Goal: Task Accomplishment & Management: Manage account settings

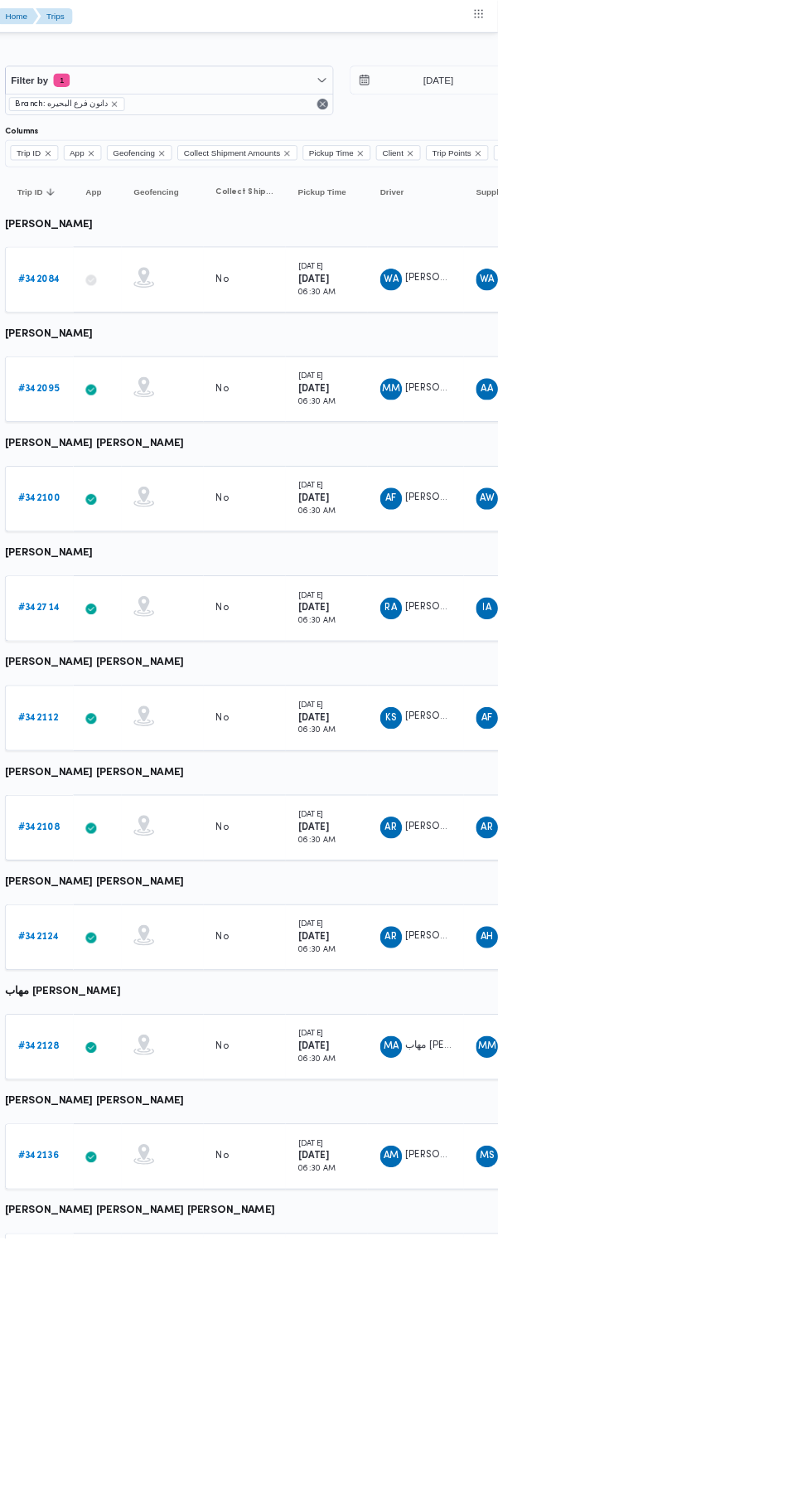
scroll to position [0, 26]
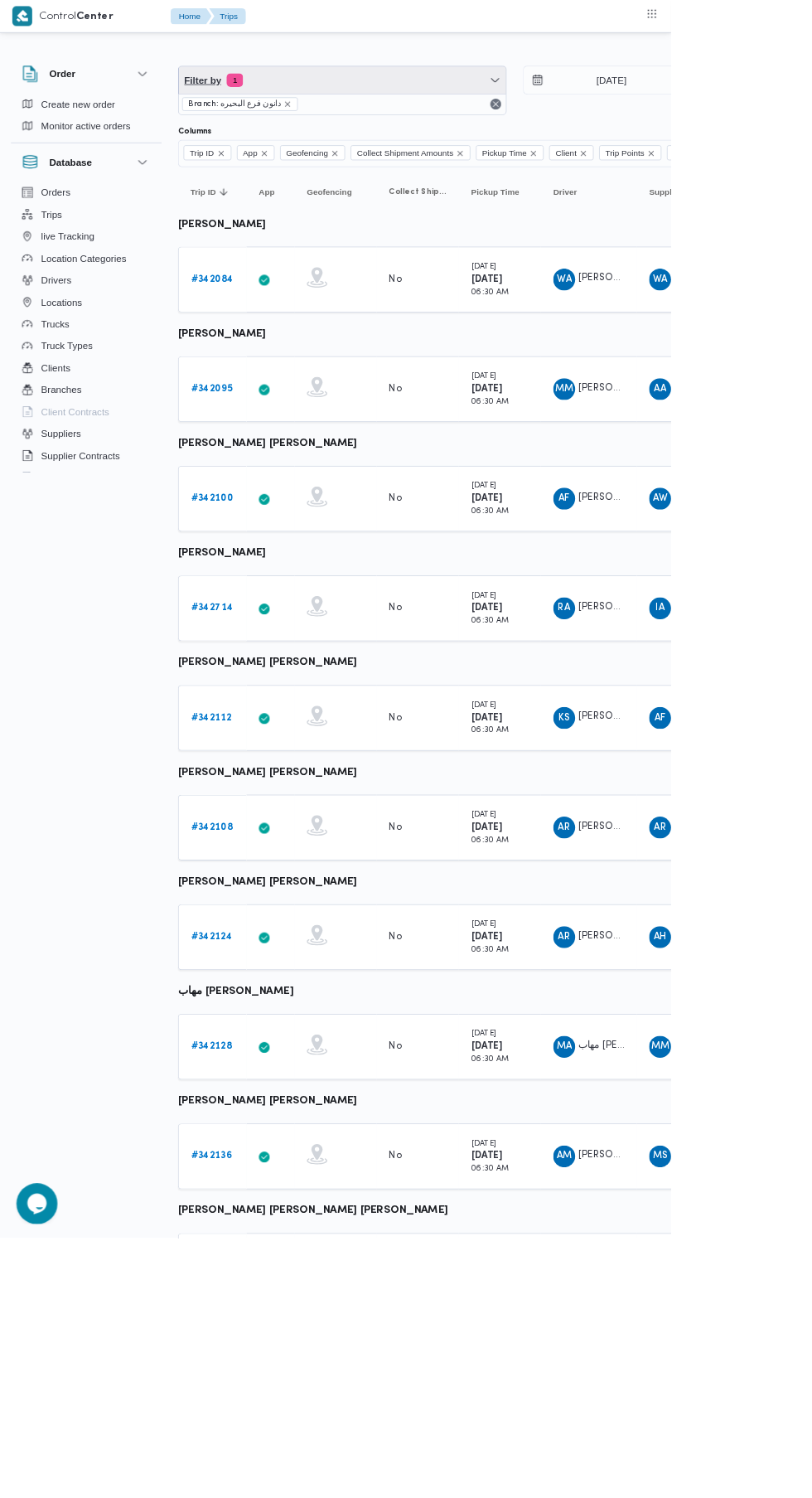
click at [438, 97] on span "Filter by 1" at bounding box center [414, 96] width 396 height 33
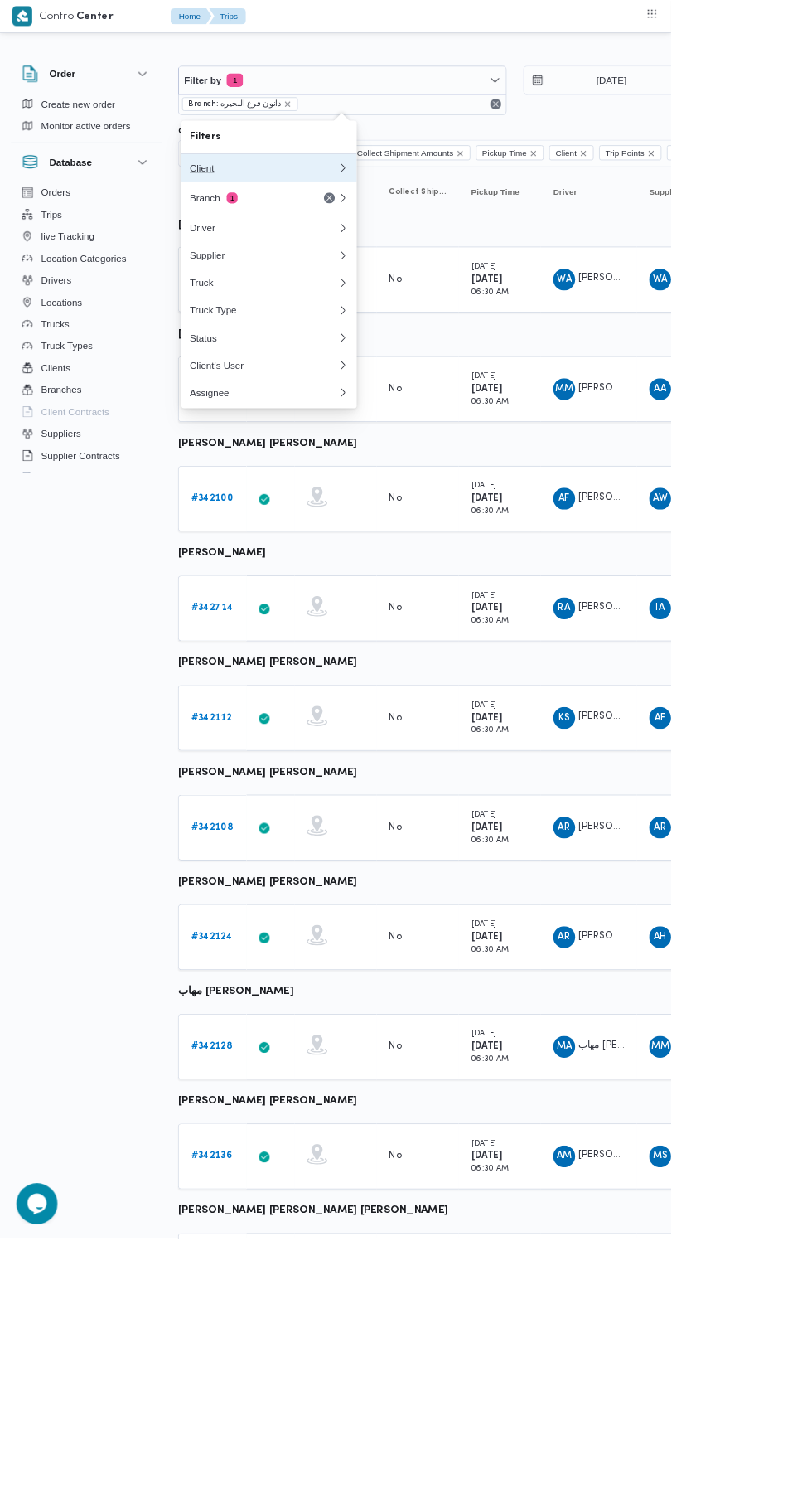
click at [356, 203] on div "Client" at bounding box center [319, 203] width 179 height 14
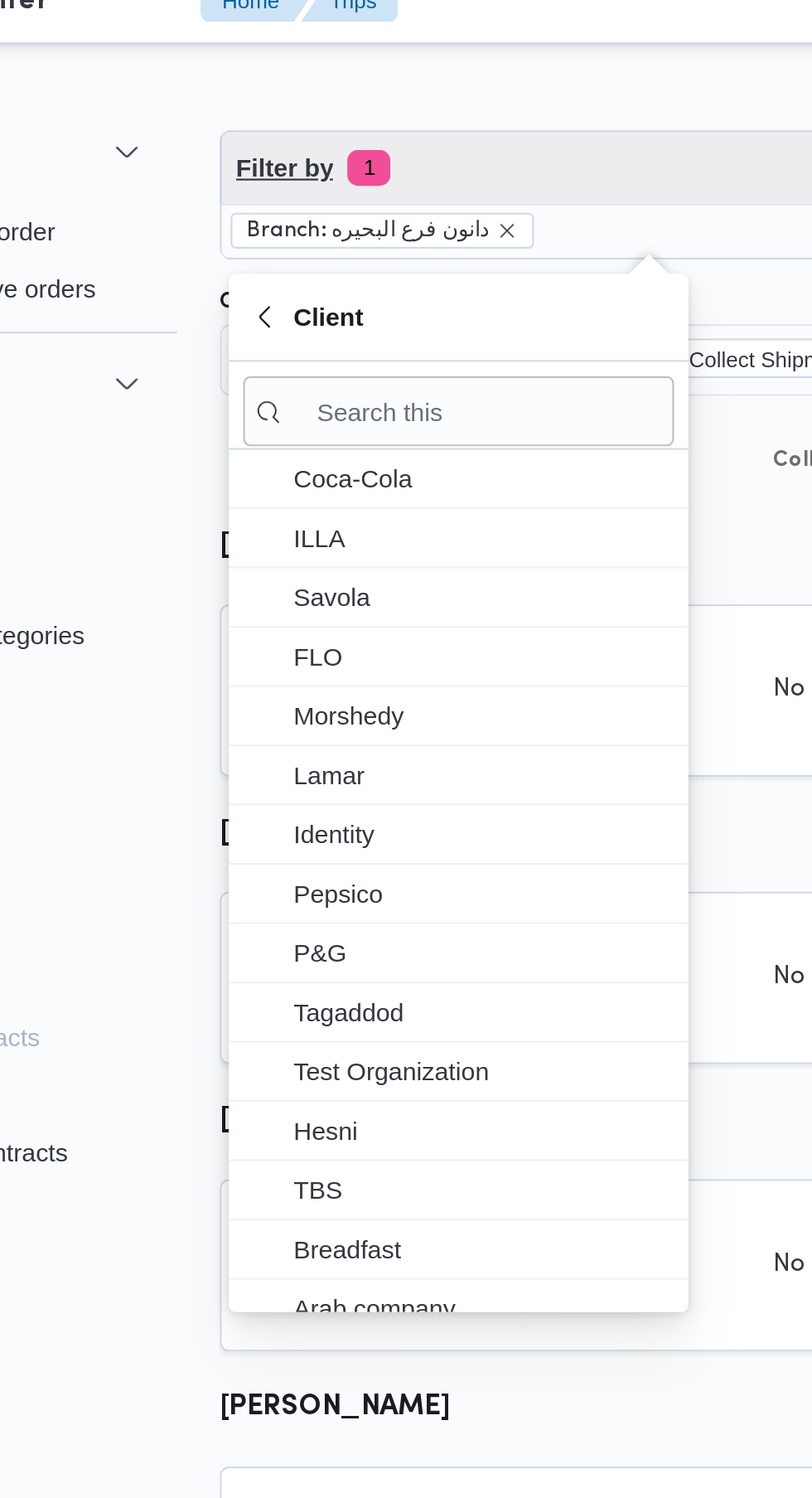
click at [359, 110] on span "Filter by 1" at bounding box center [414, 96] width 396 height 33
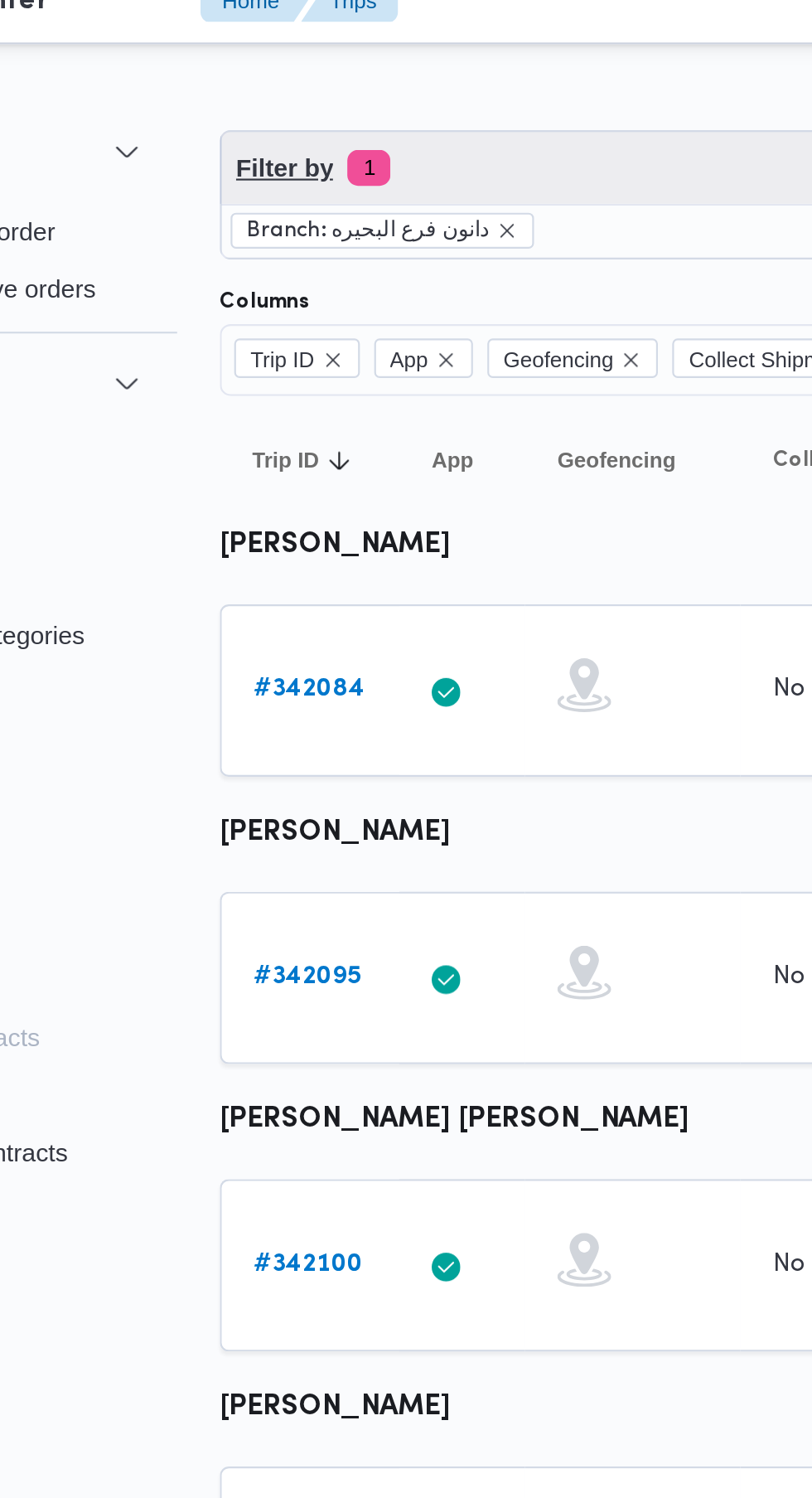
click at [374, 96] on span "Filter by 1" at bounding box center [414, 96] width 396 height 33
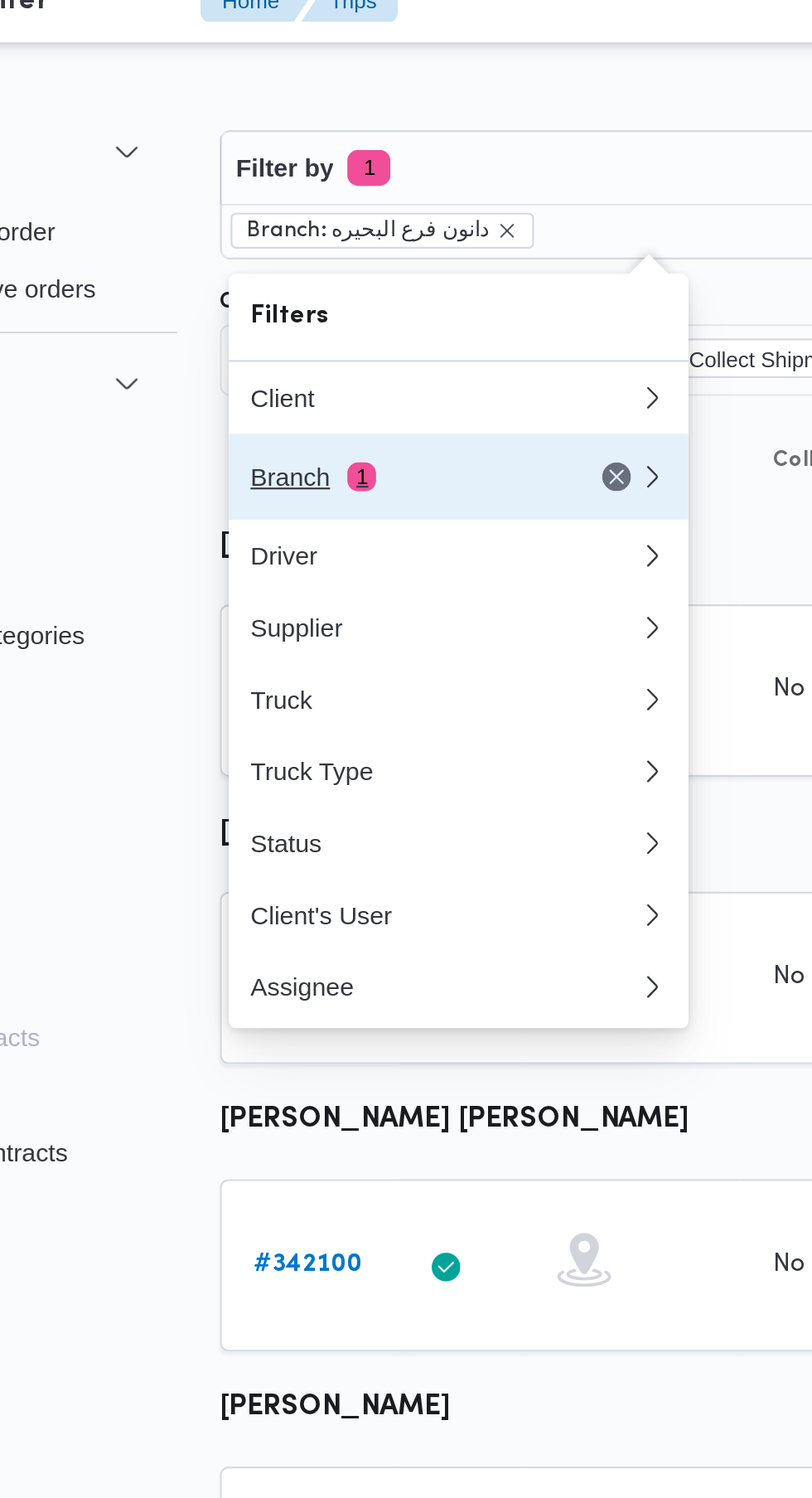
click at [312, 243] on div "Branch 1" at bounding box center [299, 239] width 140 height 14
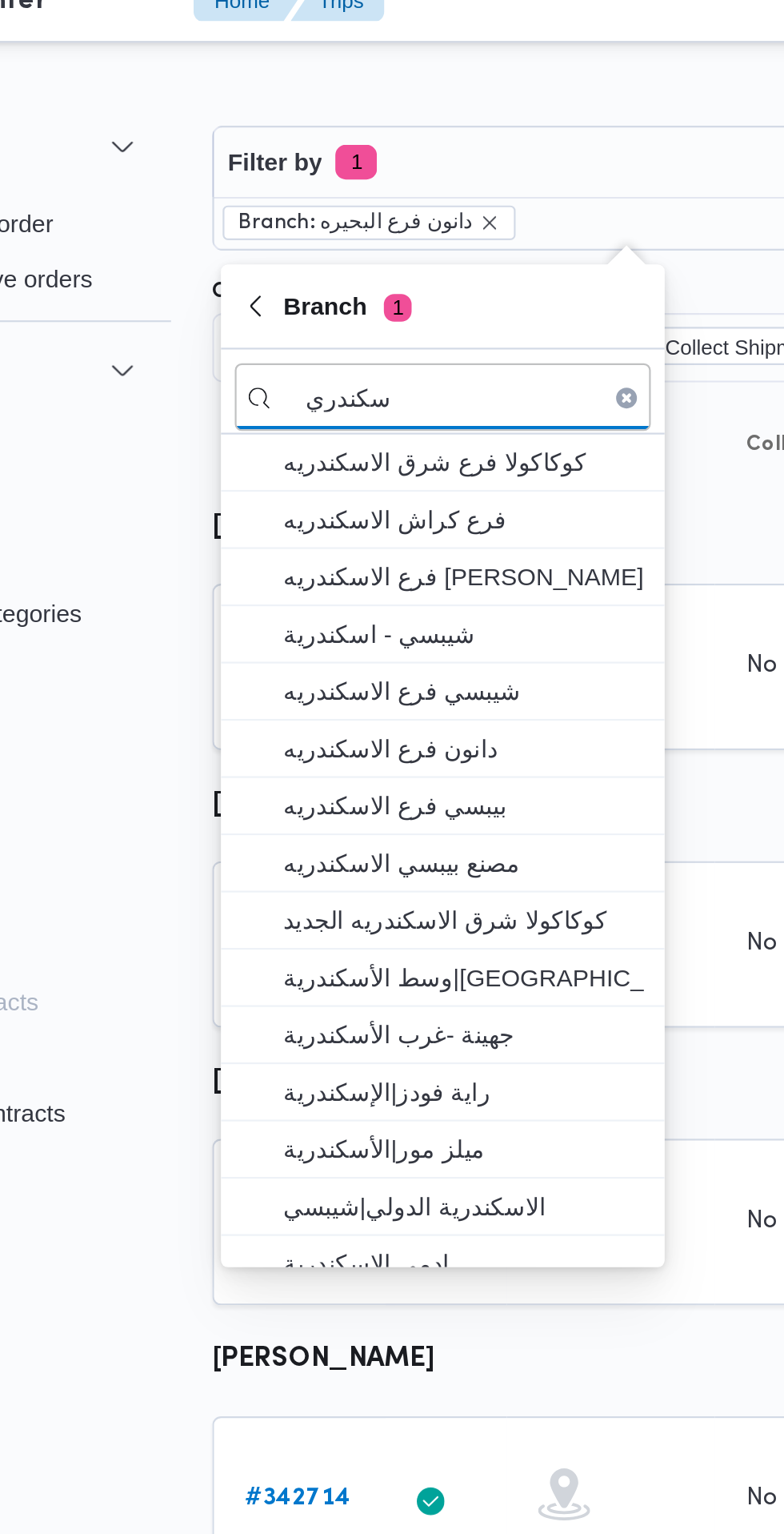
type input "سكندري"
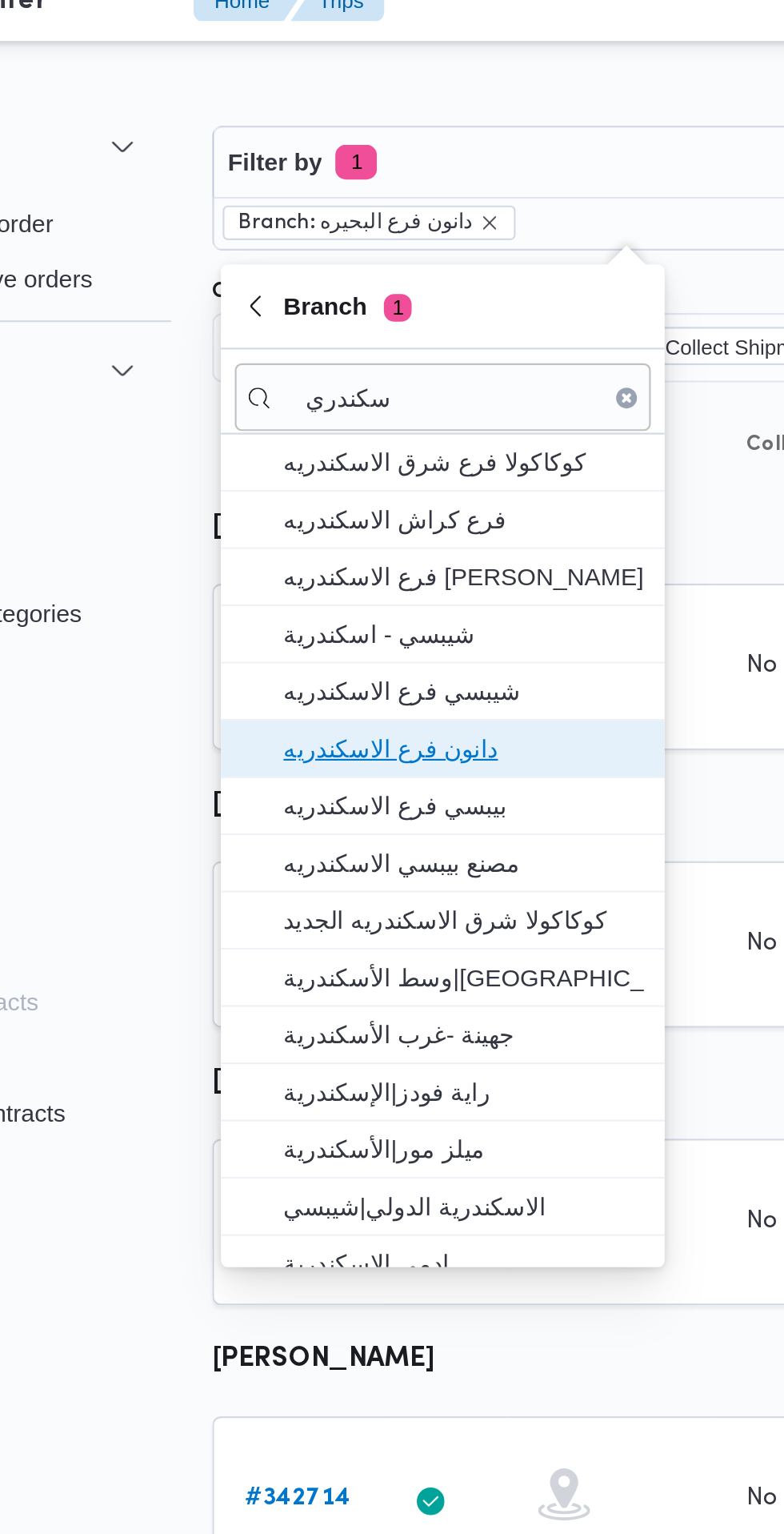
click at [357, 359] on span "دانون فرع الاسكندريه" at bounding box center [324, 364] width 167 height 19
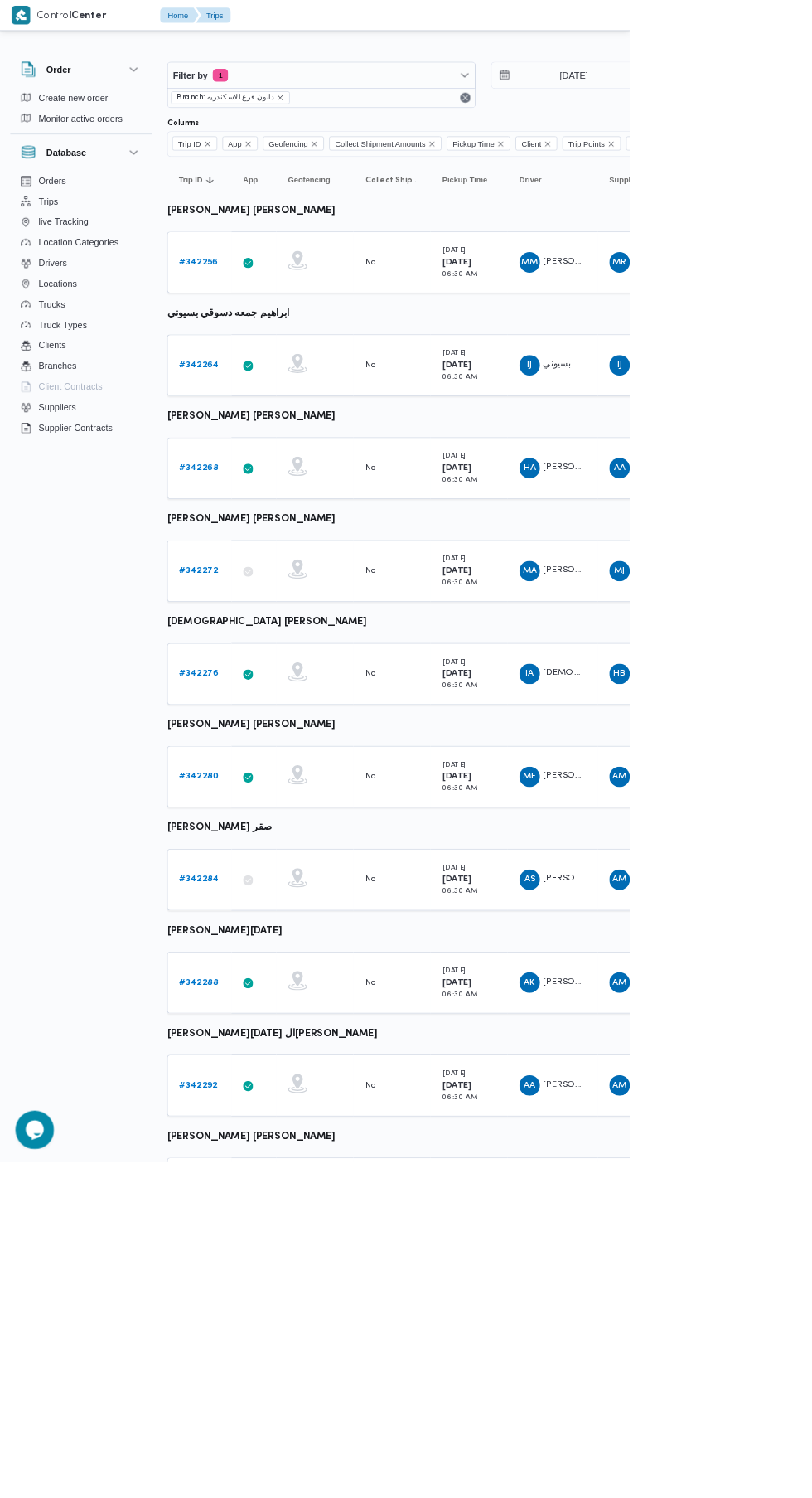
click at [256, 1397] on b "# 342292" at bounding box center [256, 1399] width 49 height 11
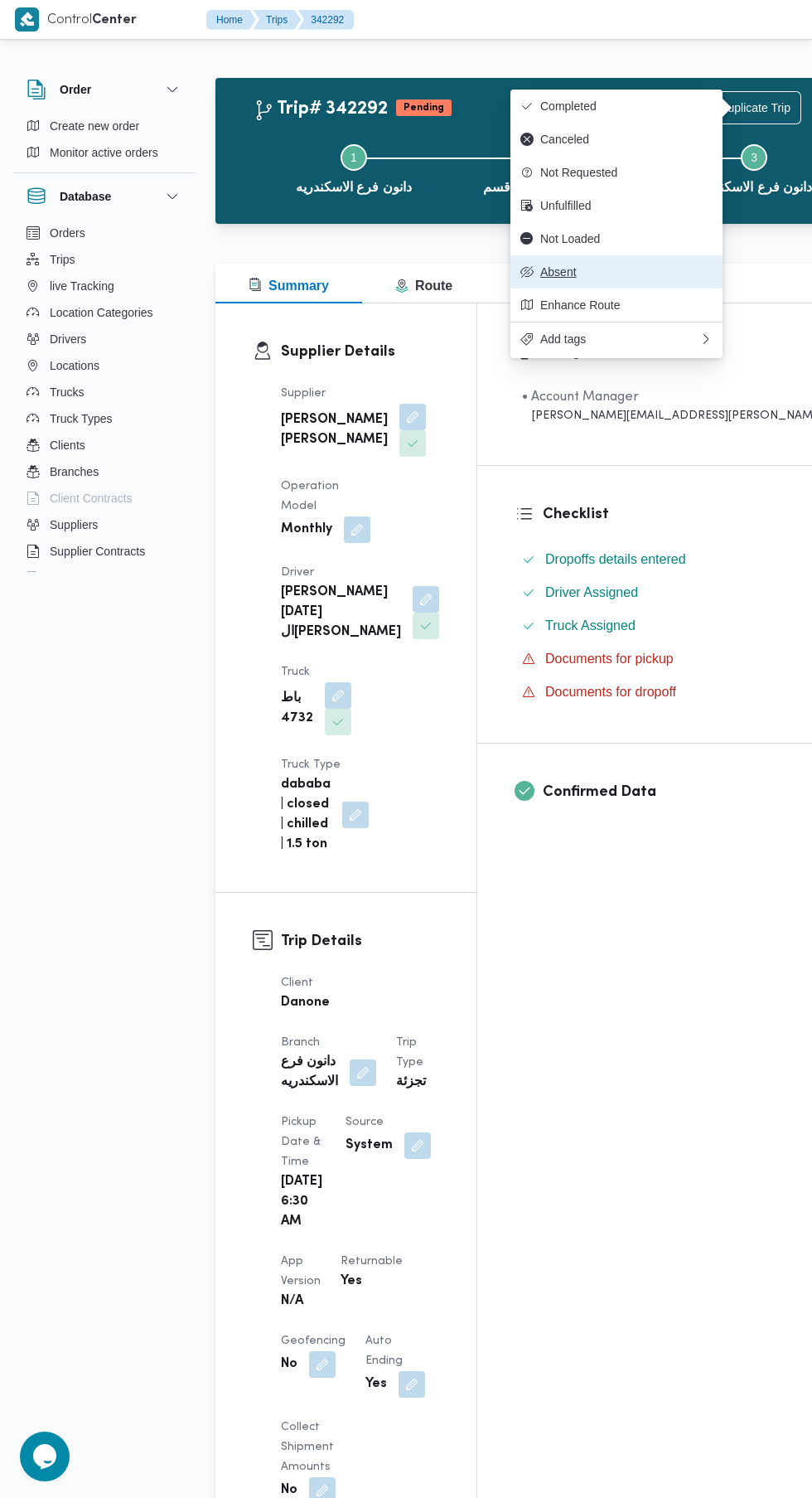
click at [627, 269] on span "Absent" at bounding box center [627, 272] width 173 height 14
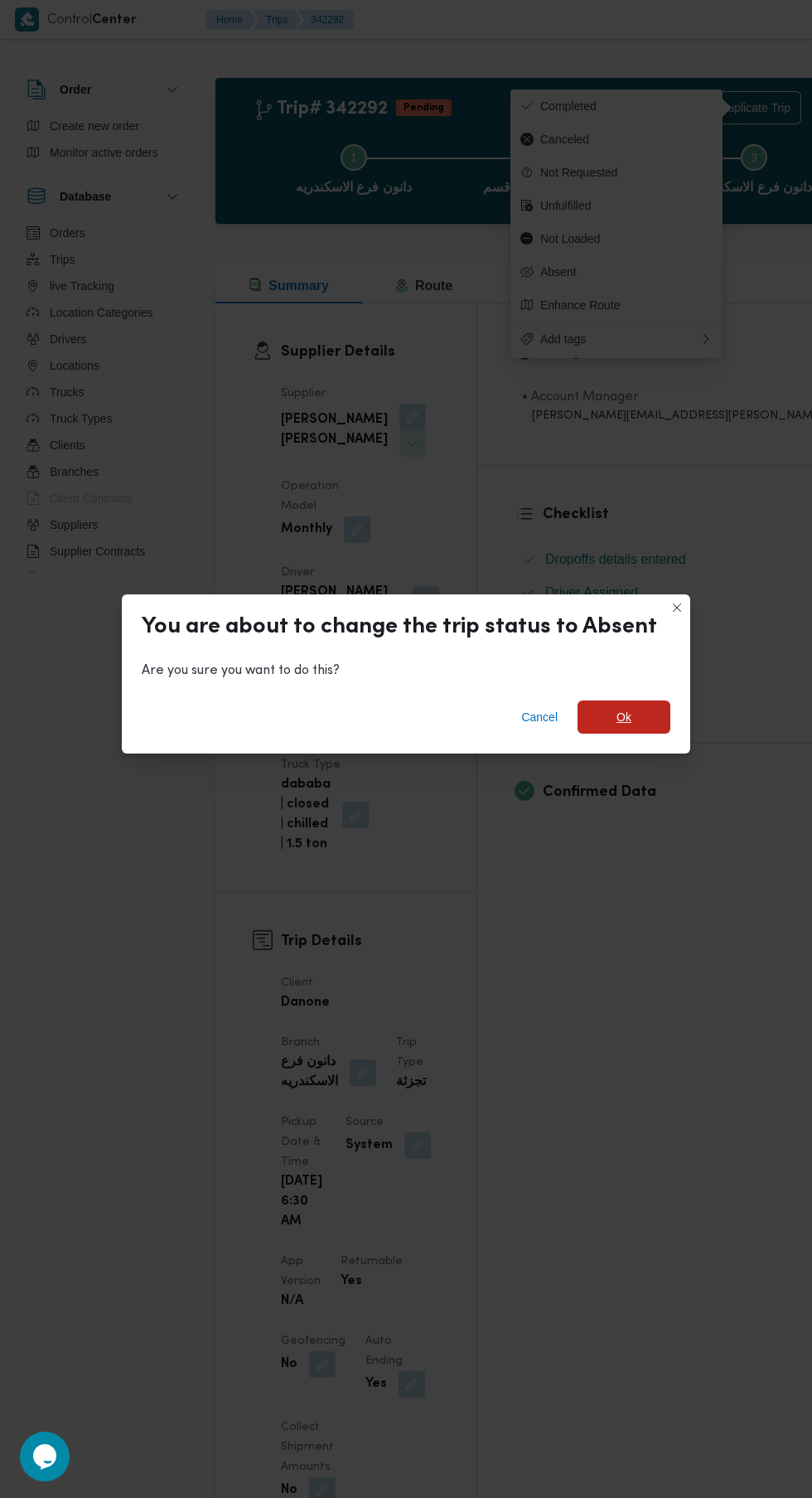
click at [620, 727] on span "Ok" at bounding box center [624, 717] width 15 height 20
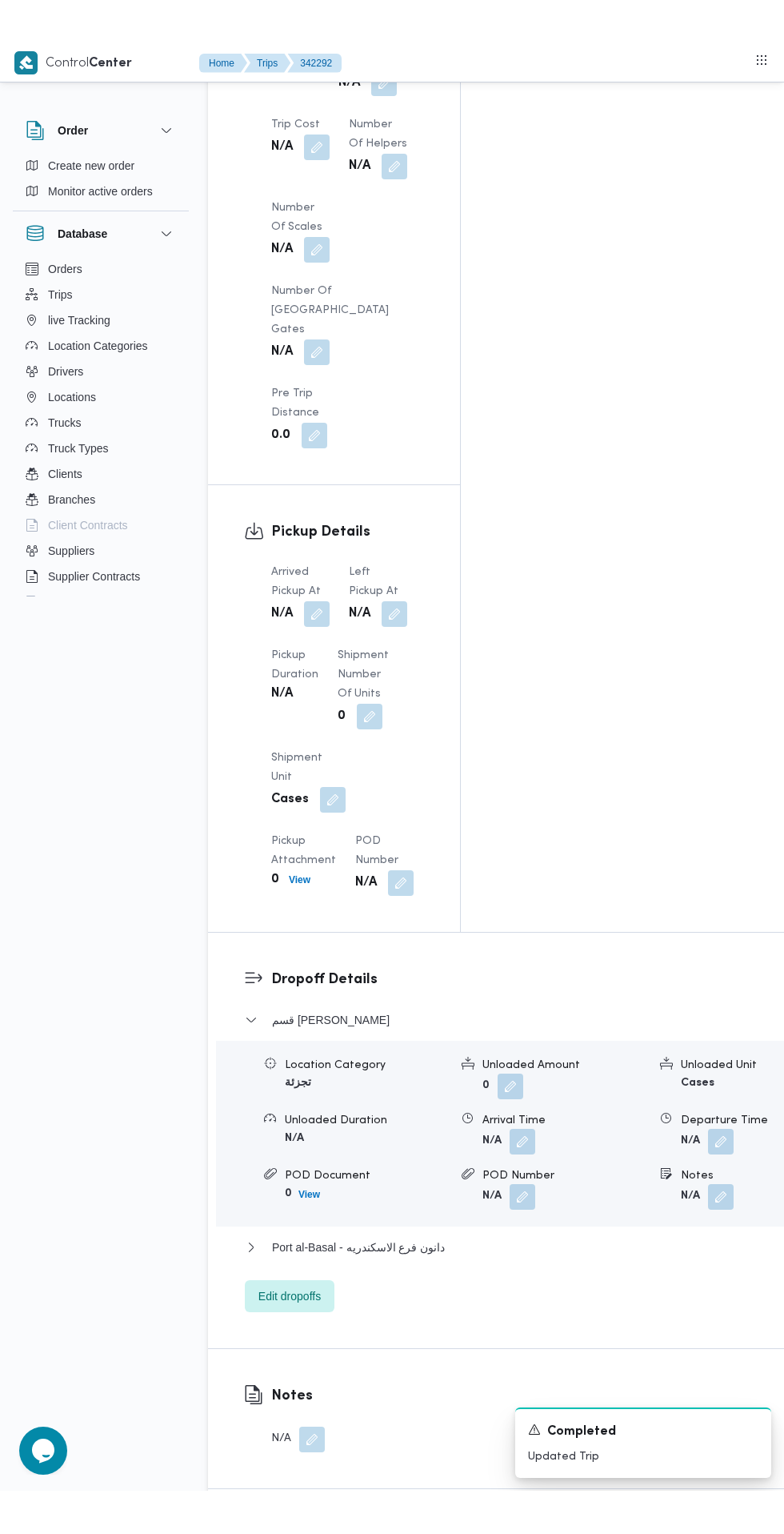
scroll to position [1642, 0]
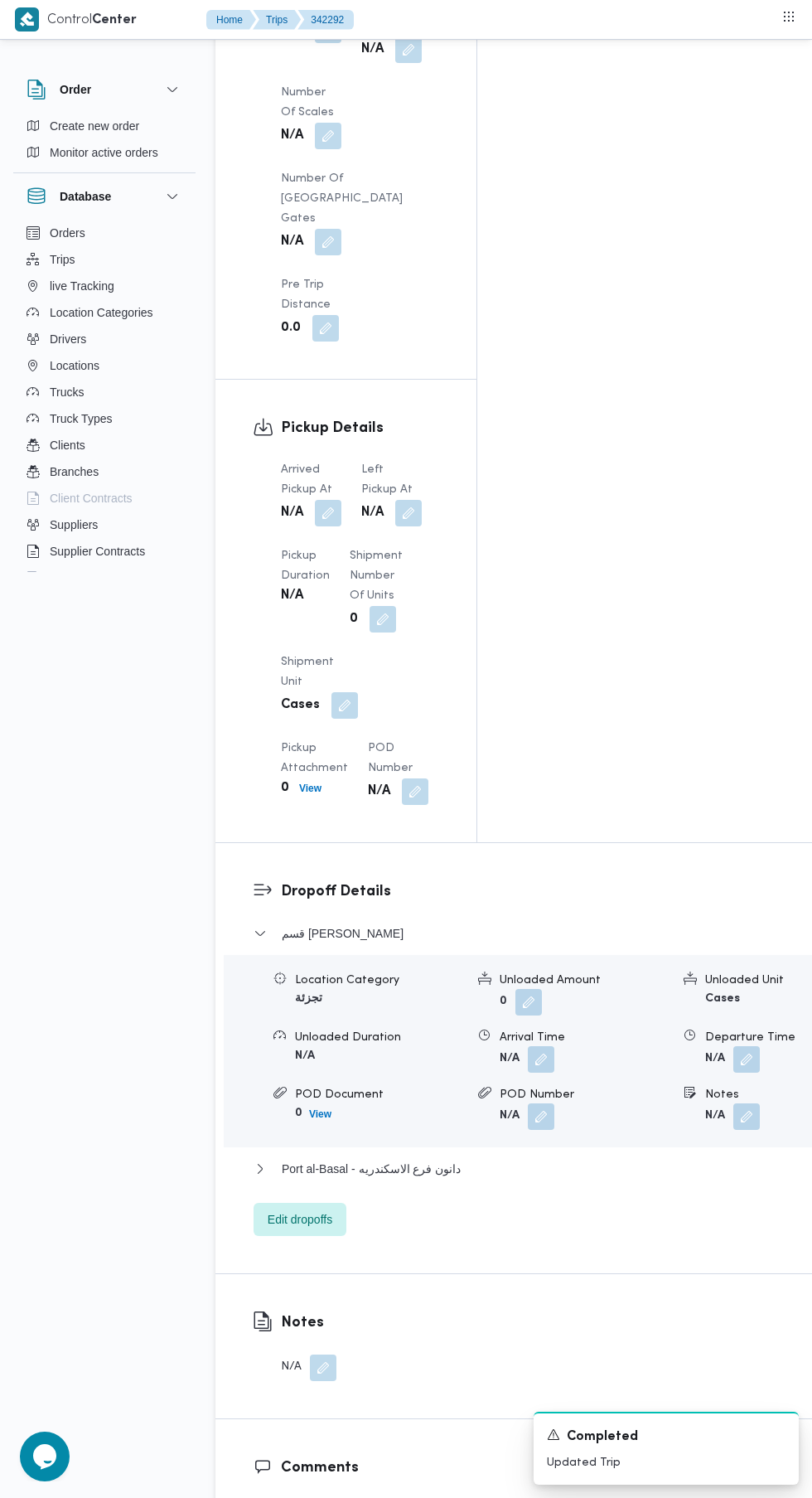
click at [319, 1355] on button "button" at bounding box center [322, 1367] width 26 height 26
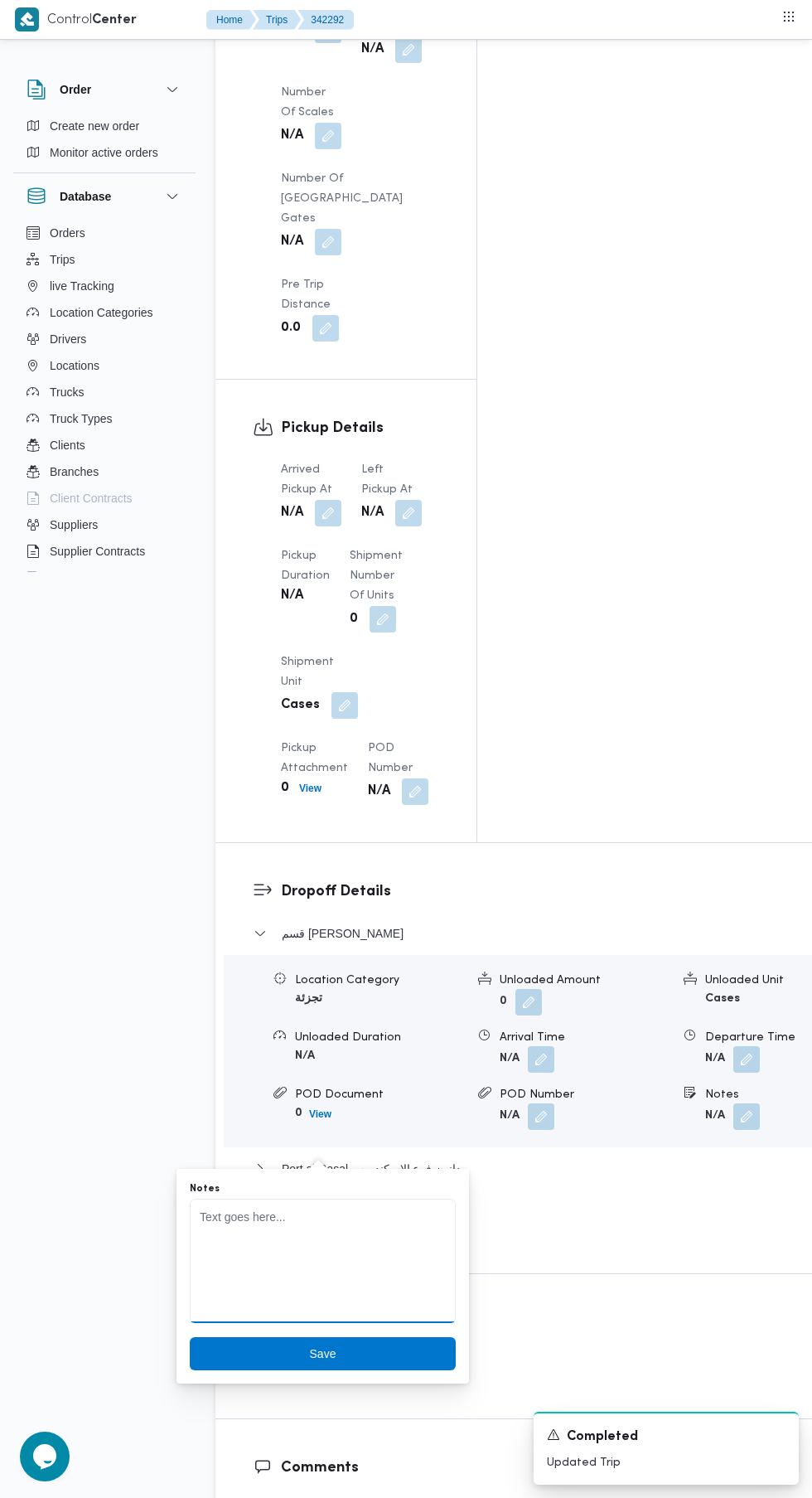
click at [347, 1223] on textarea "Notes" at bounding box center [323, 1261] width 266 height 124
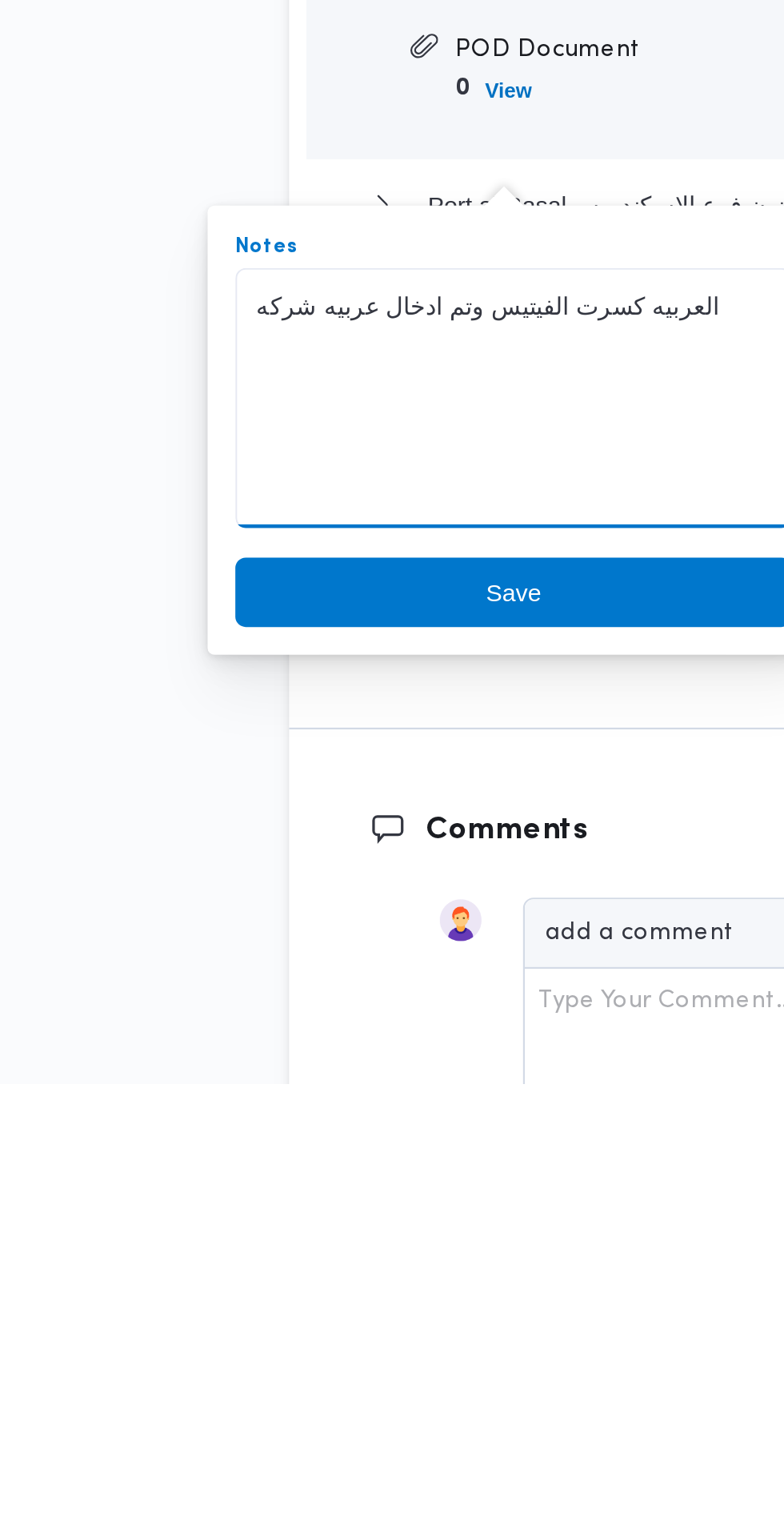
type textarea "العربيه كسرت الفيتيس وتم ادخال عربيه شركه"
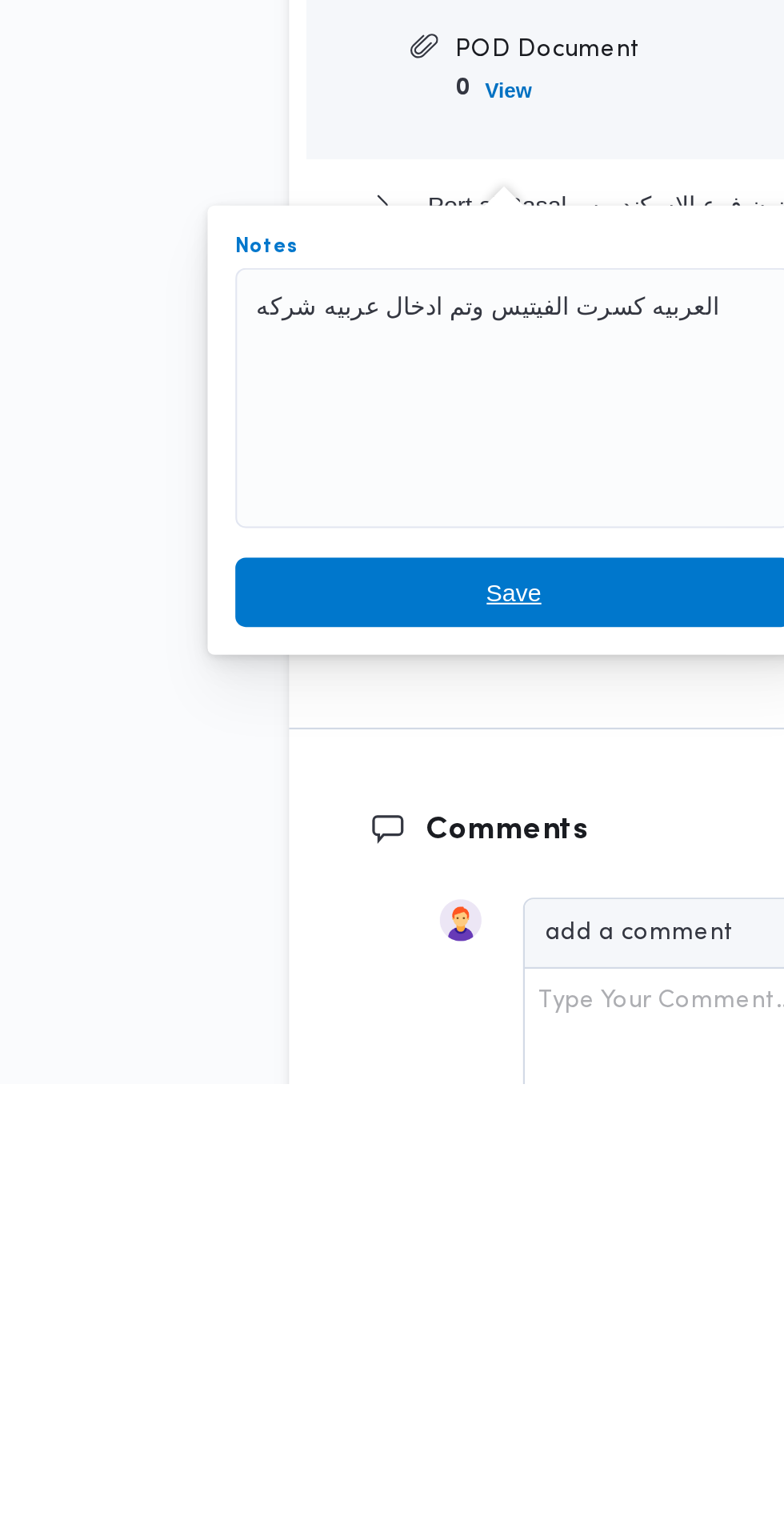
click at [258, 1306] on span "Save" at bounding box center [312, 1307] width 257 height 32
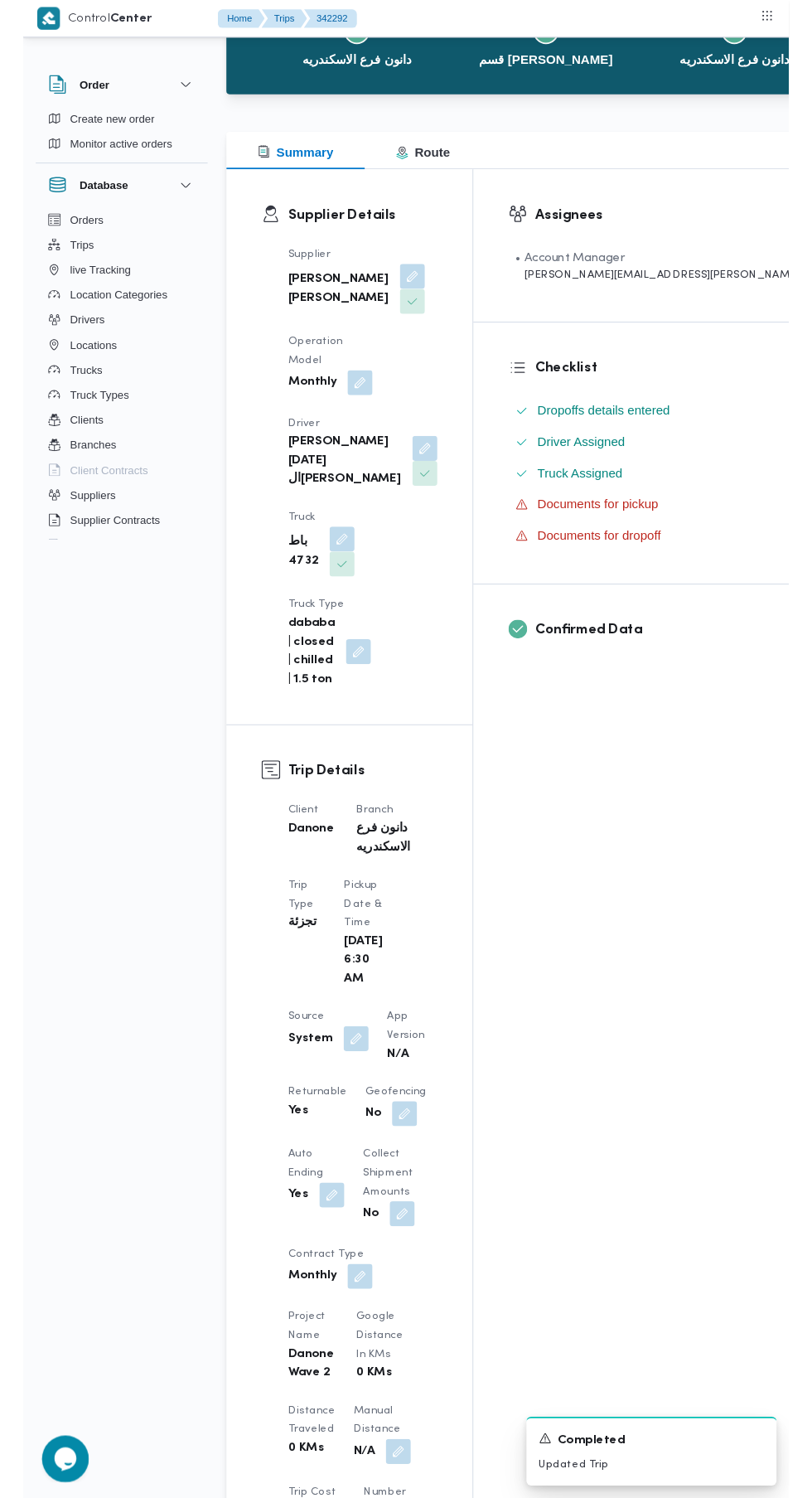
scroll to position [0, 0]
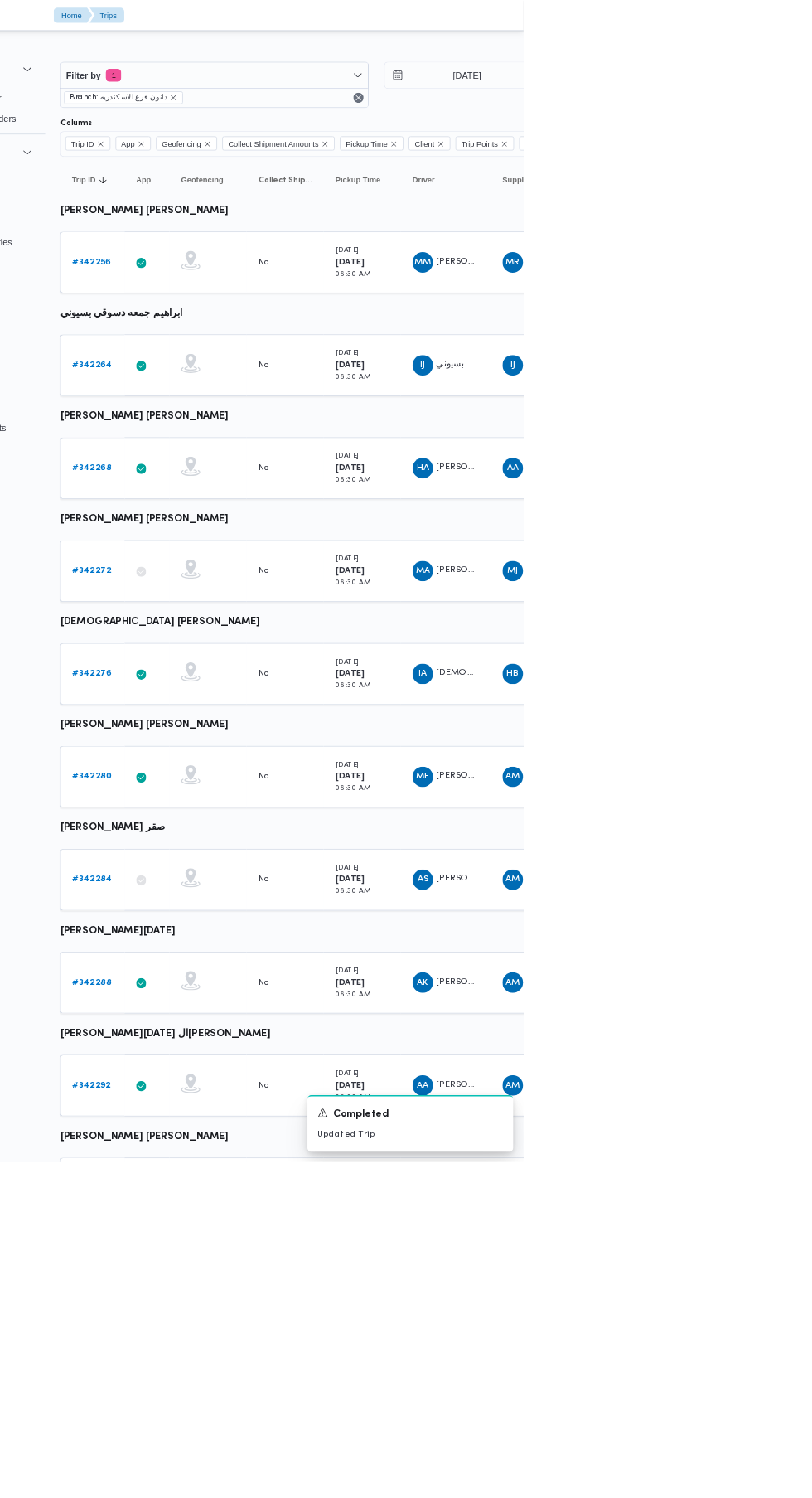
scroll to position [0, 26]
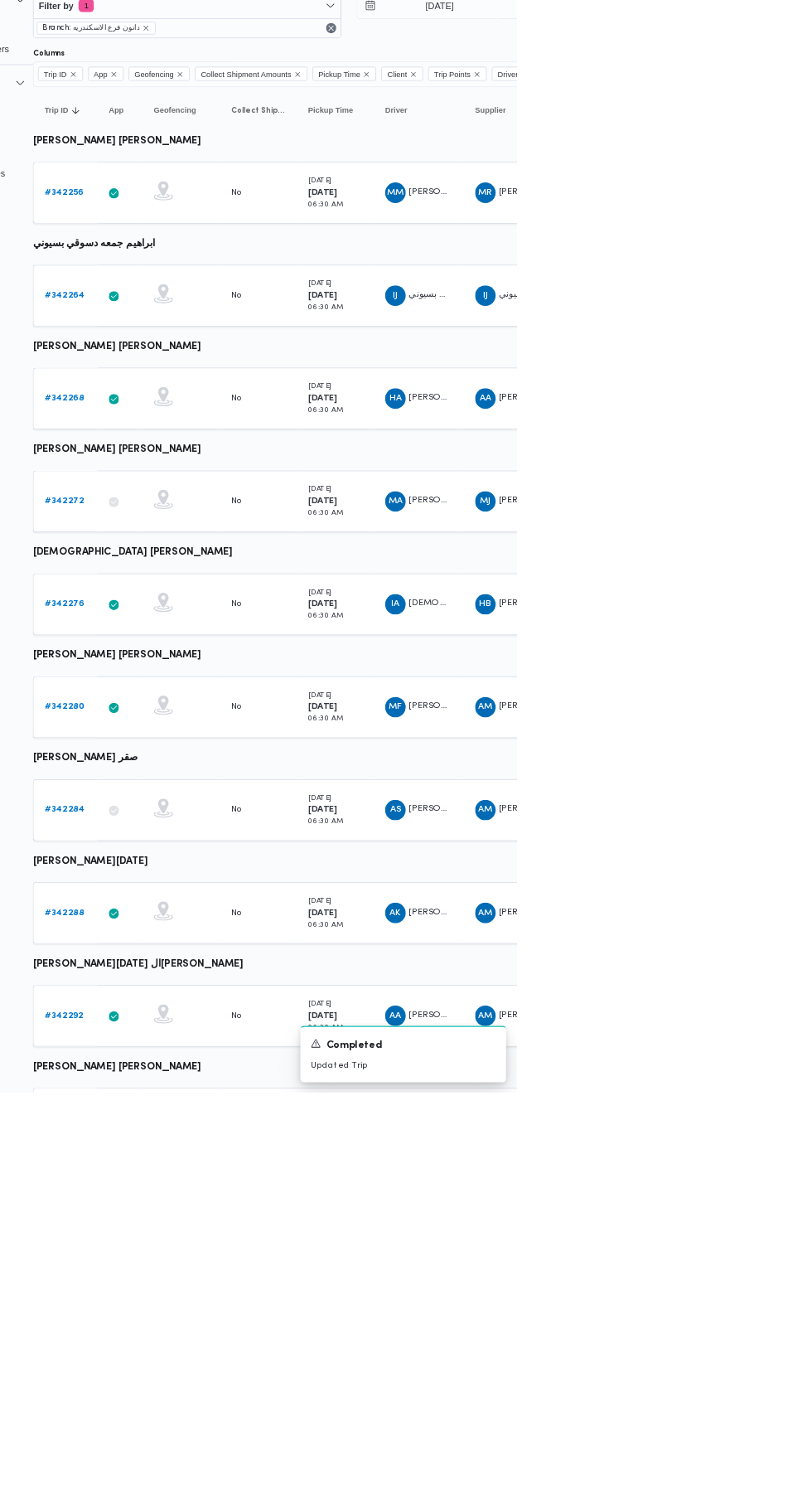
click at [229, 735] on b "# 342272" at bounding box center [229, 735] width 50 height 11
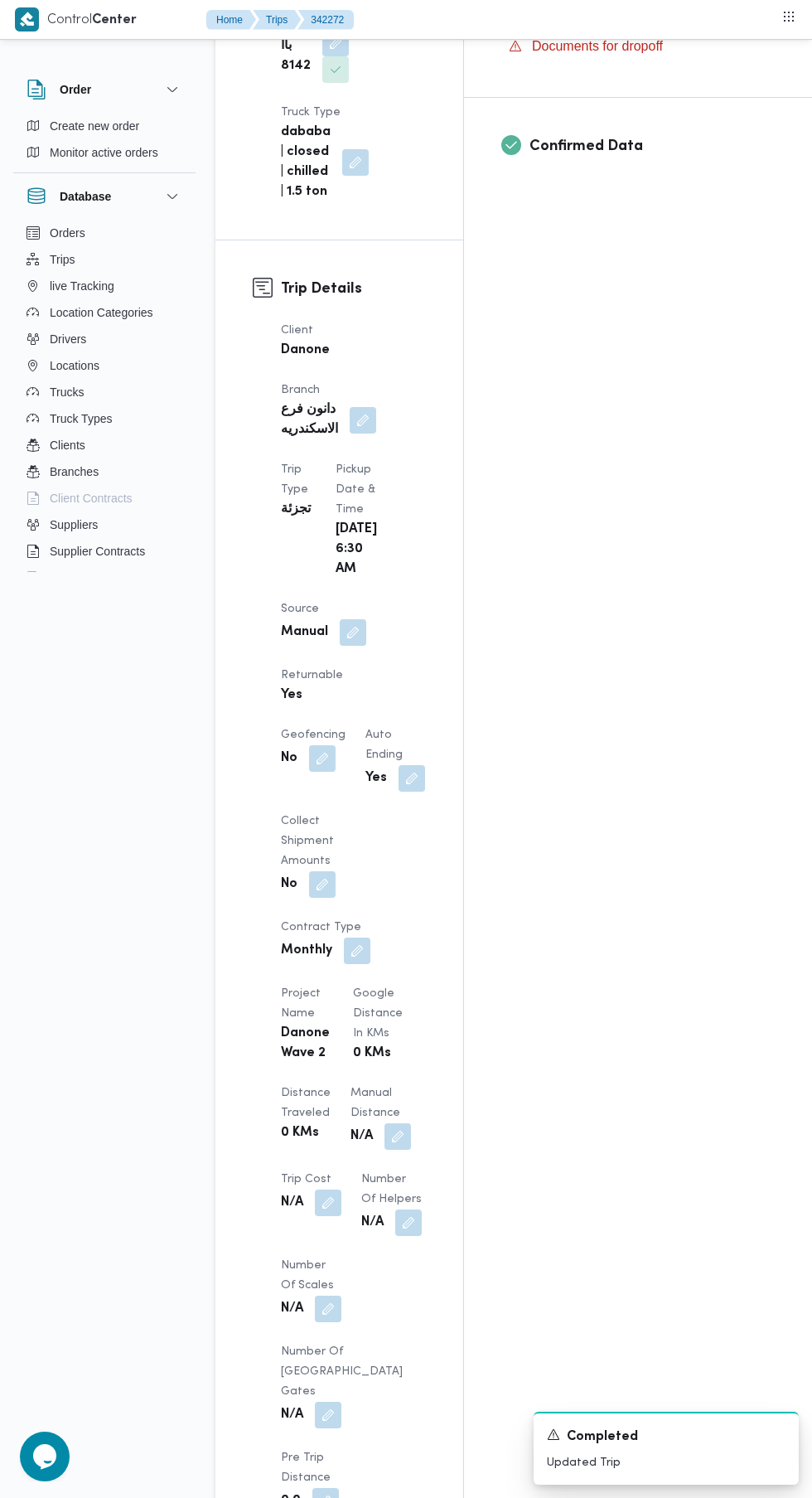
scroll to position [645, 0]
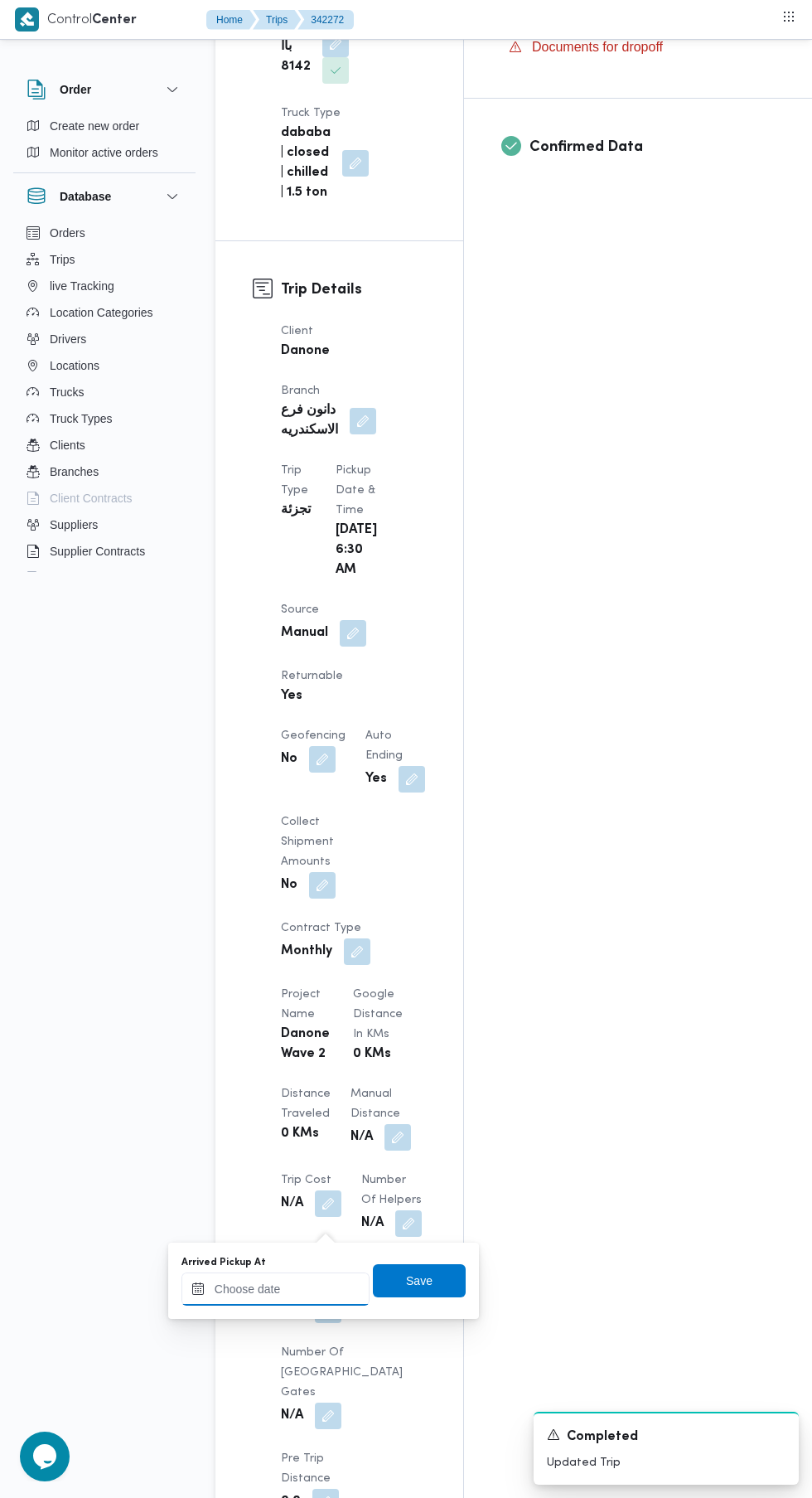
click at [305, 1288] on input "Arrived Pickup At" at bounding box center [275, 1288] width 188 height 33
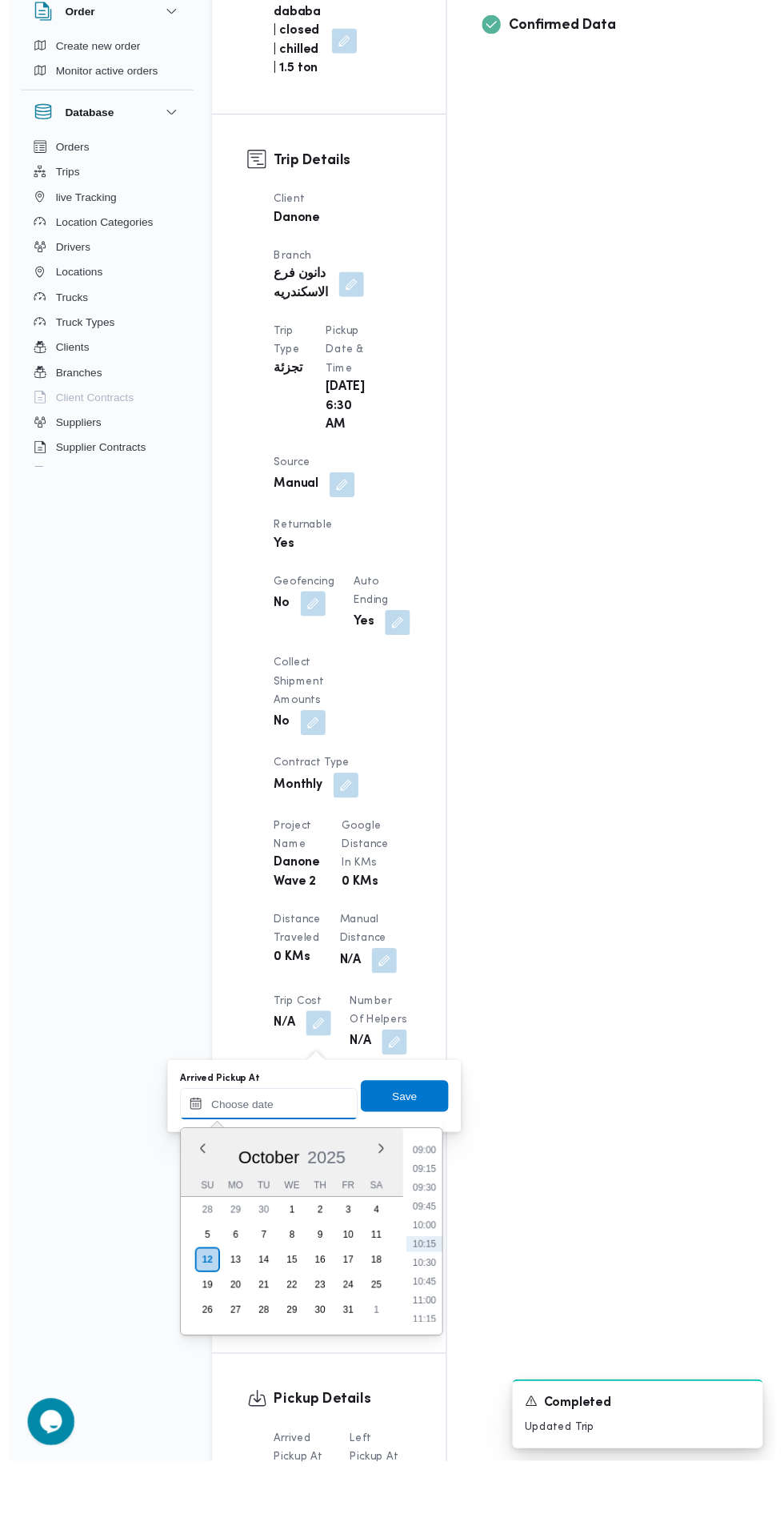
scroll to position [664, 0]
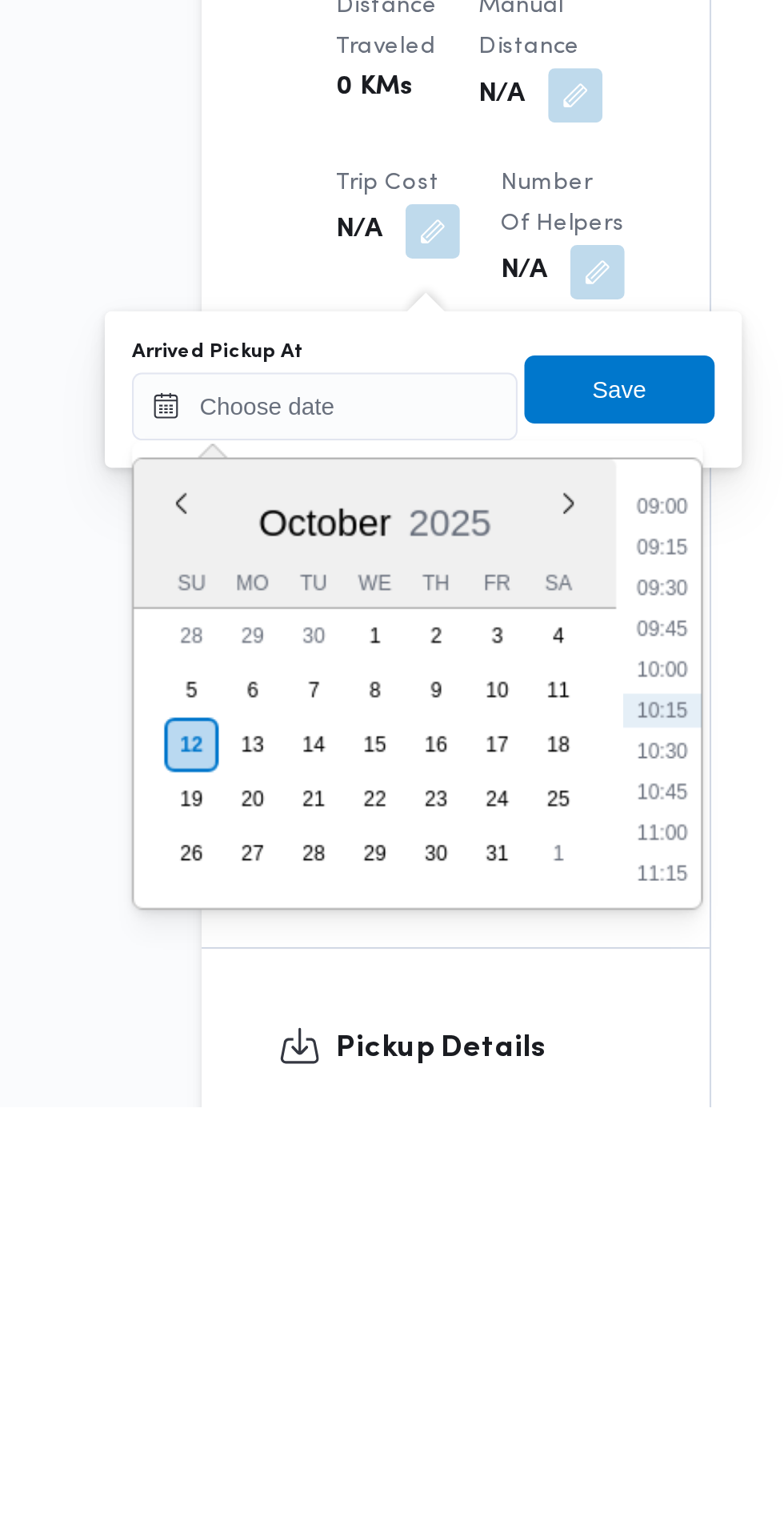
click at [420, 1256] on li "09:00" at bounding box center [425, 1251] width 37 height 16
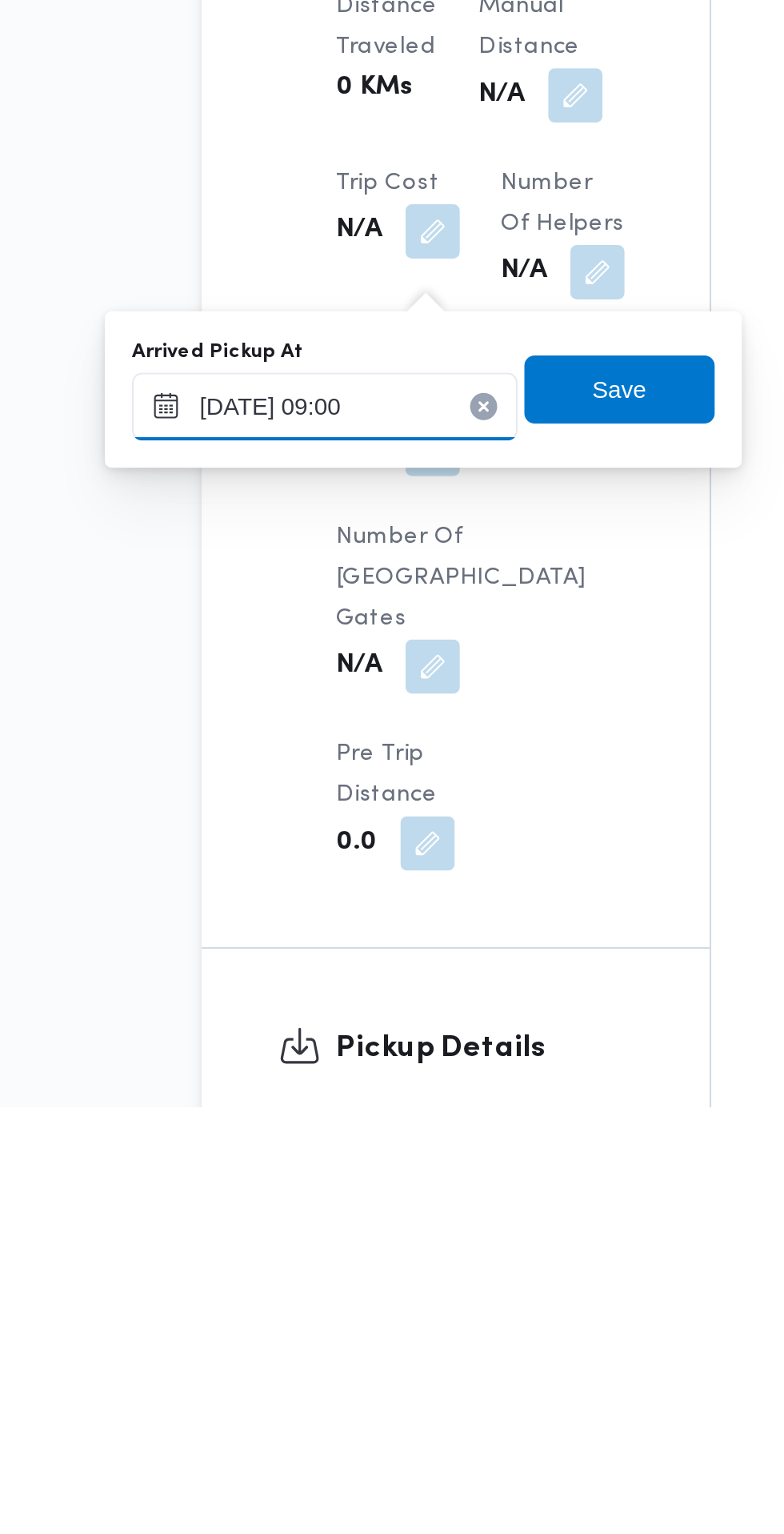
click at [296, 1199] on input "[DATE] 09:00" at bounding box center [266, 1204] width 182 height 32
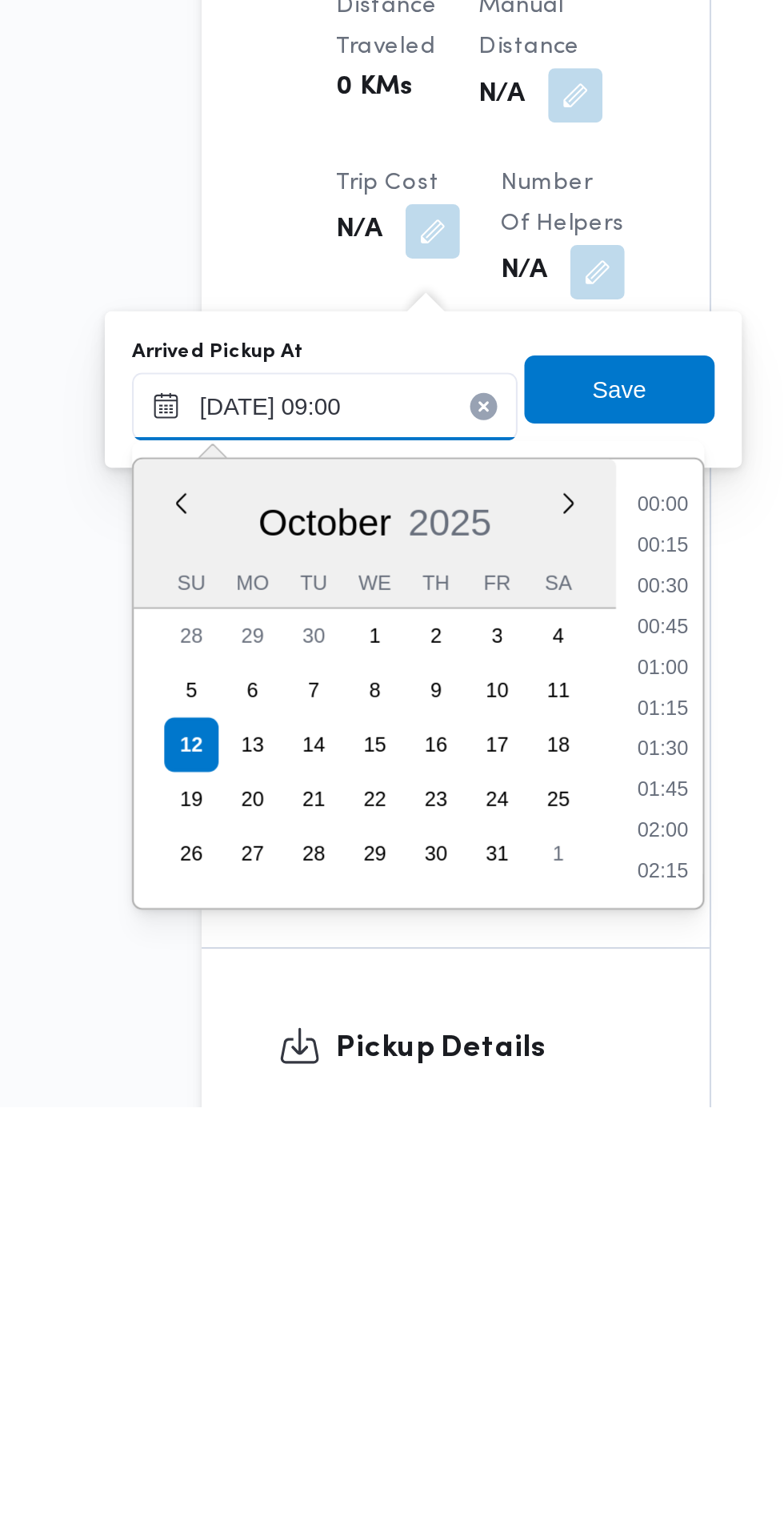
scroll to position [594, 0]
click at [424, 1249] on li "07:45" at bounding box center [425, 1251] width 37 height 16
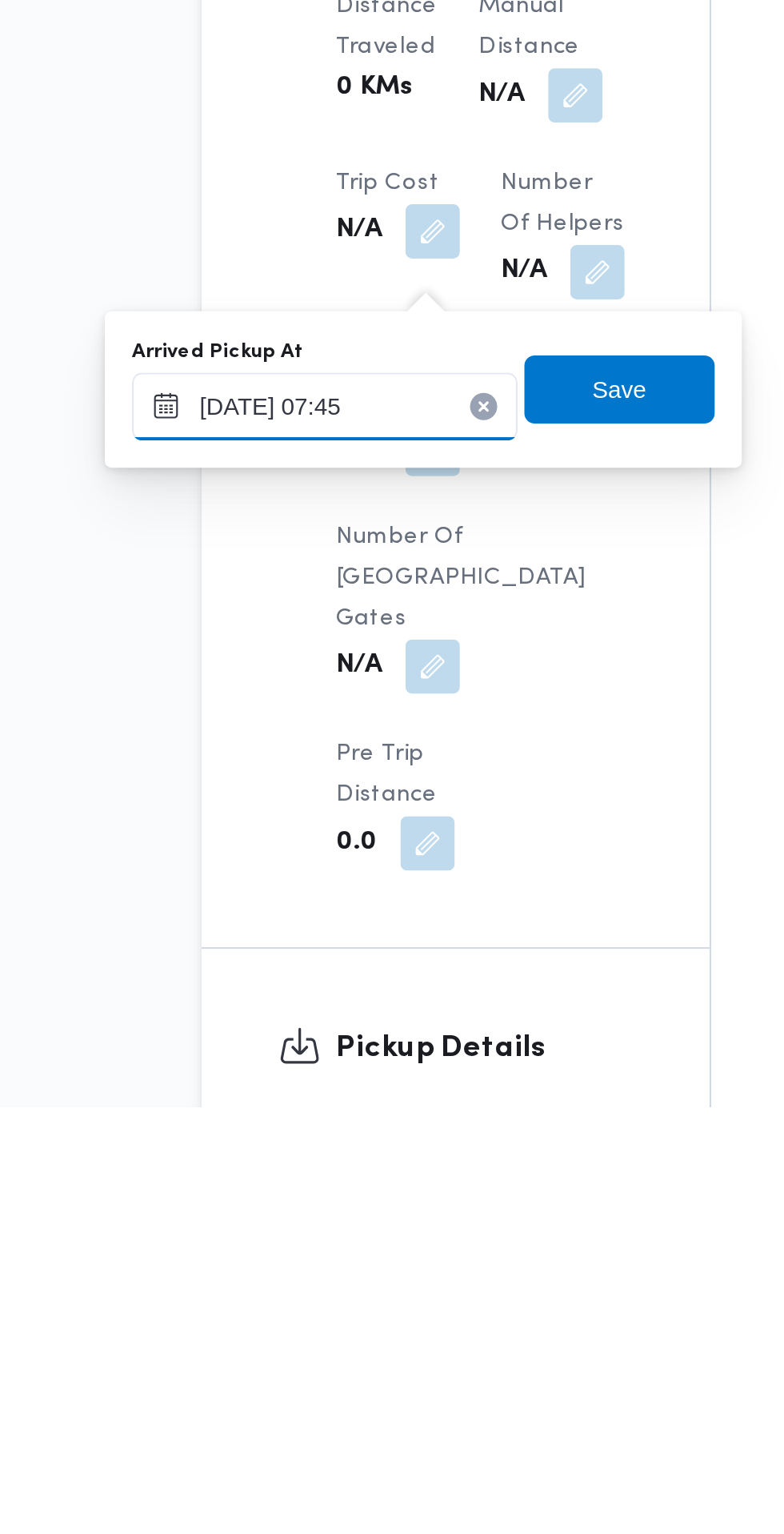
click at [297, 1203] on input "[DATE] 07:45" at bounding box center [266, 1204] width 182 height 32
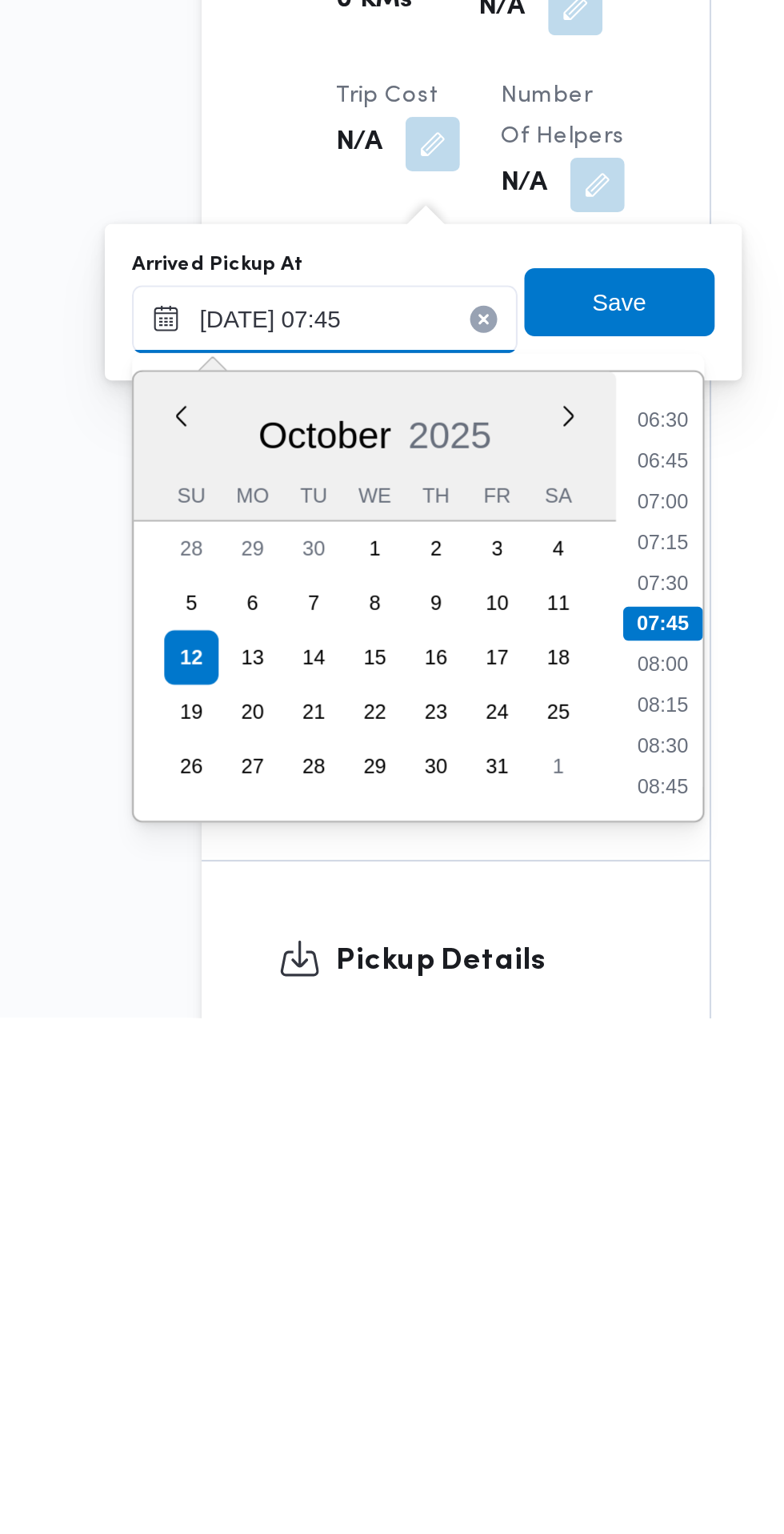
scroll to position [664, 0]
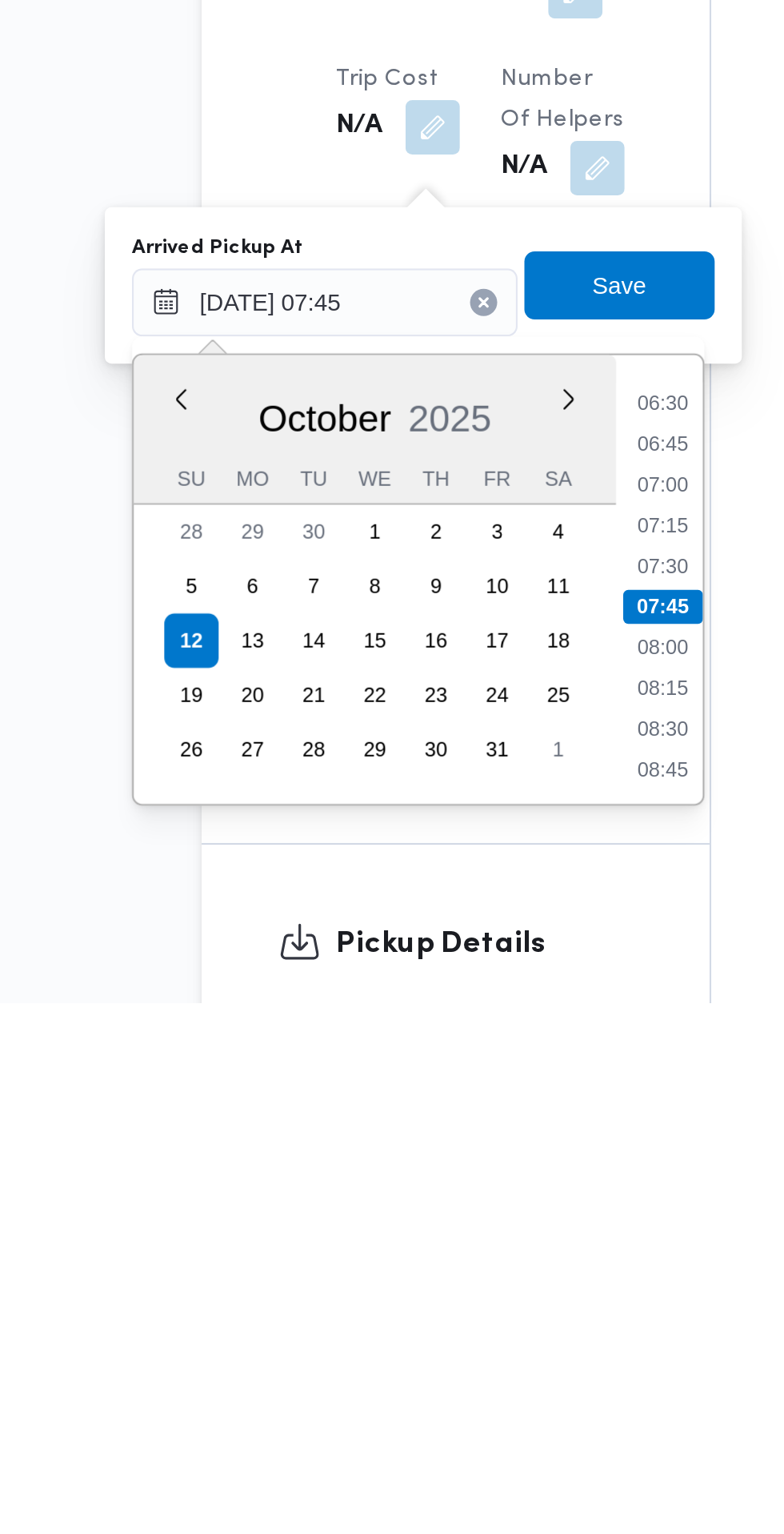
click at [432, 1331] on li "07:30" at bounding box center [425, 1328] width 37 height 16
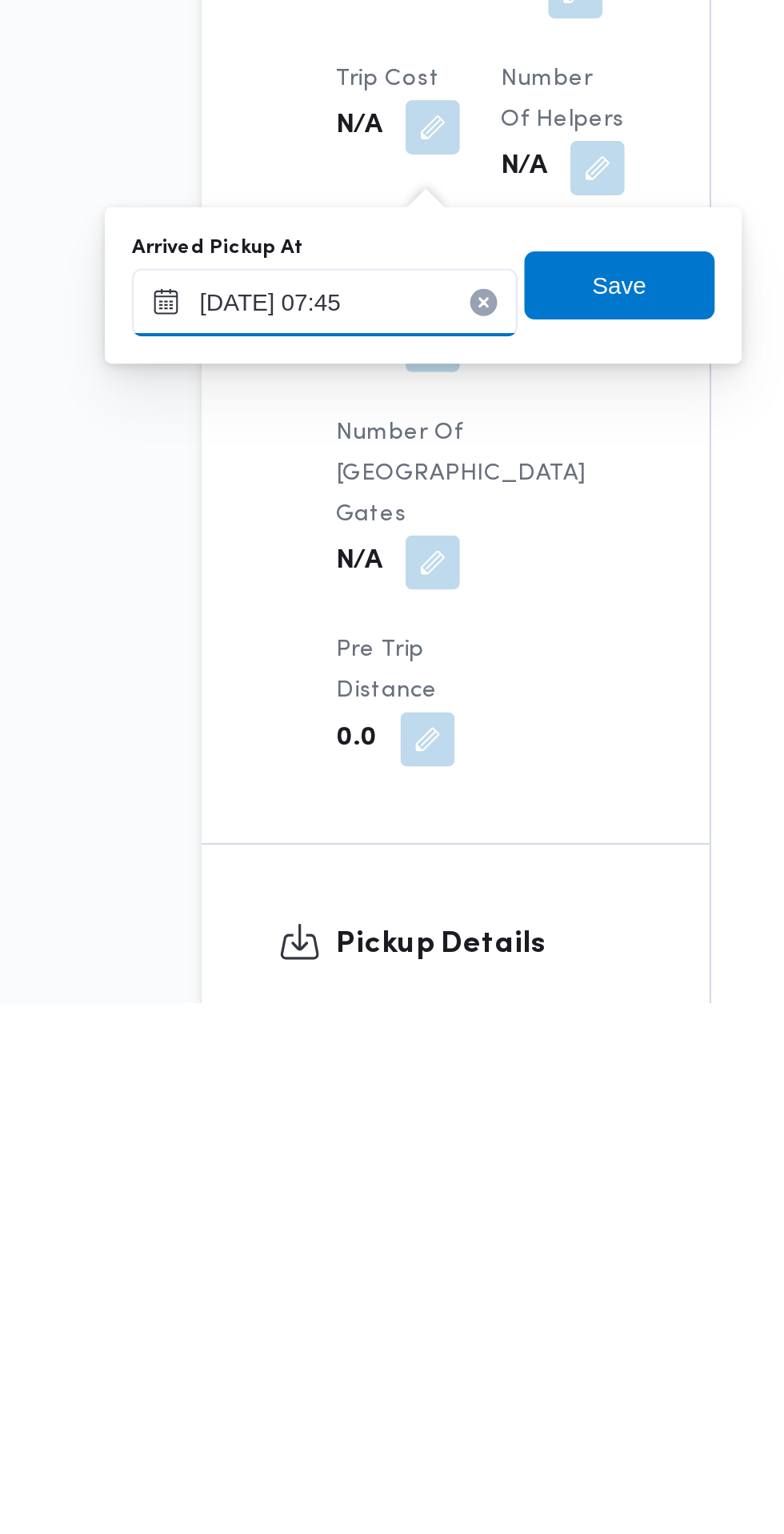
type input "[DATE] 07:30"
click at [413, 1195] on span "Save" at bounding box center [404, 1197] width 25 height 19
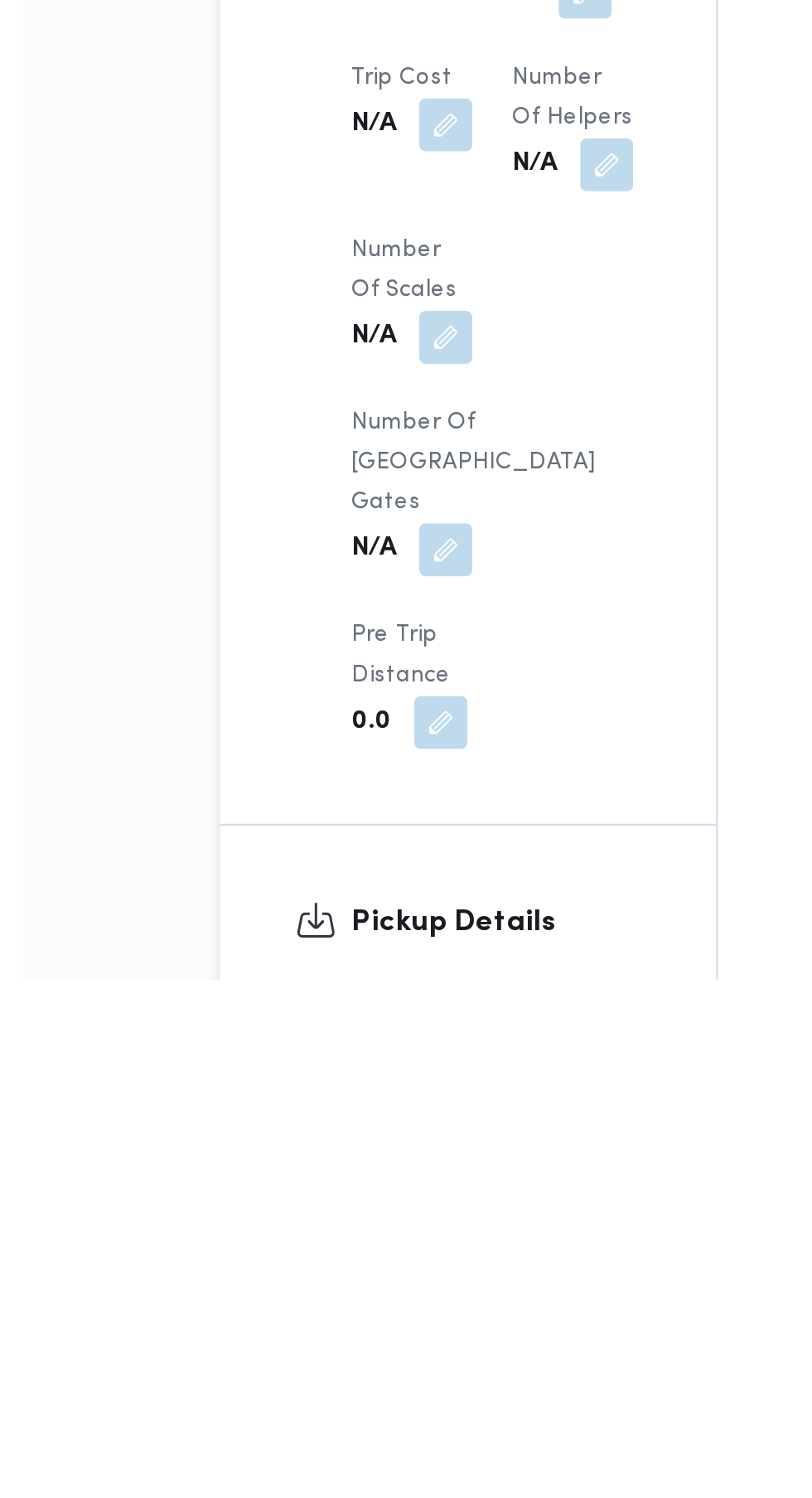
scroll to position [735, 0]
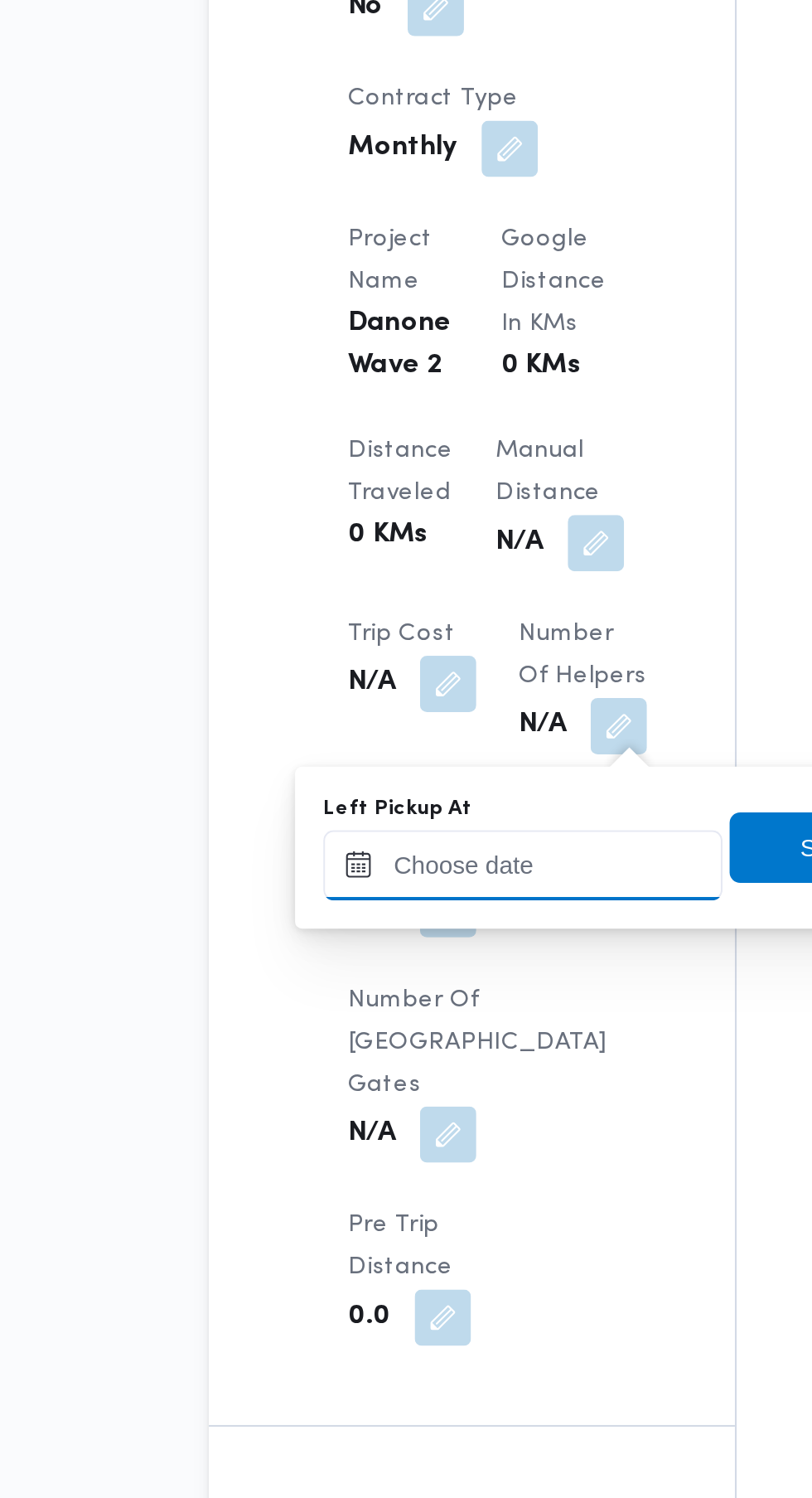
click at [336, 1191] on input "Left Pickup At" at bounding box center [363, 1199] width 188 height 33
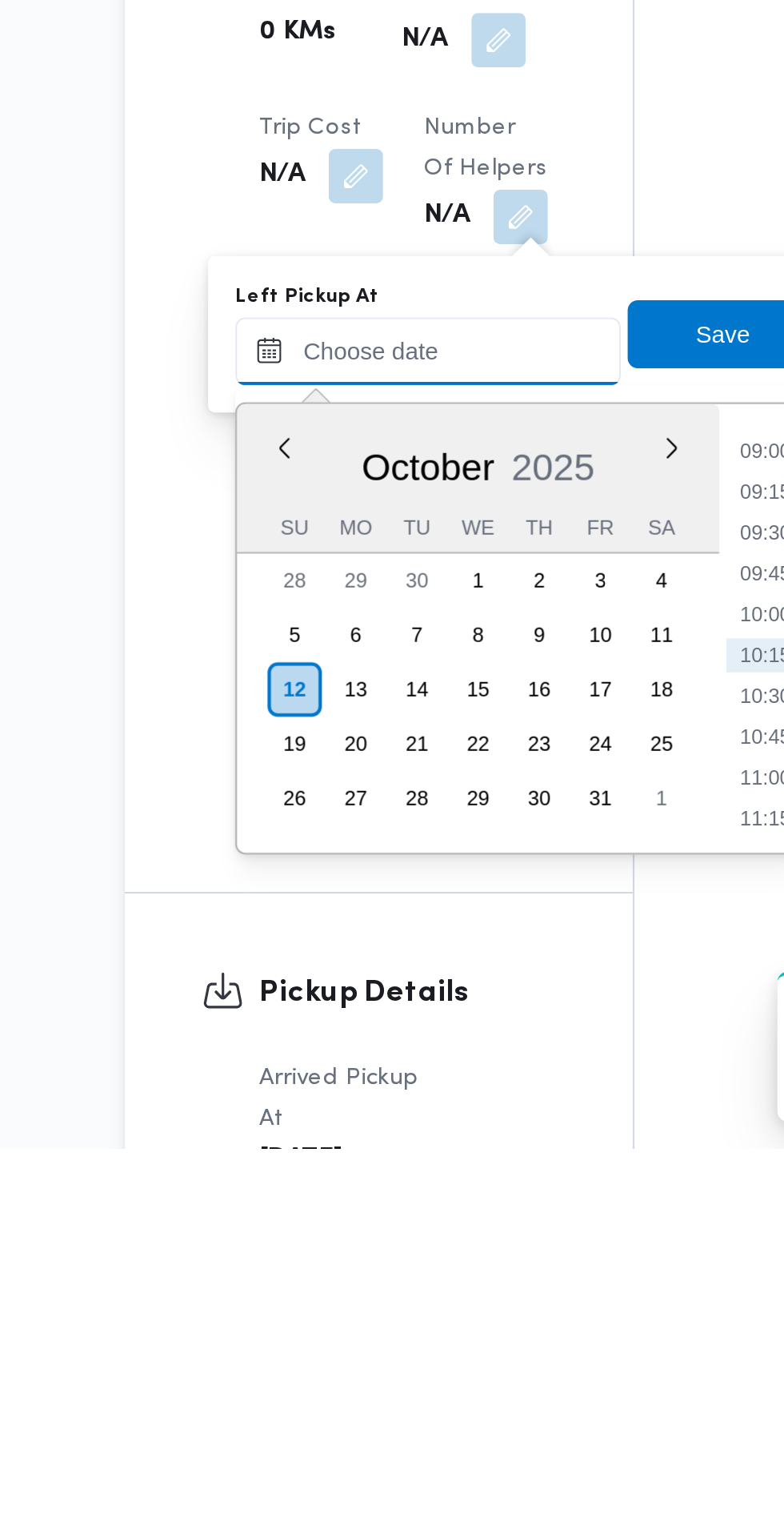
scroll to position [710, 0]
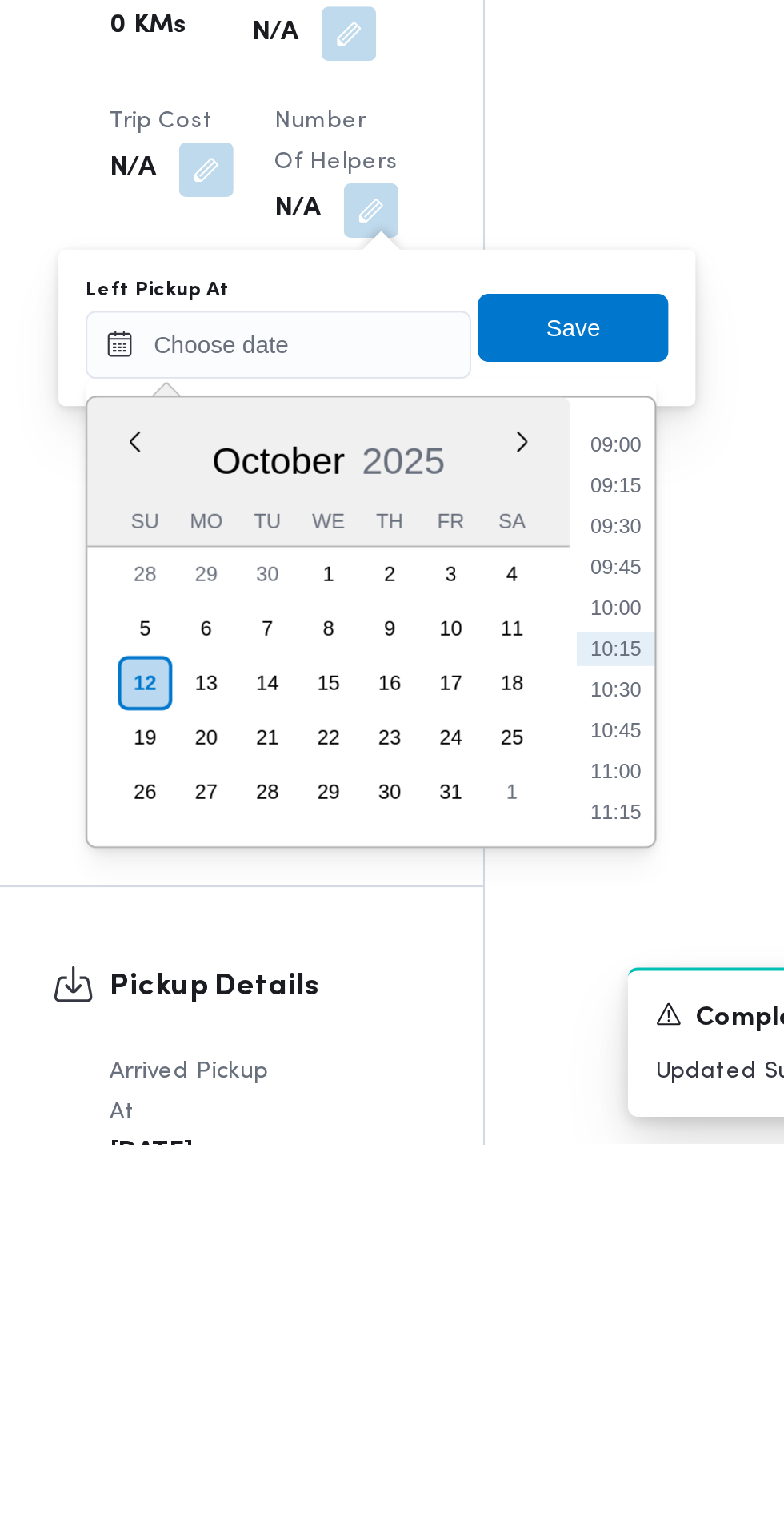
click at [515, 1208] on li "09:00" at bounding box center [509, 1205] width 37 height 16
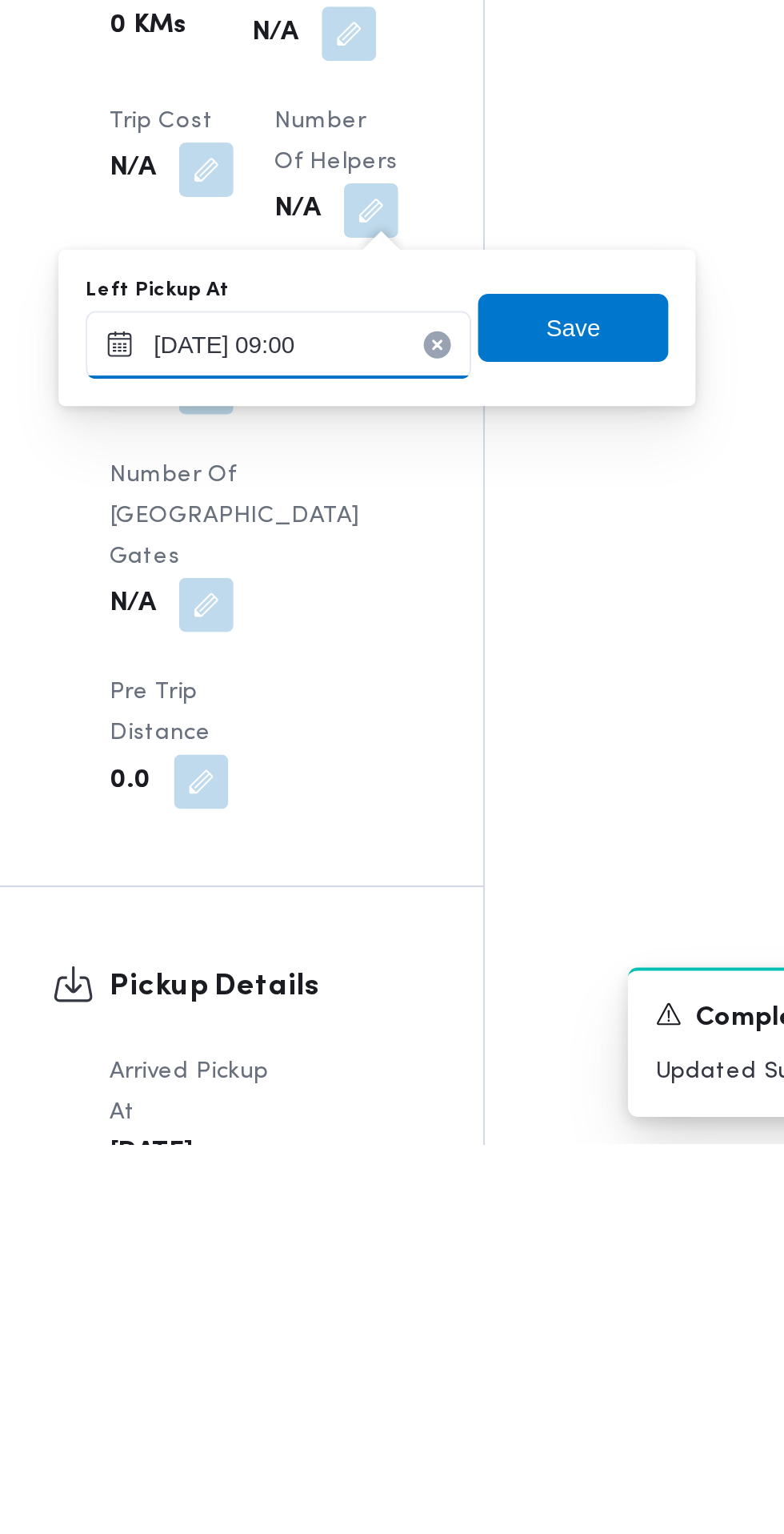
click at [385, 1157] on input "[DATE] 09:00" at bounding box center [350, 1157] width 182 height 32
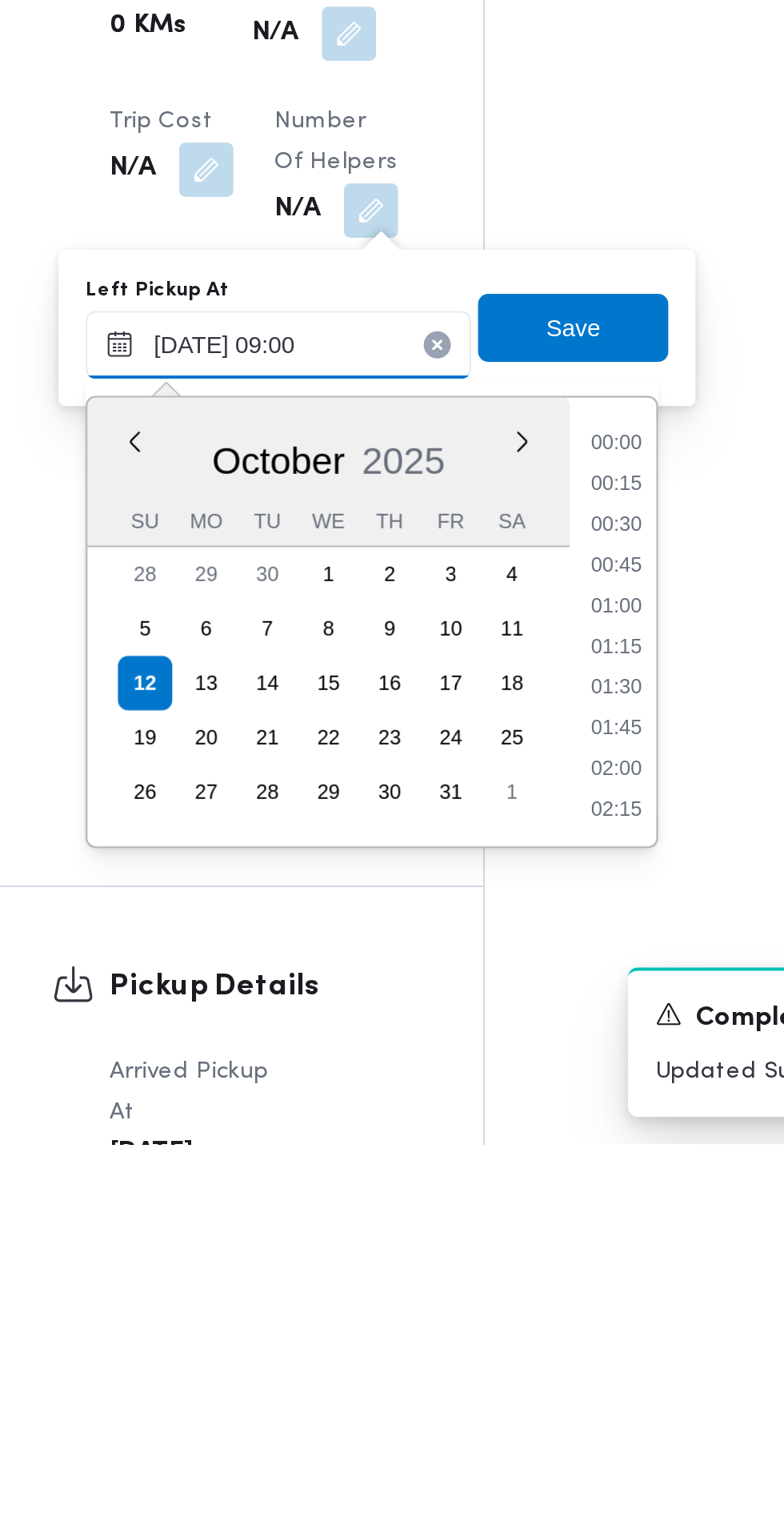
scroll to position [594, 0]
click at [514, 1277] on li "08:45" at bounding box center [509, 1282] width 37 height 16
type input "[DATE] 08:45"
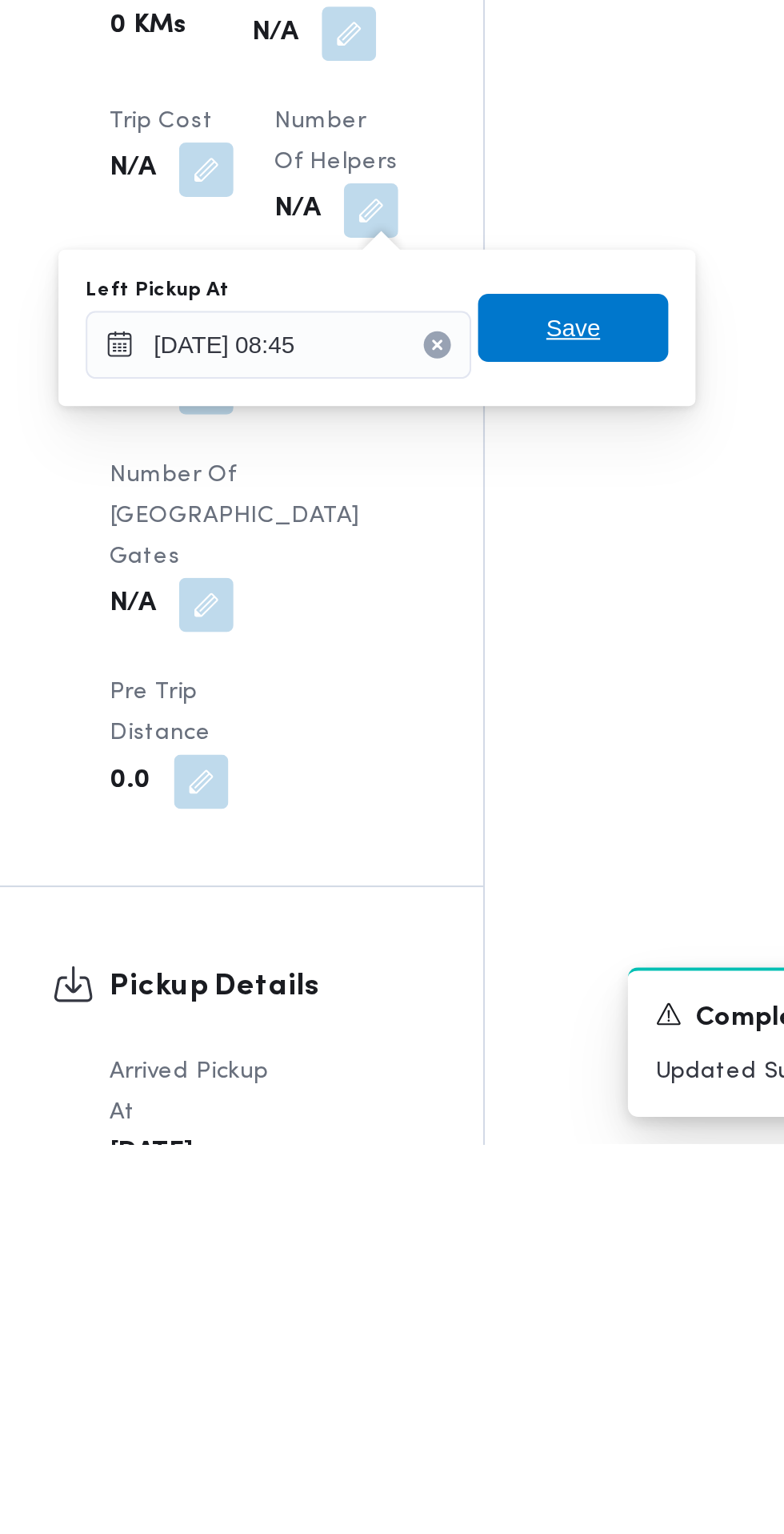
click at [502, 1148] on span "Save" at bounding box center [489, 1150] width 25 height 19
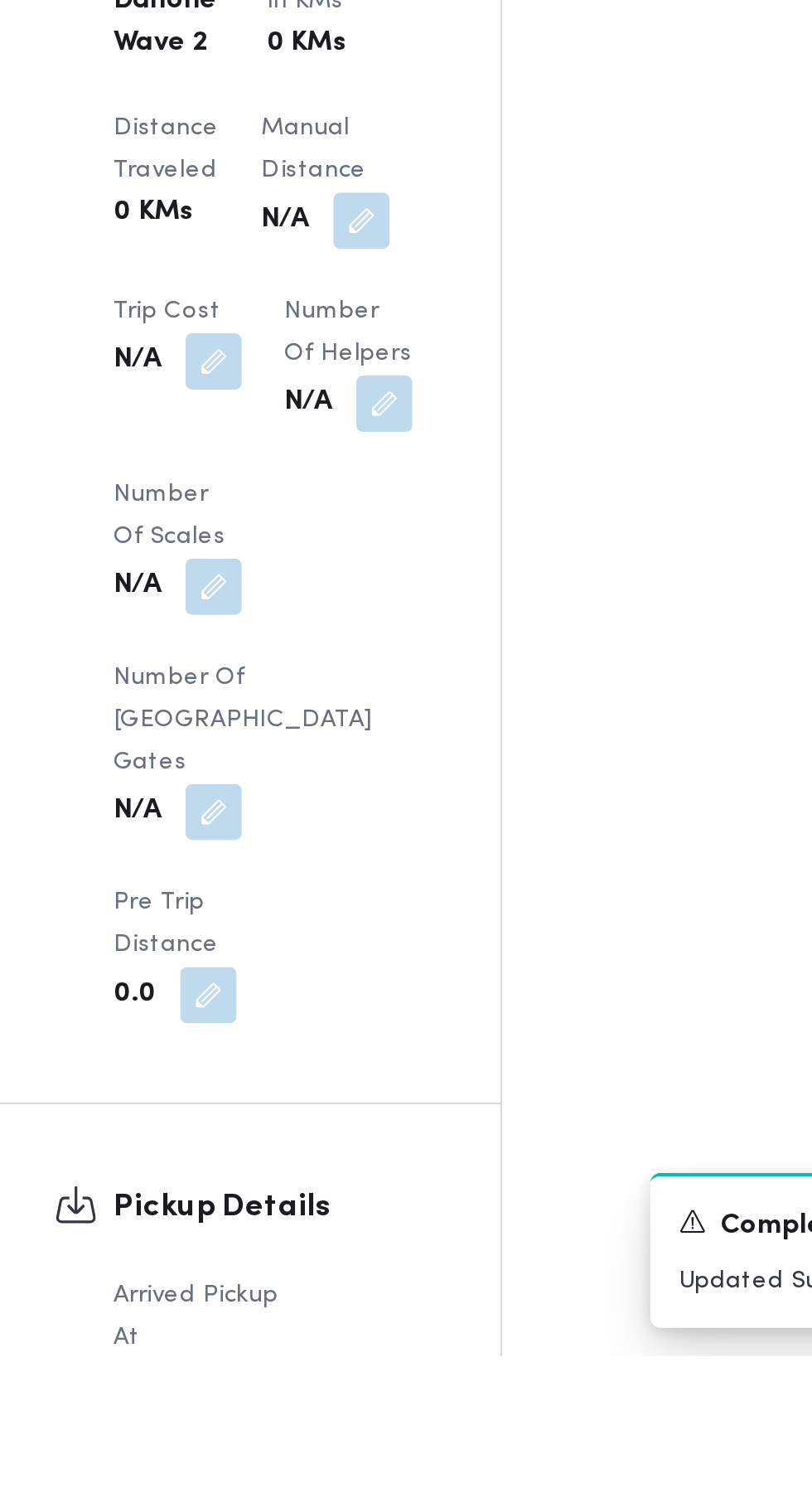
scroll to position [1143, 0]
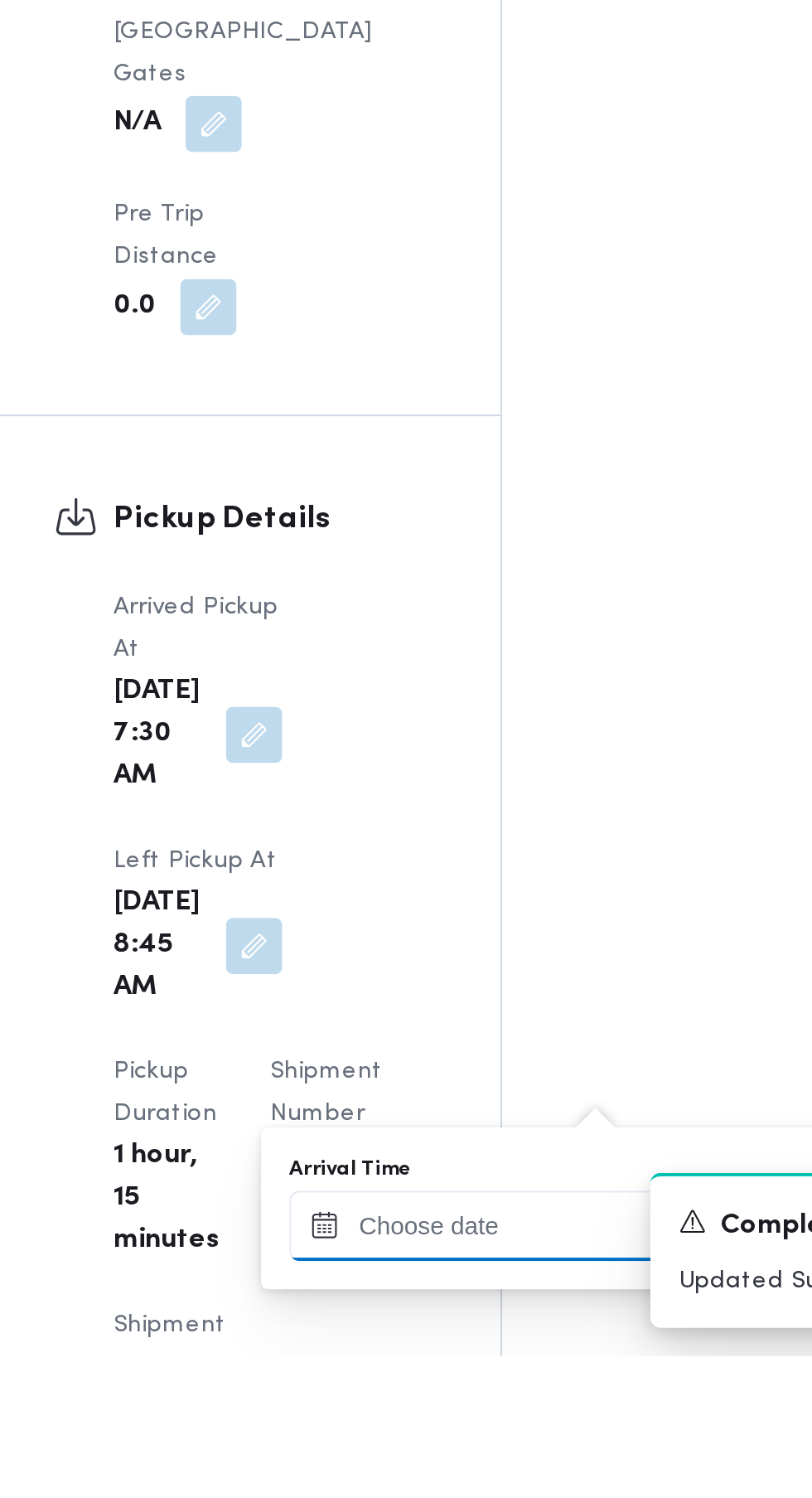
click at [464, 1433] on input "Arrival Time" at bounding box center [457, 1436] width 188 height 33
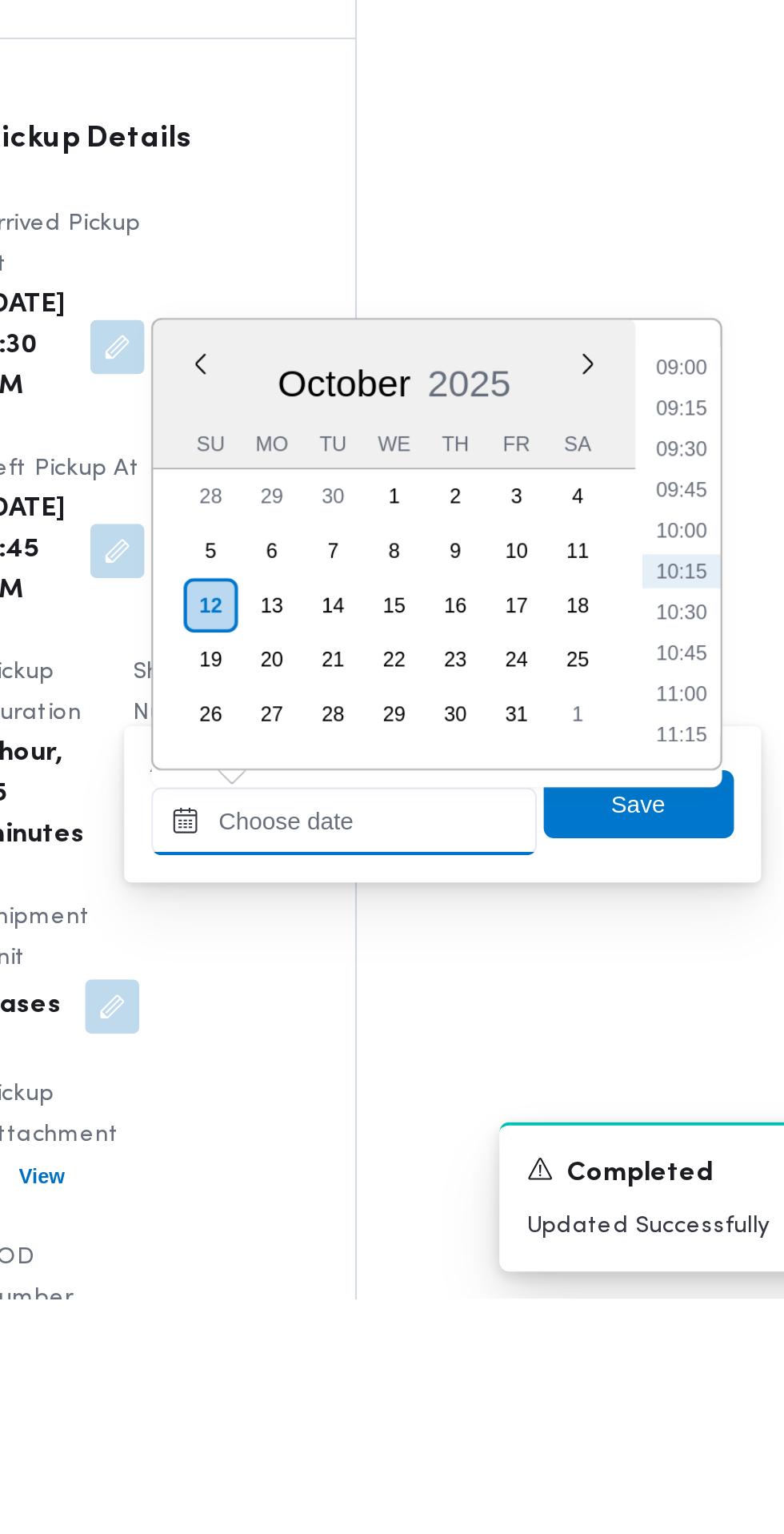
scroll to position [1183, 0]
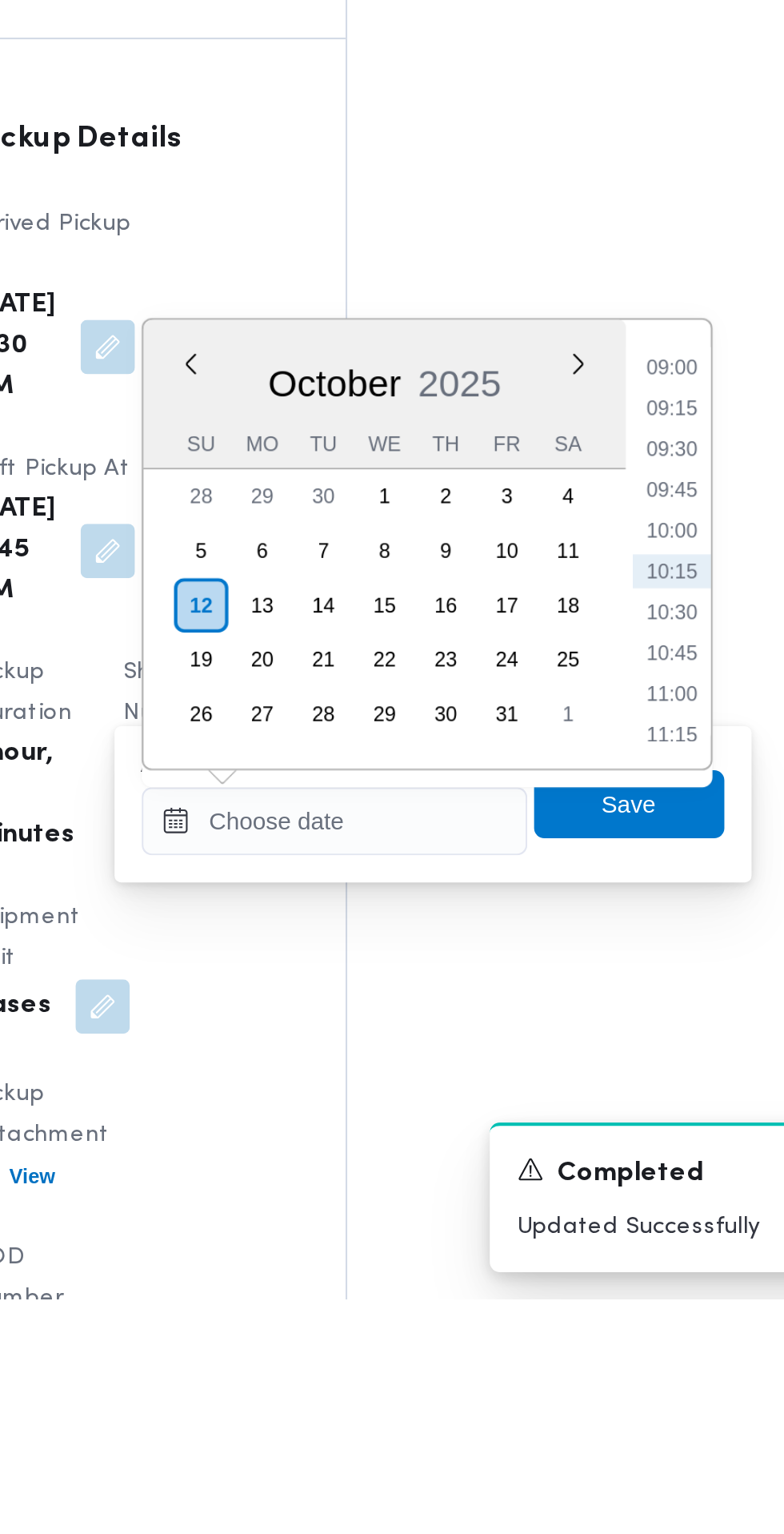
click at [607, 1117] on li "09:15" at bounding box center [601, 1115] width 37 height 16
type input "[DATE] 09:15"
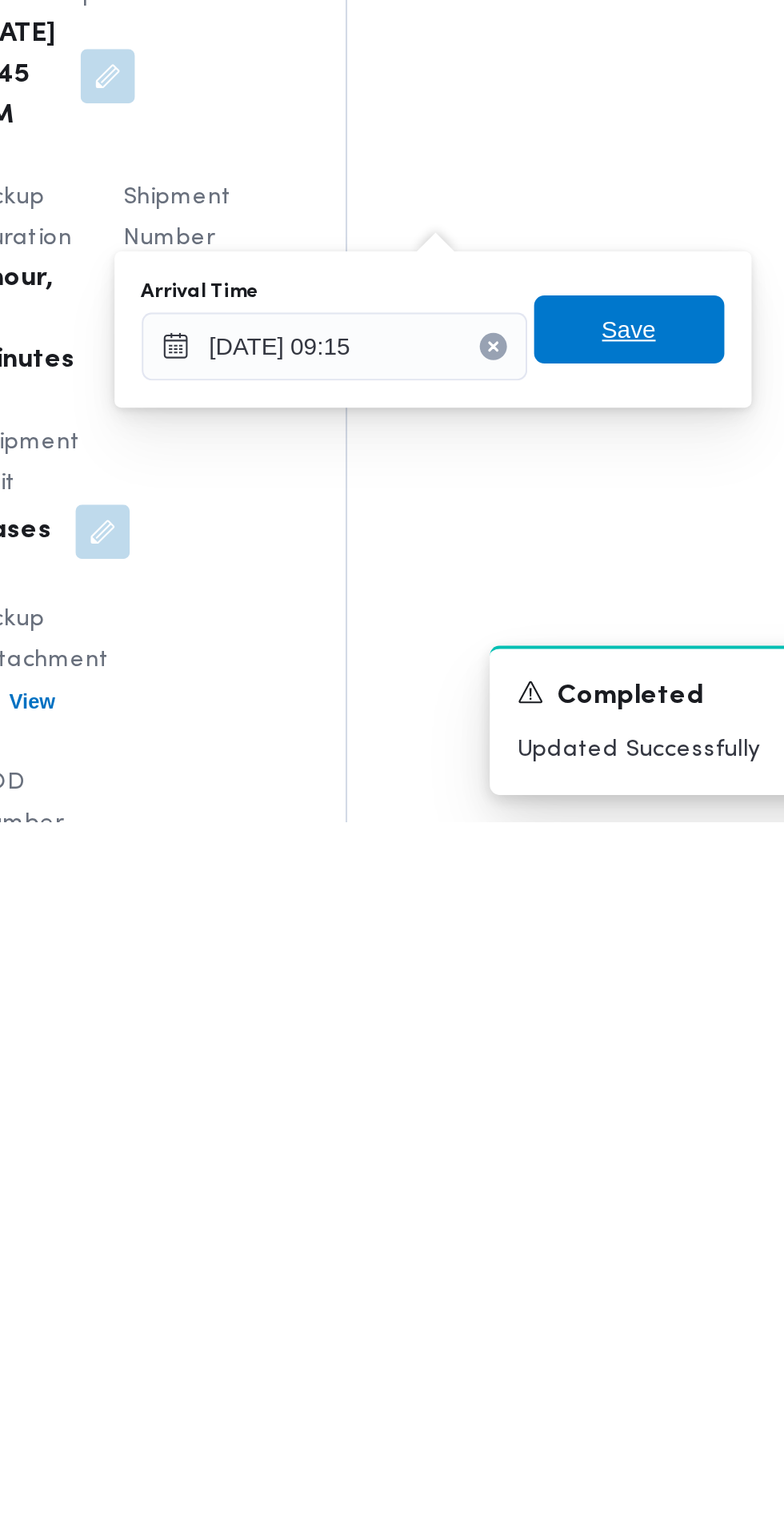
click at [591, 1295] on span "Save" at bounding box center [581, 1302] width 25 height 19
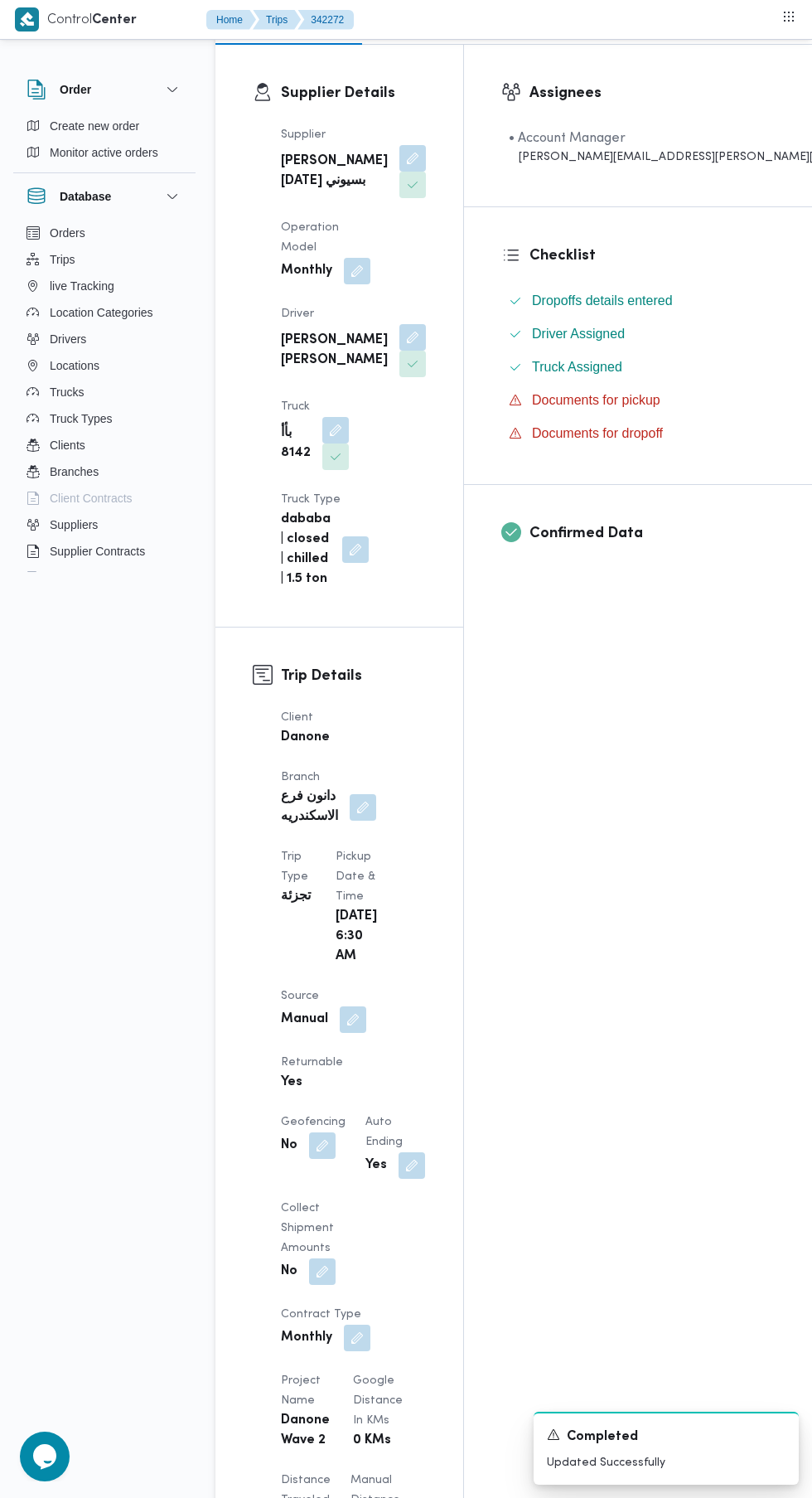
scroll to position [0, 0]
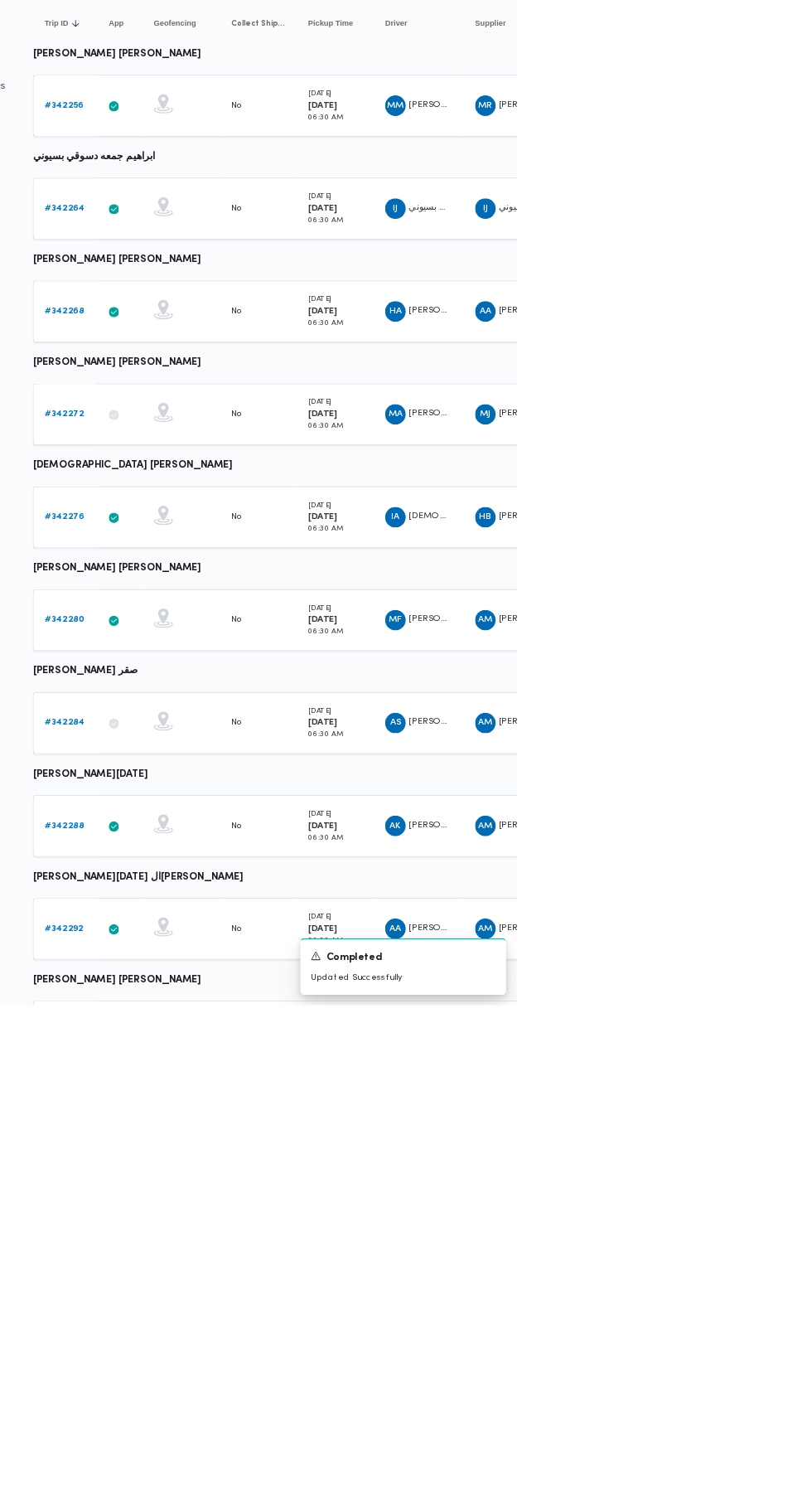
scroll to position [0, 26]
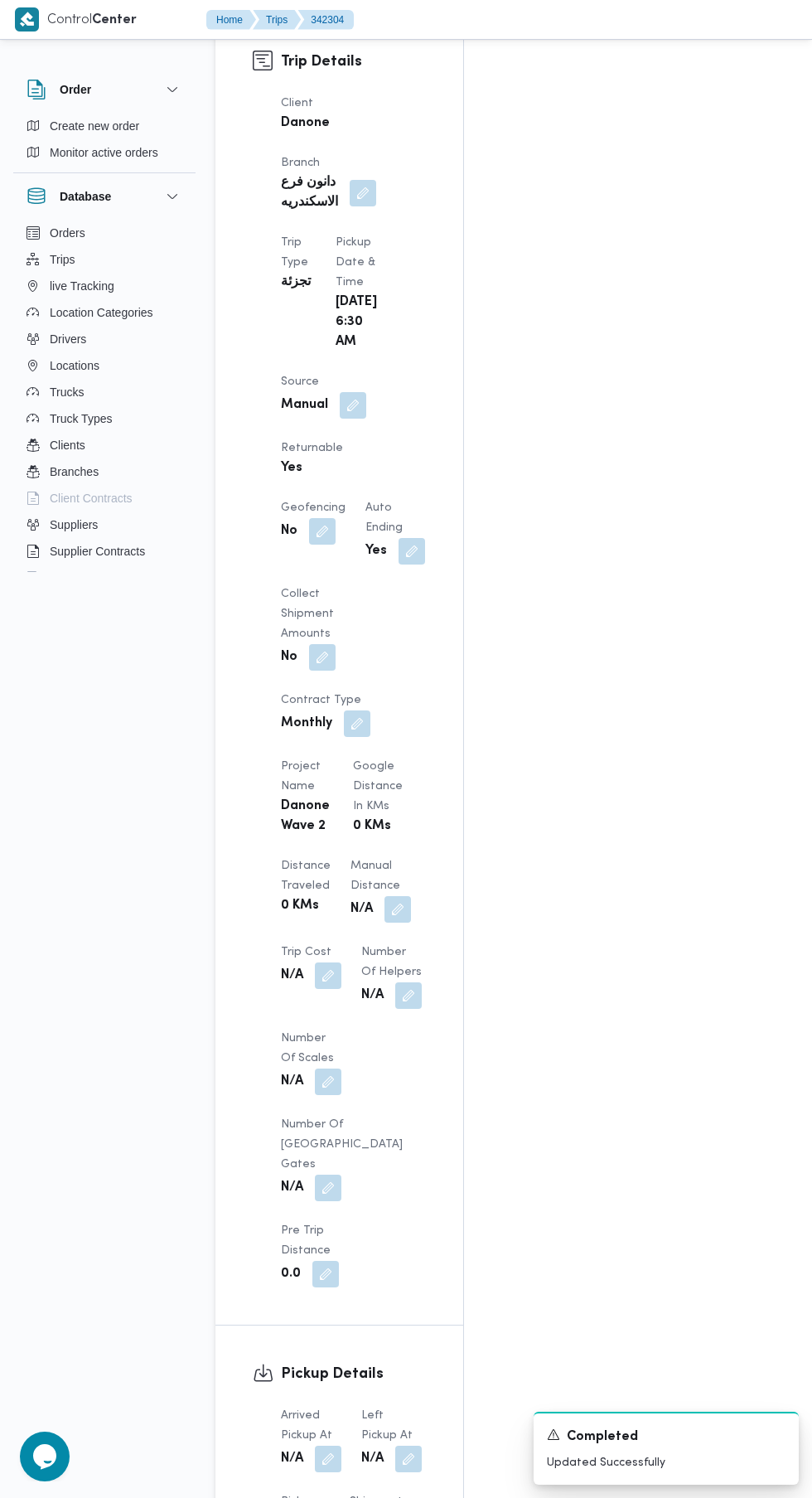
scroll to position [985, 0]
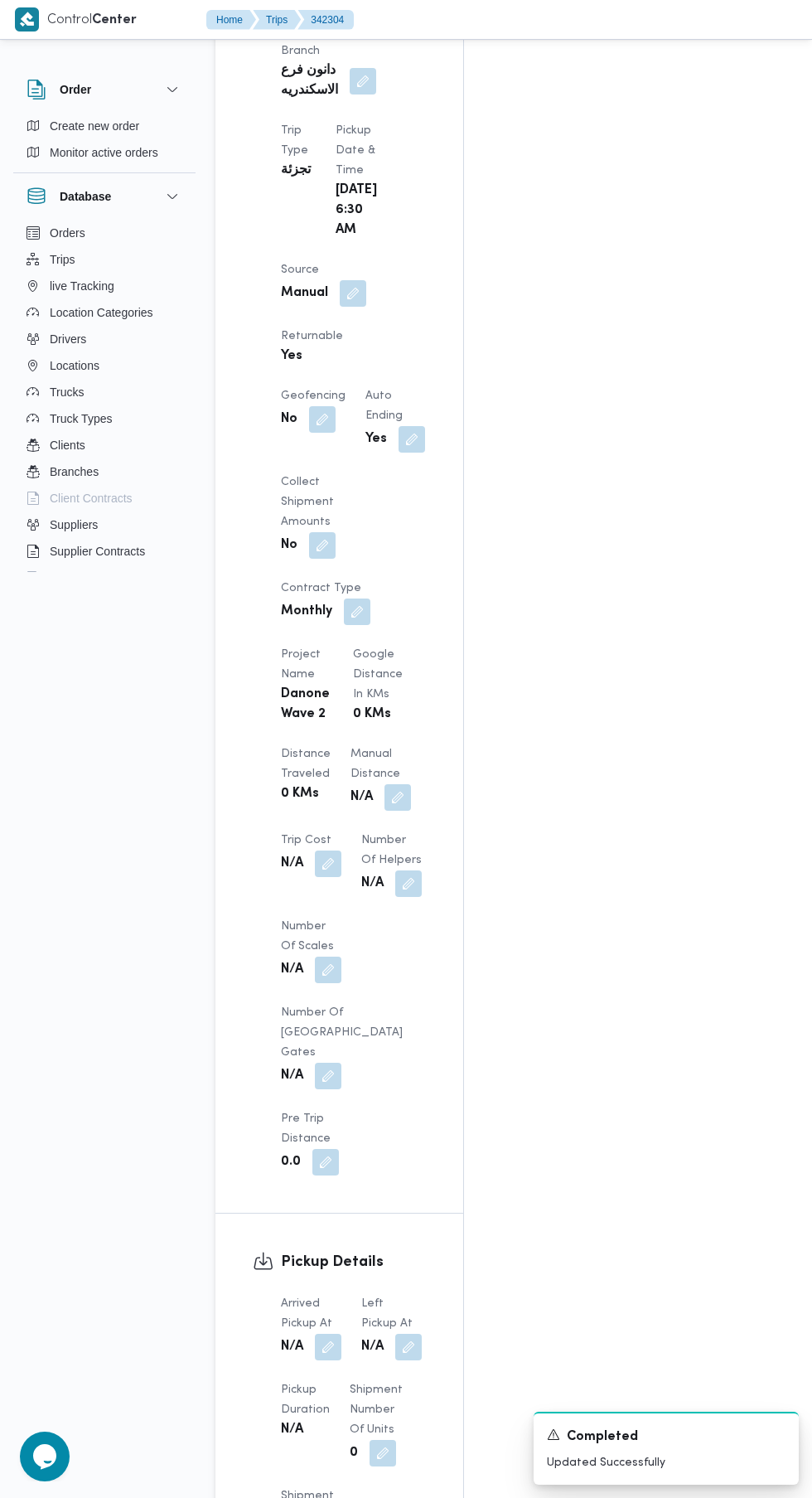
click at [324, 1334] on button "button" at bounding box center [328, 1347] width 26 height 26
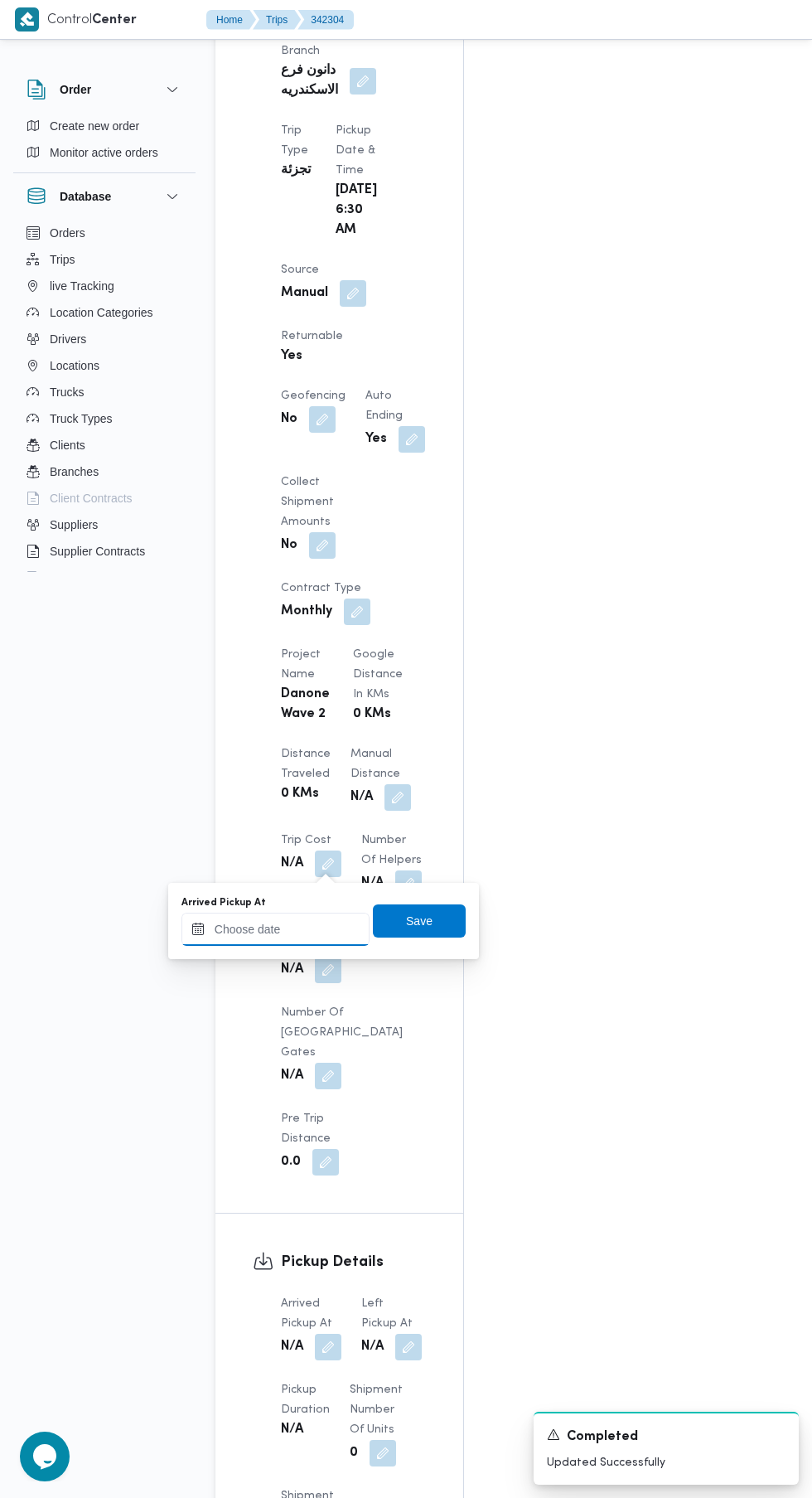
click at [282, 929] on input "Arrived Pickup At" at bounding box center [275, 929] width 188 height 33
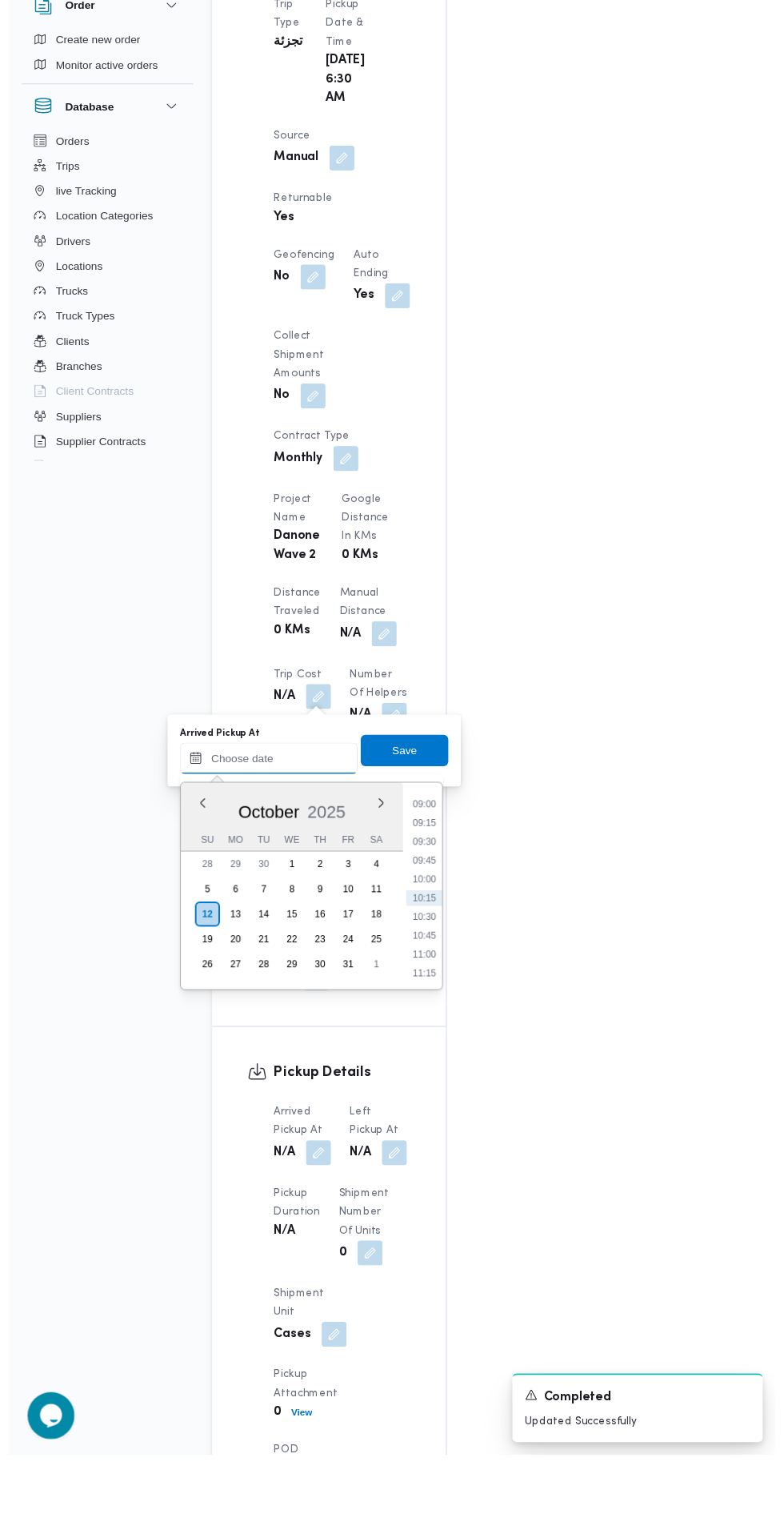
scroll to position [992, 0]
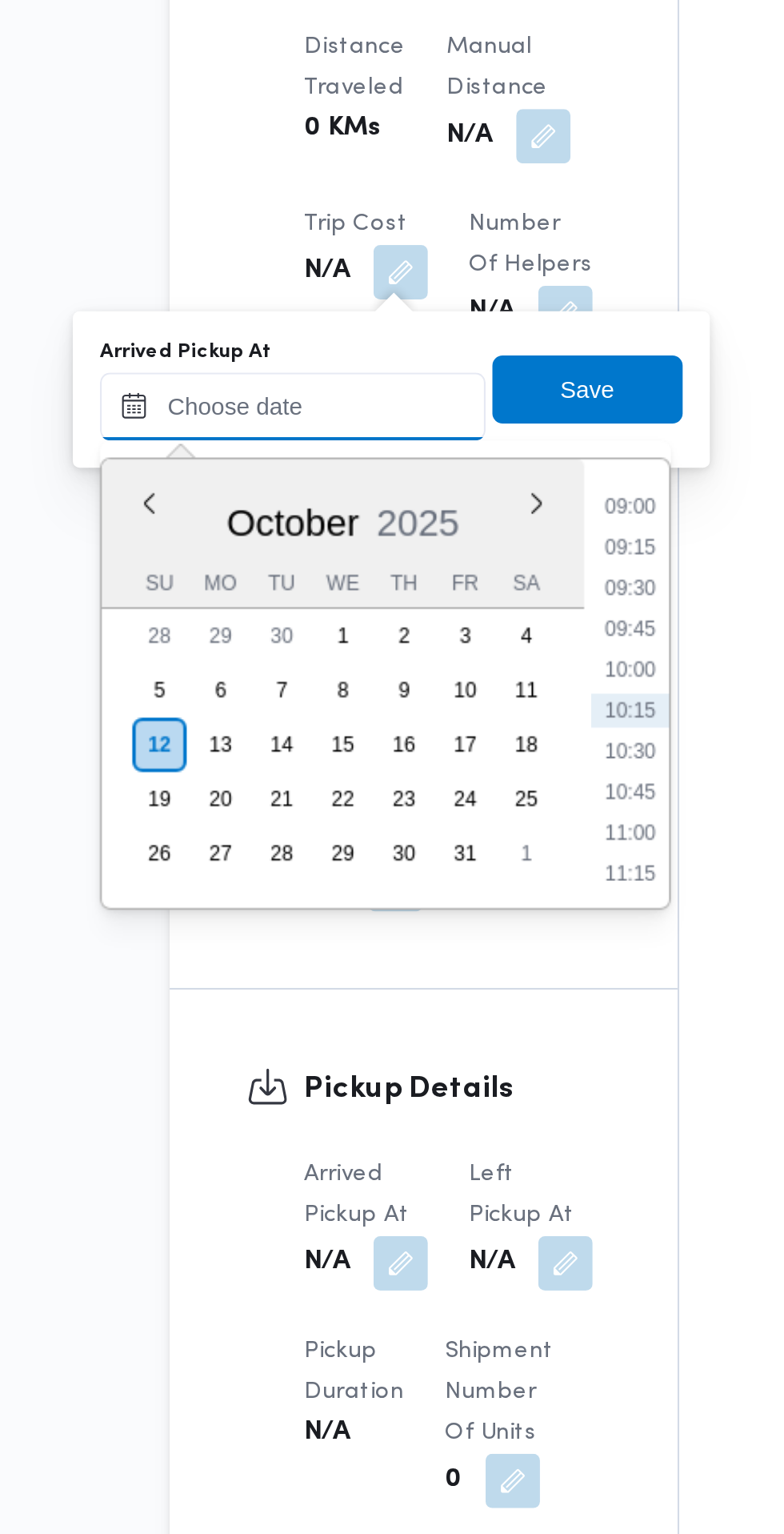
paste input "[DATE] 07:30"
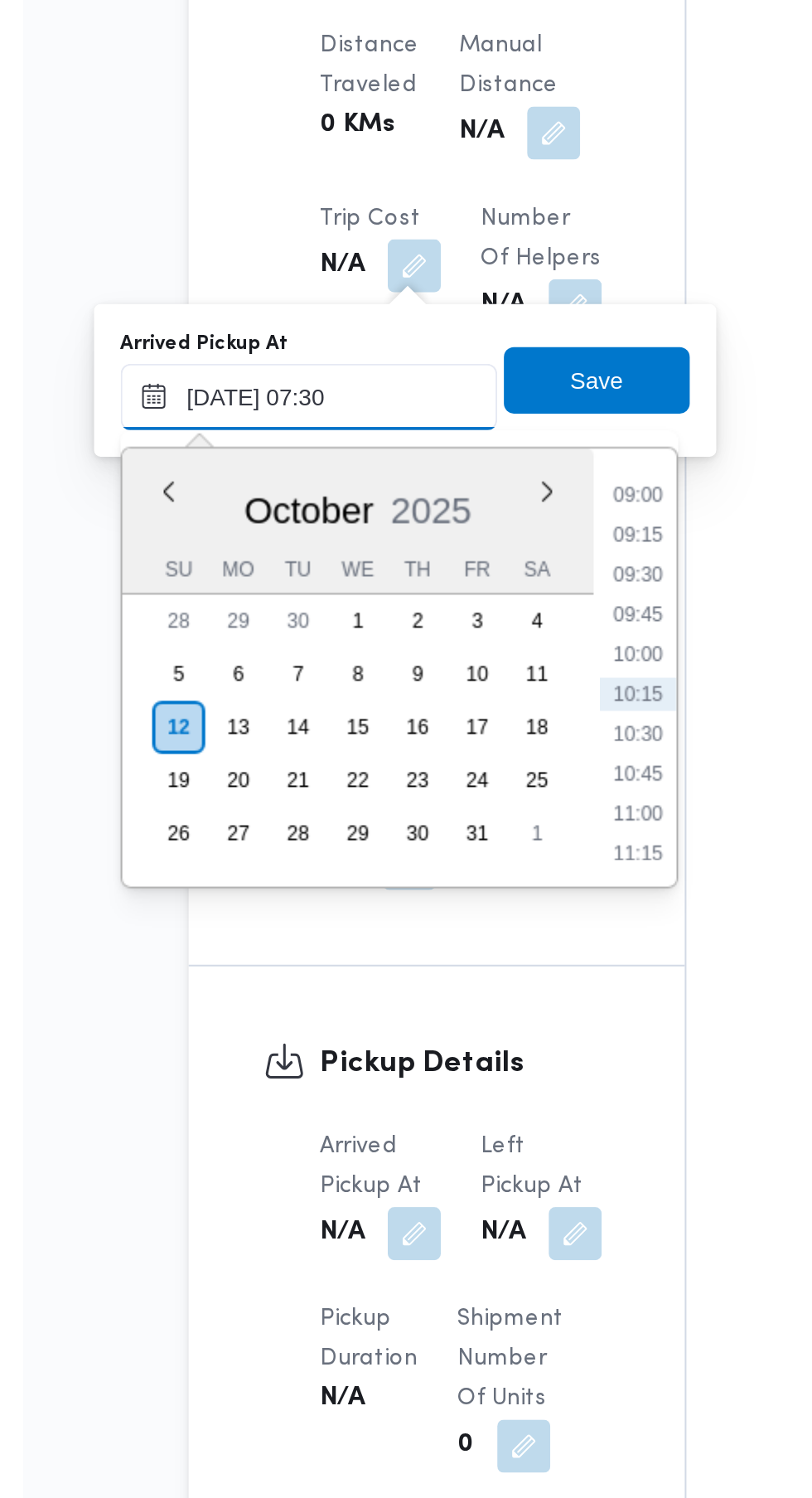
scroll to position [597, 0]
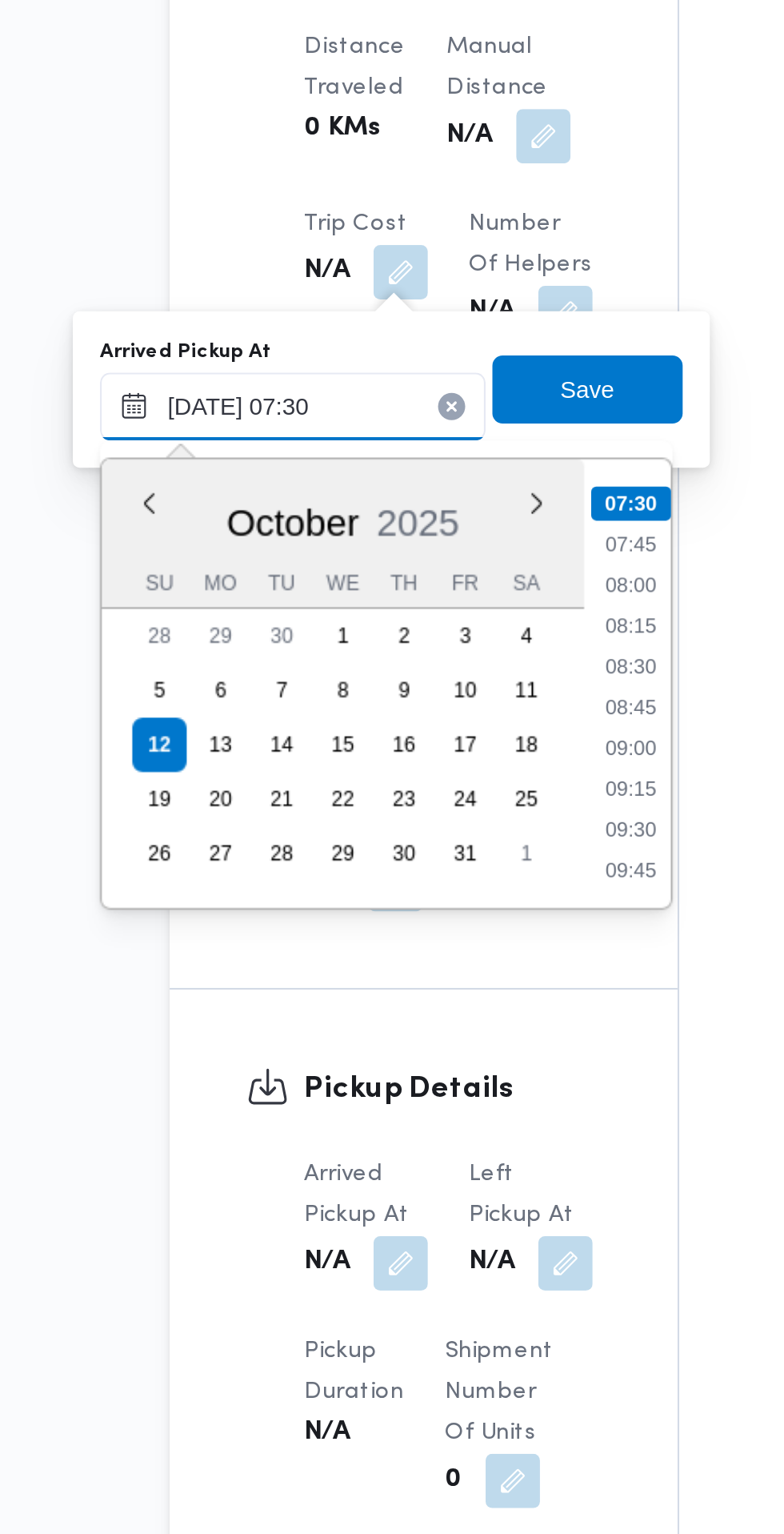
type input "[DATE] 07:30"
click at [429, 906] on li "07:30" at bounding box center [425, 903] width 37 height 16
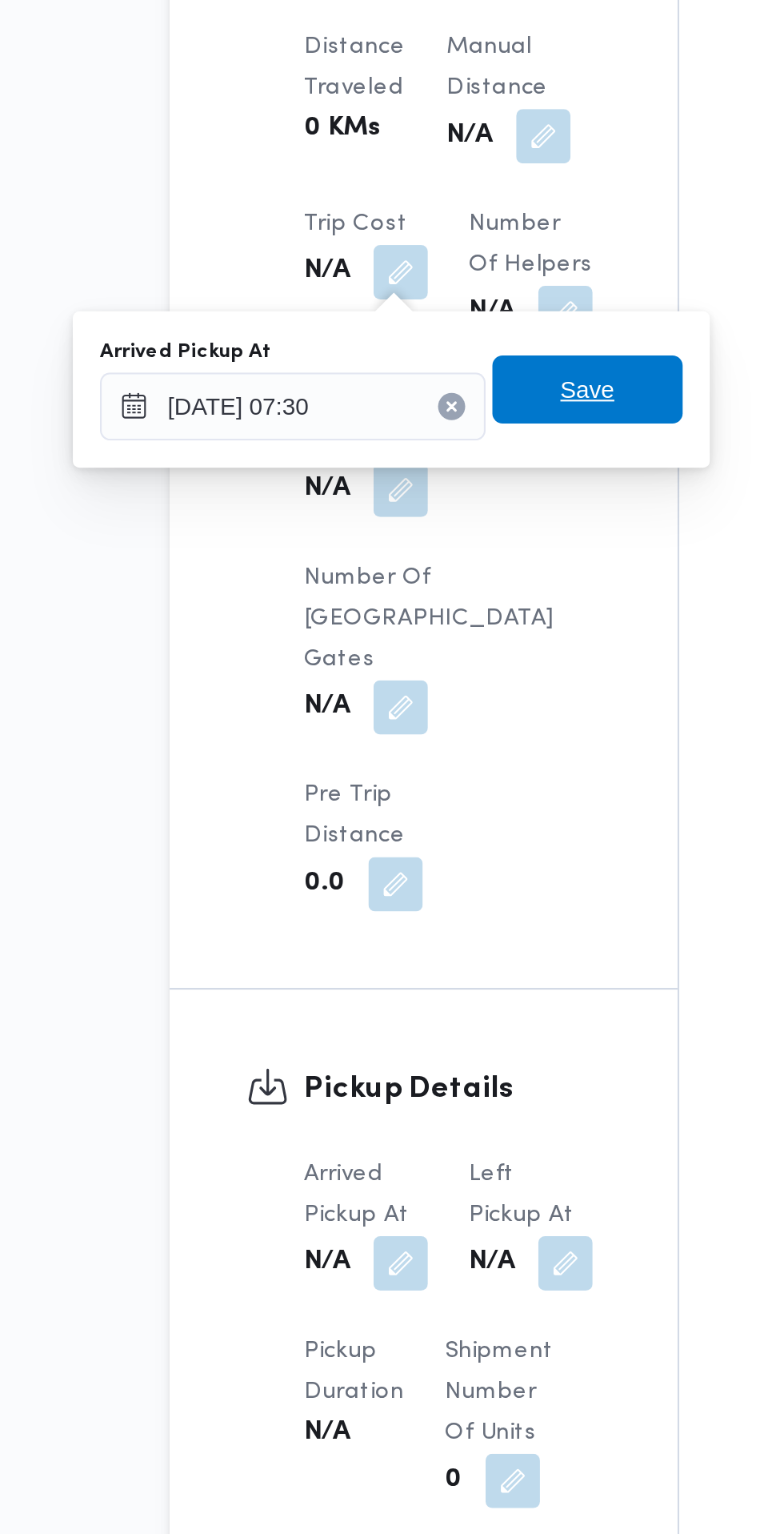
click at [416, 844] on span "Save" at bounding box center [404, 849] width 25 height 19
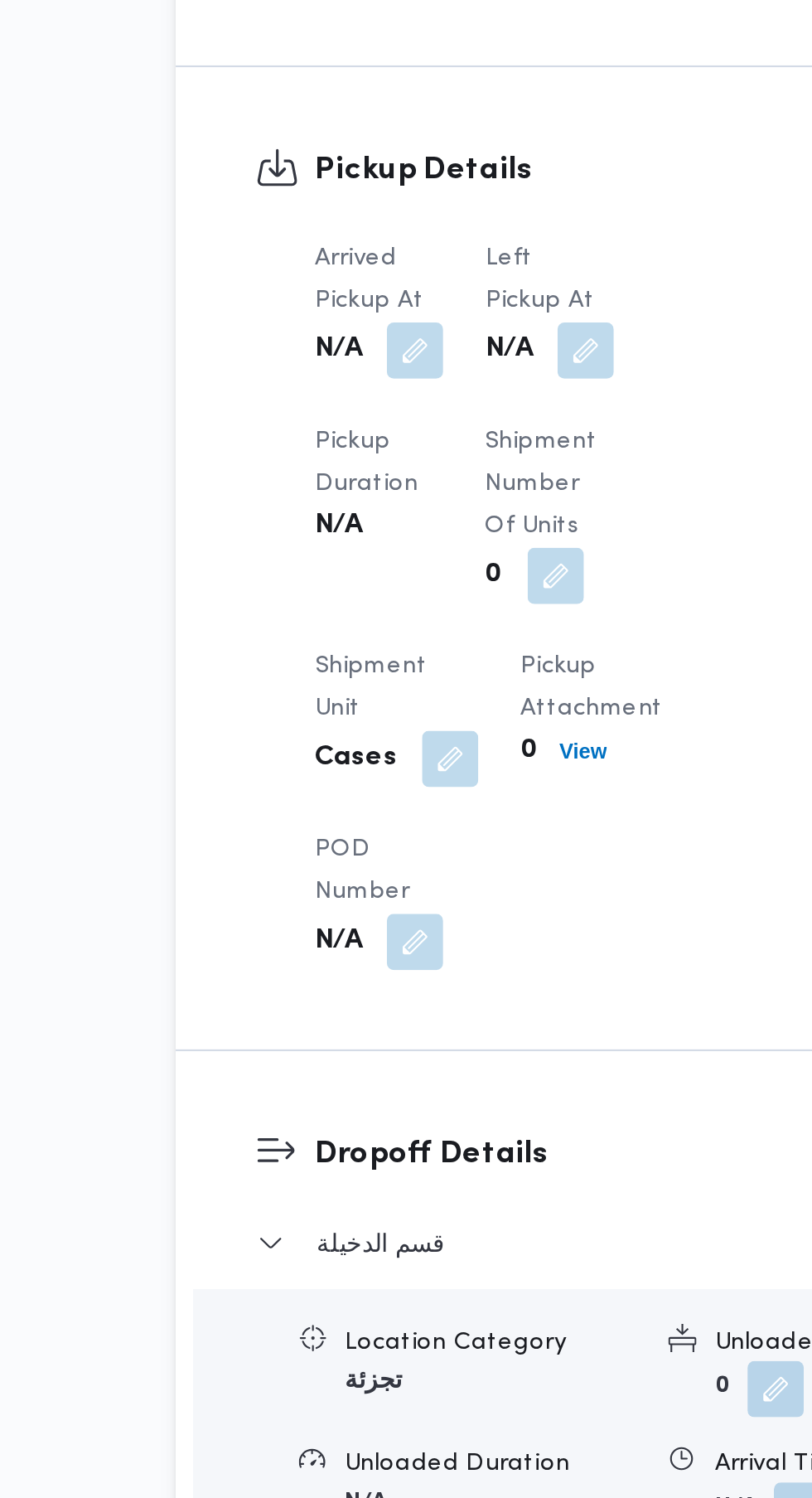
click at [411, 841] on button "button" at bounding box center [408, 853] width 26 height 26
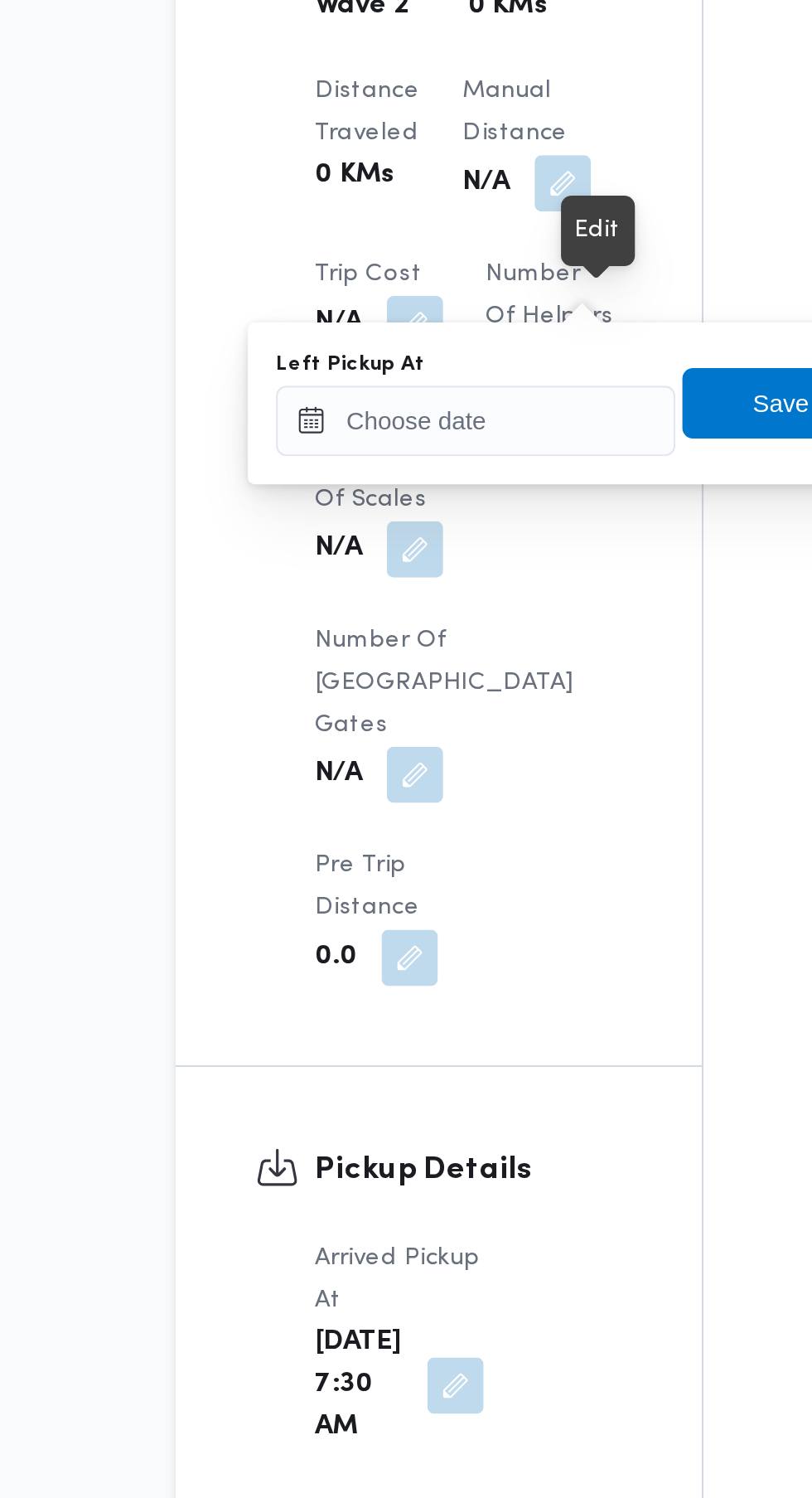
scroll to position [1027, 0]
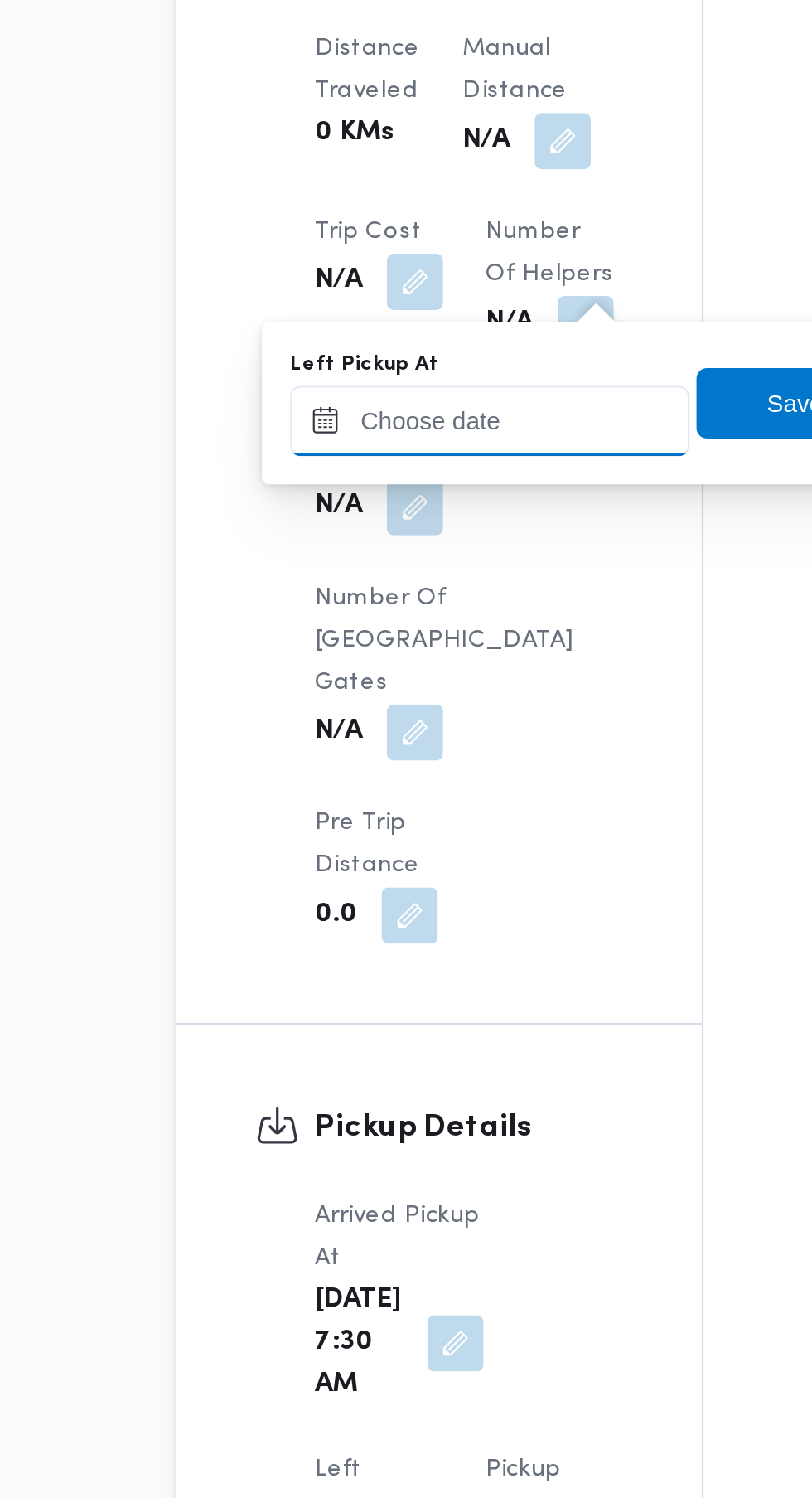
click at [374, 886] on input "Left Pickup At" at bounding box center [363, 887] width 188 height 33
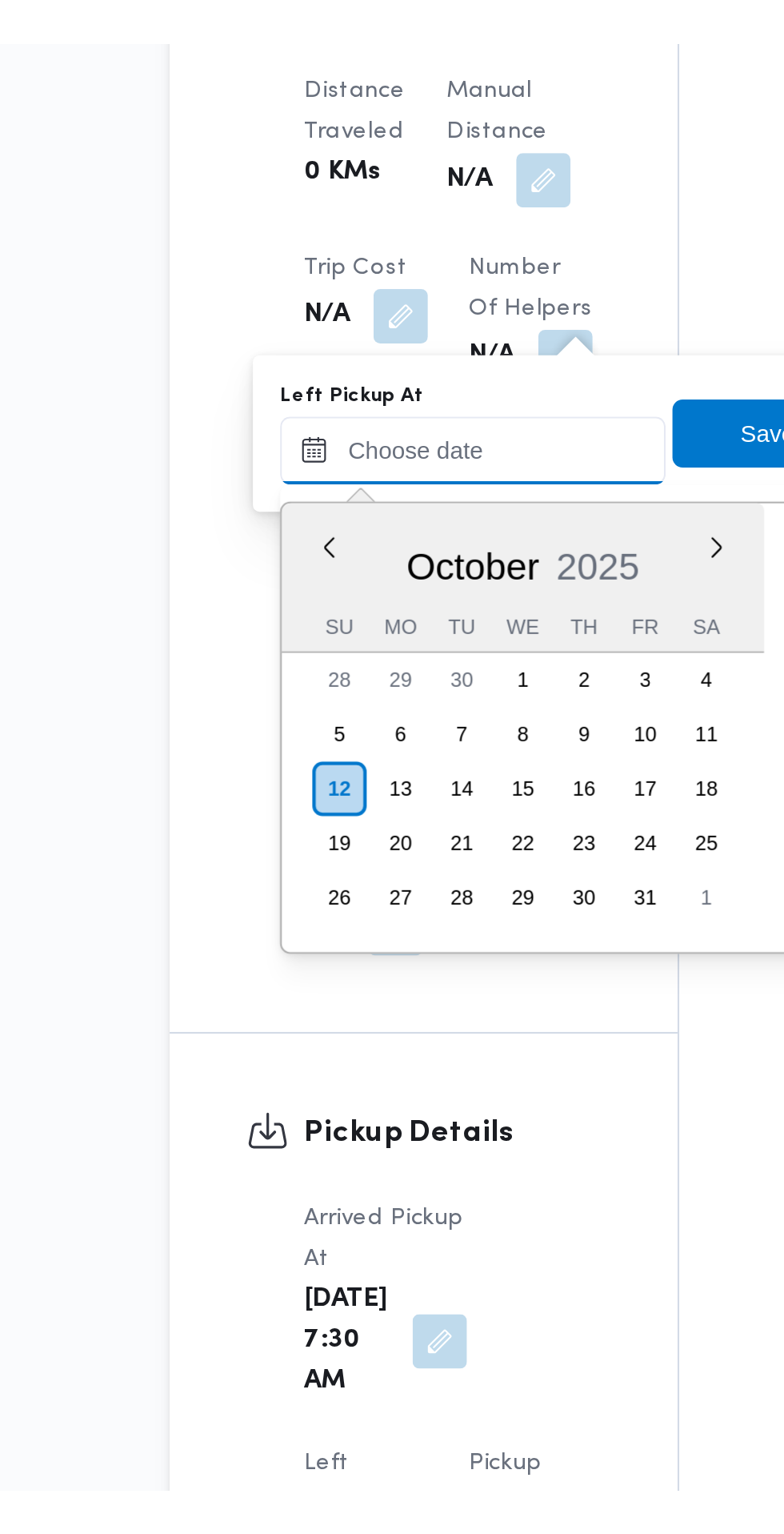
scroll to position [690, 0]
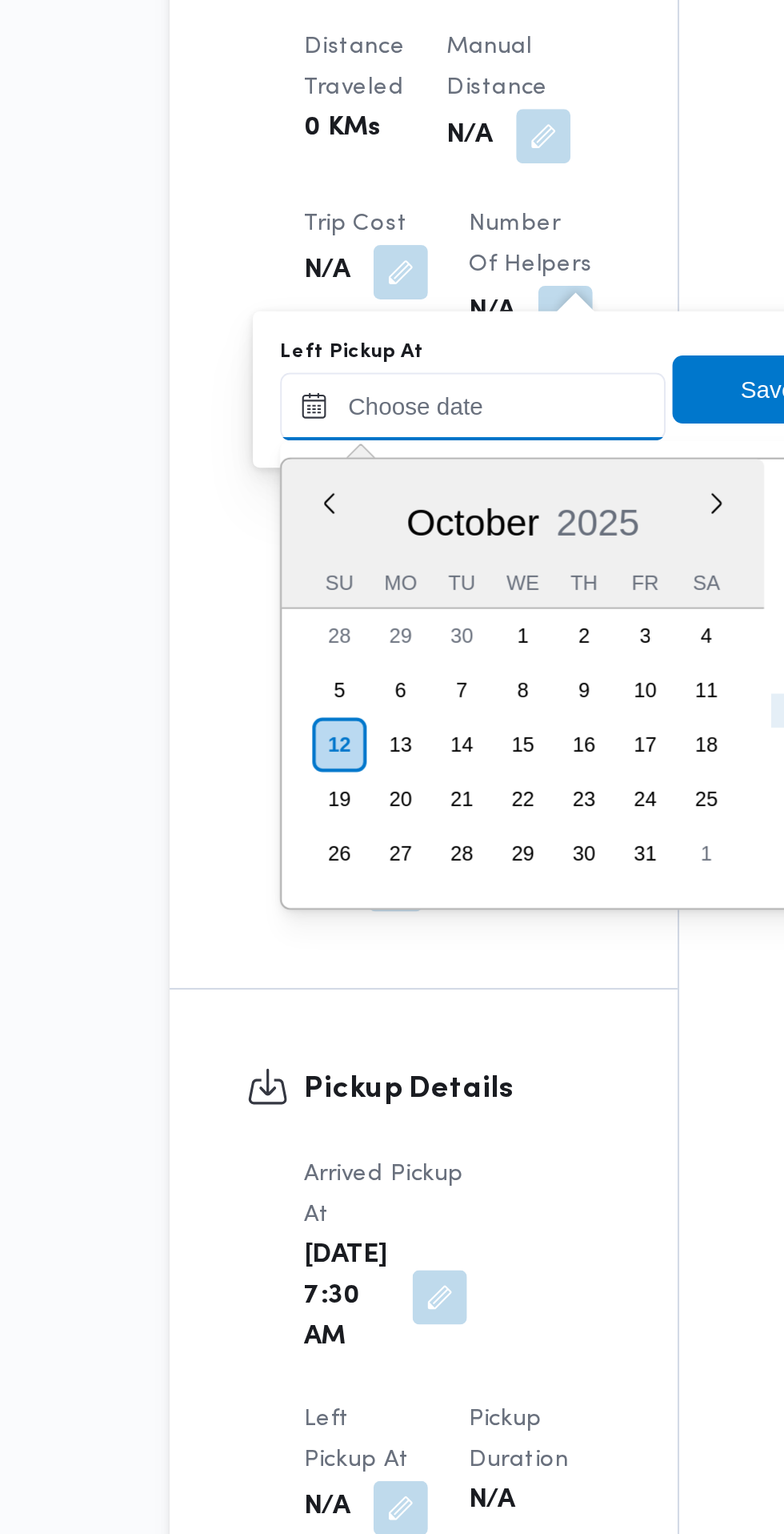
paste input "[DATE] 07:30"
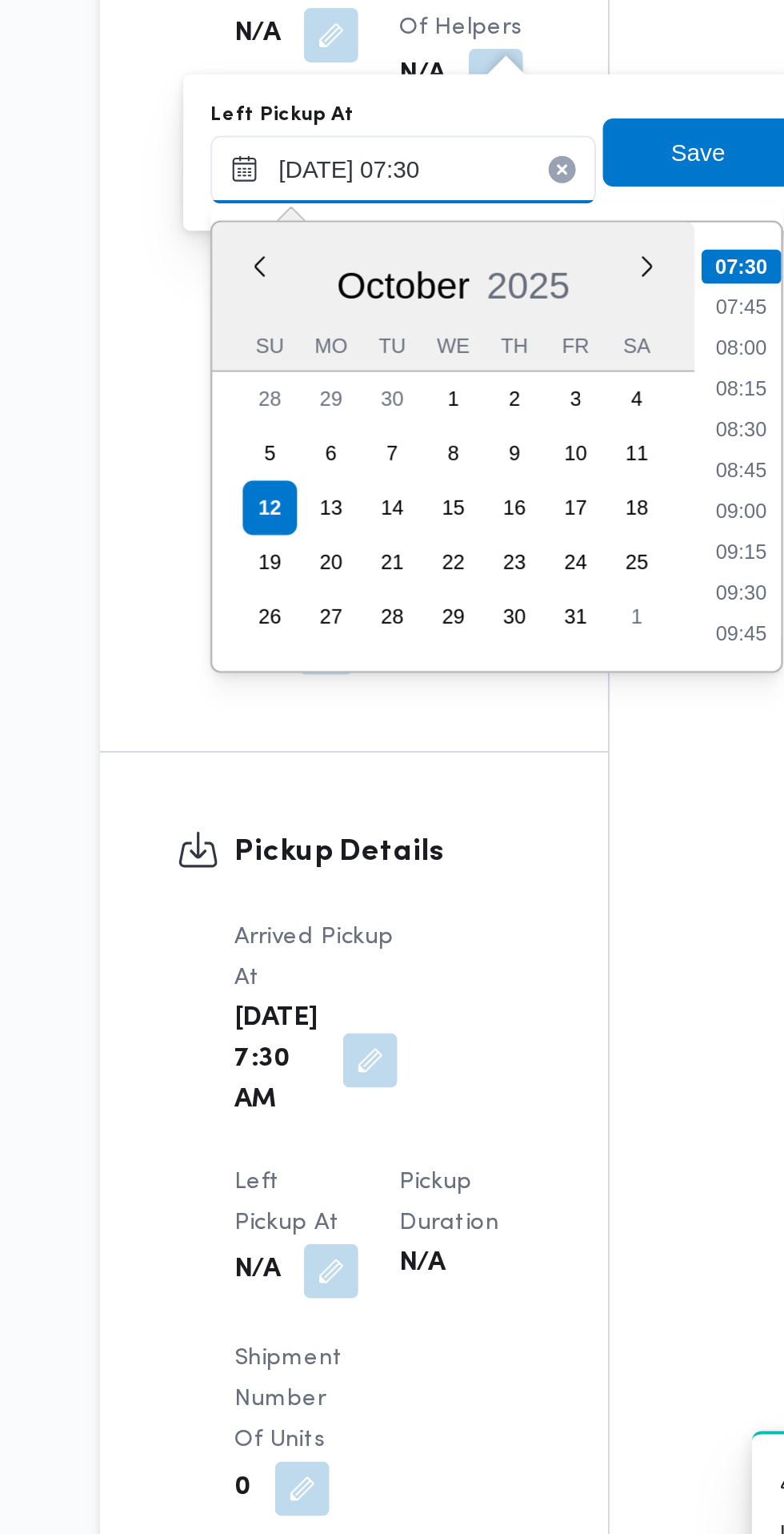
scroll to position [0, 0]
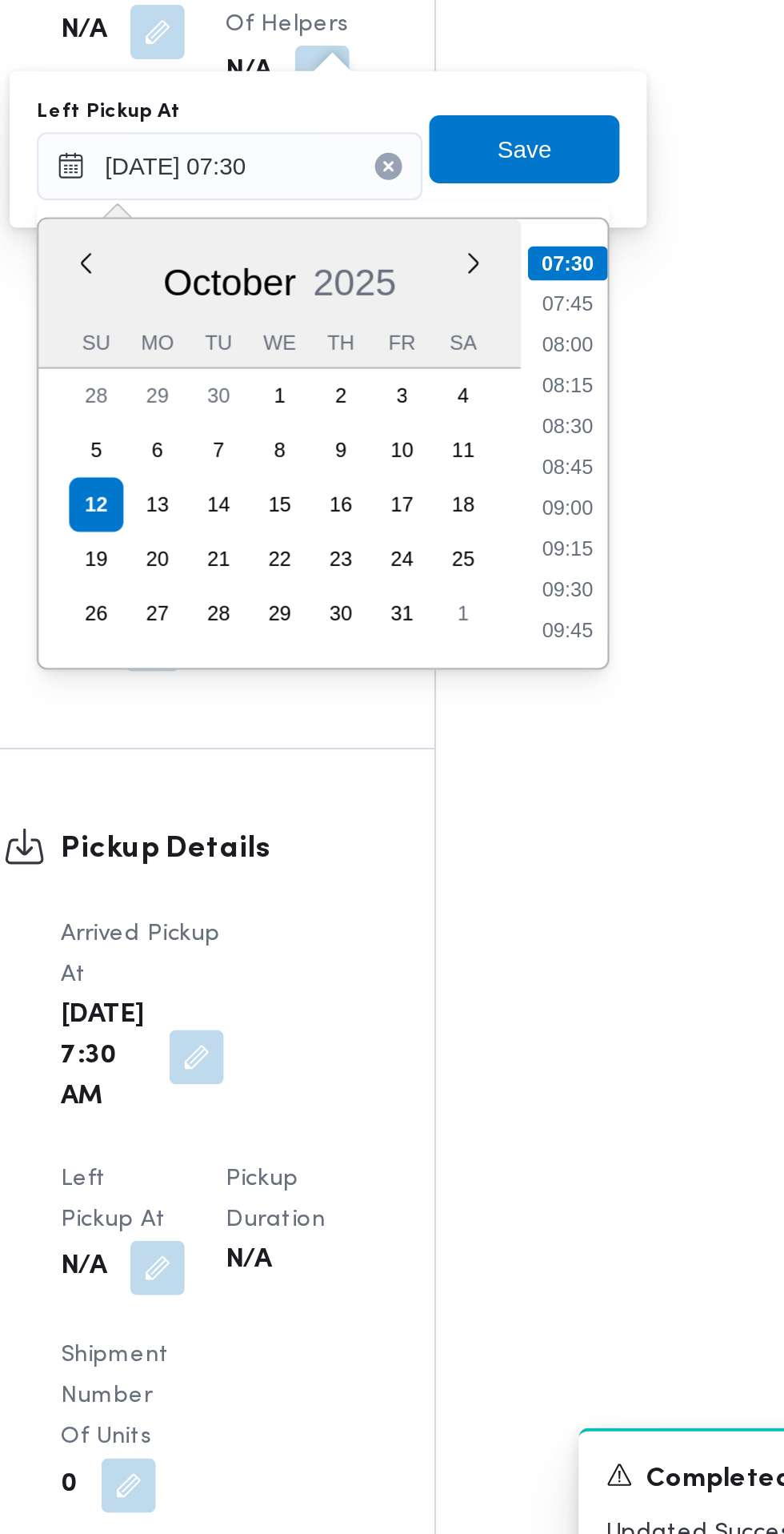
click at [515, 1014] on li "09:00" at bounding box center [509, 1017] width 37 height 16
type input "[DATE] 09:00"
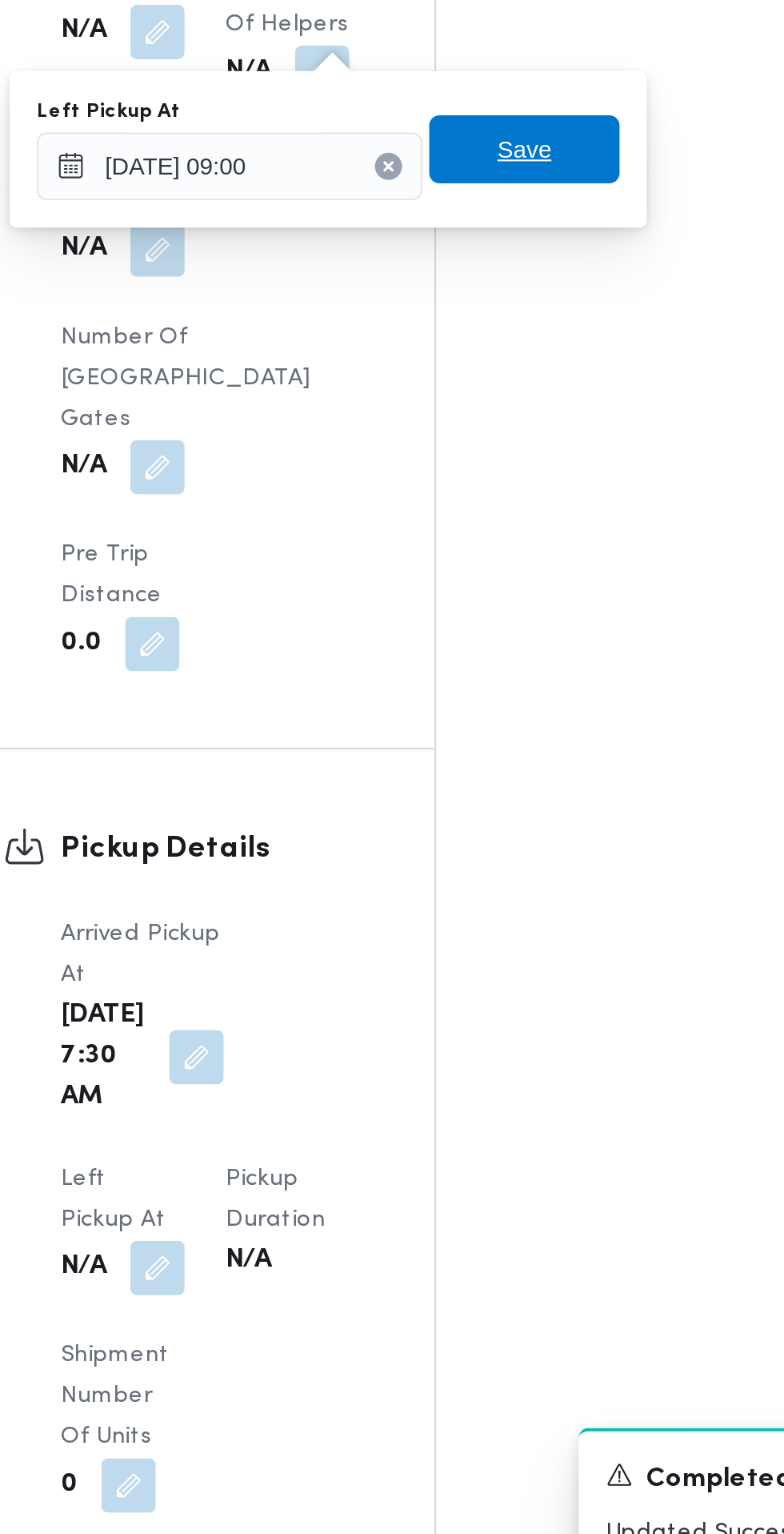
click at [502, 856] on span "Save" at bounding box center [489, 849] width 25 height 19
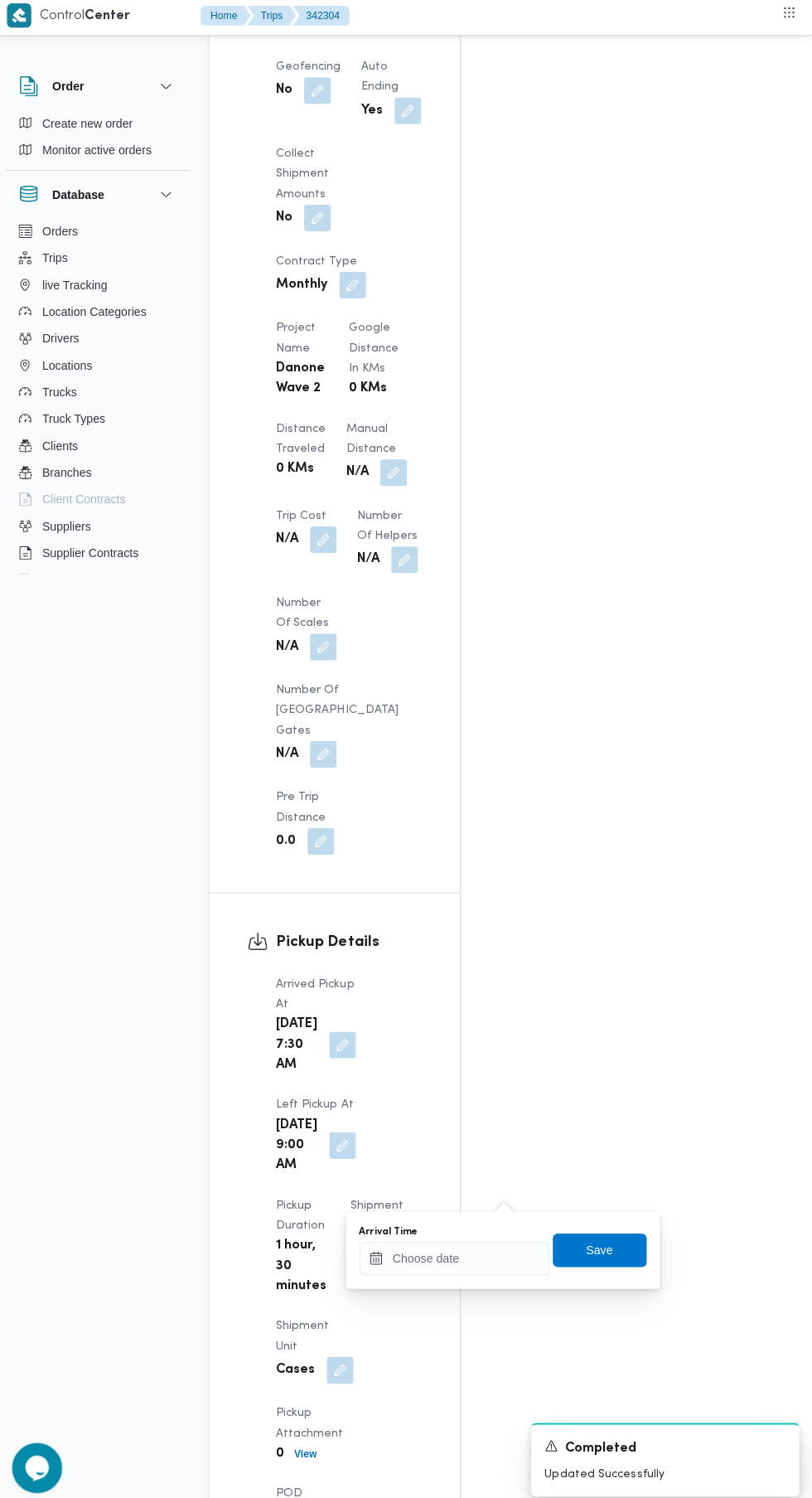
click at [460, 1218] on div "Arrival Time" at bounding box center [457, 1223] width 188 height 14
click at [497, 1247] on input "Arrival Time" at bounding box center [457, 1249] width 188 height 33
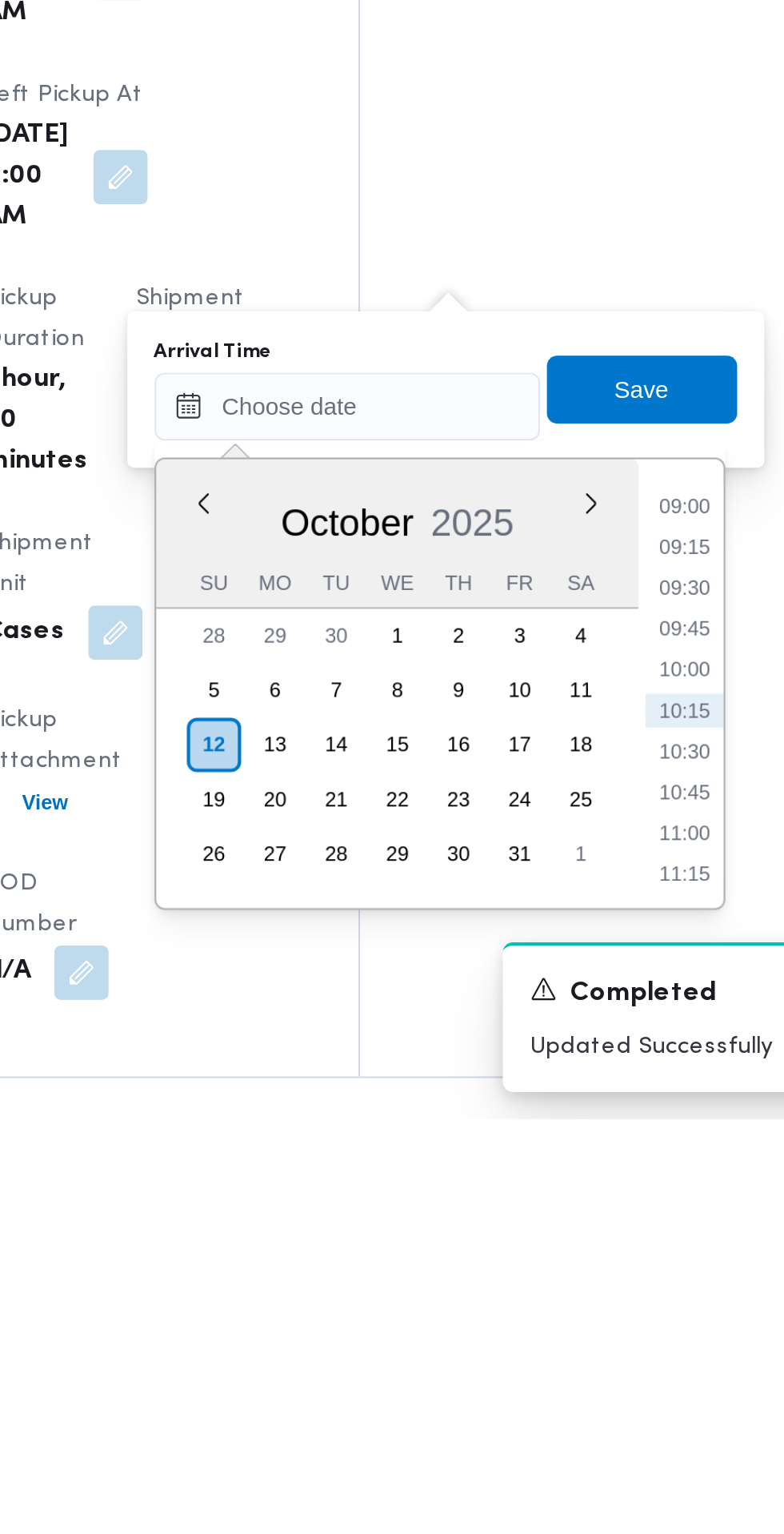
click at [606, 1286] on li "09:30" at bounding box center [601, 1284] width 37 height 16
type input "[DATE] 09:30"
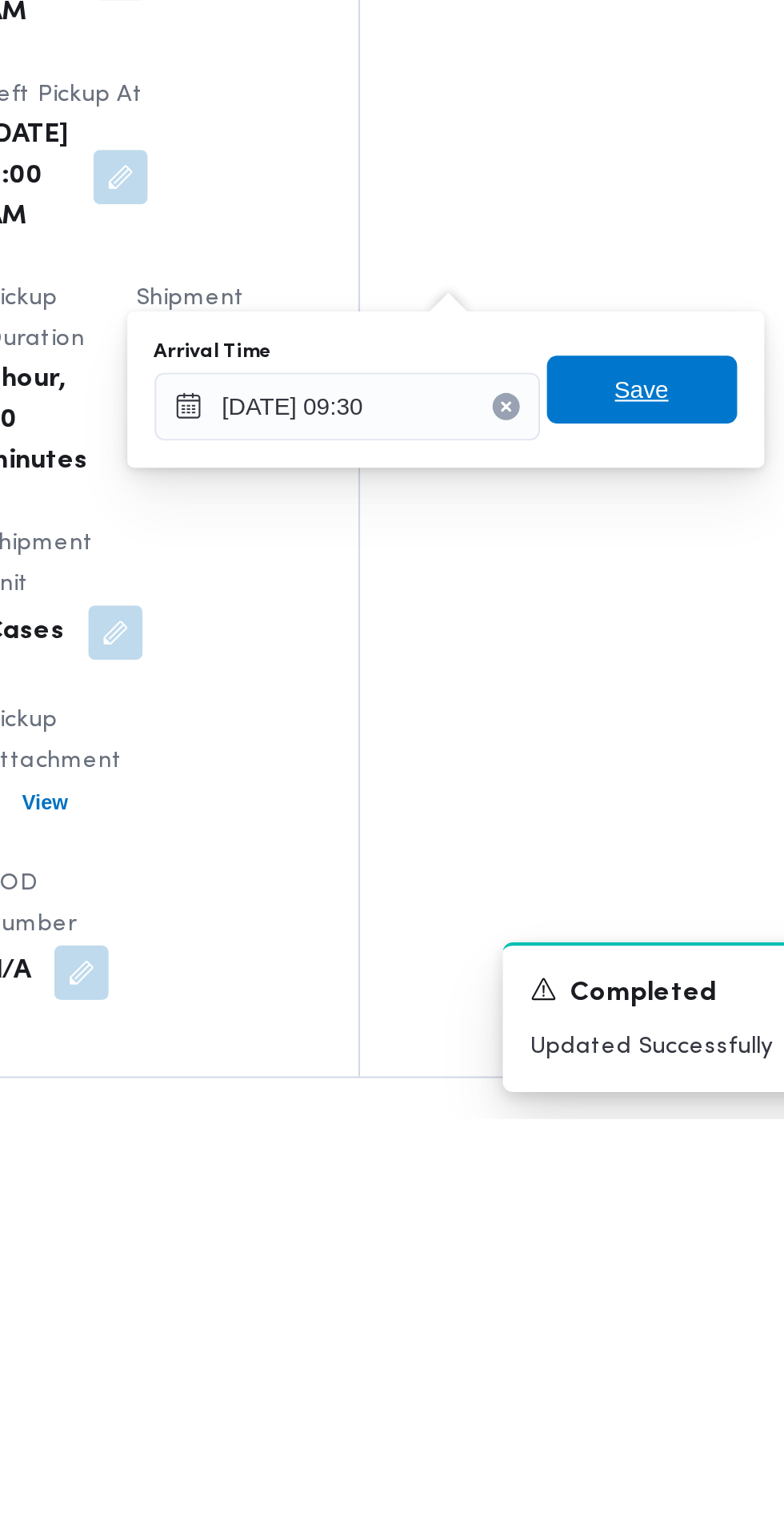
click at [594, 1189] on span "Save" at bounding box center [581, 1191] width 25 height 19
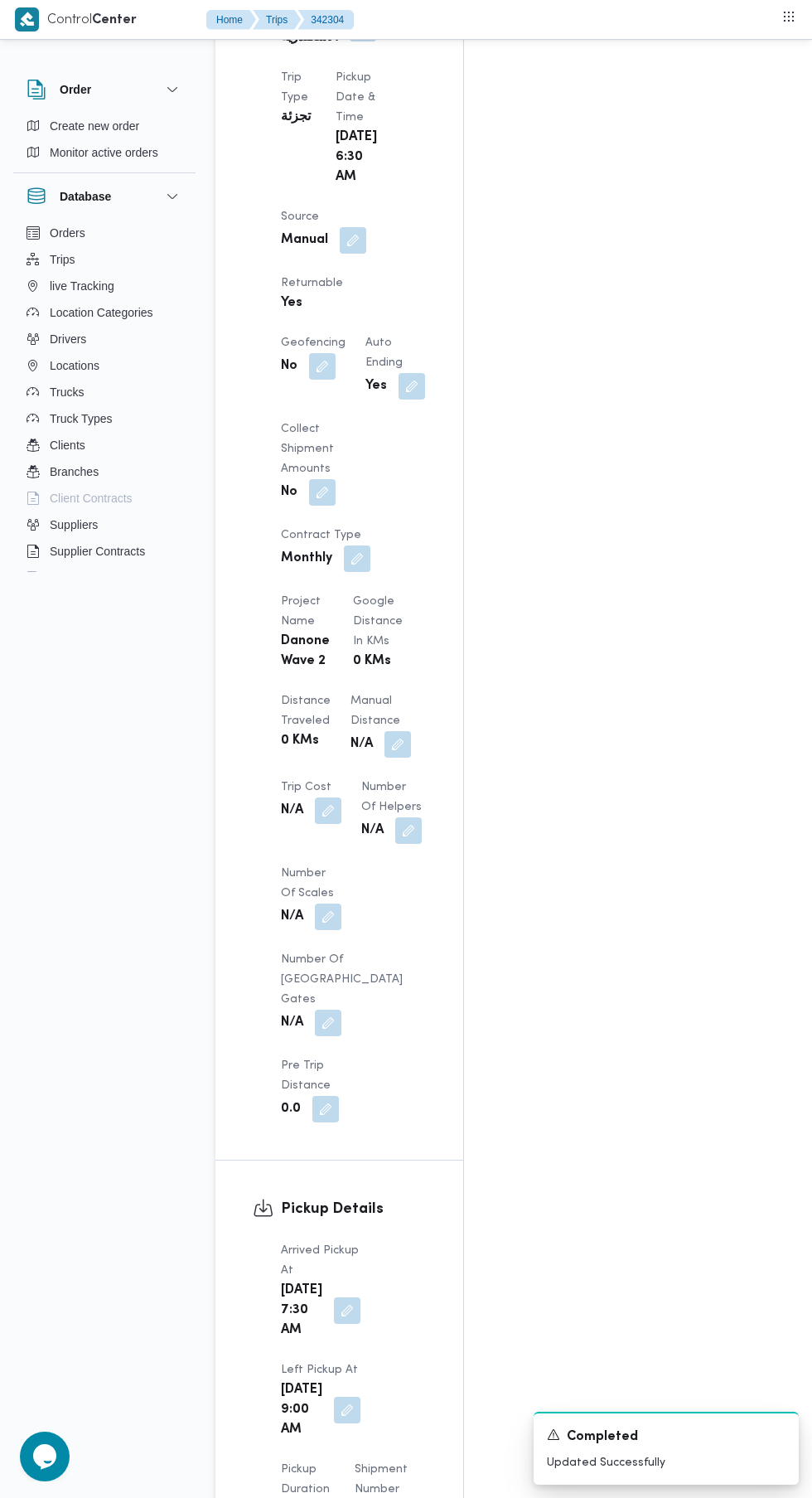
scroll to position [37, 0]
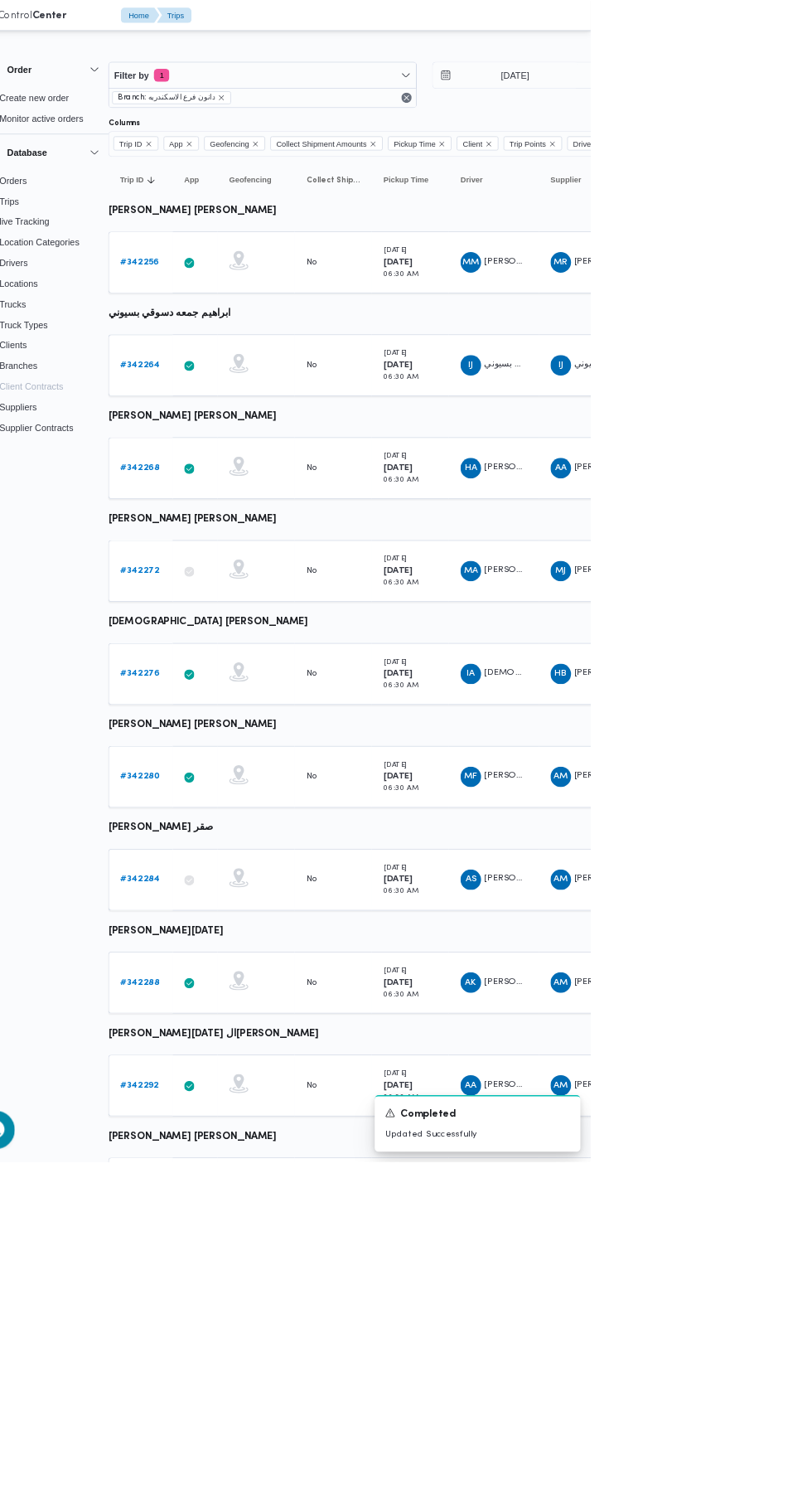
scroll to position [0, 26]
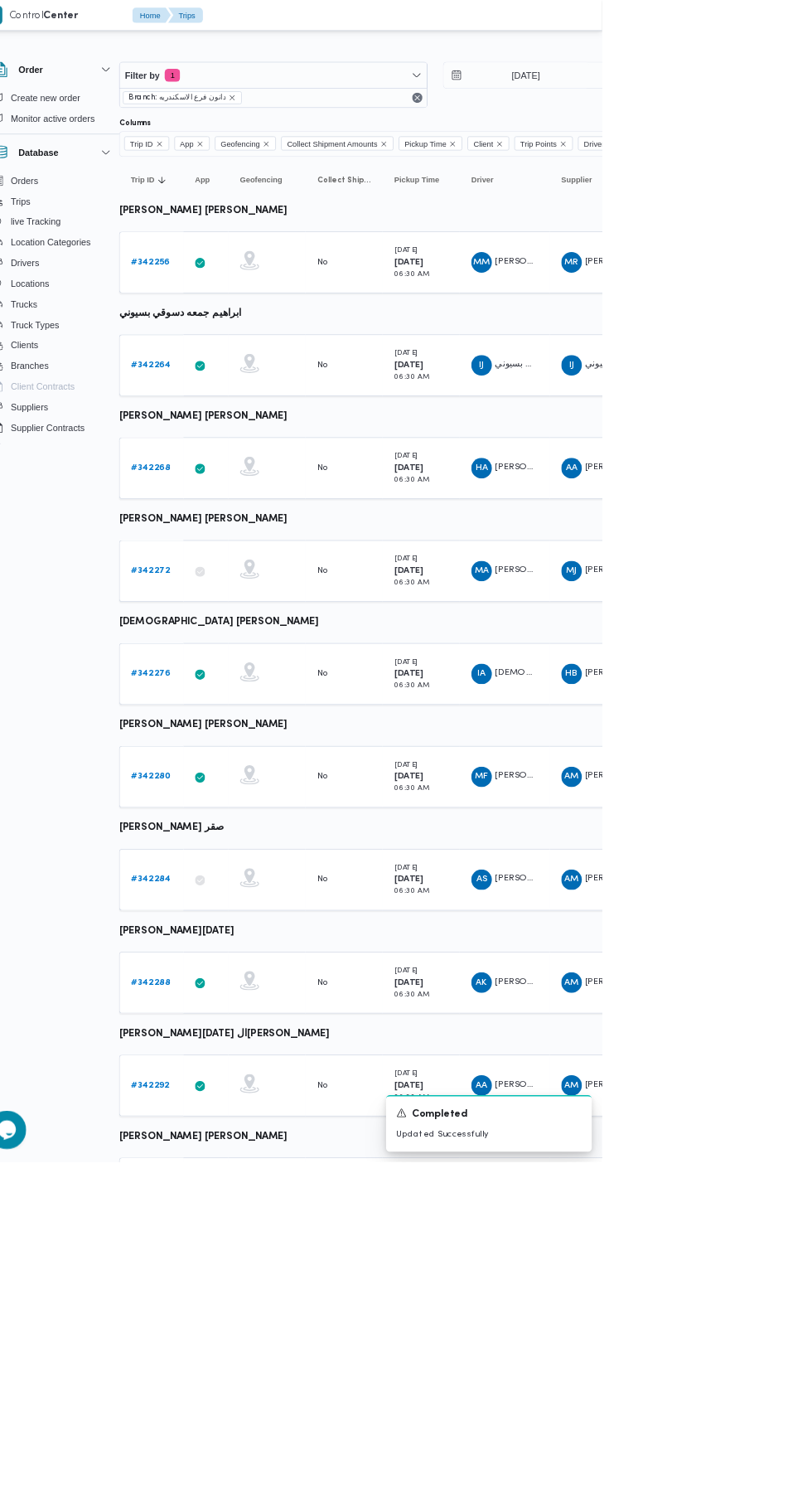
click at [229, 867] on b "# 342276" at bounding box center [230, 869] width 50 height 11
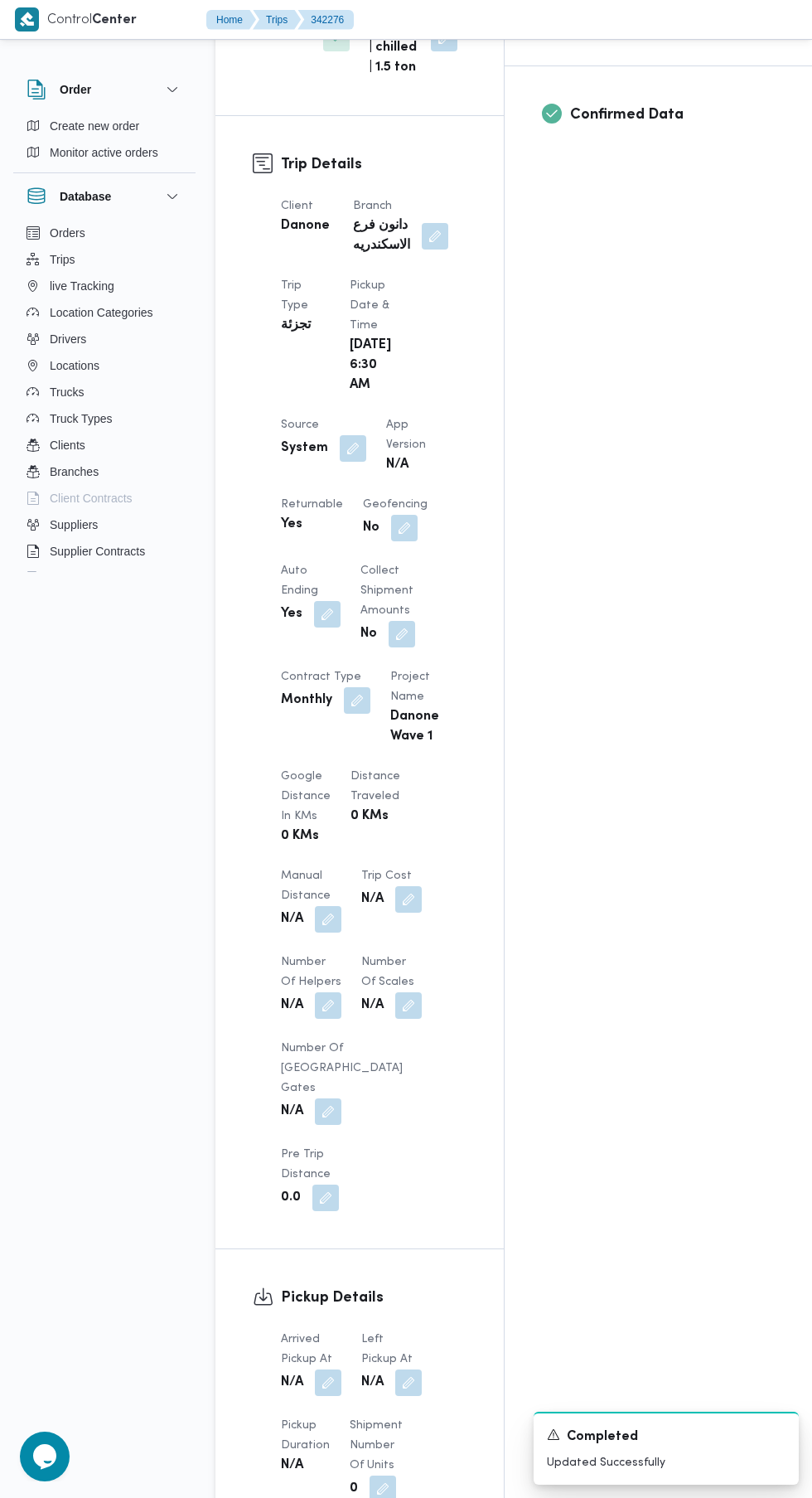
scroll to position [699, 0]
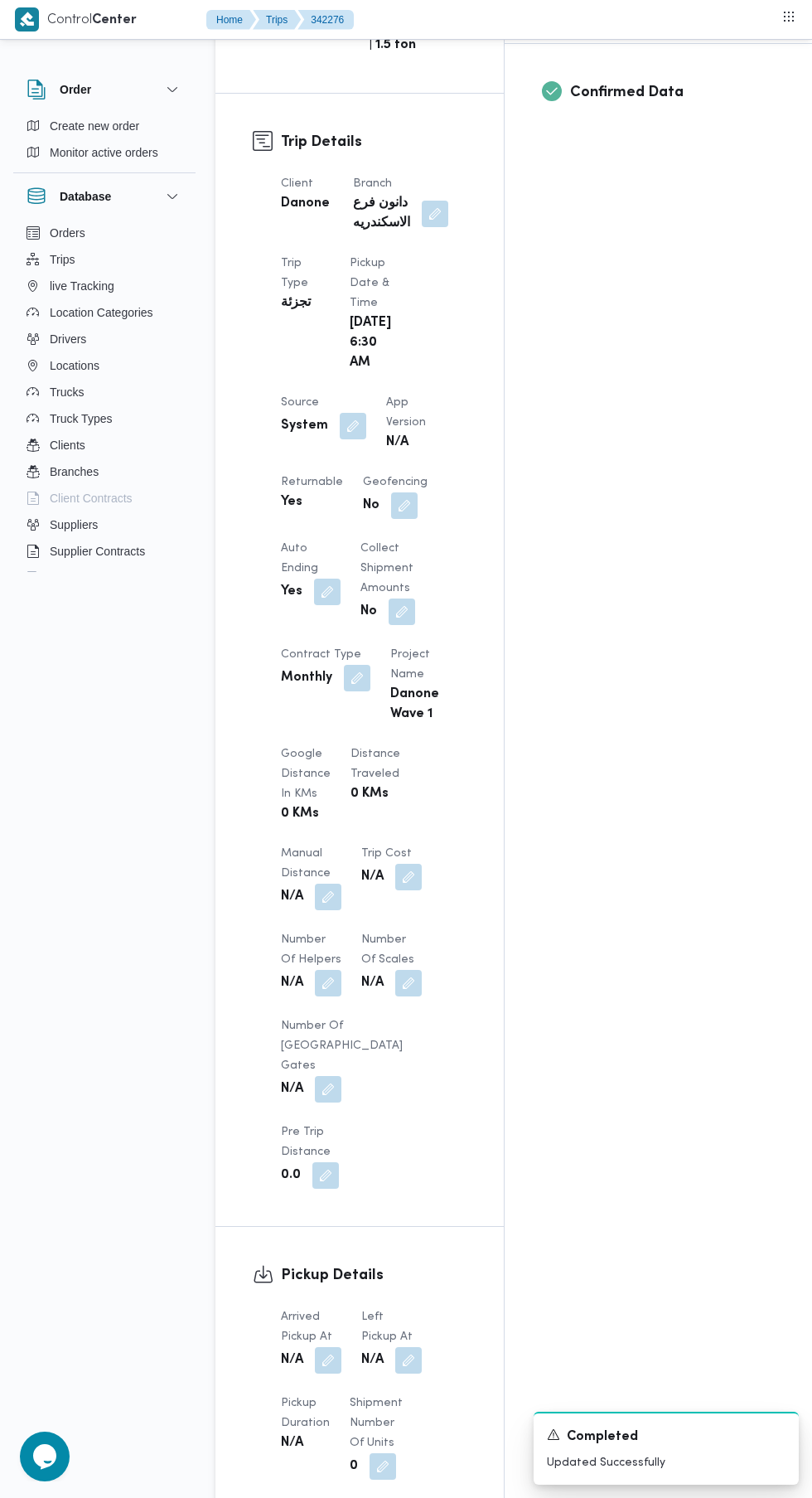
click at [320, 1347] on button "button" at bounding box center [328, 1359] width 26 height 26
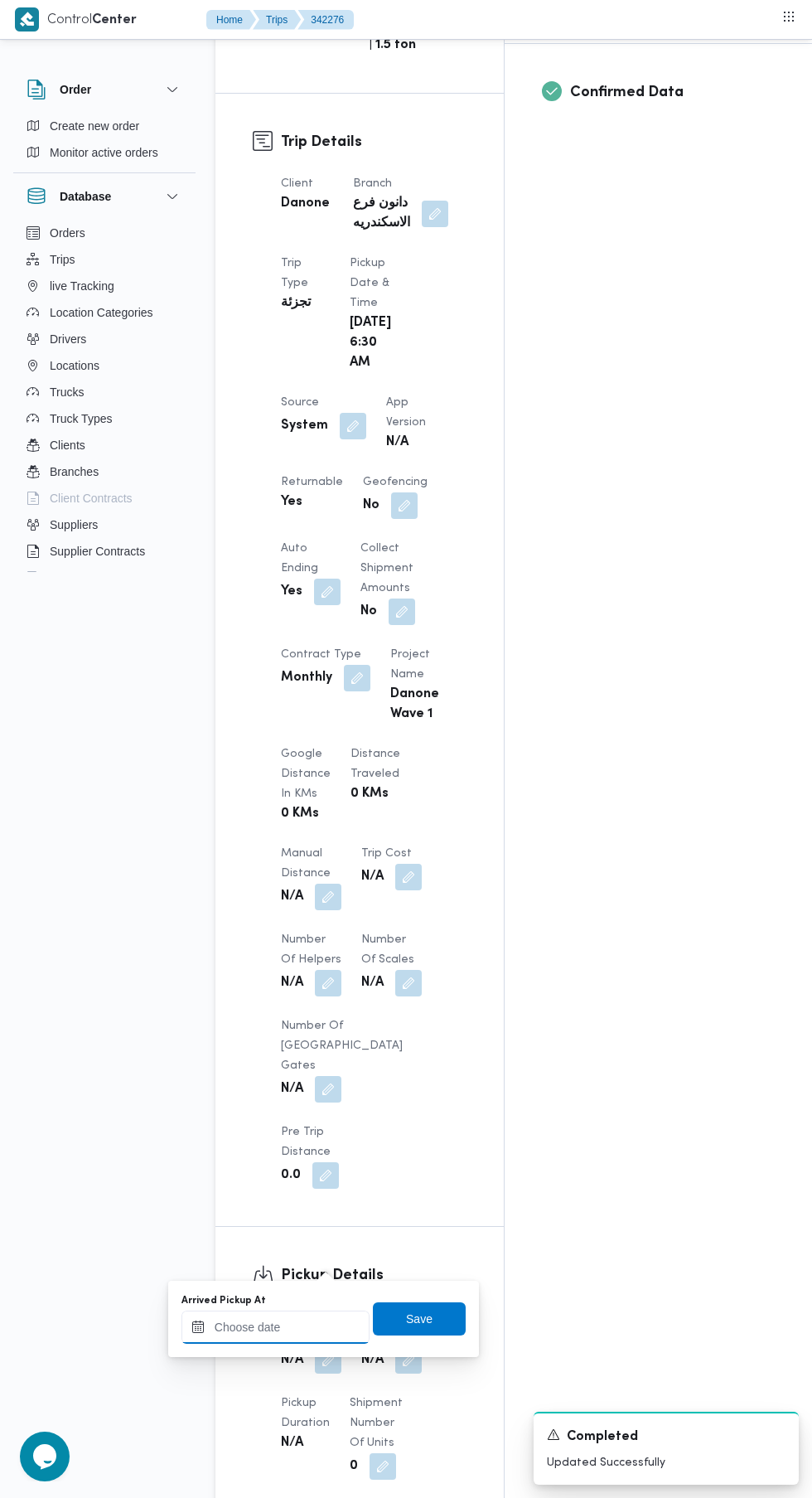
click at [292, 1326] on input "Arrived Pickup At" at bounding box center [275, 1327] width 188 height 33
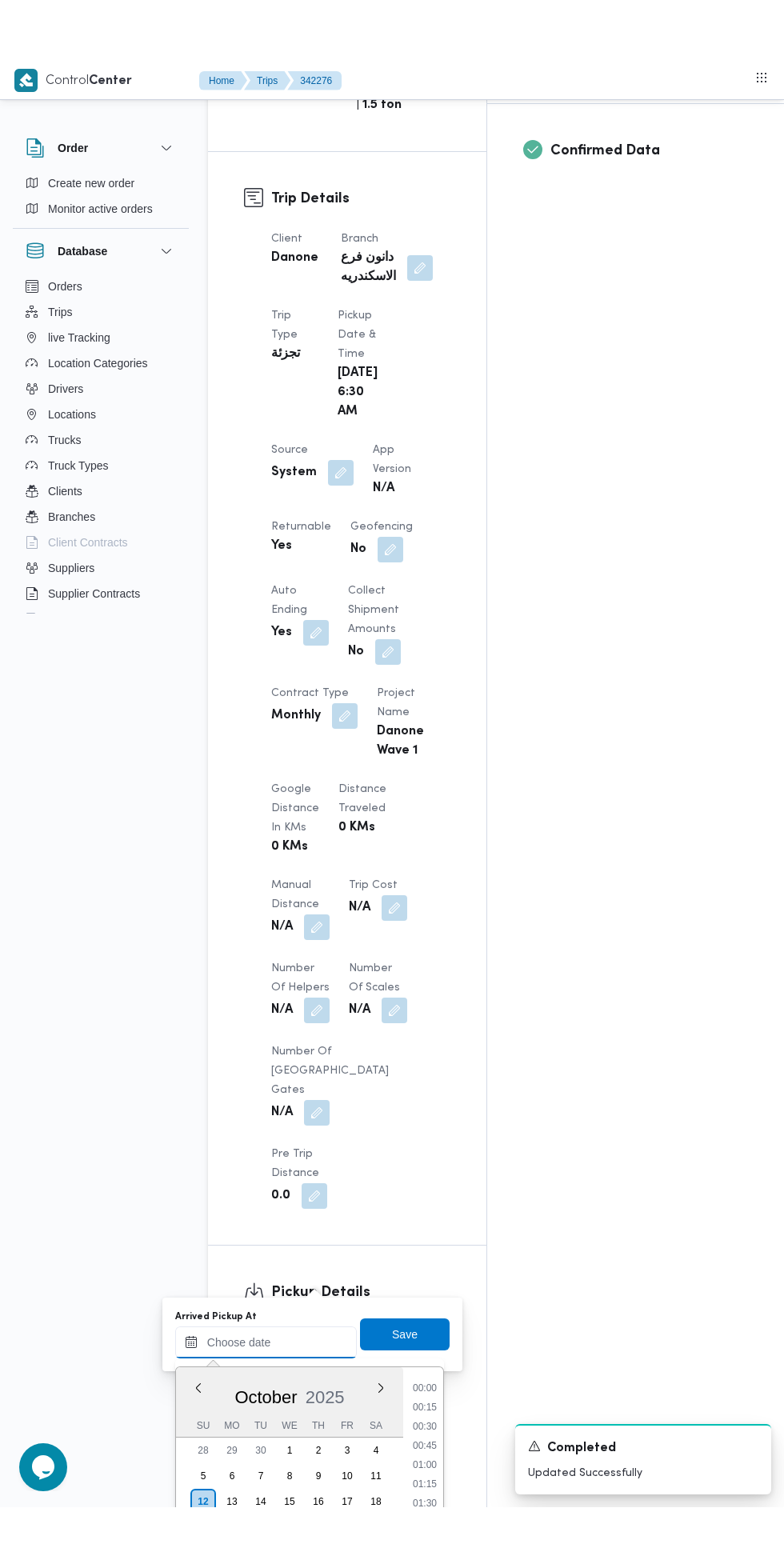
scroll to position [723, 0]
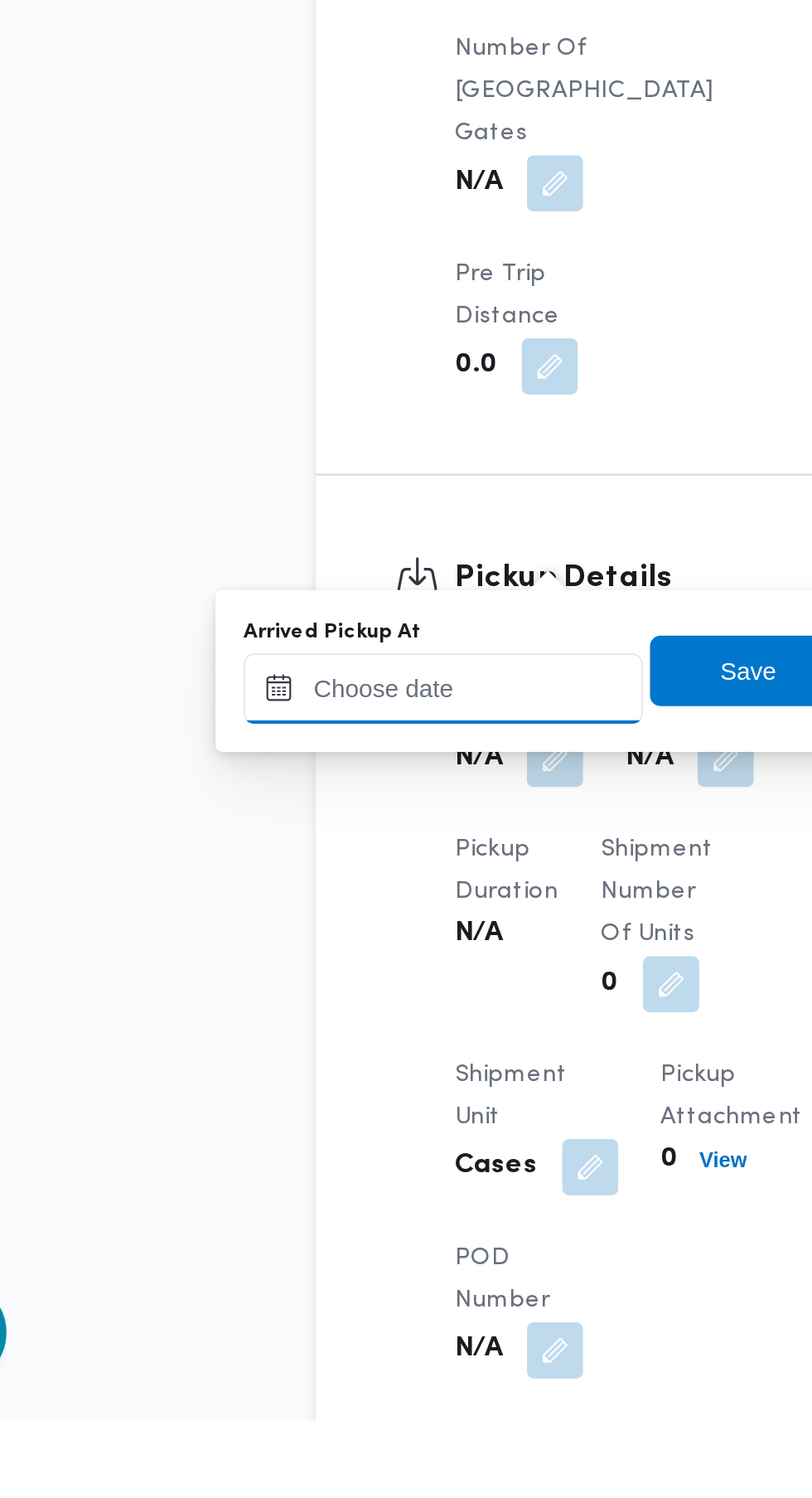
click at [303, 1154] on input "Arrived Pickup At" at bounding box center [275, 1152] width 188 height 33
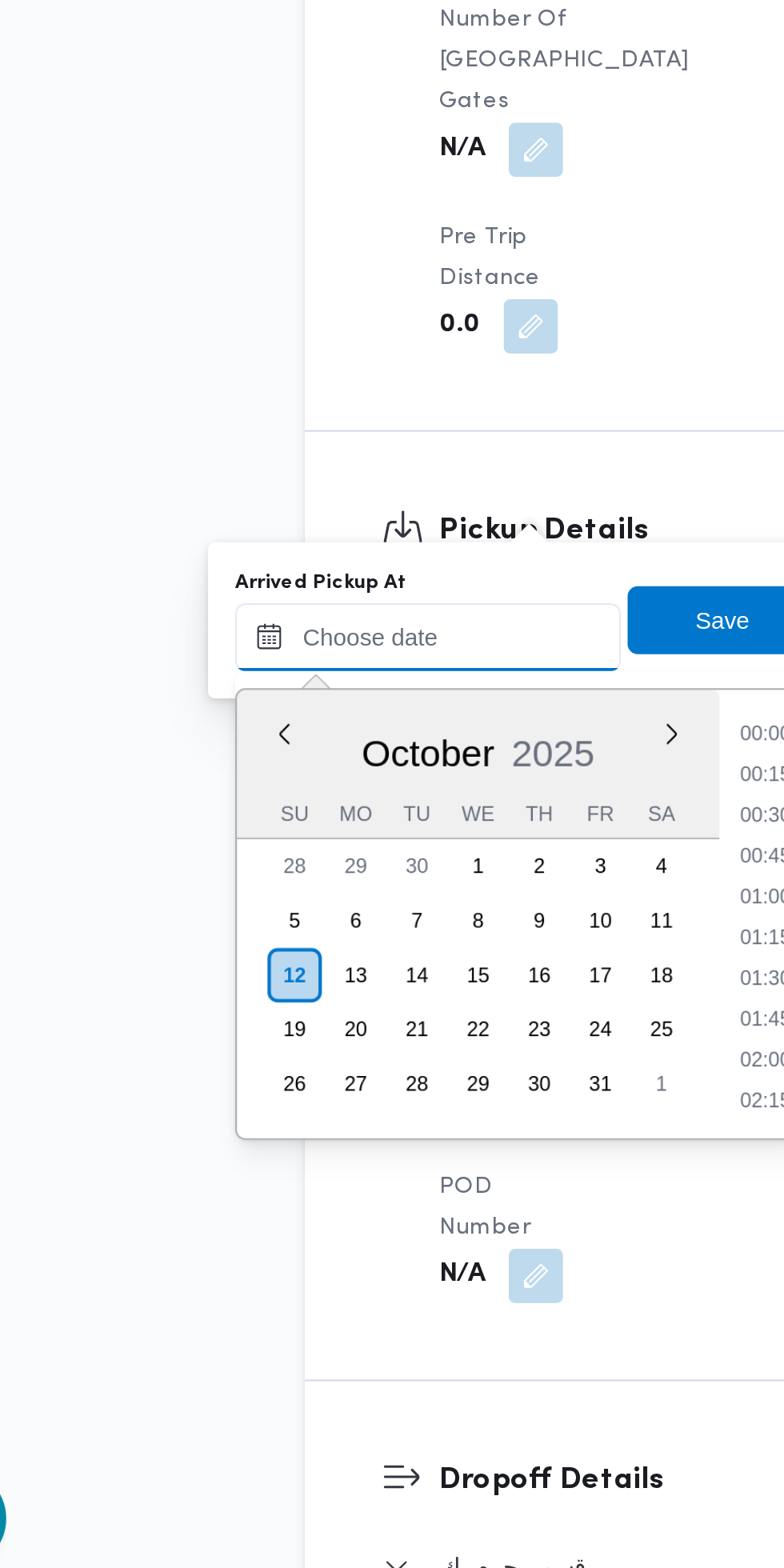
scroll to position [874, 0]
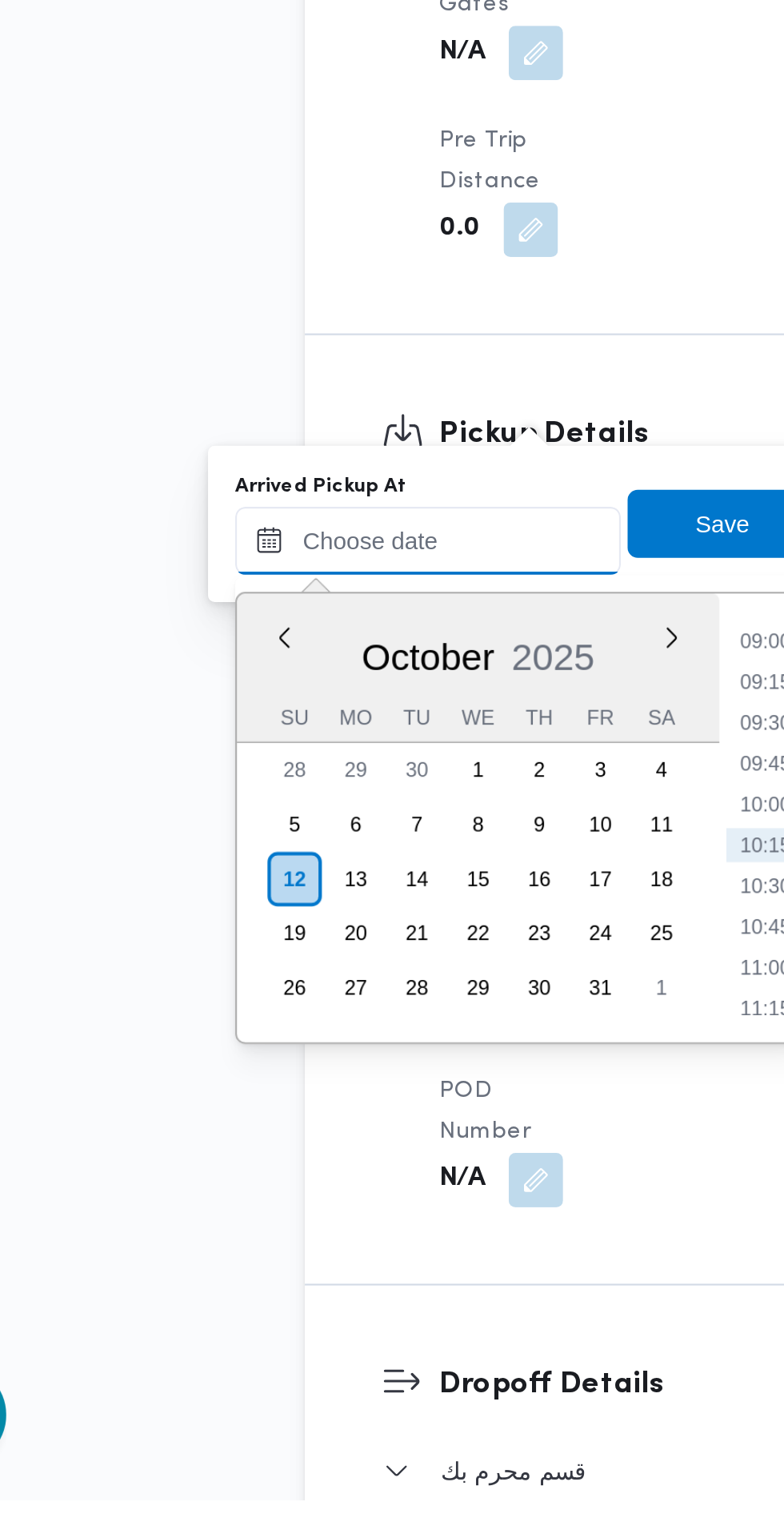
click at [289, 1082] on input "Arrived Pickup At" at bounding box center [266, 1083] width 182 height 32
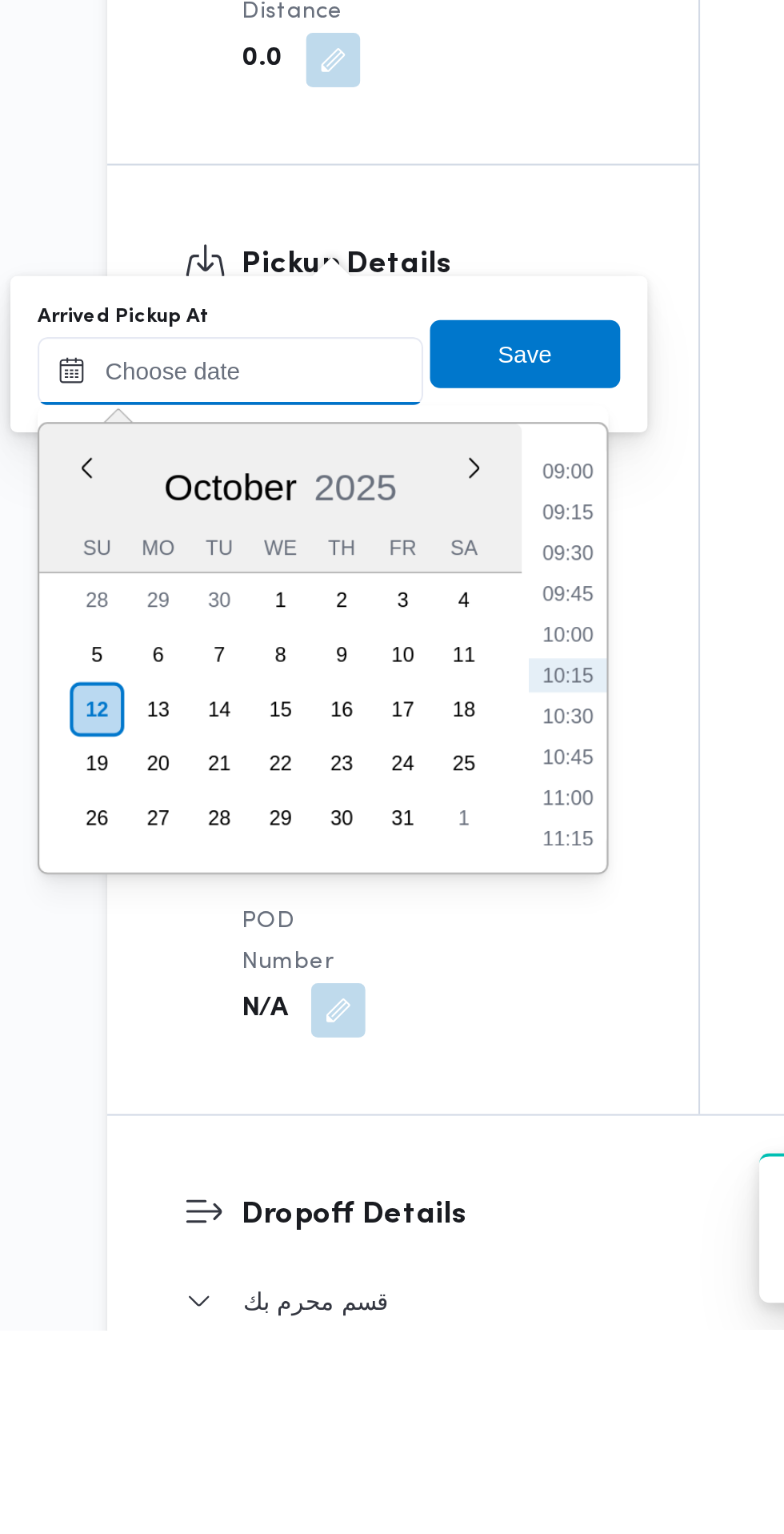
paste input "[DATE] 07:30"
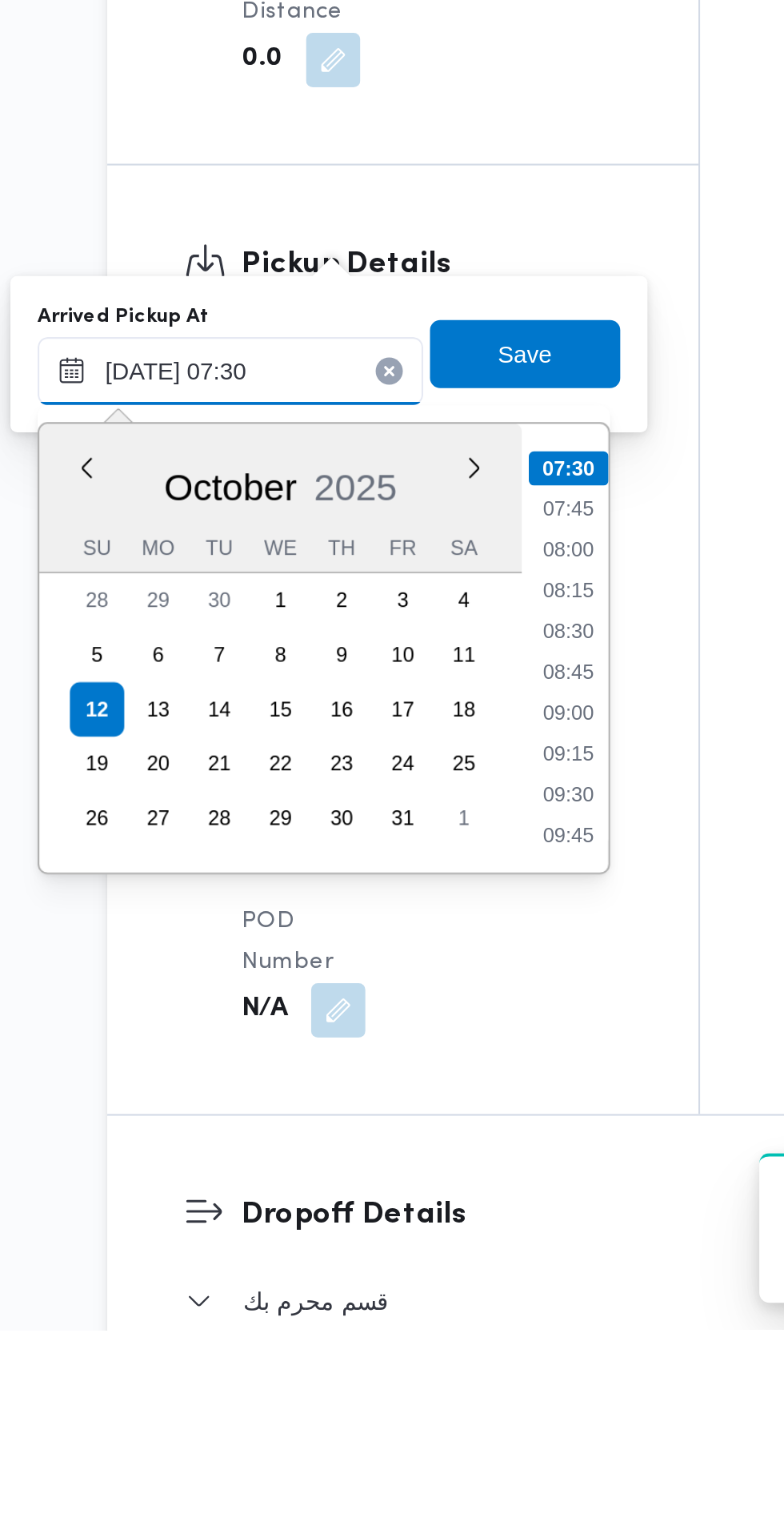
type input "[DATE] 07:30"
click at [429, 1127] on li "07:30" at bounding box center [425, 1128] width 37 height 16
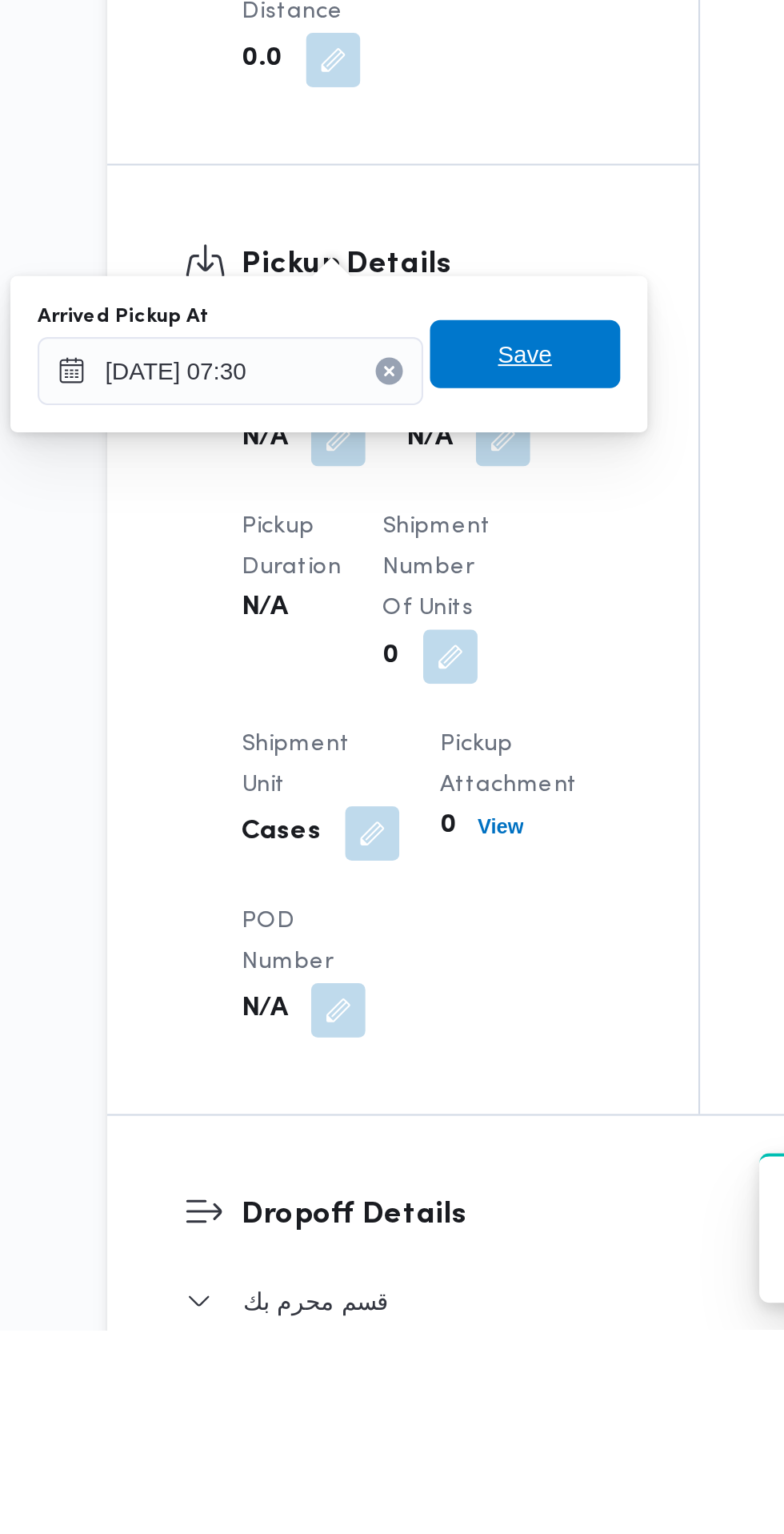
click at [427, 1074] on span "Save" at bounding box center [404, 1074] width 90 height 32
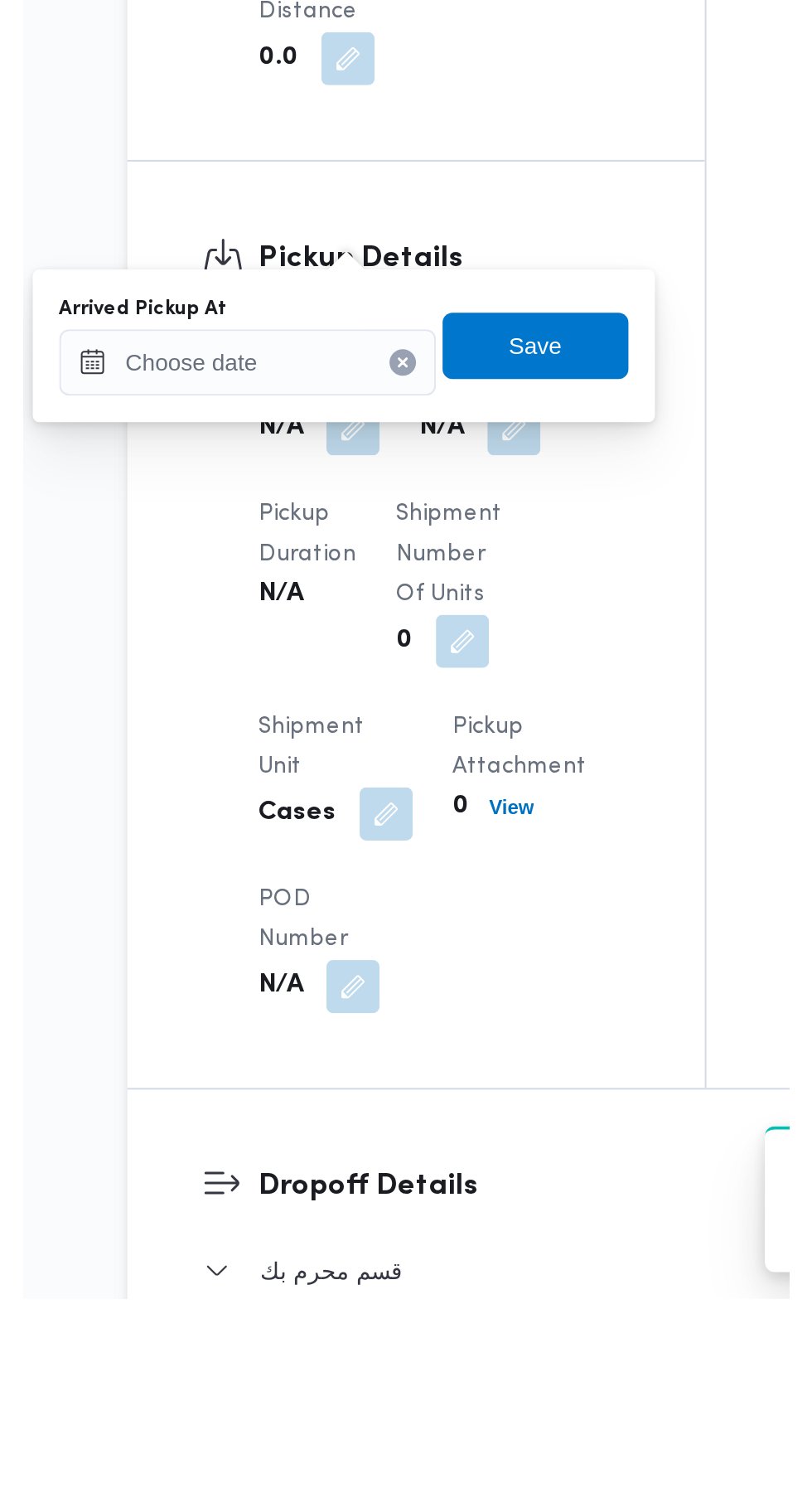
scroll to position [954, 0]
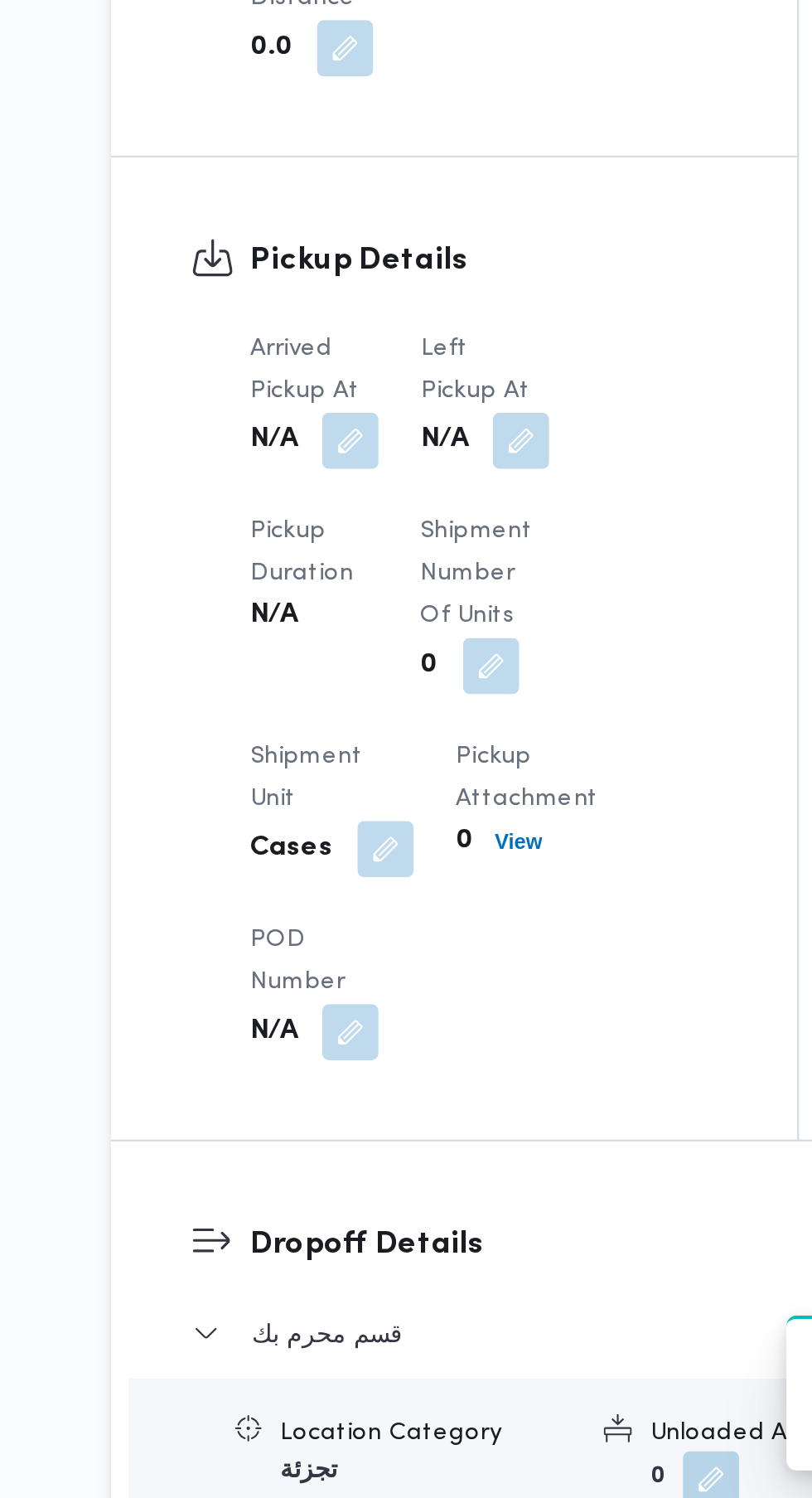
click at [411, 996] on button "button" at bounding box center [408, 999] width 26 height 26
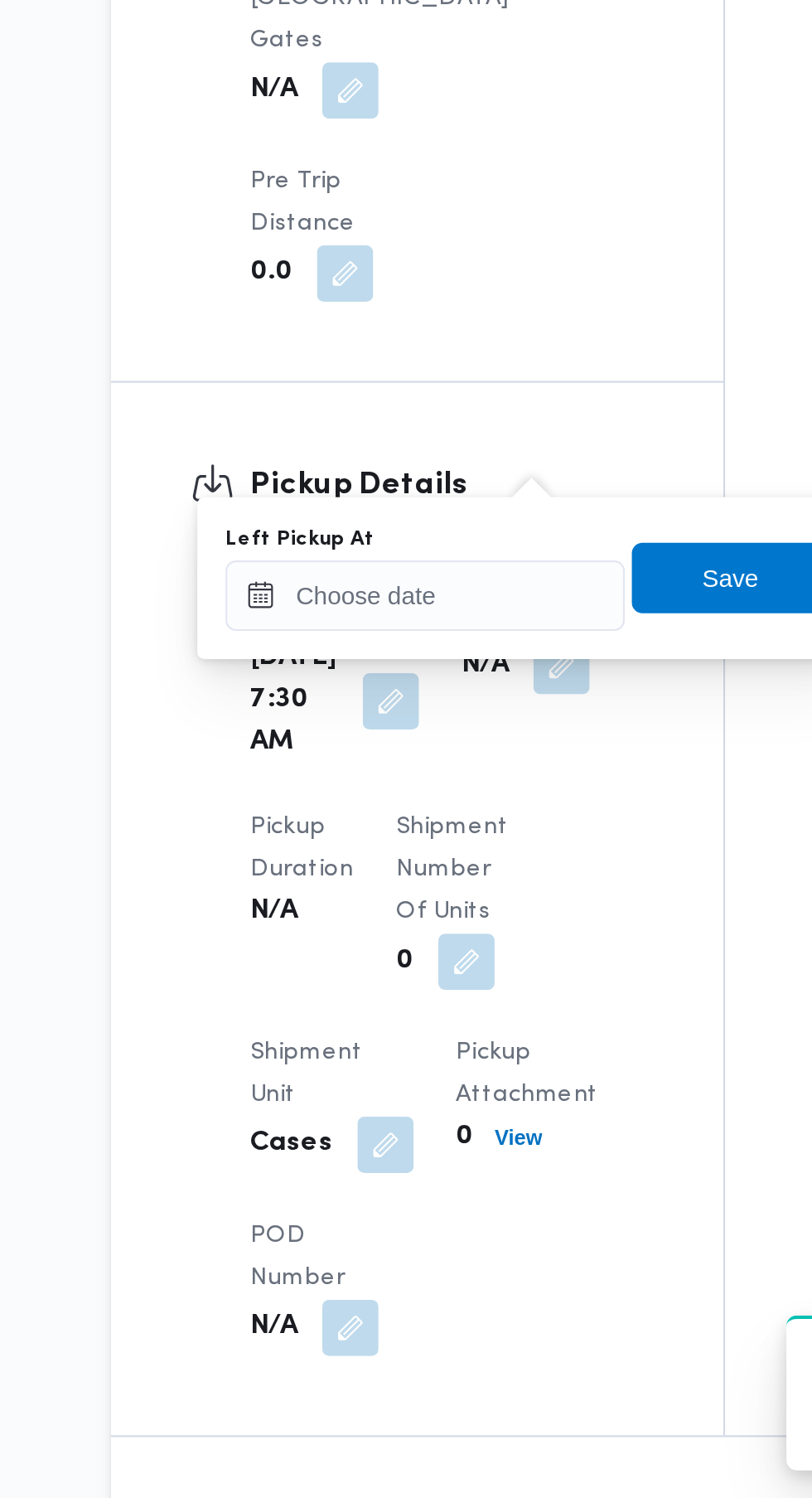
click at [385, 1045] on div "Left Pickup At" at bounding box center [363, 1046] width 188 height 14
click at [405, 1073] on input "Left Pickup At" at bounding box center [363, 1072] width 188 height 33
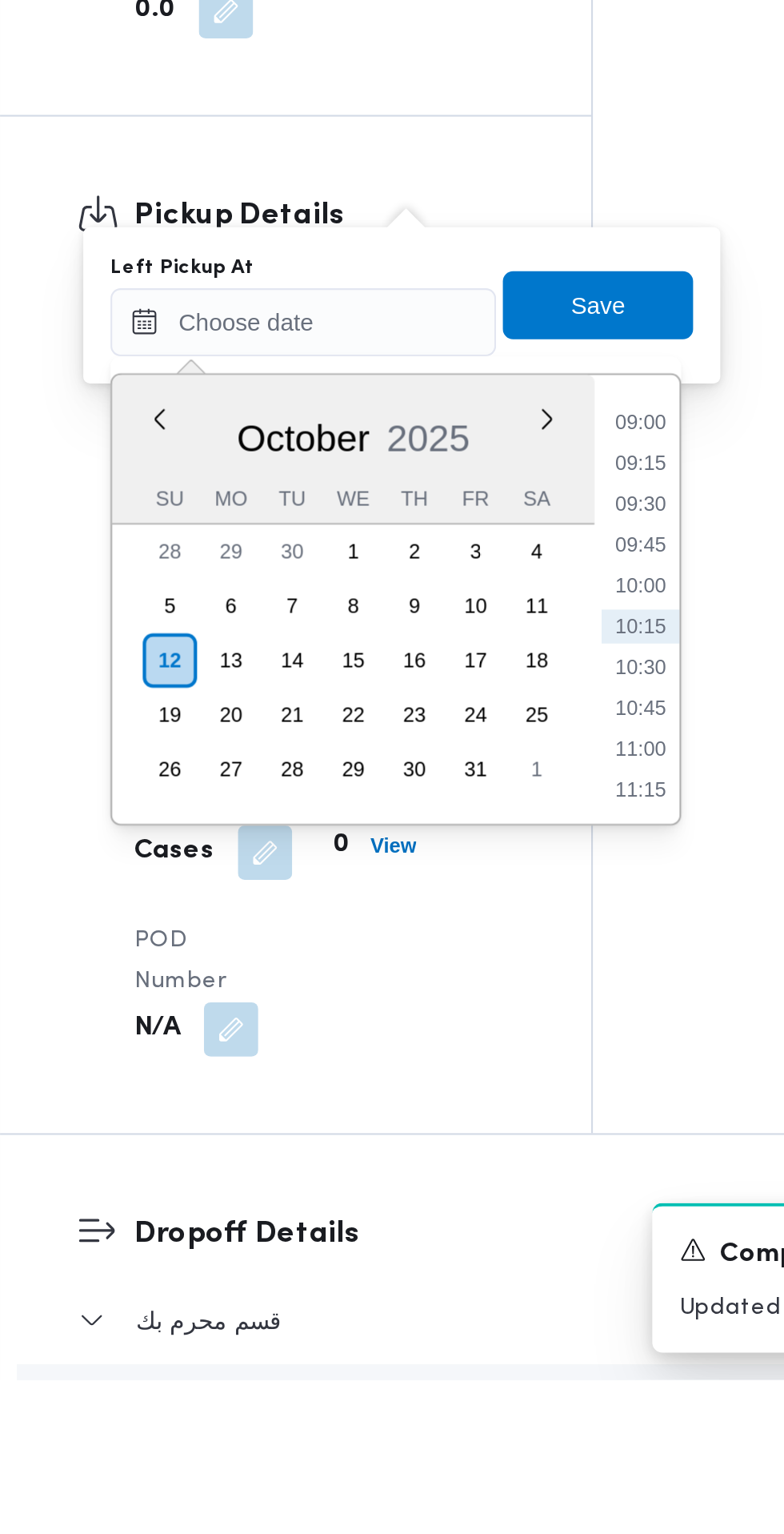
click at [512, 1085] on li "09:00" at bounding box center [509, 1084] width 37 height 16
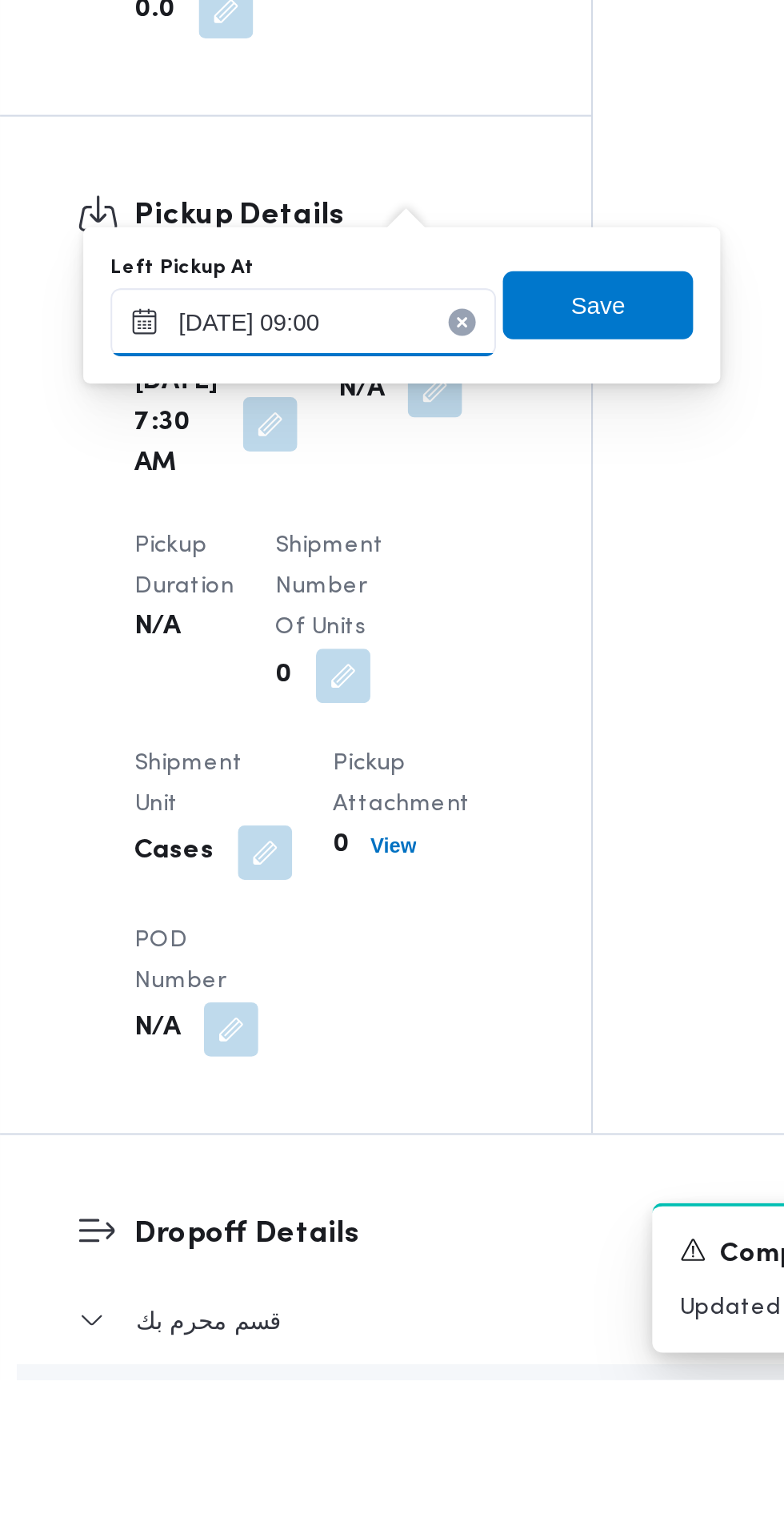
click at [387, 1035] on input "[DATE] 09:00" at bounding box center [350, 1036] width 182 height 32
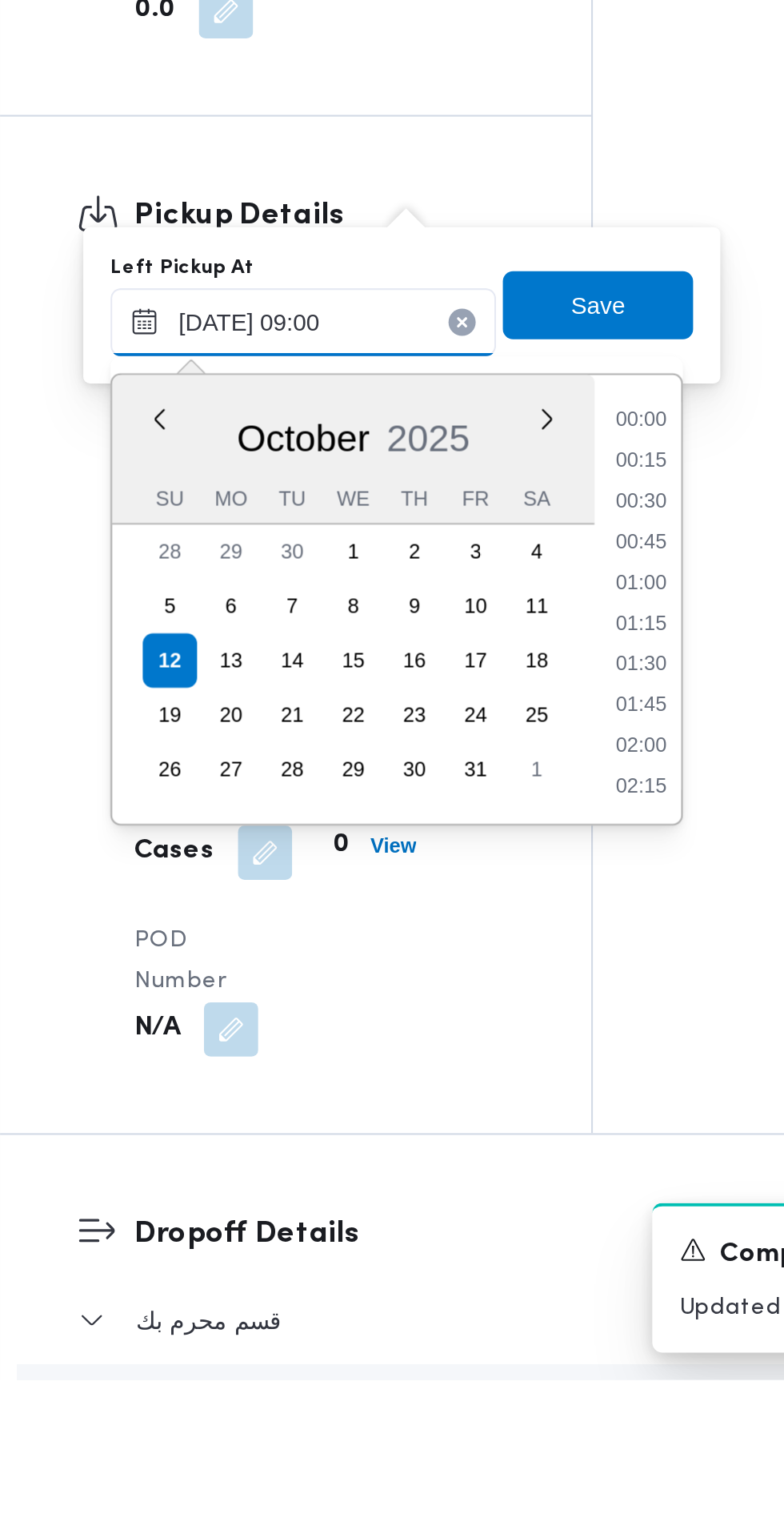
scroll to position [594, 0]
click at [512, 1160] on li "08:45" at bounding box center [509, 1160] width 37 height 16
type input "[DATE] 08:45"
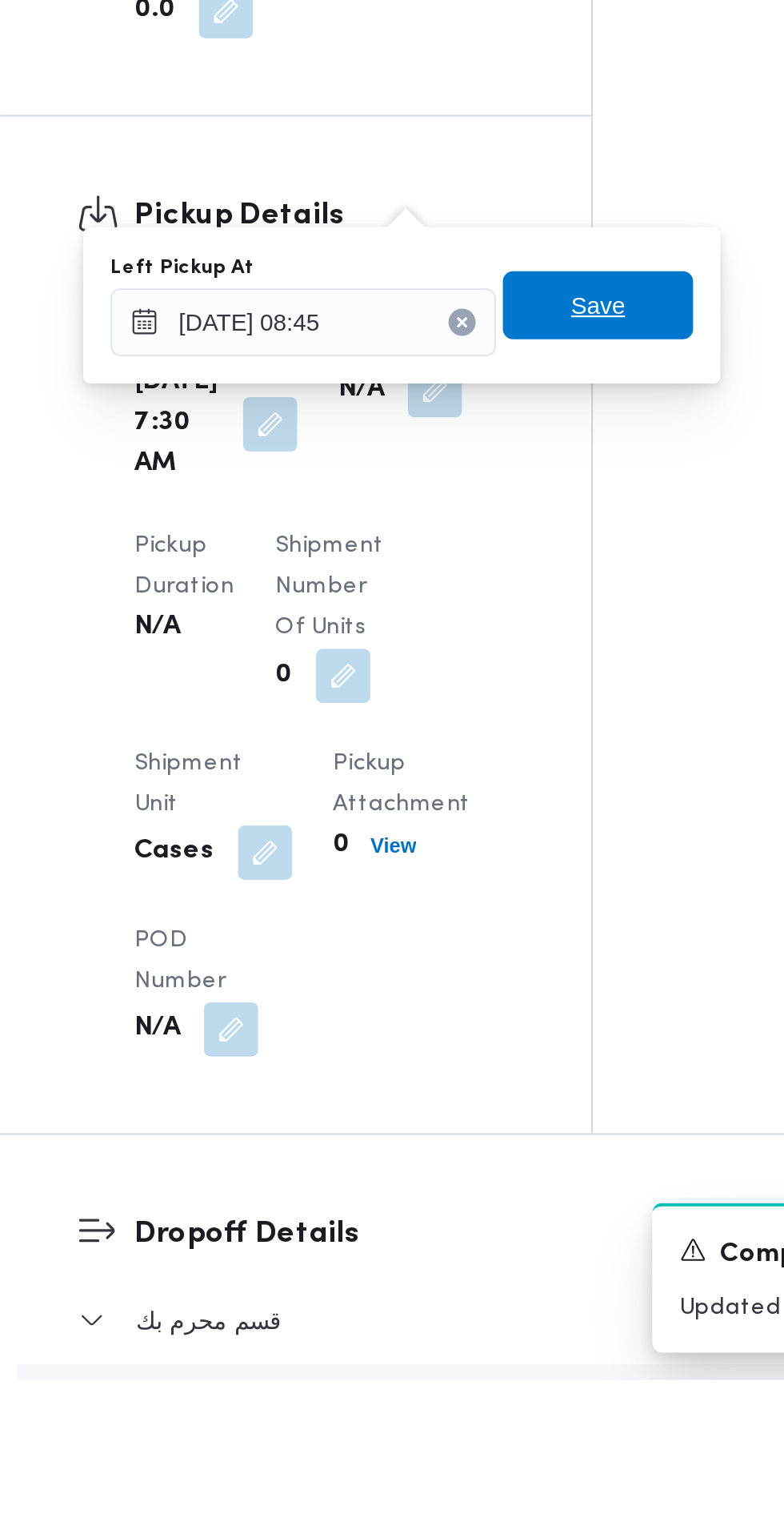
click at [495, 1027] on span "Save" at bounding box center [489, 1028] width 25 height 19
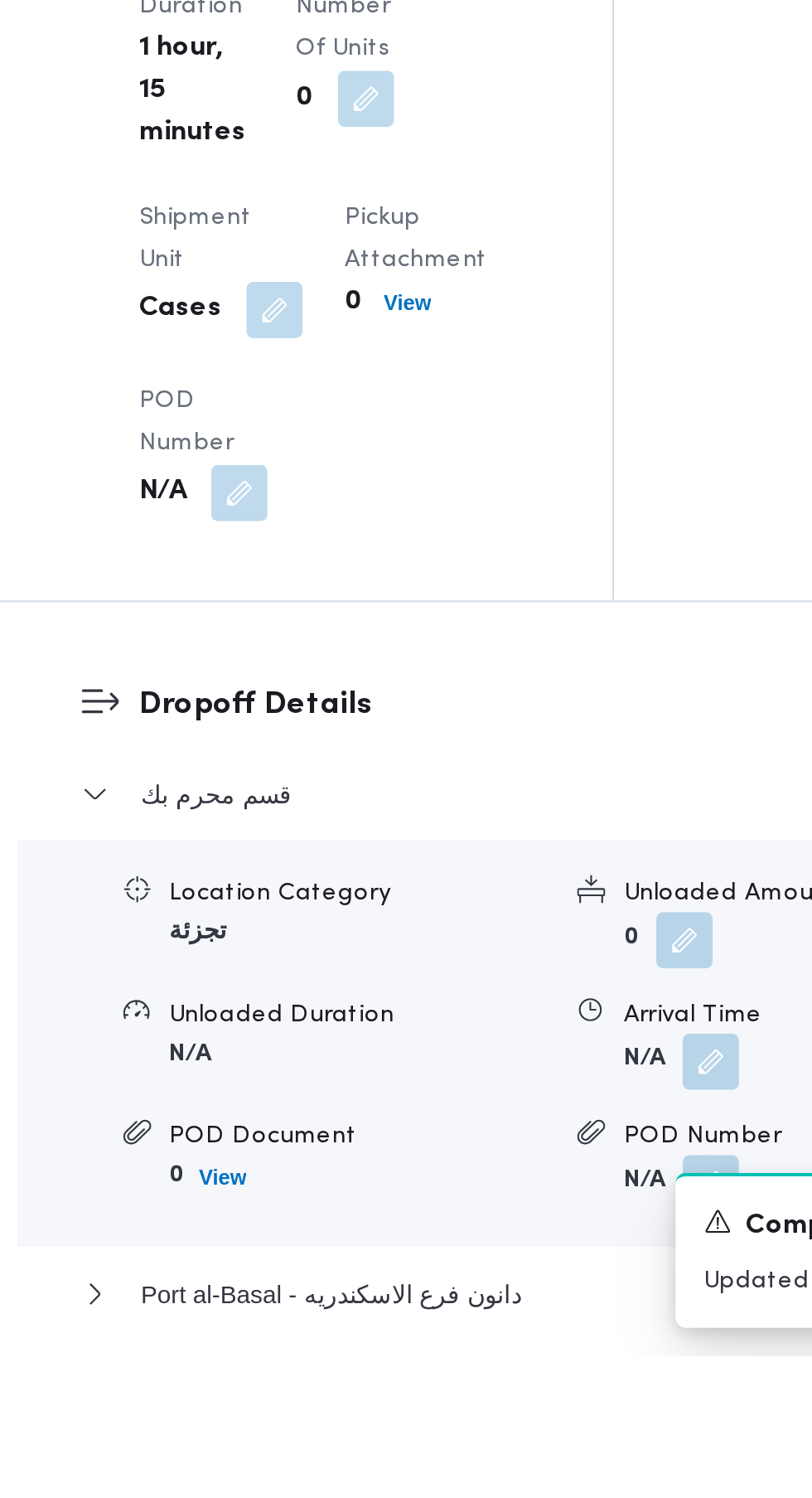
scroll to position [1313, 0]
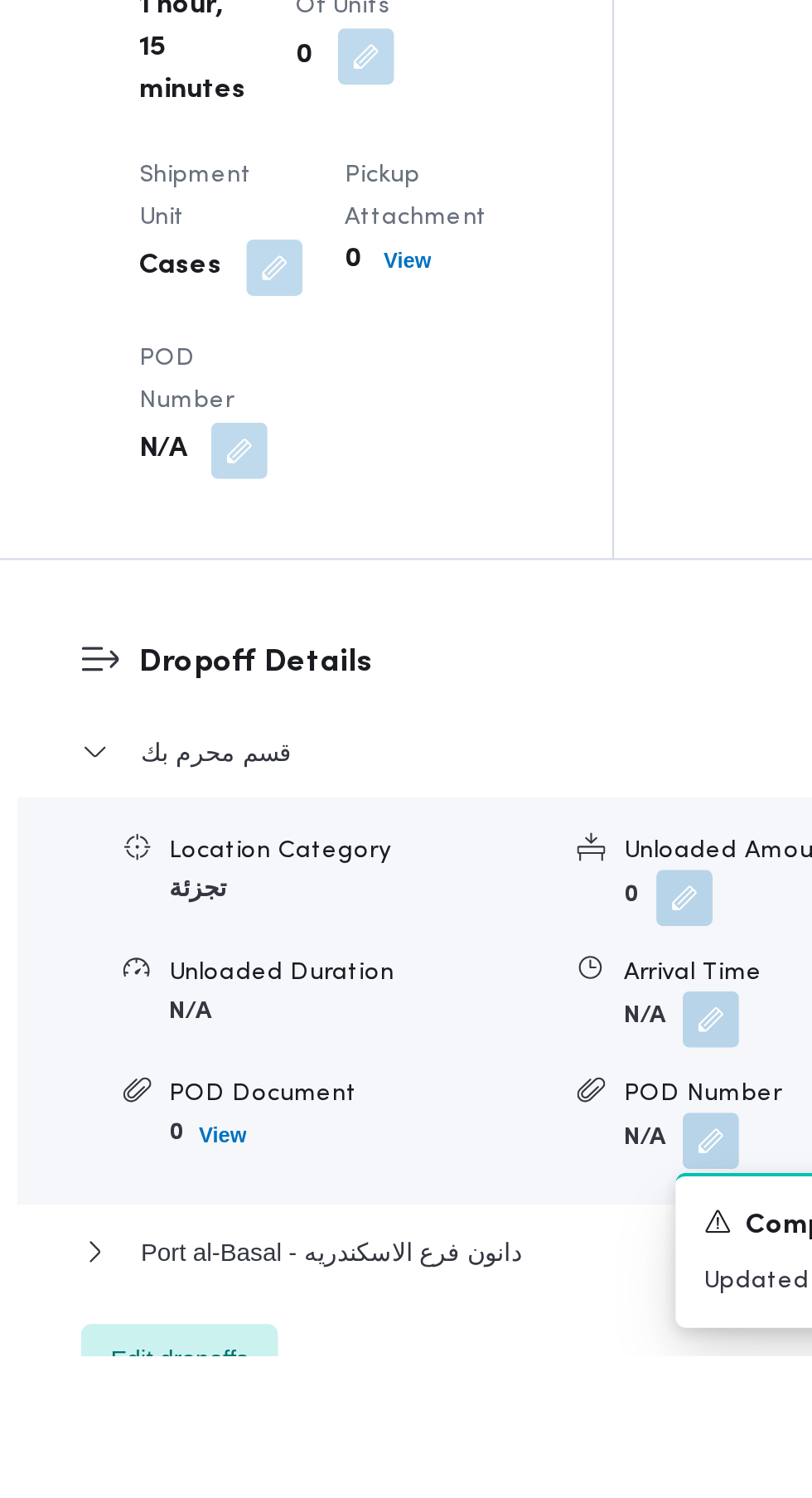
click at [537, 1326] on button "button" at bounding box center [550, 1339] width 26 height 26
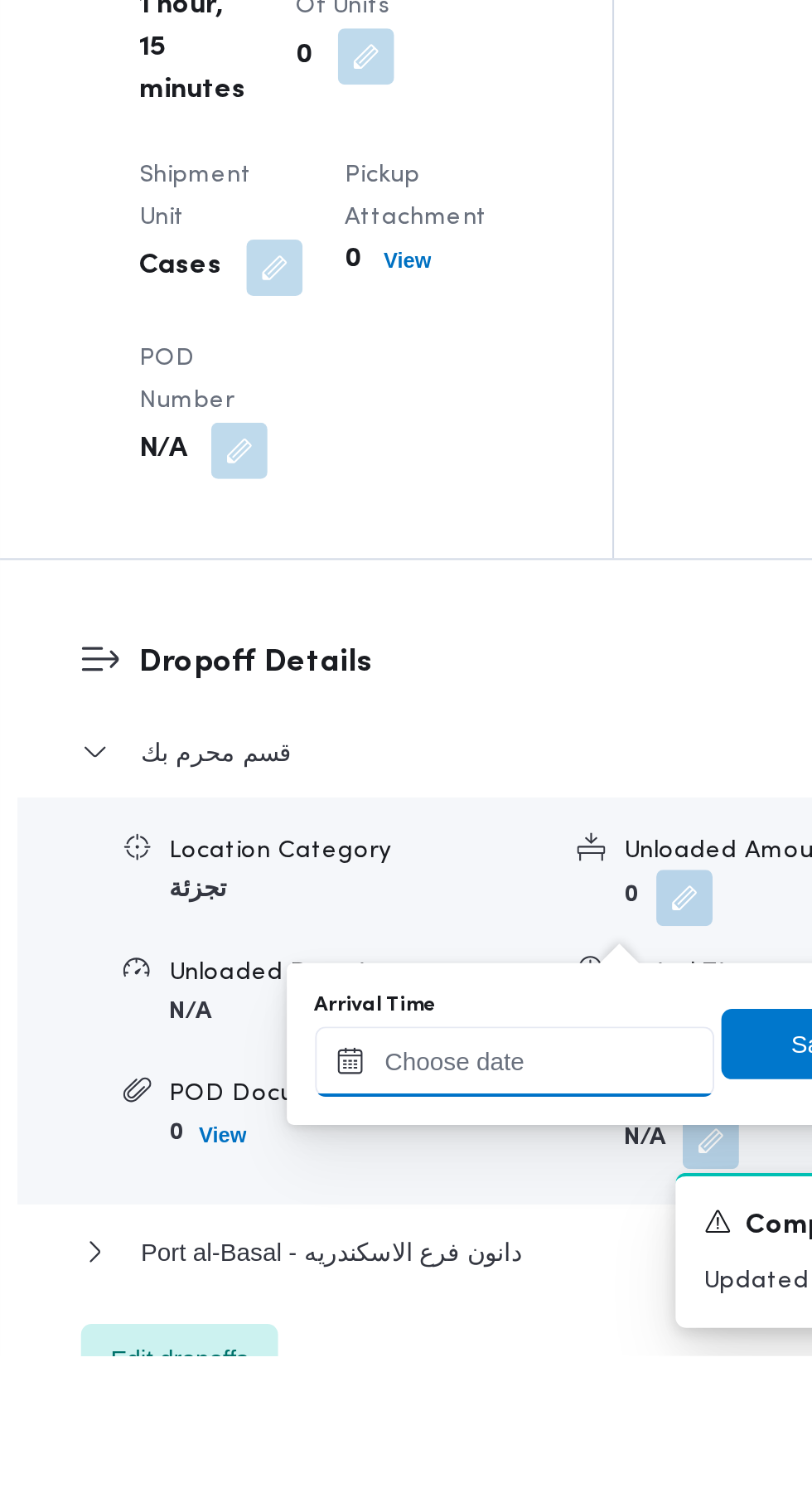
click at [467, 1355] on input "Arrival Time" at bounding box center [457, 1359] width 188 height 33
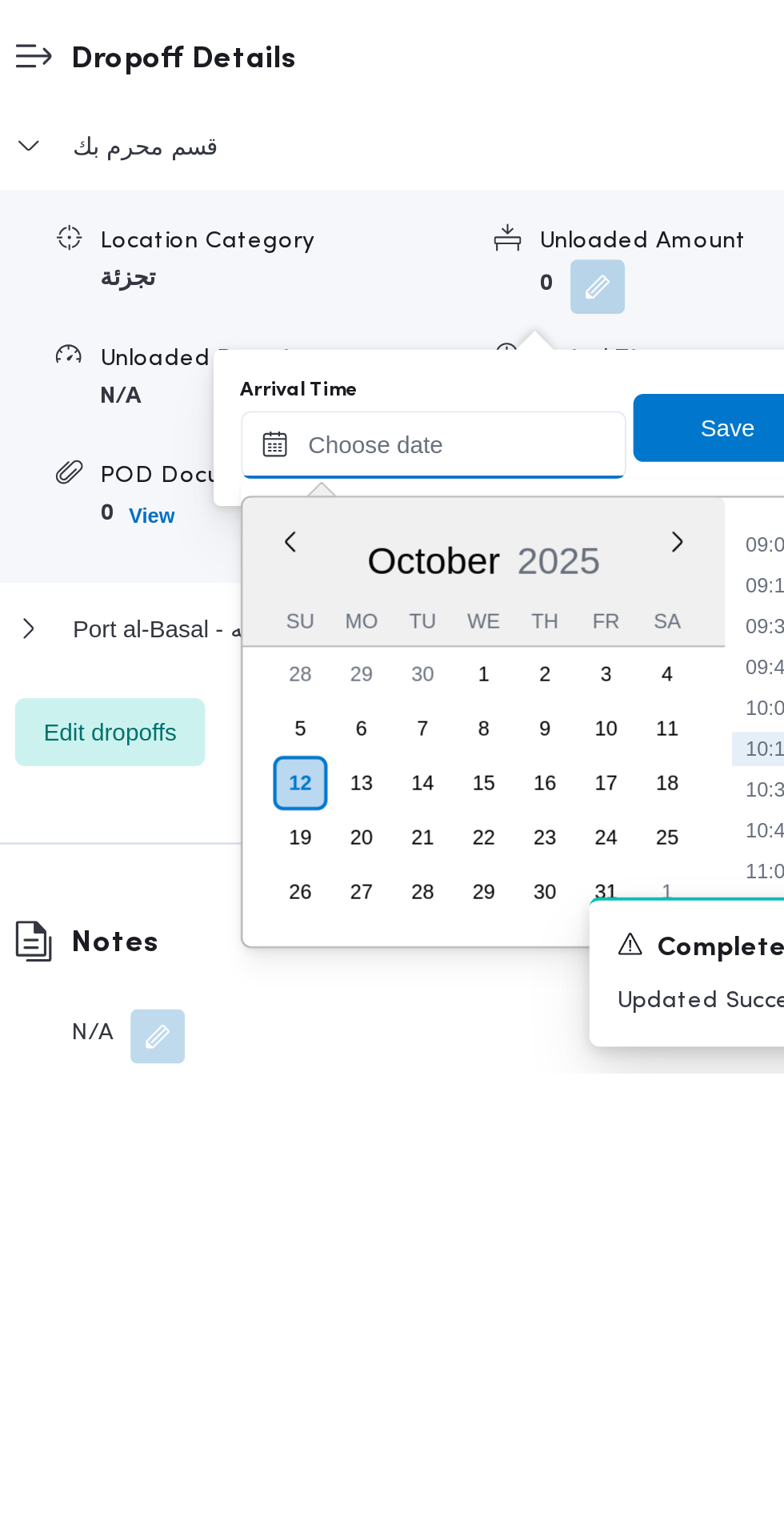
scroll to position [1344, 0]
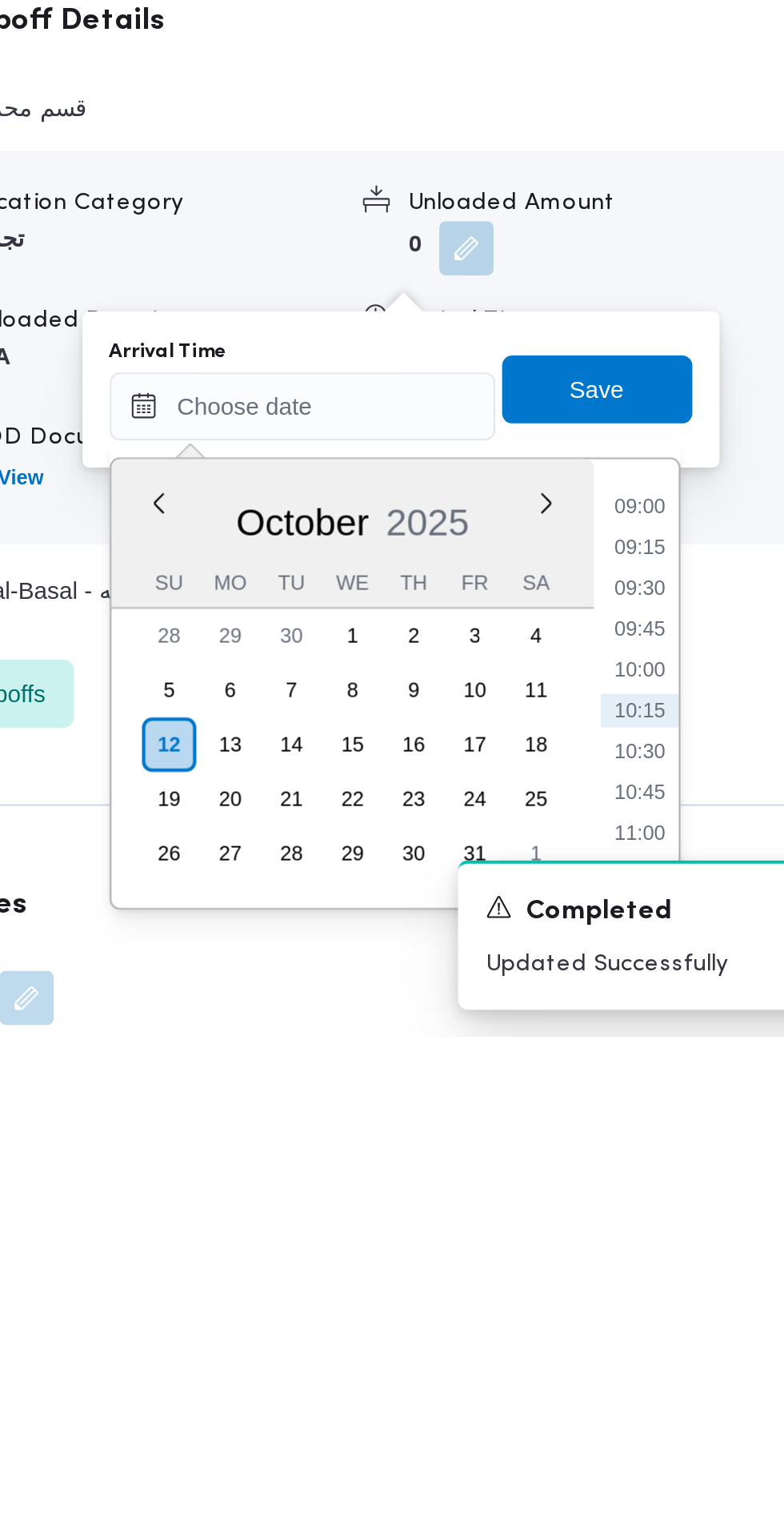
click at [601, 1330] on li "09:30" at bounding box center [601, 1323] width 37 height 16
type input "[DATE] 09:30"
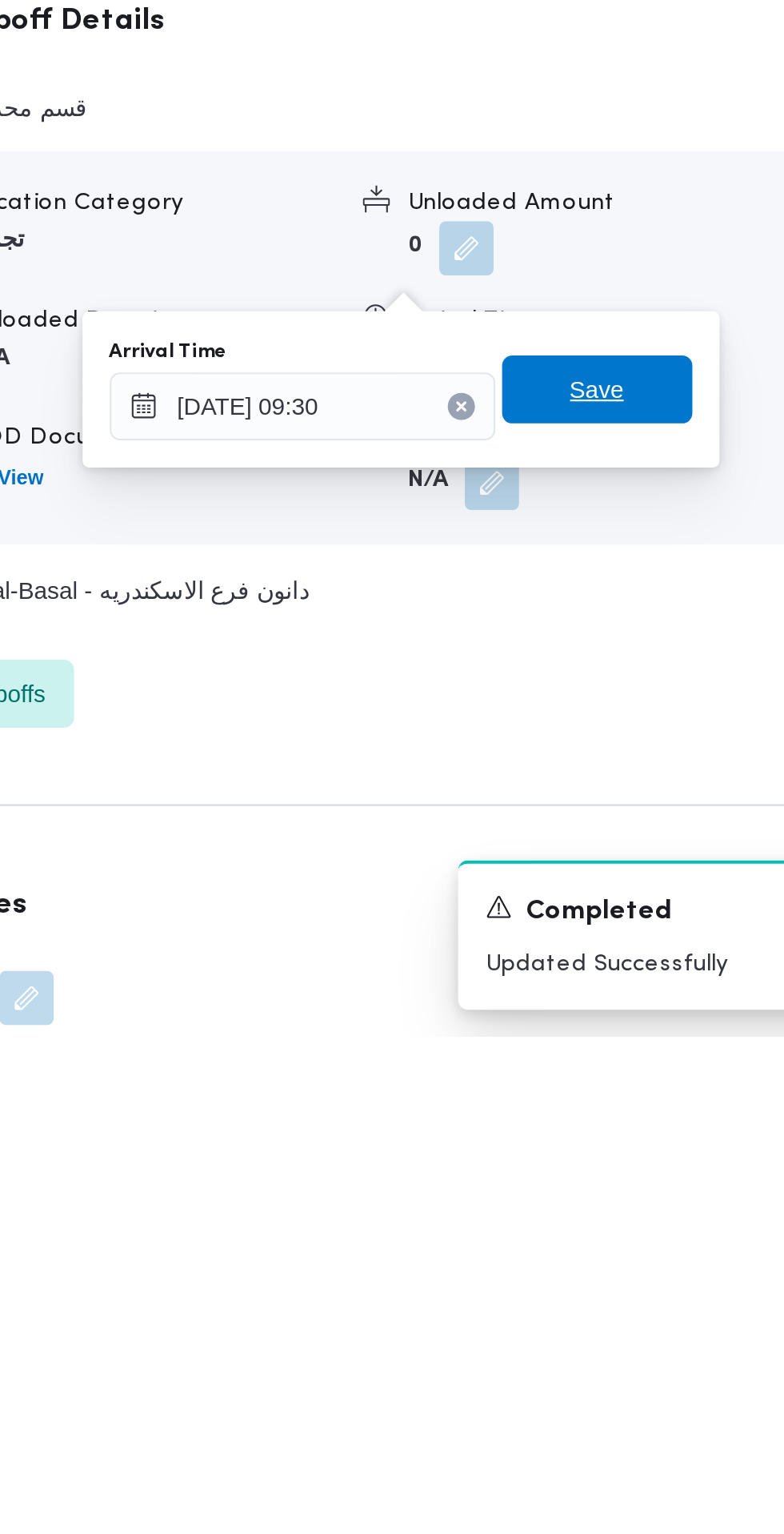
click at [594, 1232] on span "Save" at bounding box center [581, 1229] width 25 height 19
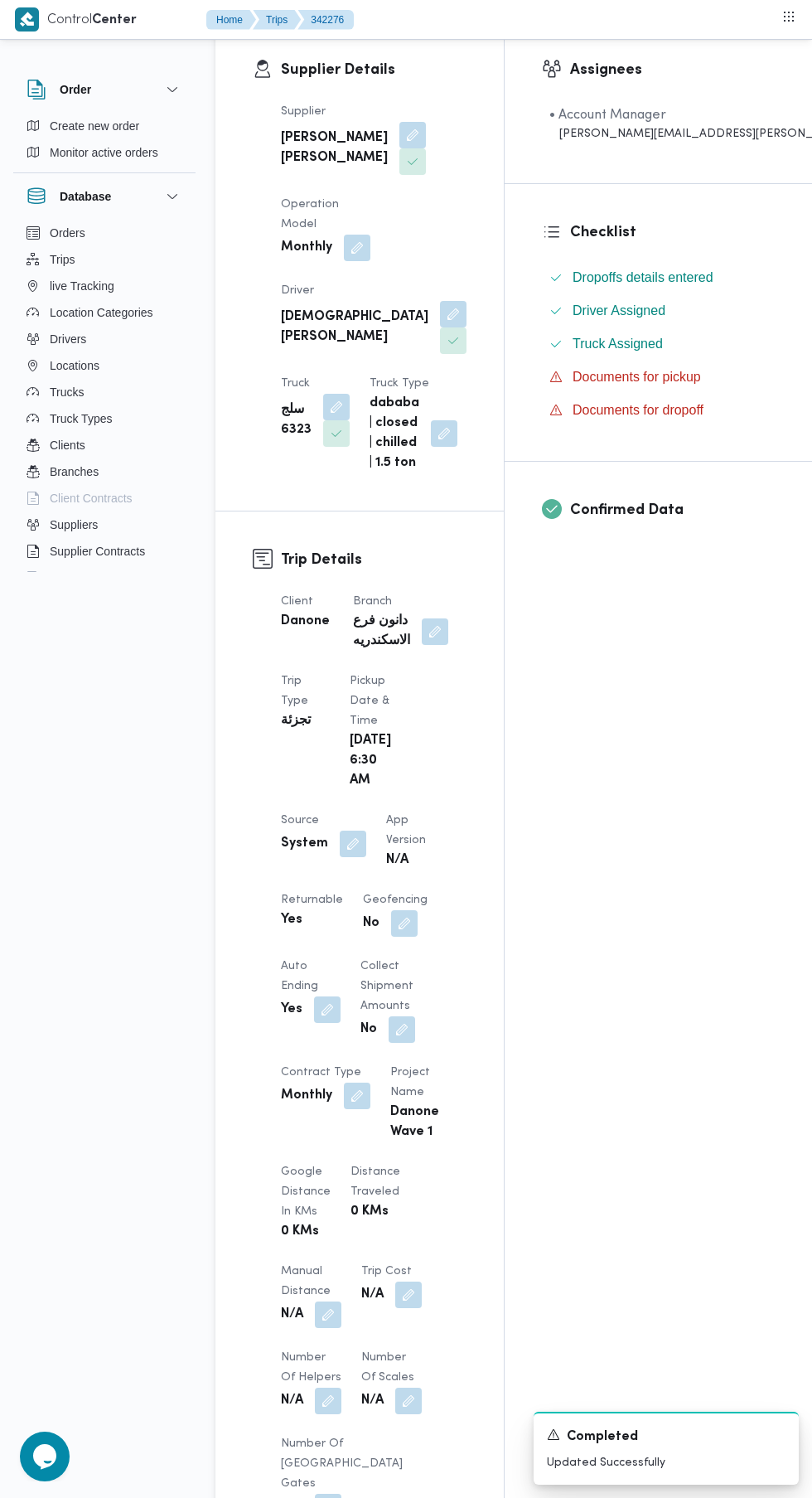
scroll to position [0, 0]
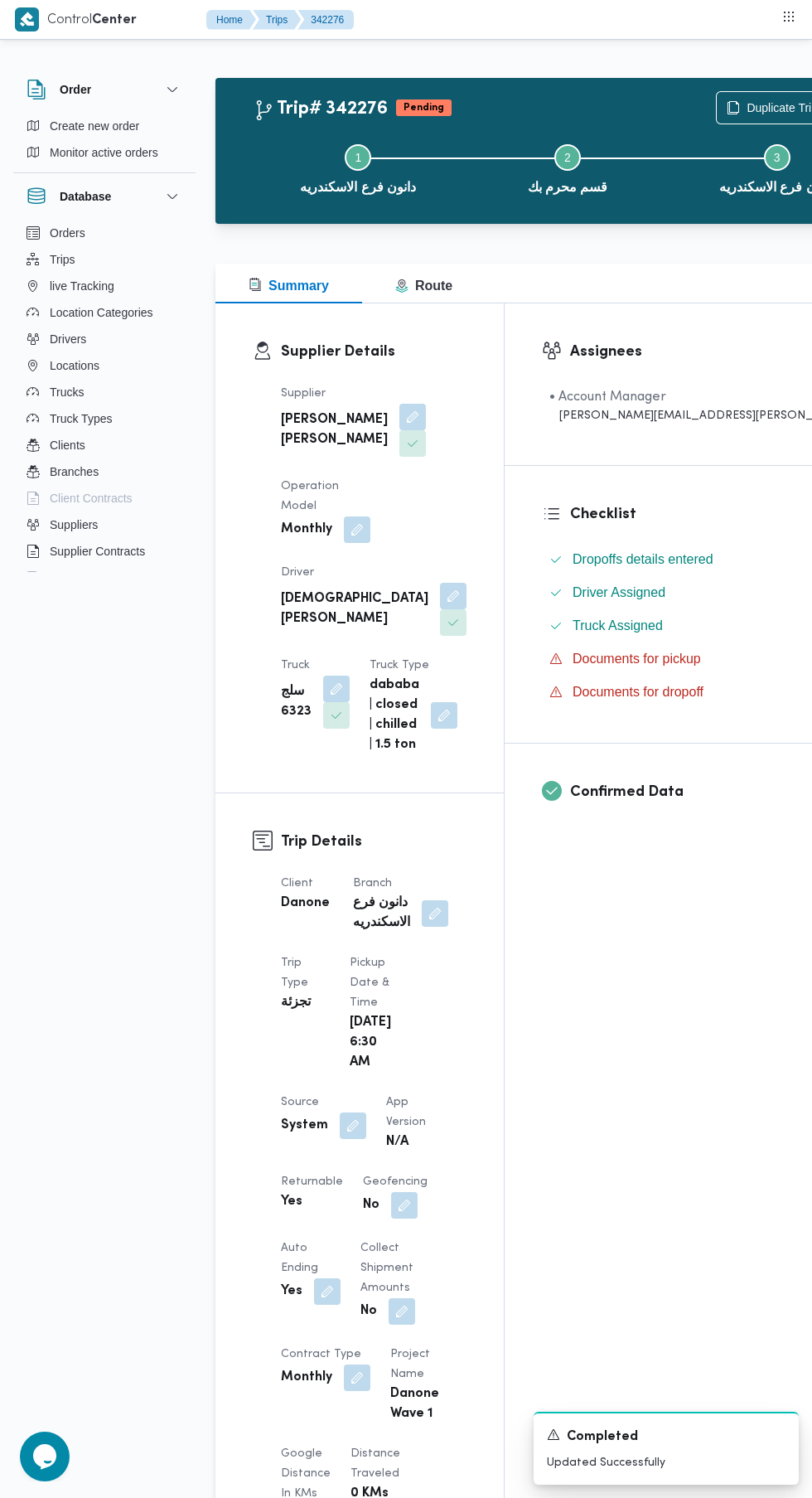
scroll to position [0, 26]
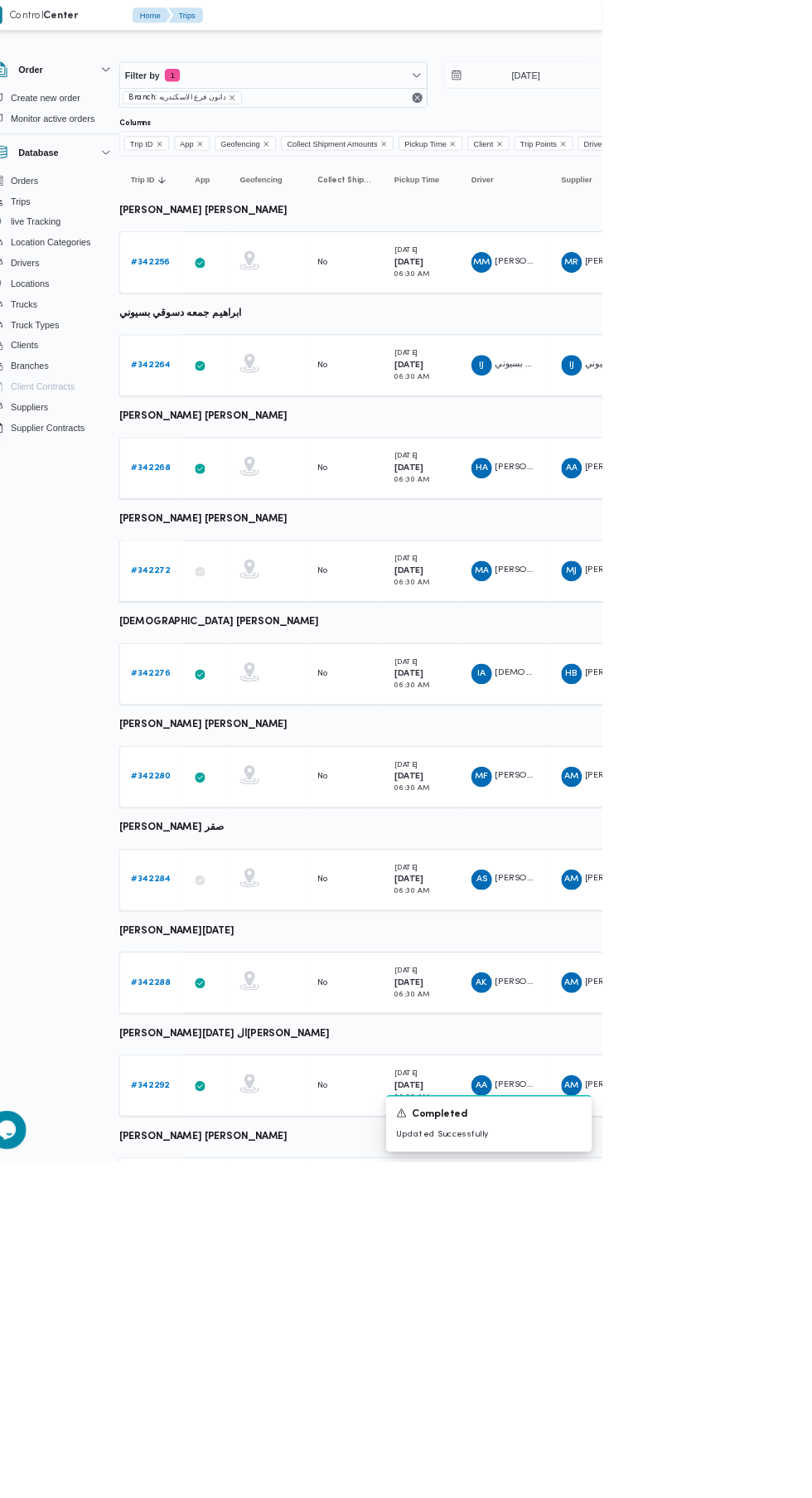
click at [229, 735] on b "# 342272" at bounding box center [230, 735] width 50 height 11
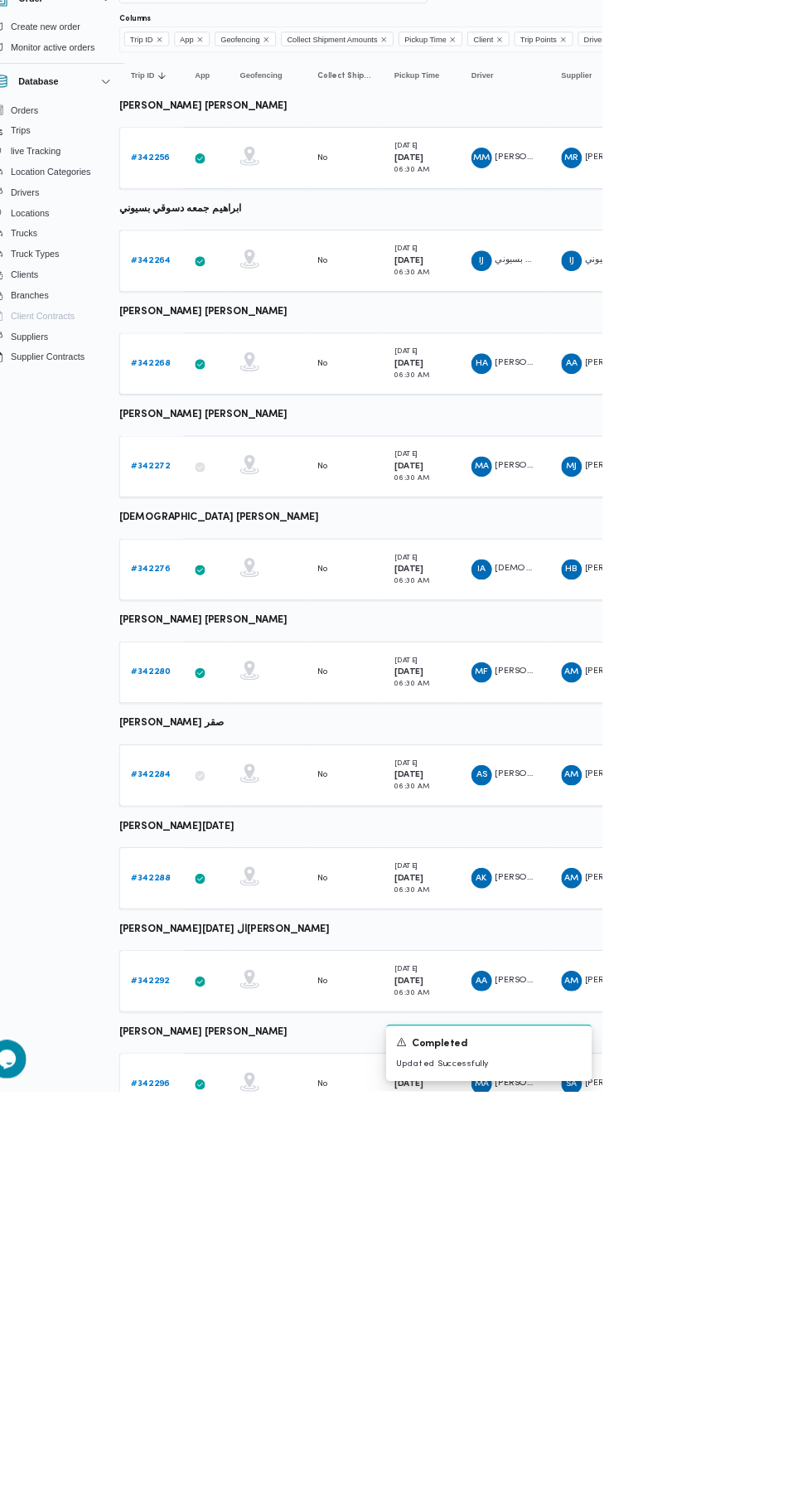
scroll to position [0, 26]
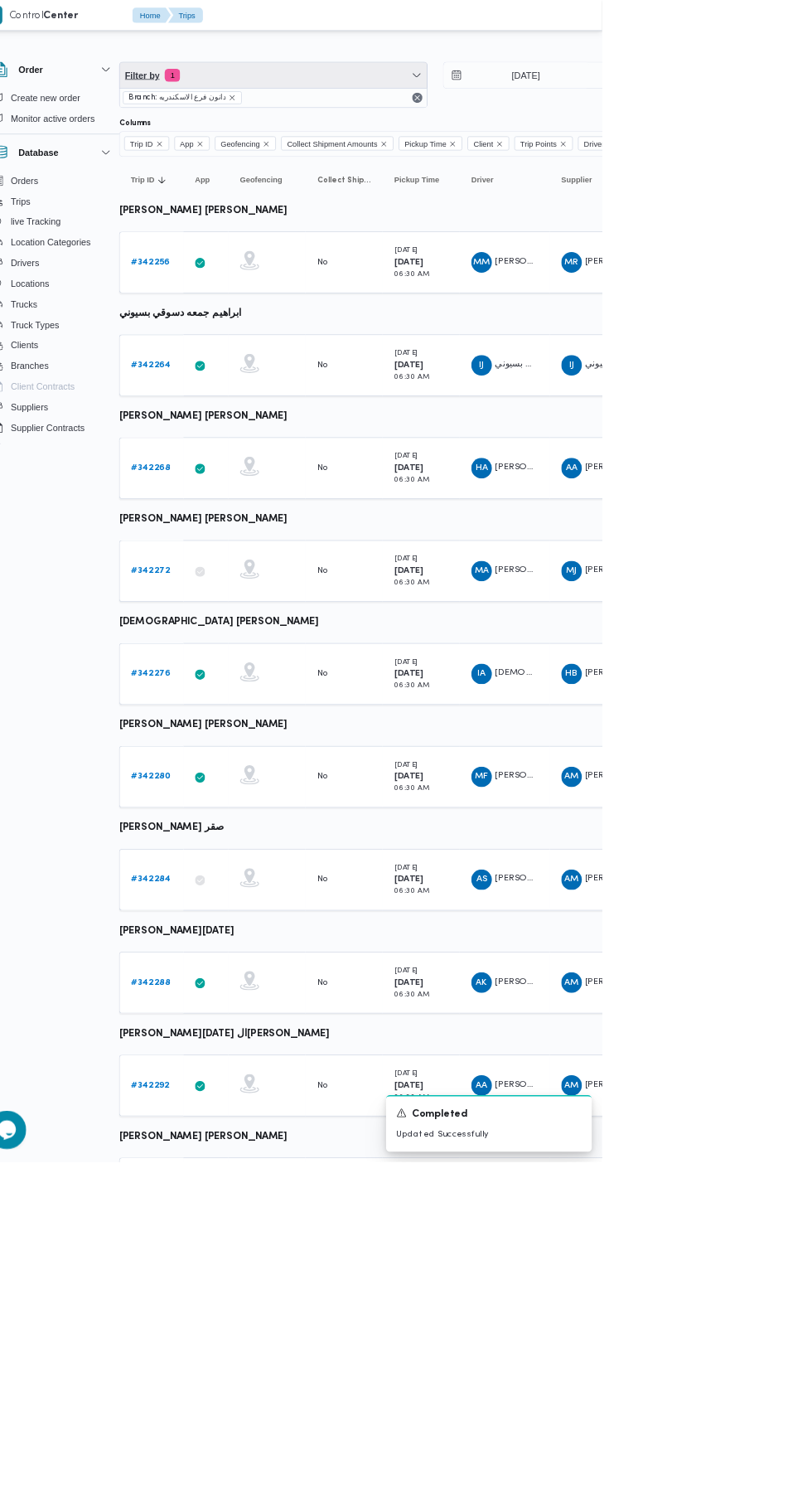
click at [344, 87] on span "Filter by 1" at bounding box center [389, 96] width 396 height 33
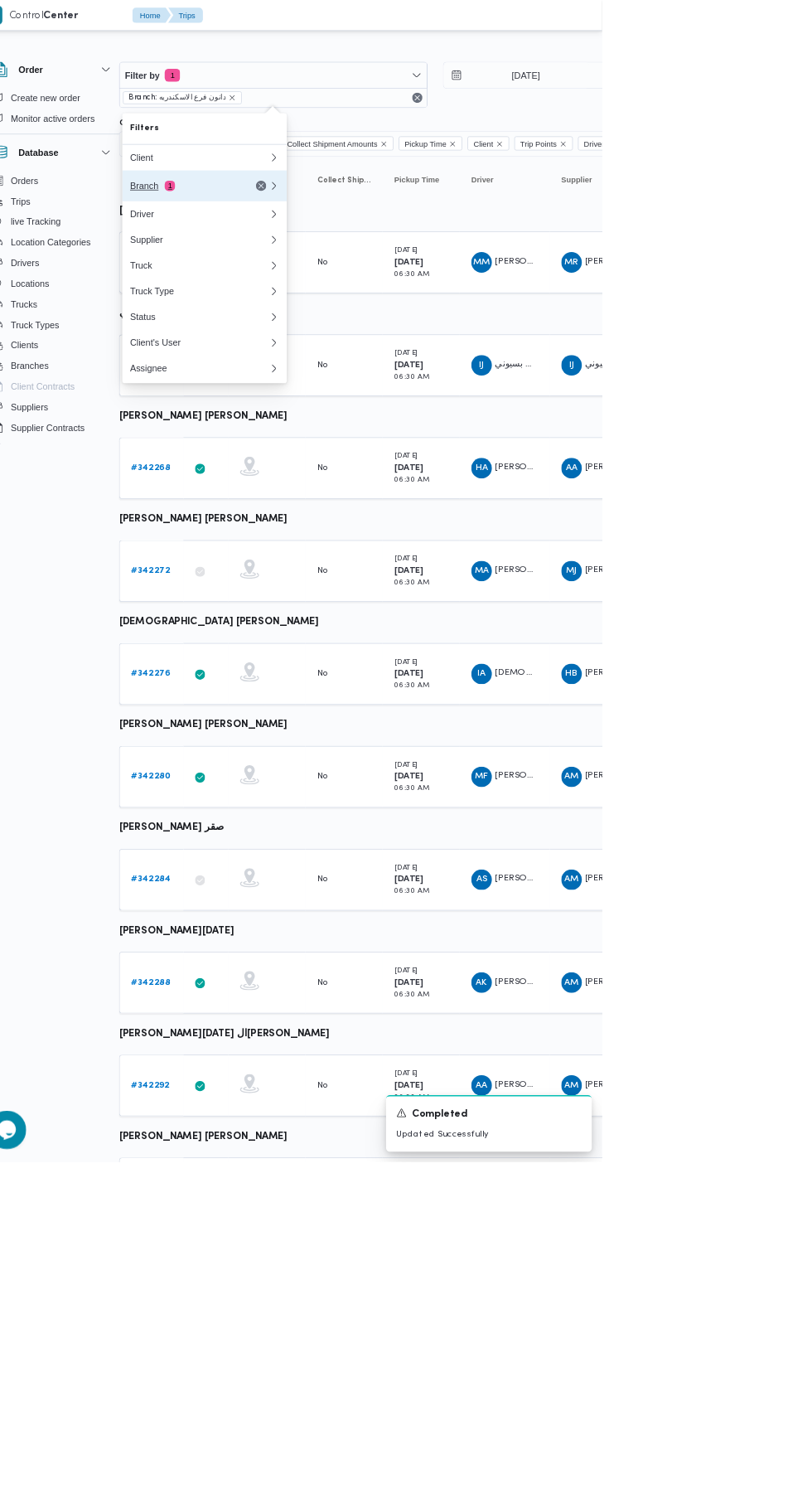
click at [262, 243] on span "1" at bounding box center [255, 239] width 14 height 14
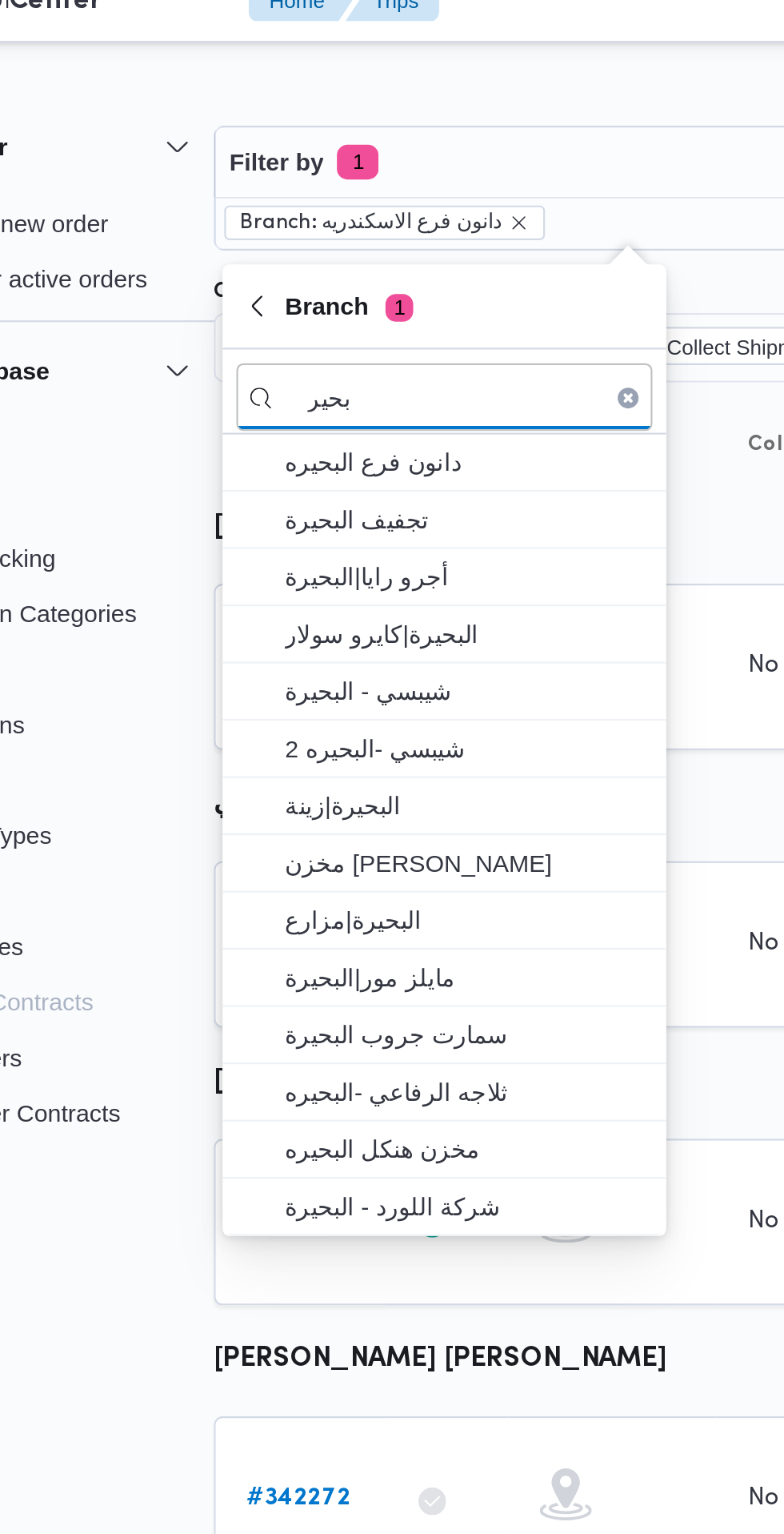
type input "بحير"
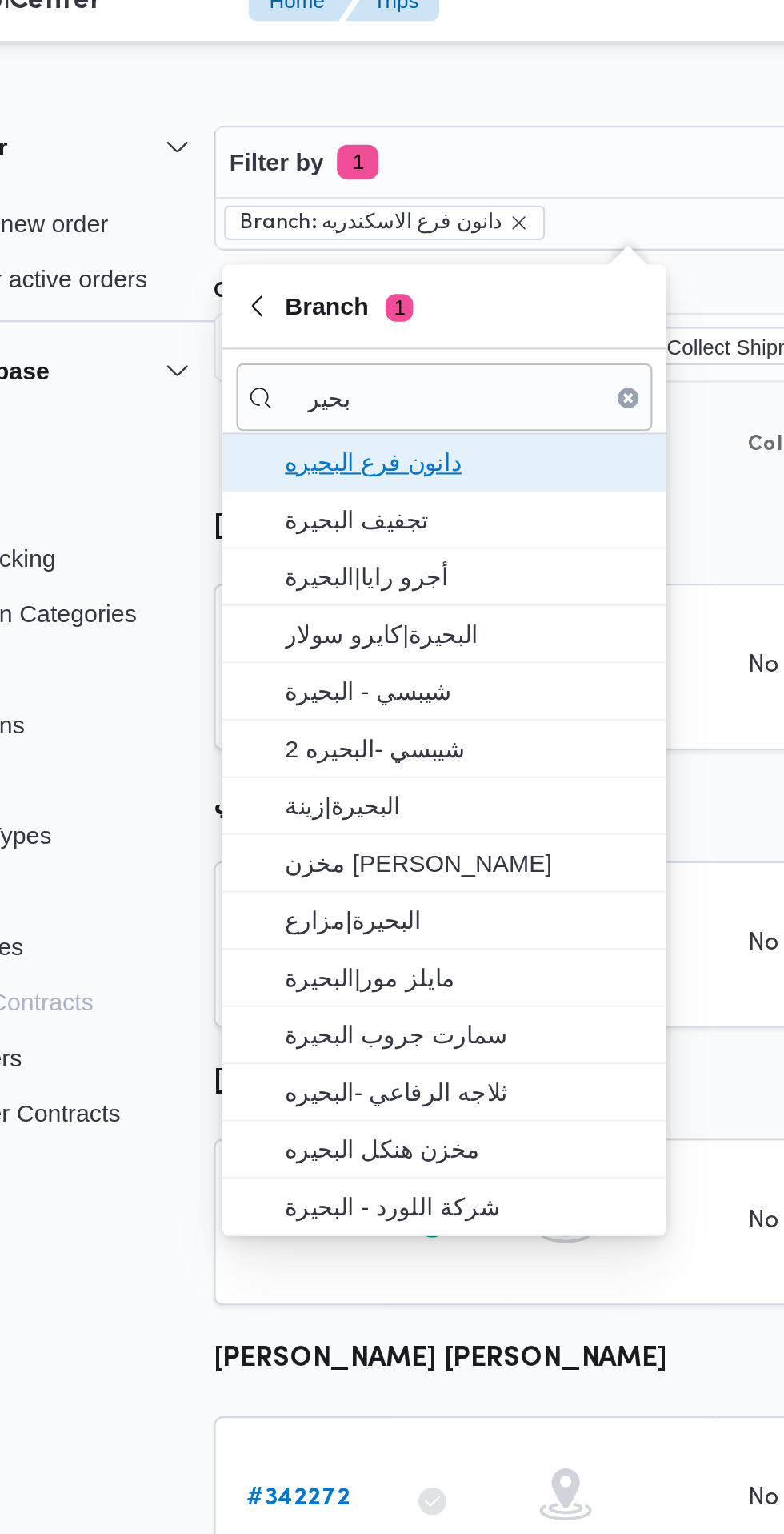
click at [245, 232] on span "دانون فرع البحيره" at bounding box center [300, 232] width 167 height 19
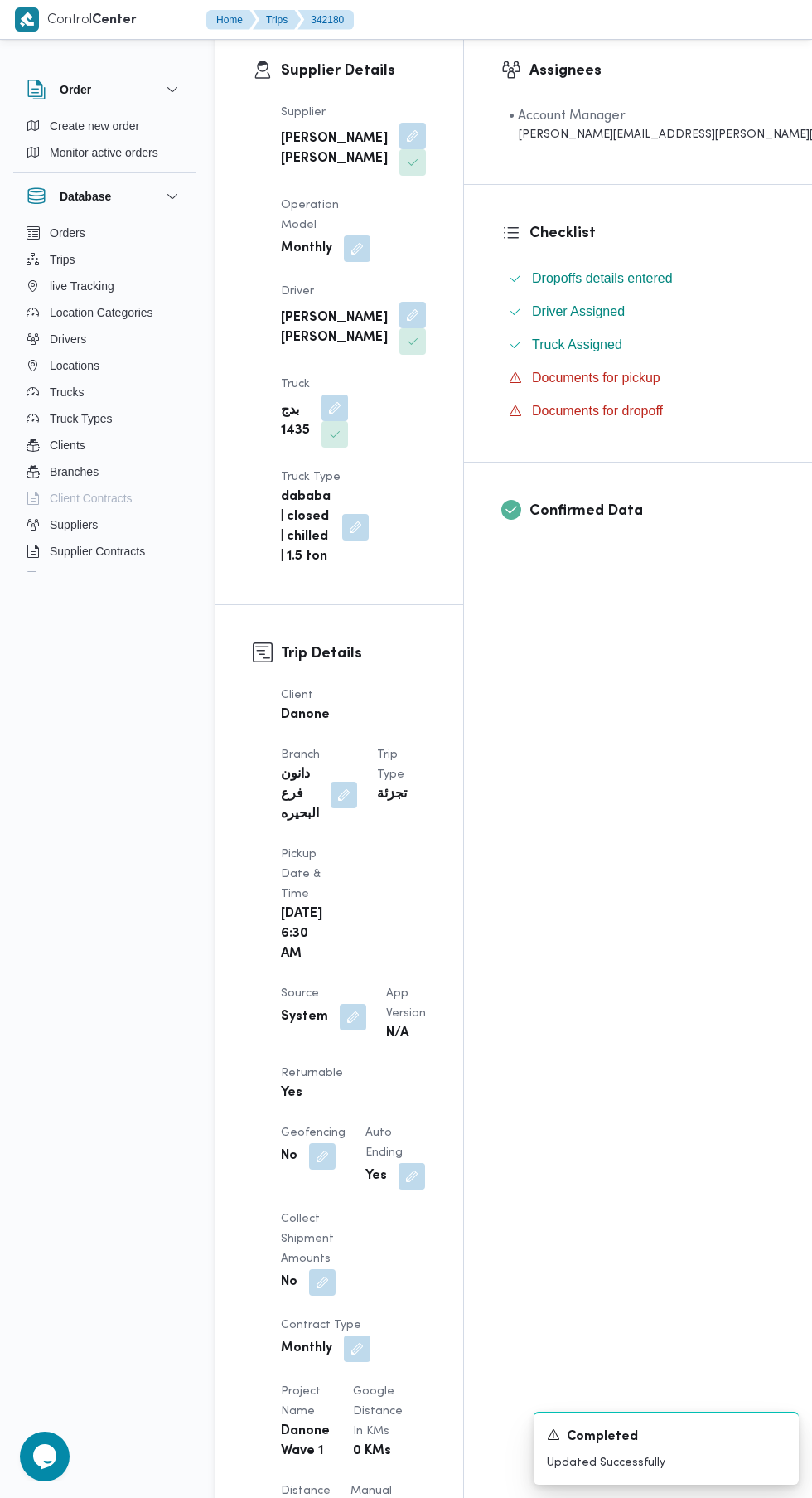
scroll to position [297, 0]
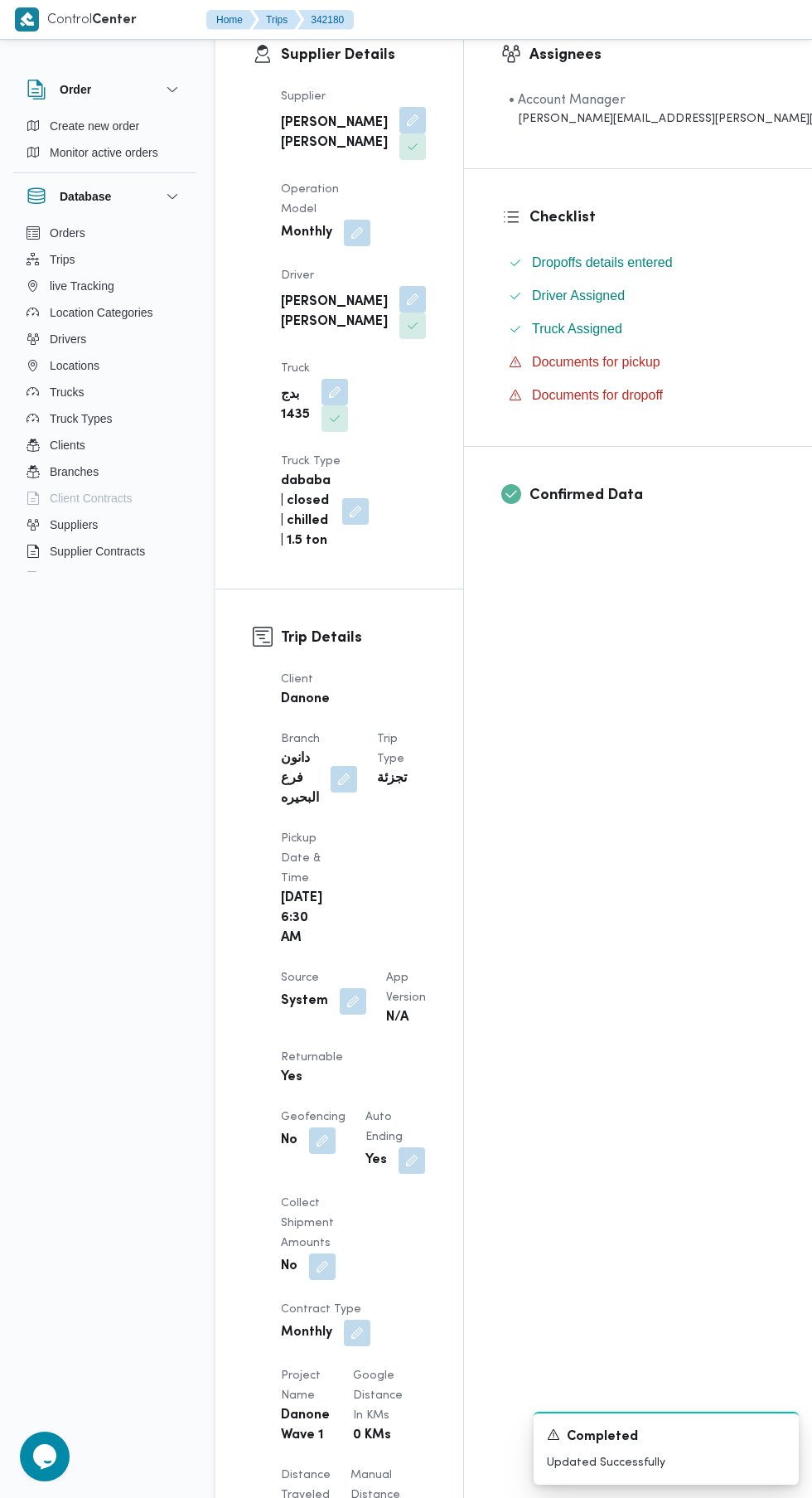
click at [347, 988] on button "button" at bounding box center [353, 1001] width 26 height 26
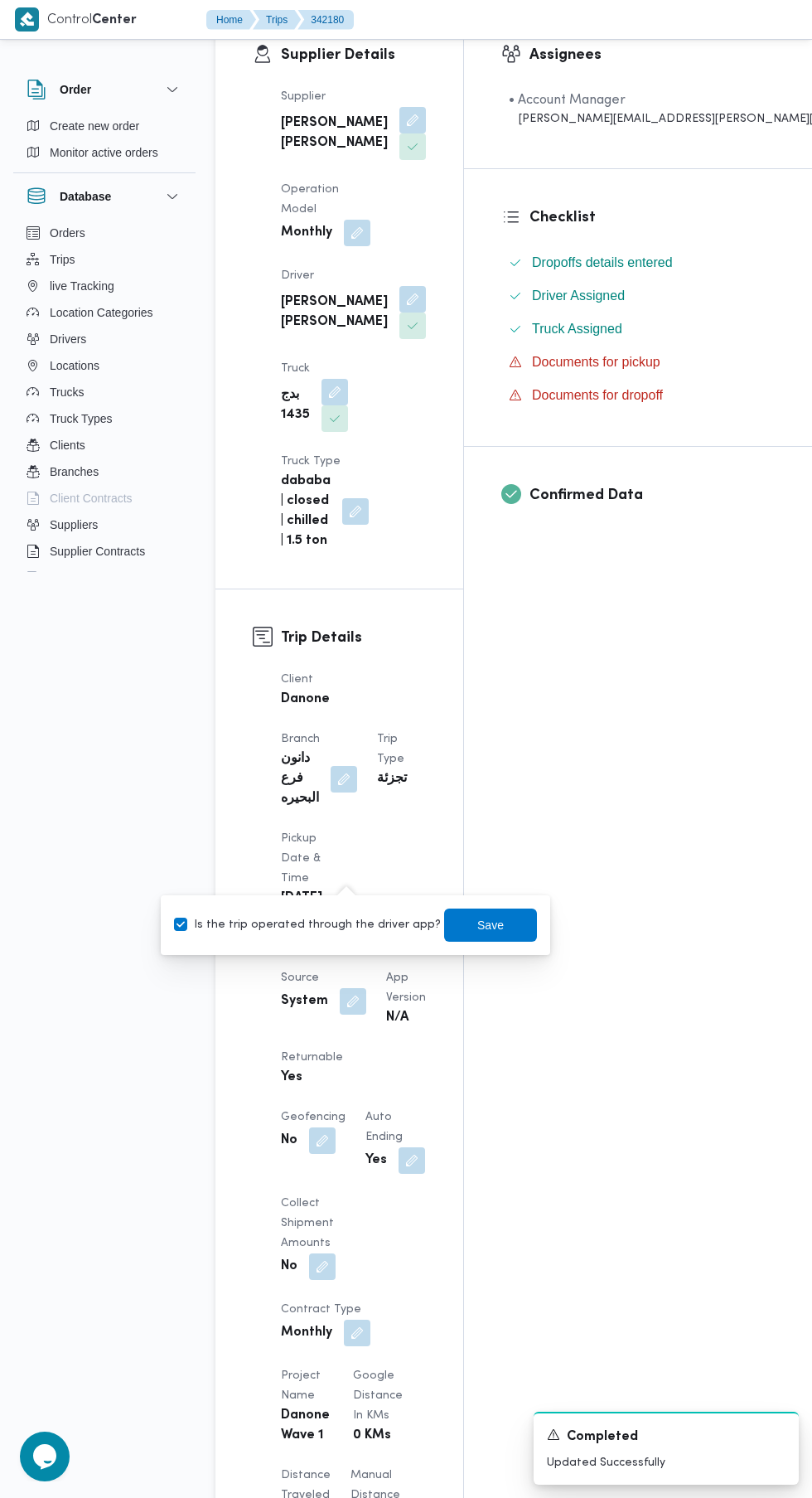
click at [320, 925] on label "Is the trip operated through the driver app?" at bounding box center [307, 925] width 267 height 20
checkbox input "false"
click at [482, 934] on span "Save" at bounding box center [491, 925] width 93 height 33
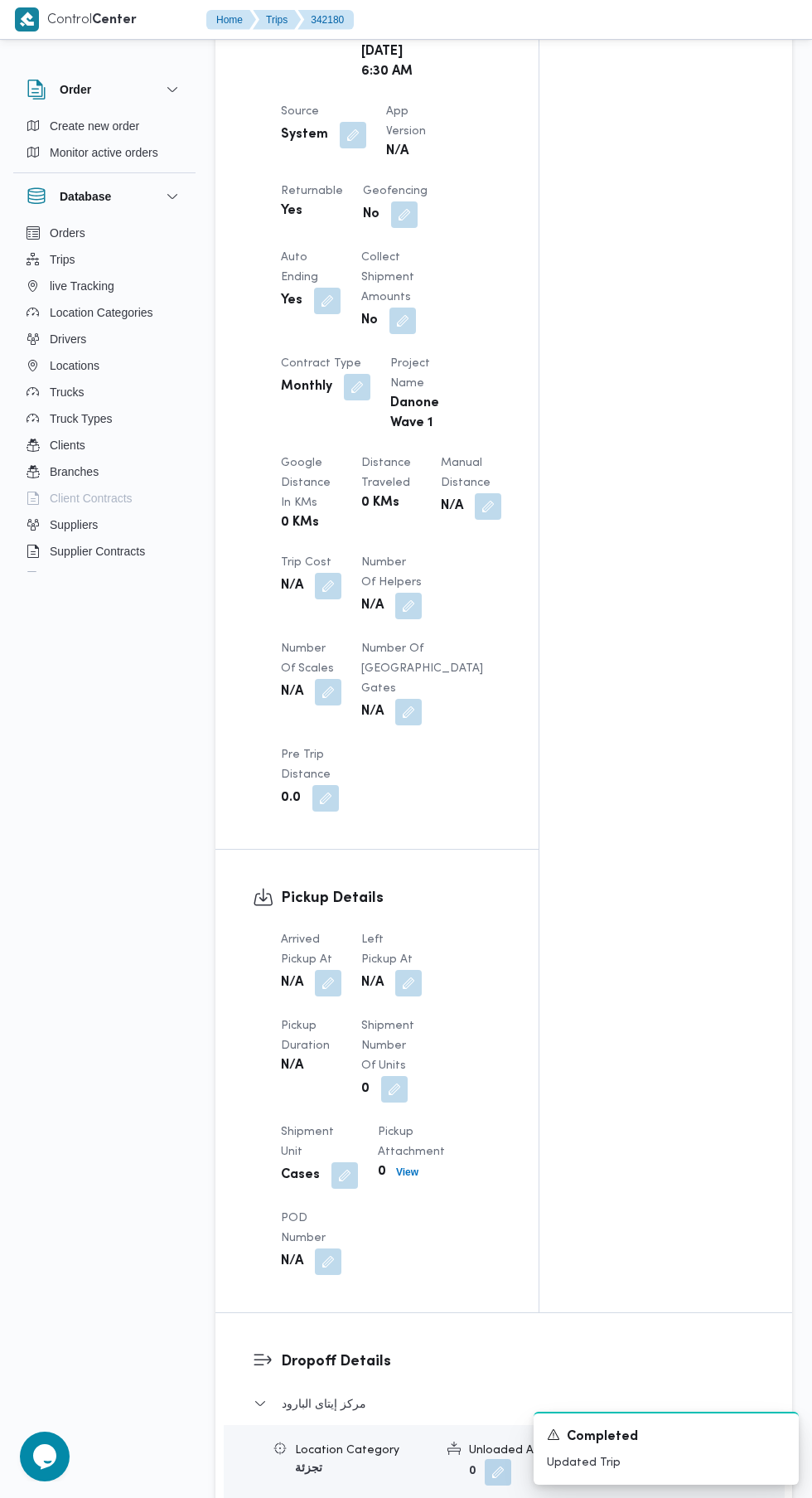
scroll to position [1104, 0]
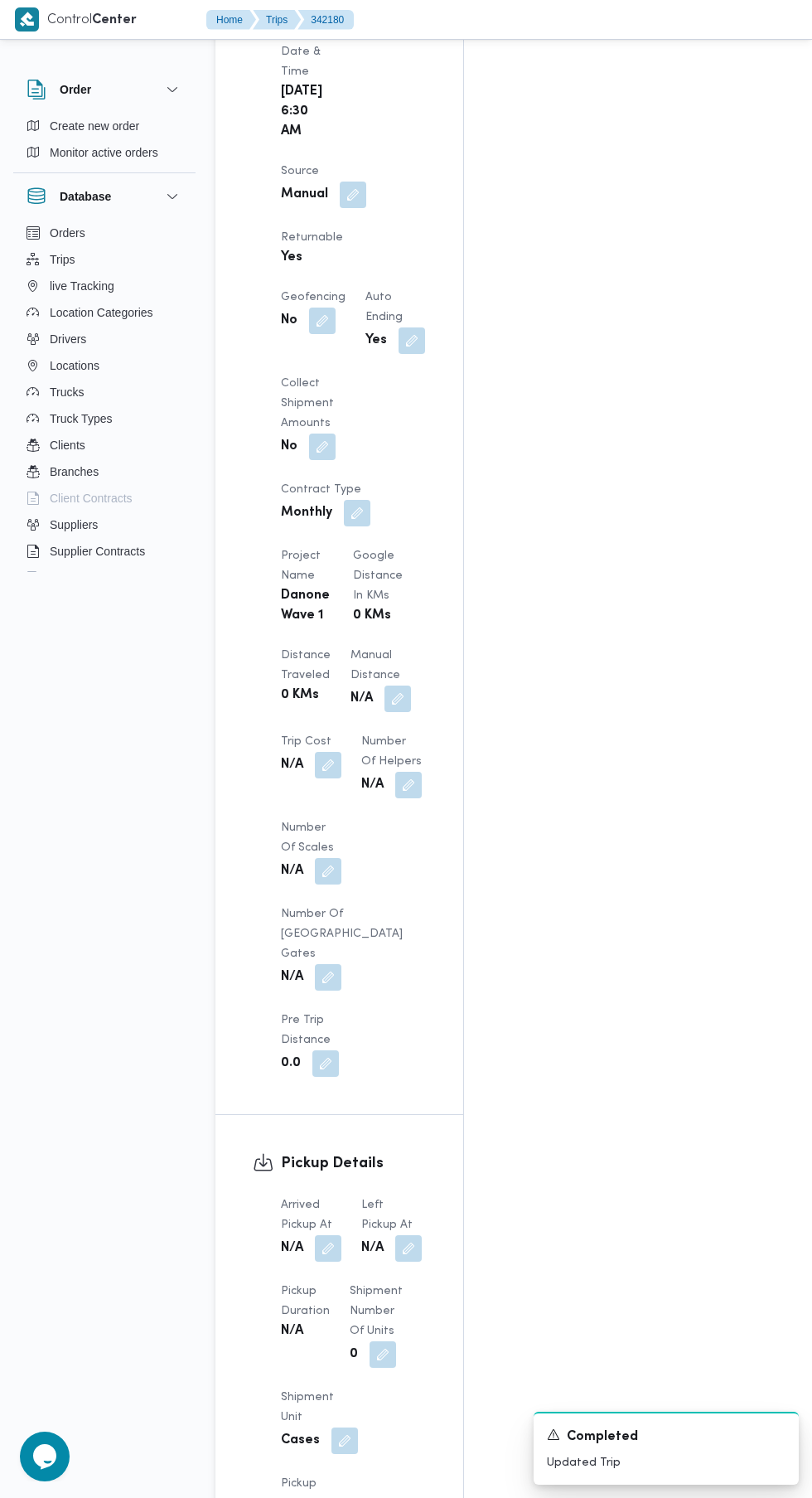
click at [326, 1235] on button "button" at bounding box center [328, 1248] width 26 height 26
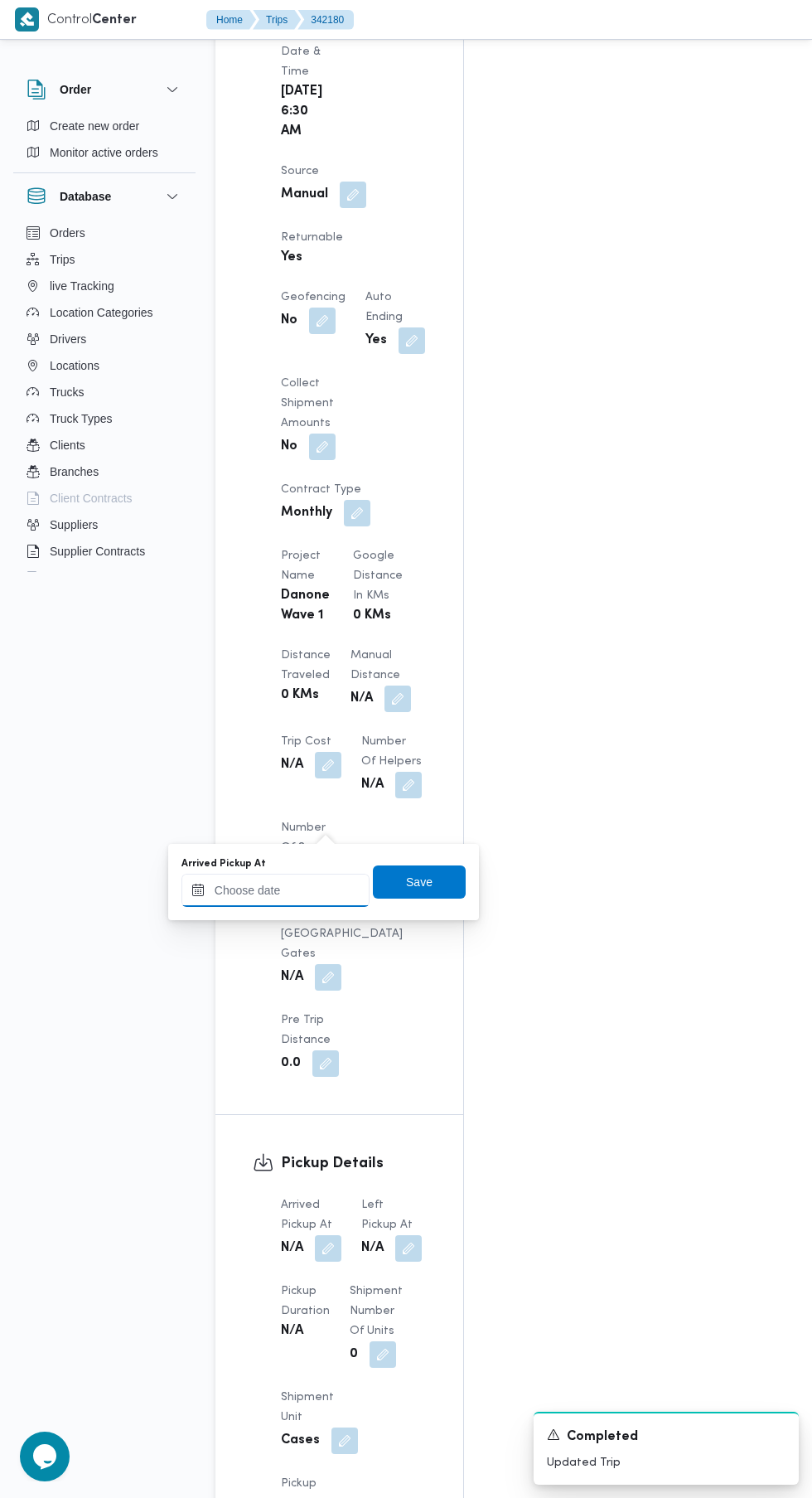
click at [274, 889] on input "Arrived Pickup At" at bounding box center [275, 890] width 188 height 33
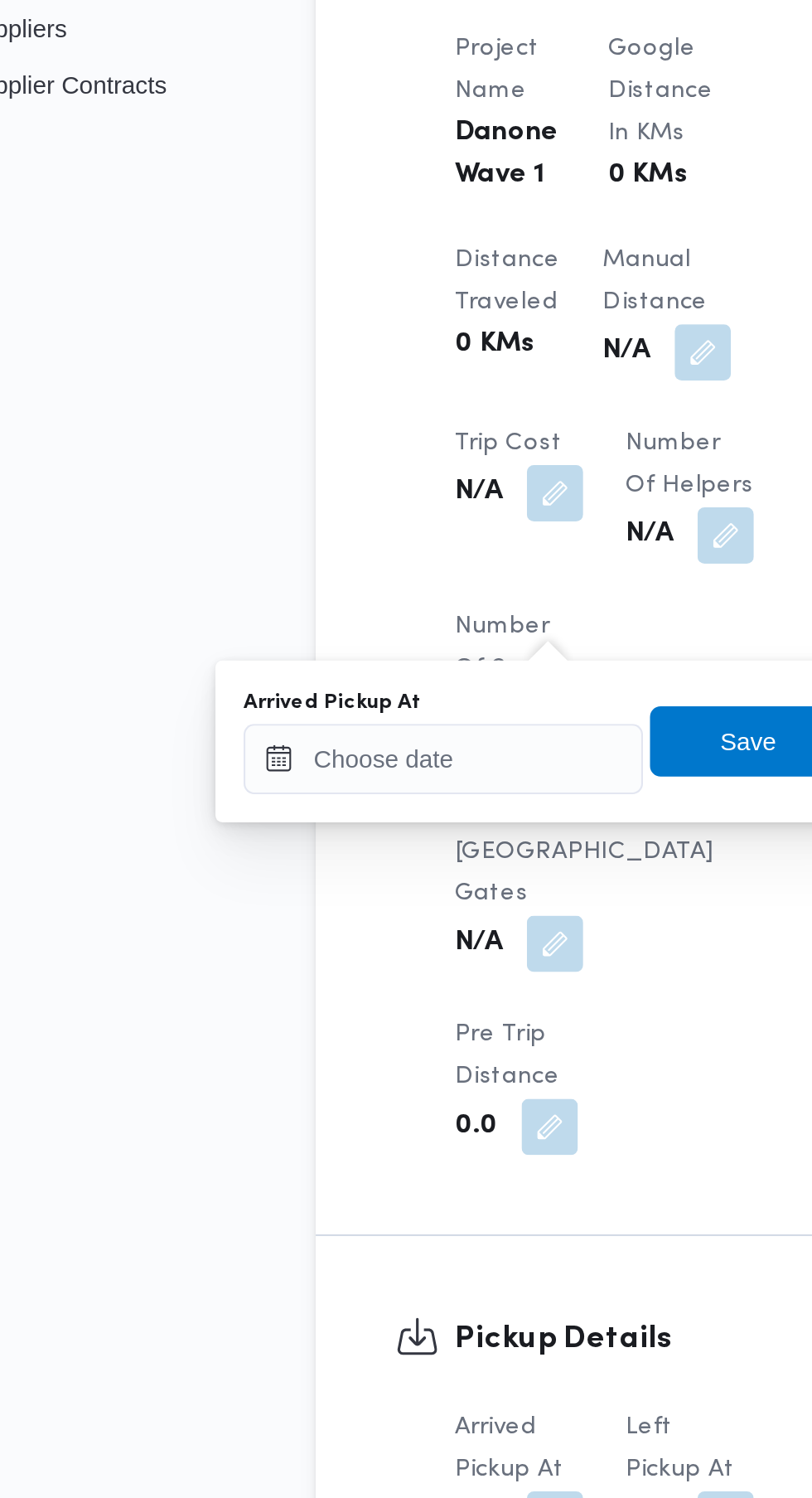
scroll to position [1125, 0]
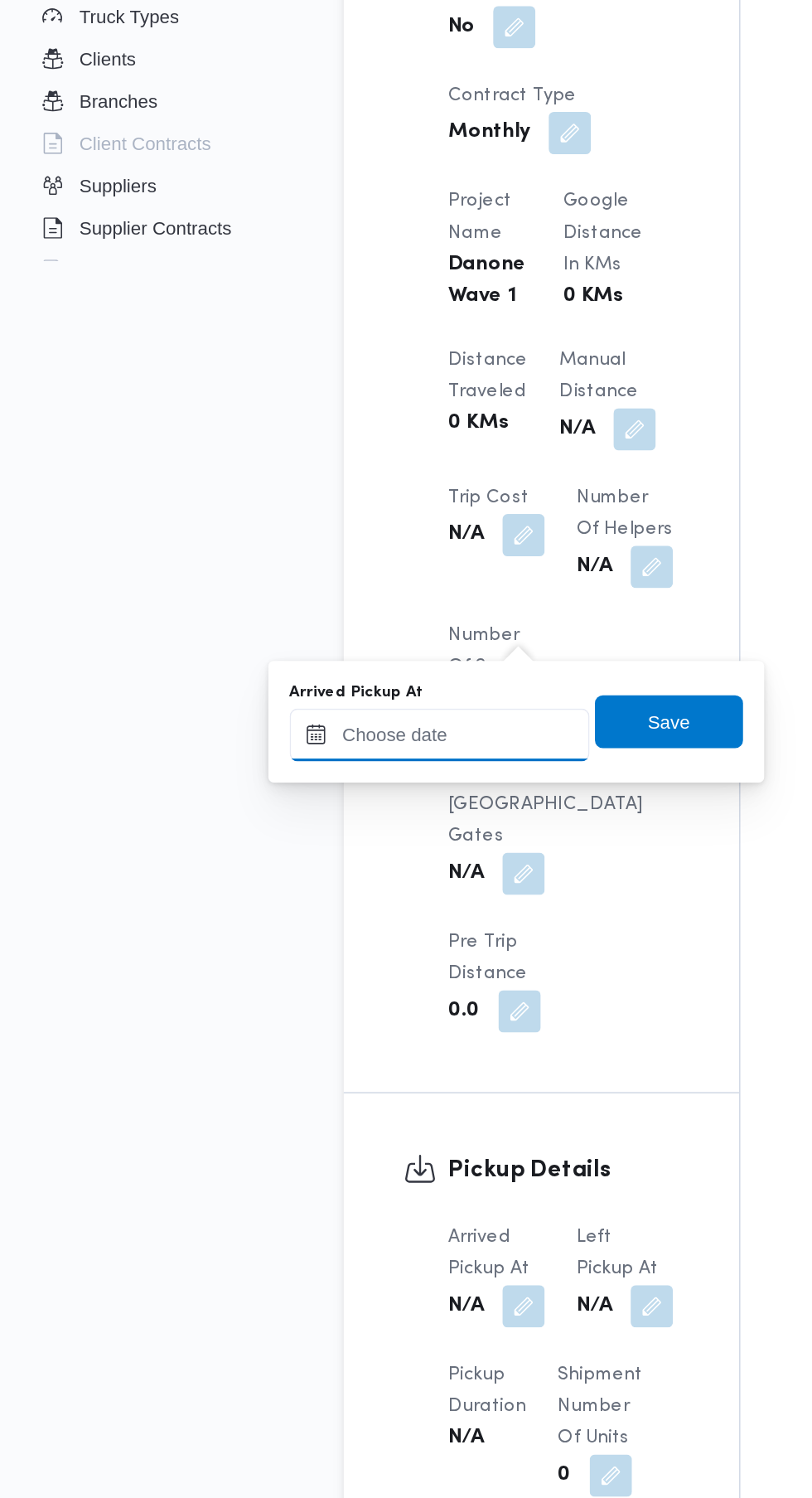
click at [296, 868] on input "Arrived Pickup At" at bounding box center [275, 869] width 188 height 33
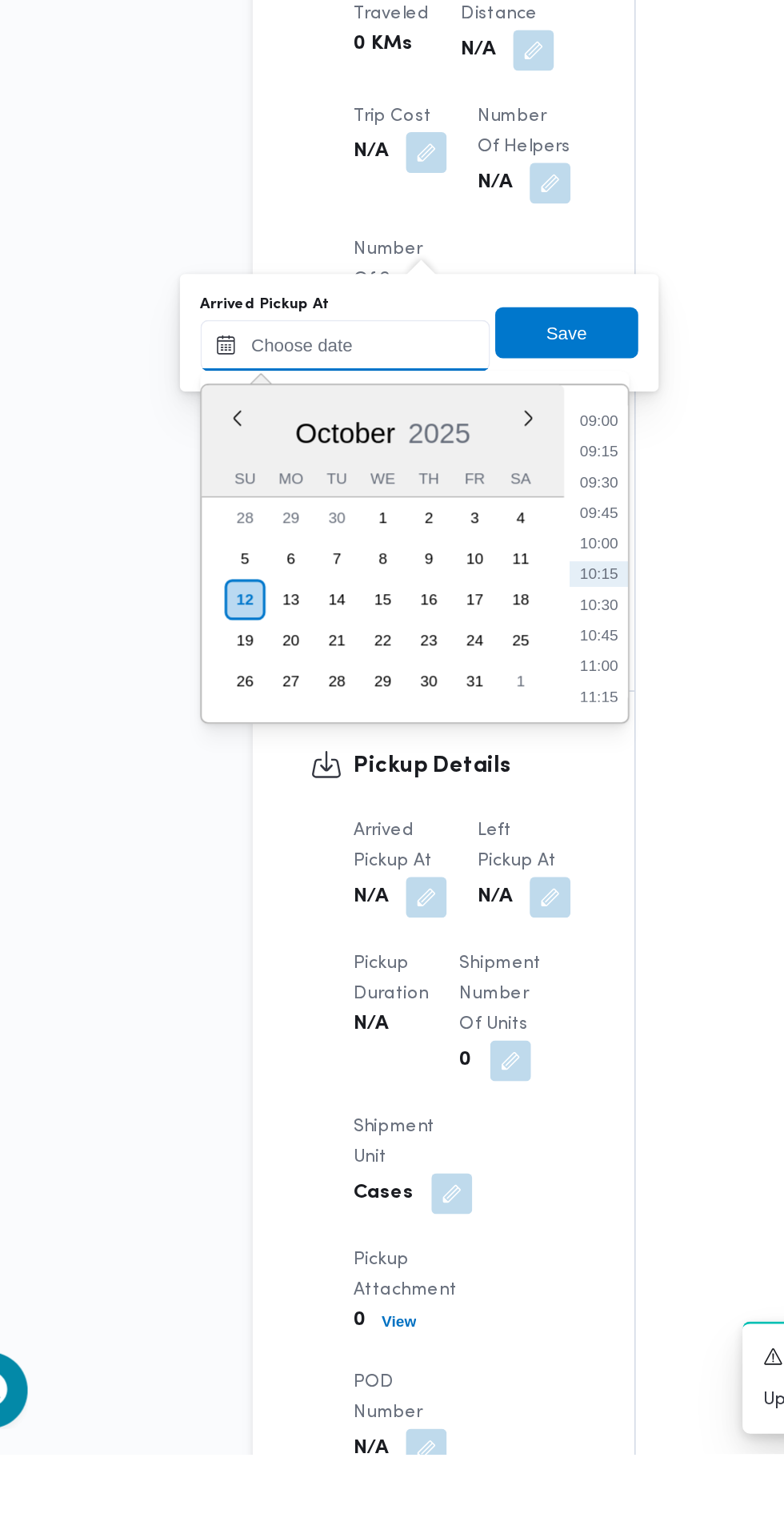
paste input "[DATE] 07:30"
type input "[DATE] 07:30"
click at [435, 890] on li "07:30" at bounding box center [425, 884] width 37 height 16
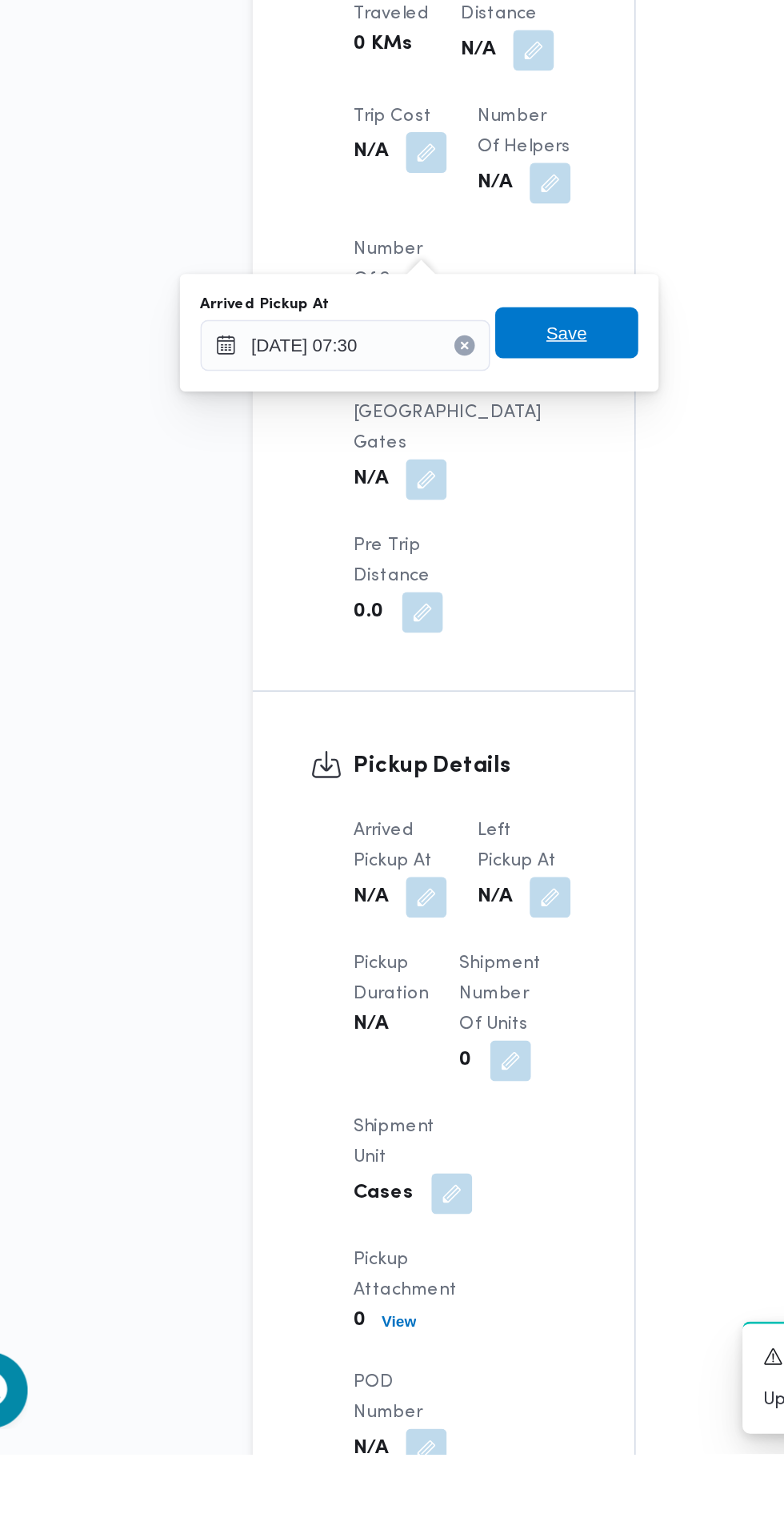
click at [418, 833] on span "Save" at bounding box center [404, 831] width 25 height 19
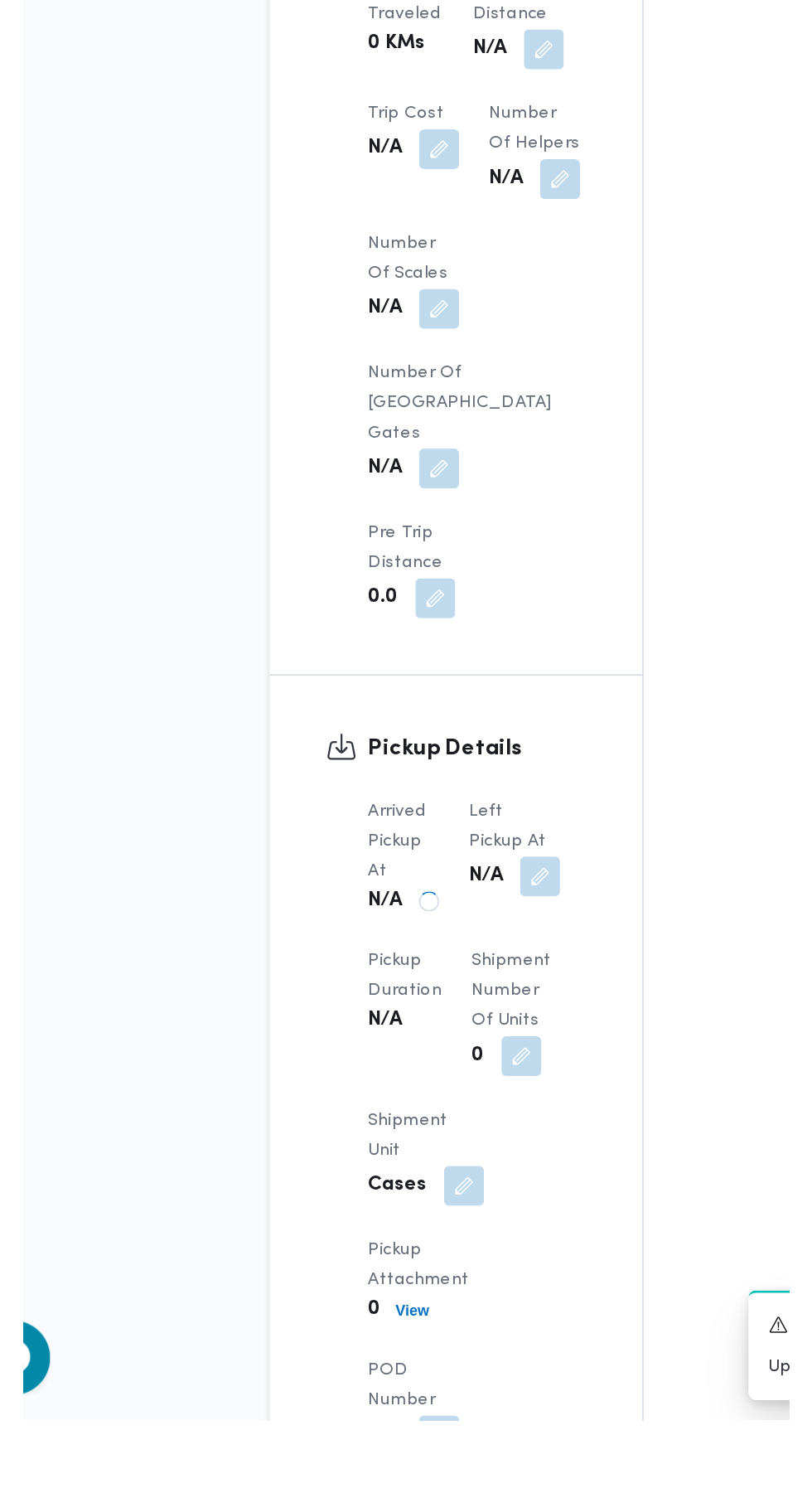
scroll to position [1159, 0]
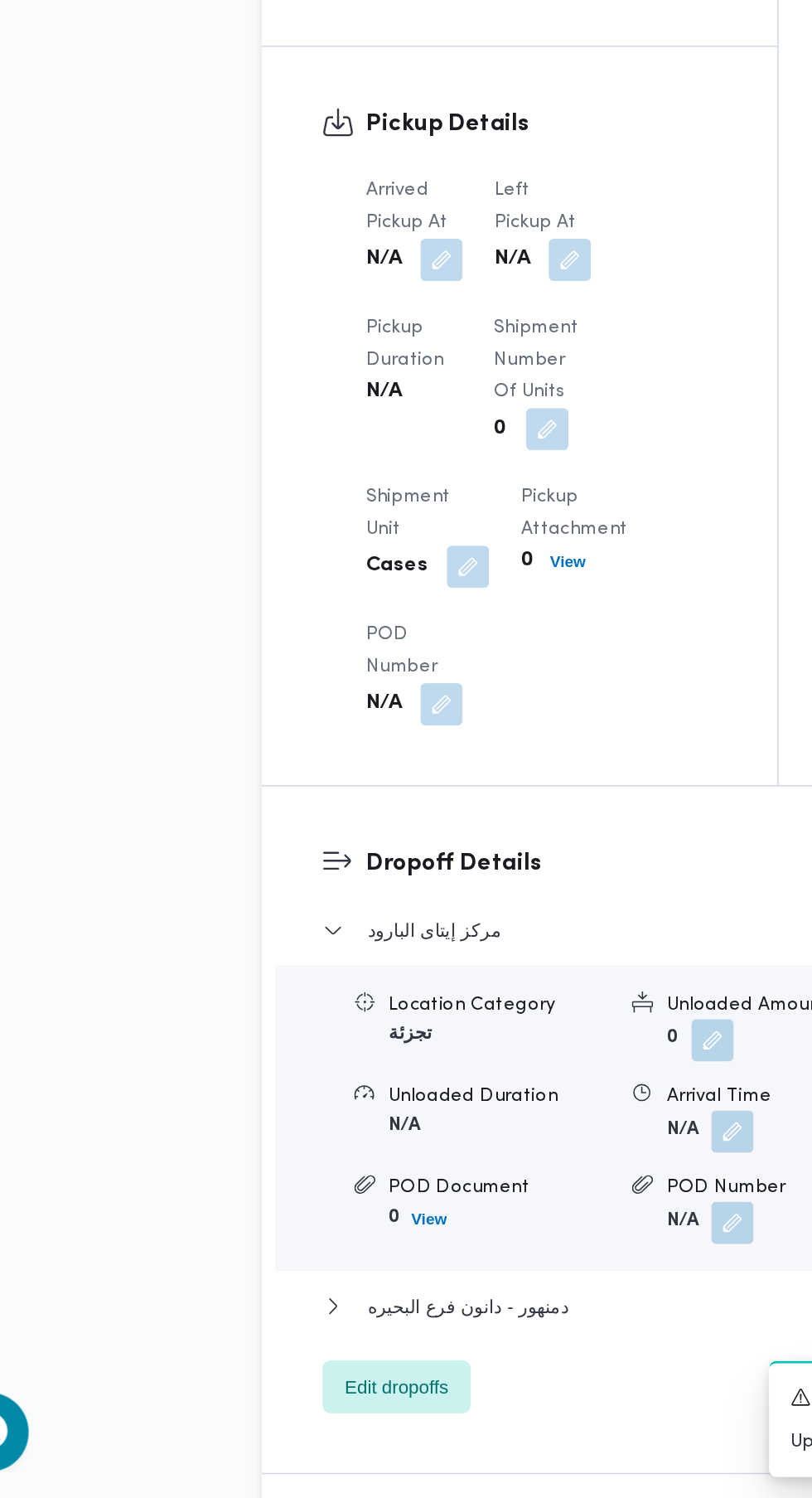
click at [411, 735] on button "button" at bounding box center [408, 721] width 26 height 26
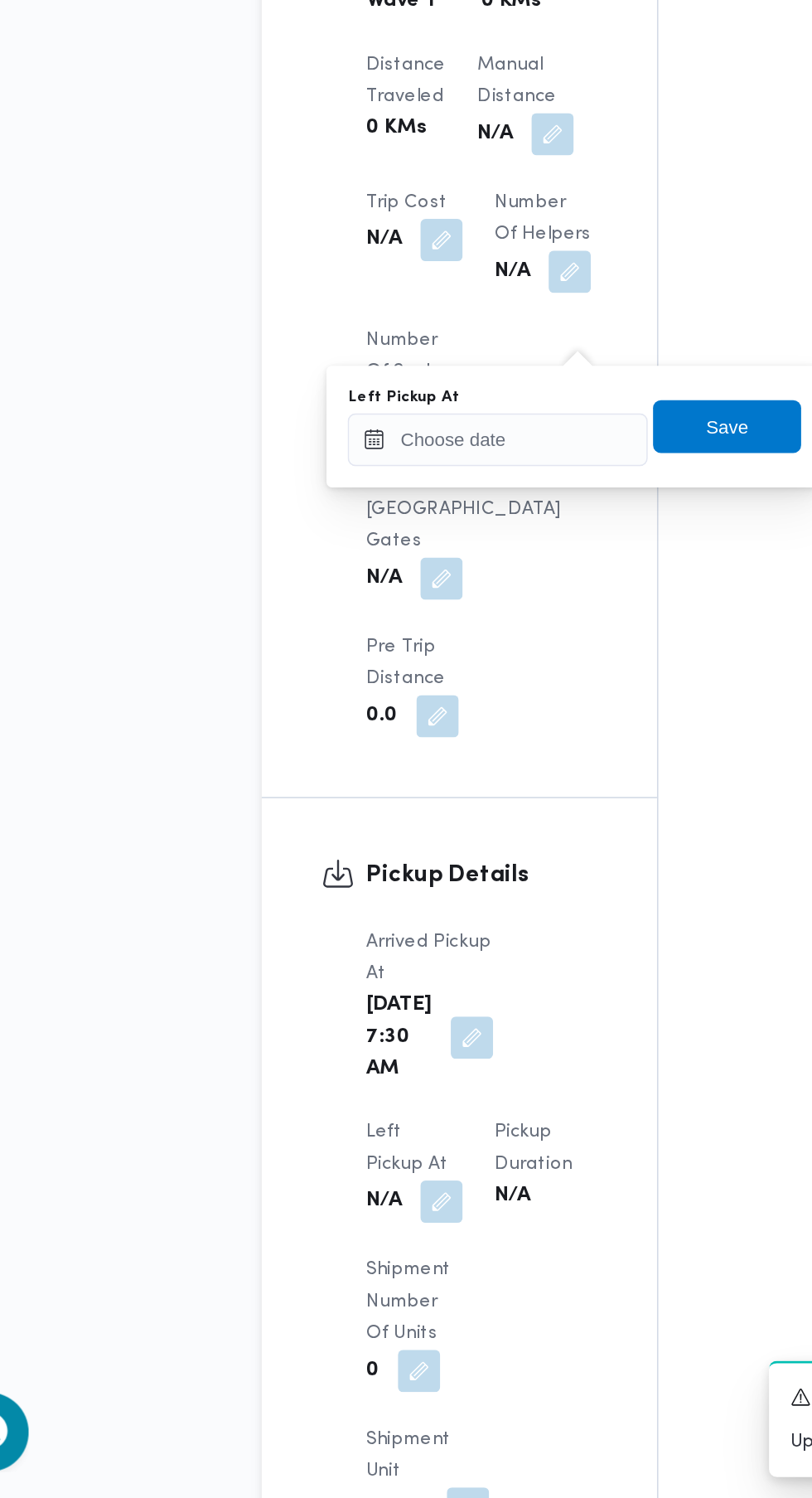
click at [550, 1146] on div "Assignees • Account Manager [PERSON_NAME][EMAIL_ADDRESS][PERSON_NAME][DOMAIN_NA…" at bounding box center [668, 433] width 407 height 2576
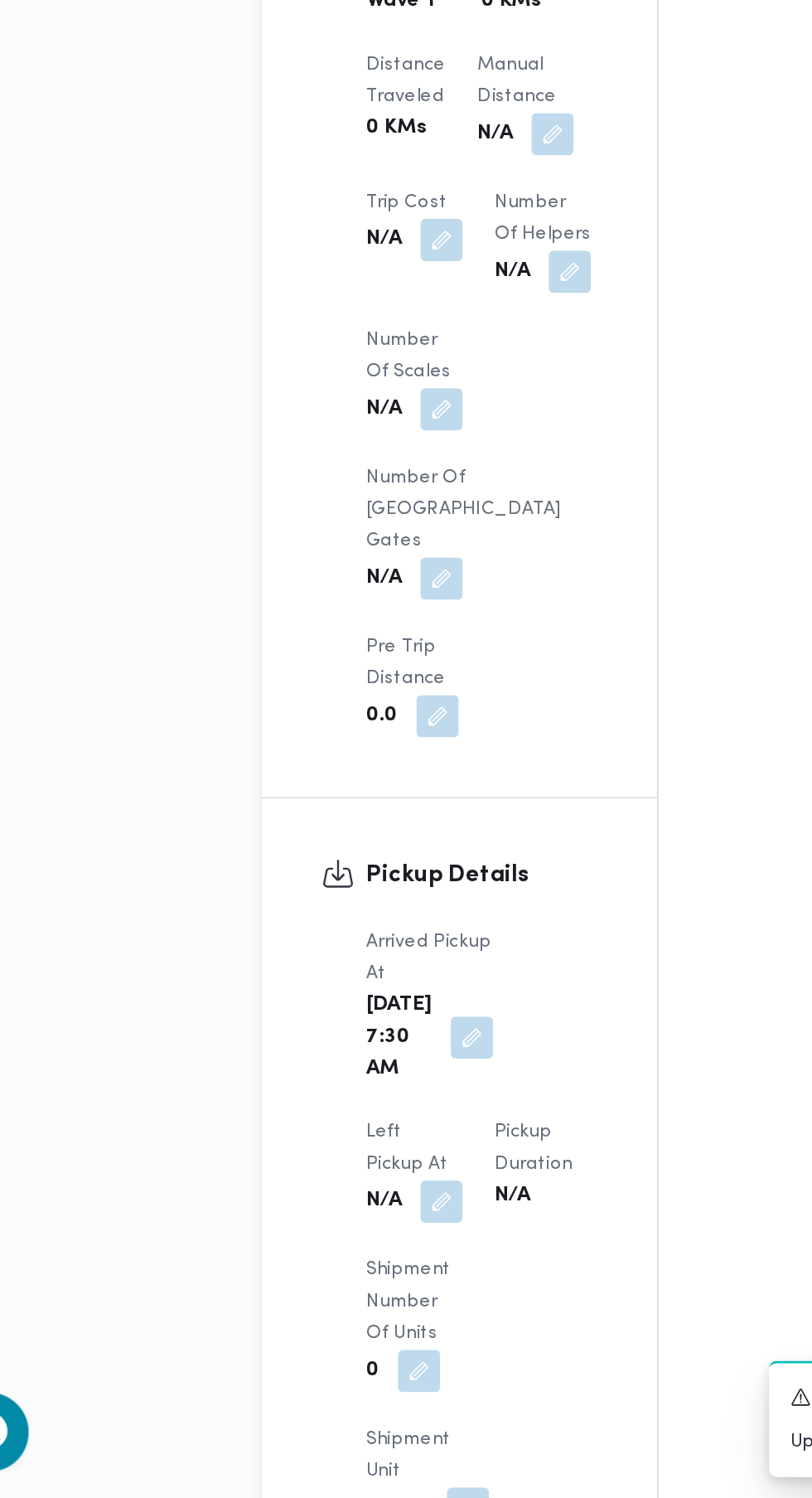
click at [341, 1299] on button "button" at bounding box center [328, 1312] width 26 height 26
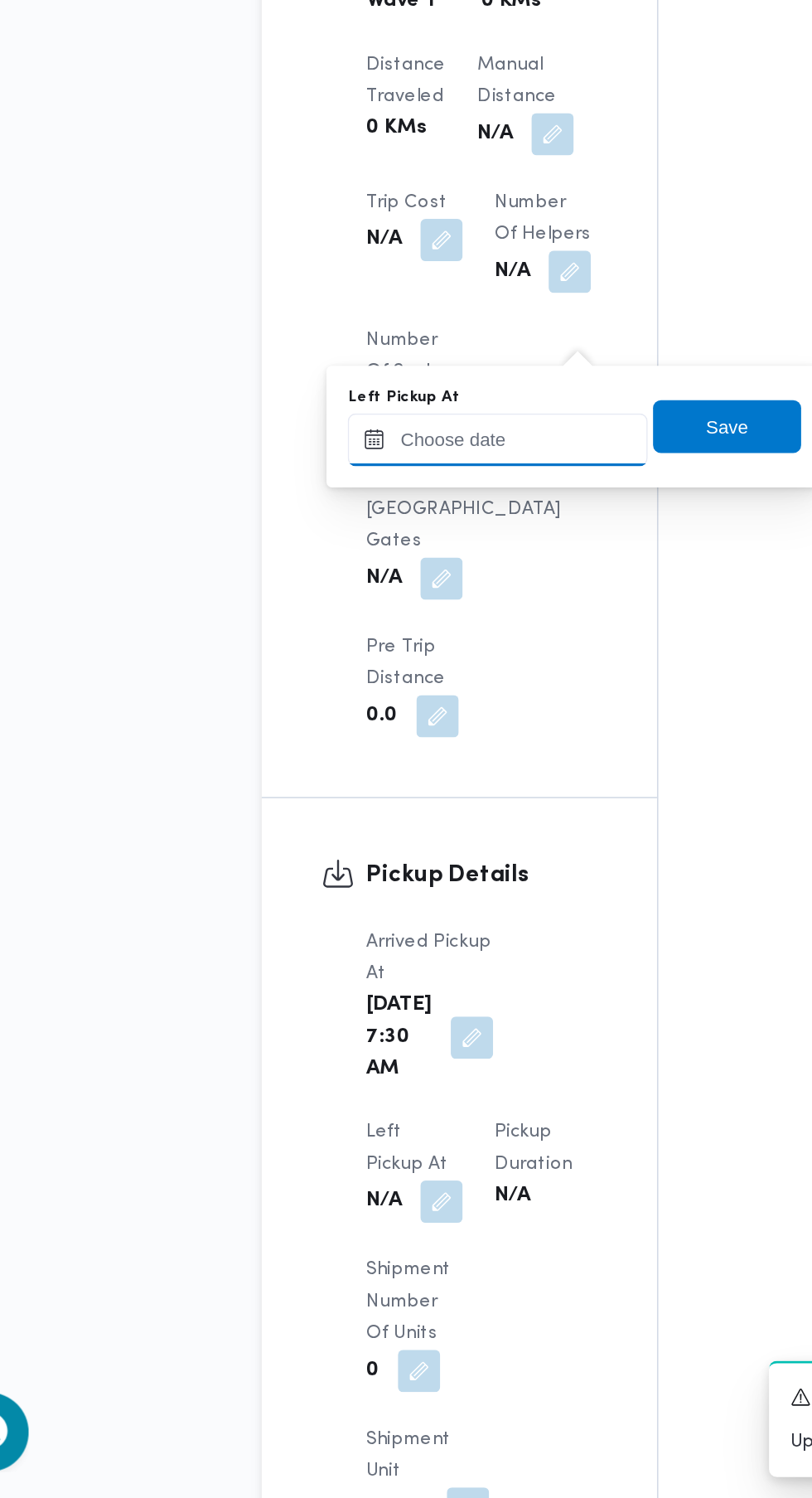
click at [326, 833] on input "Left Pickup At" at bounding box center [363, 835] width 188 height 33
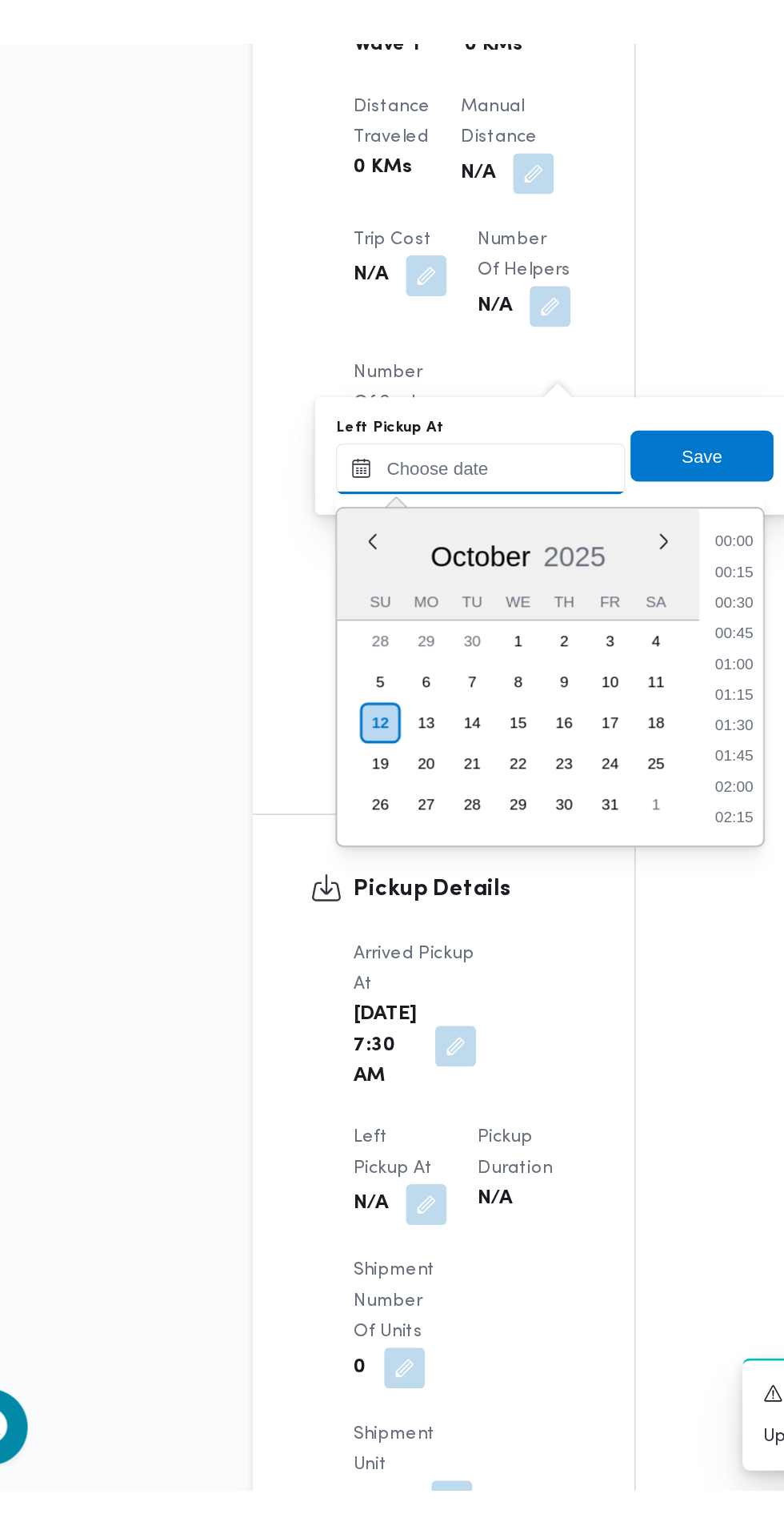
scroll to position [690, 0]
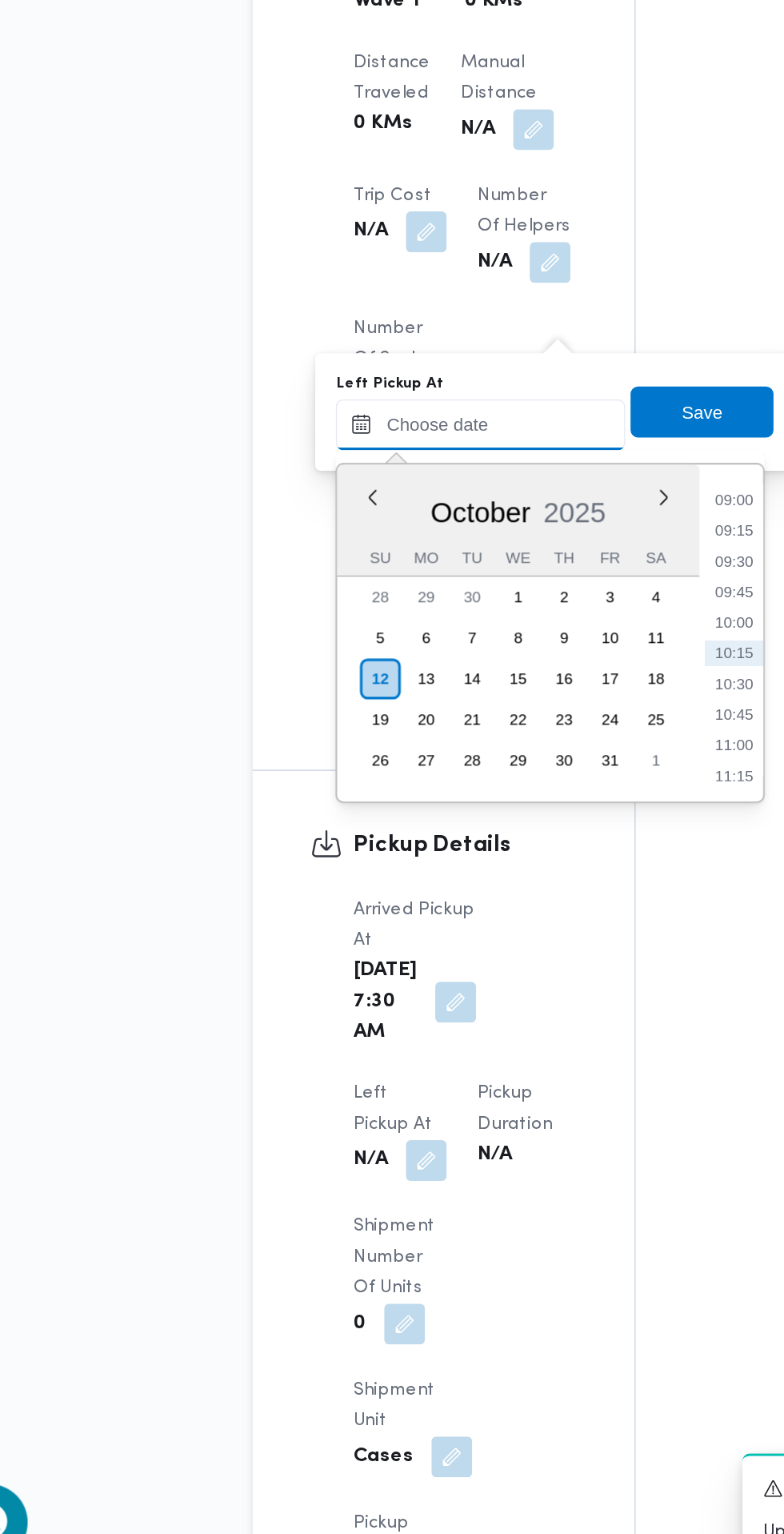
paste input "[DATE] 07:30"
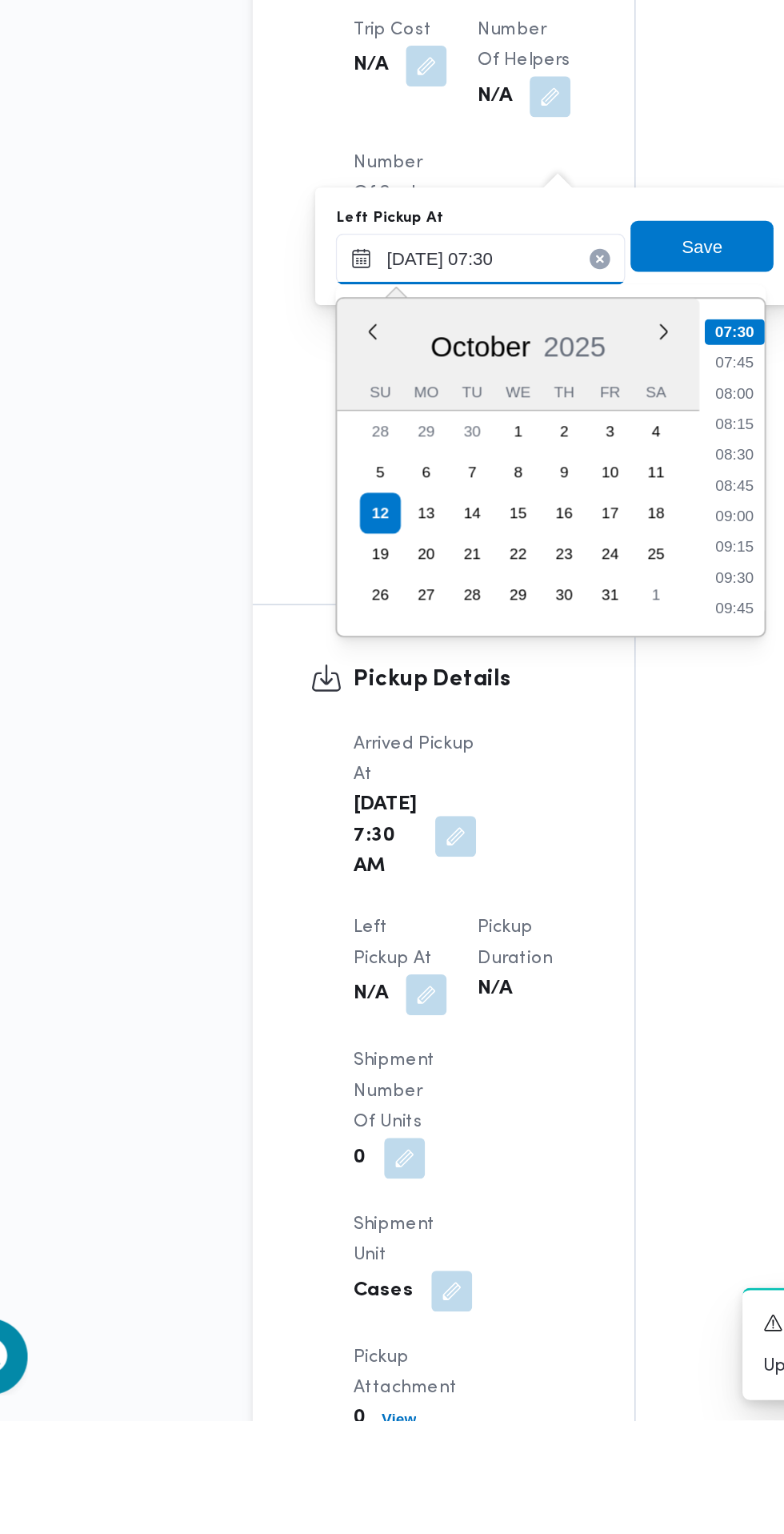
scroll to position [1119, 0]
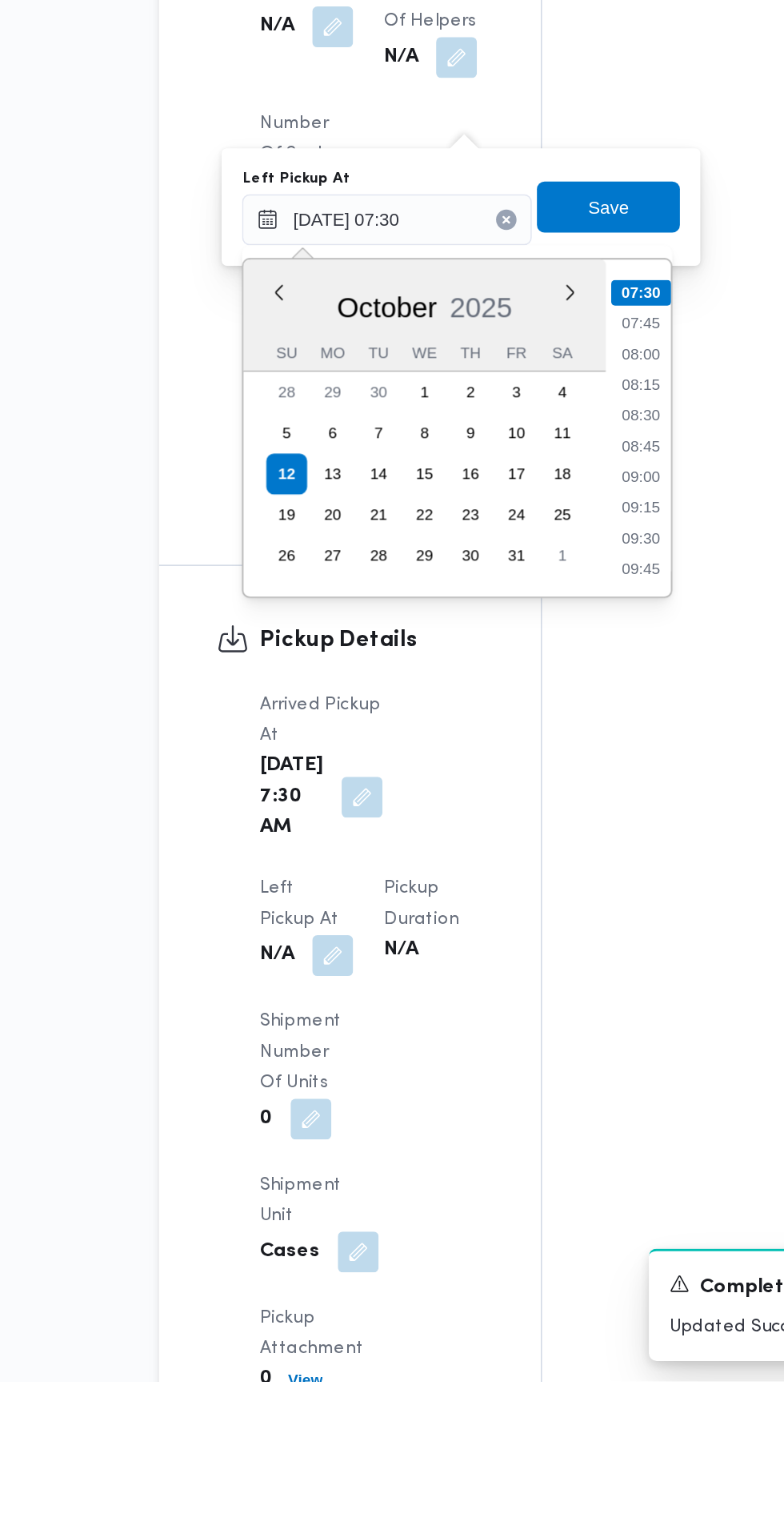
click at [512, 949] on li "08:45" at bounding box center [509, 948] width 37 height 16
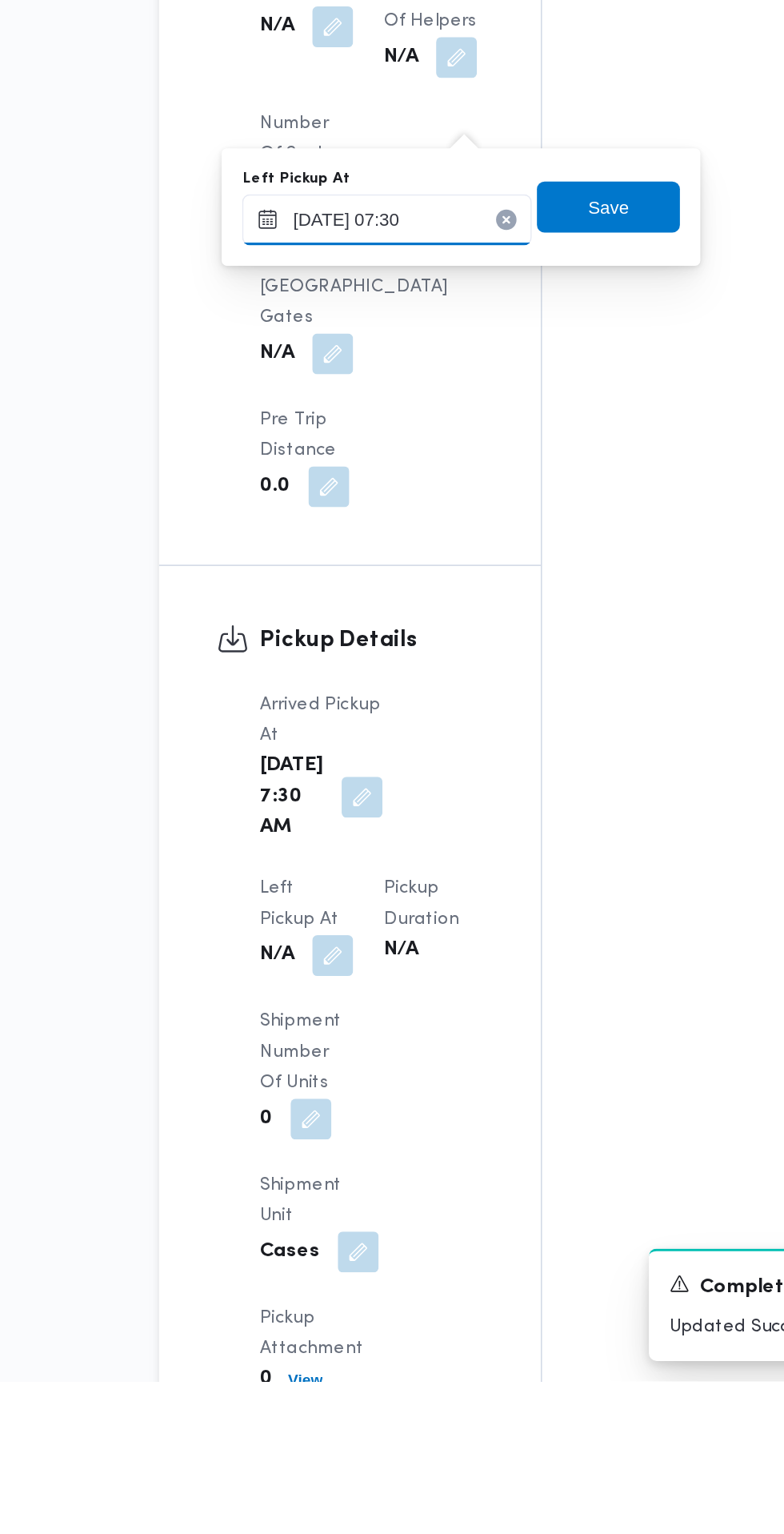
type input "[DATE] 08:45"
click at [511, 805] on span "Save" at bounding box center [489, 798] width 90 height 32
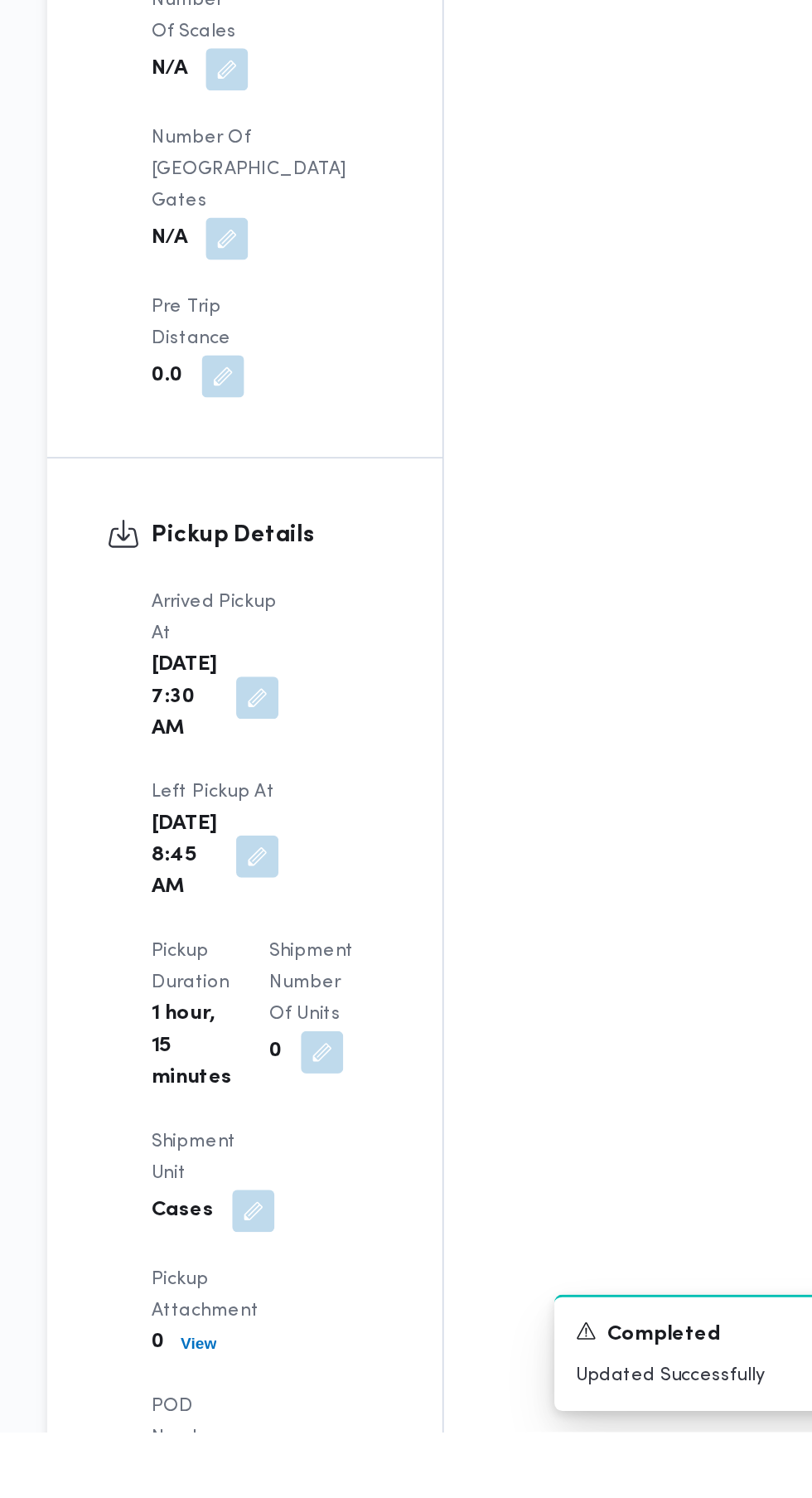
scroll to position [1350, 0]
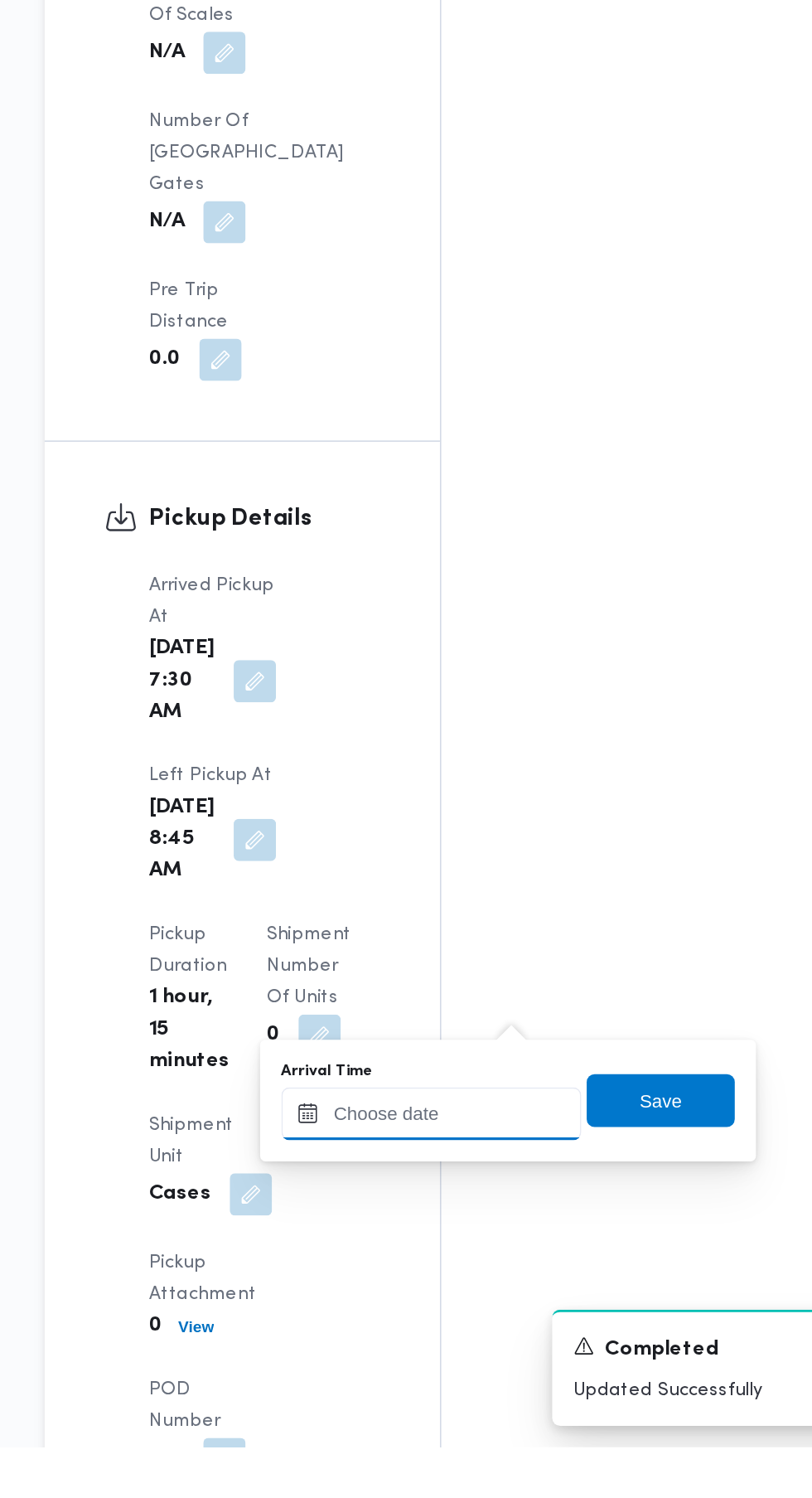
click at [468, 1288] on input "Arrival Time" at bounding box center [457, 1288] width 188 height 33
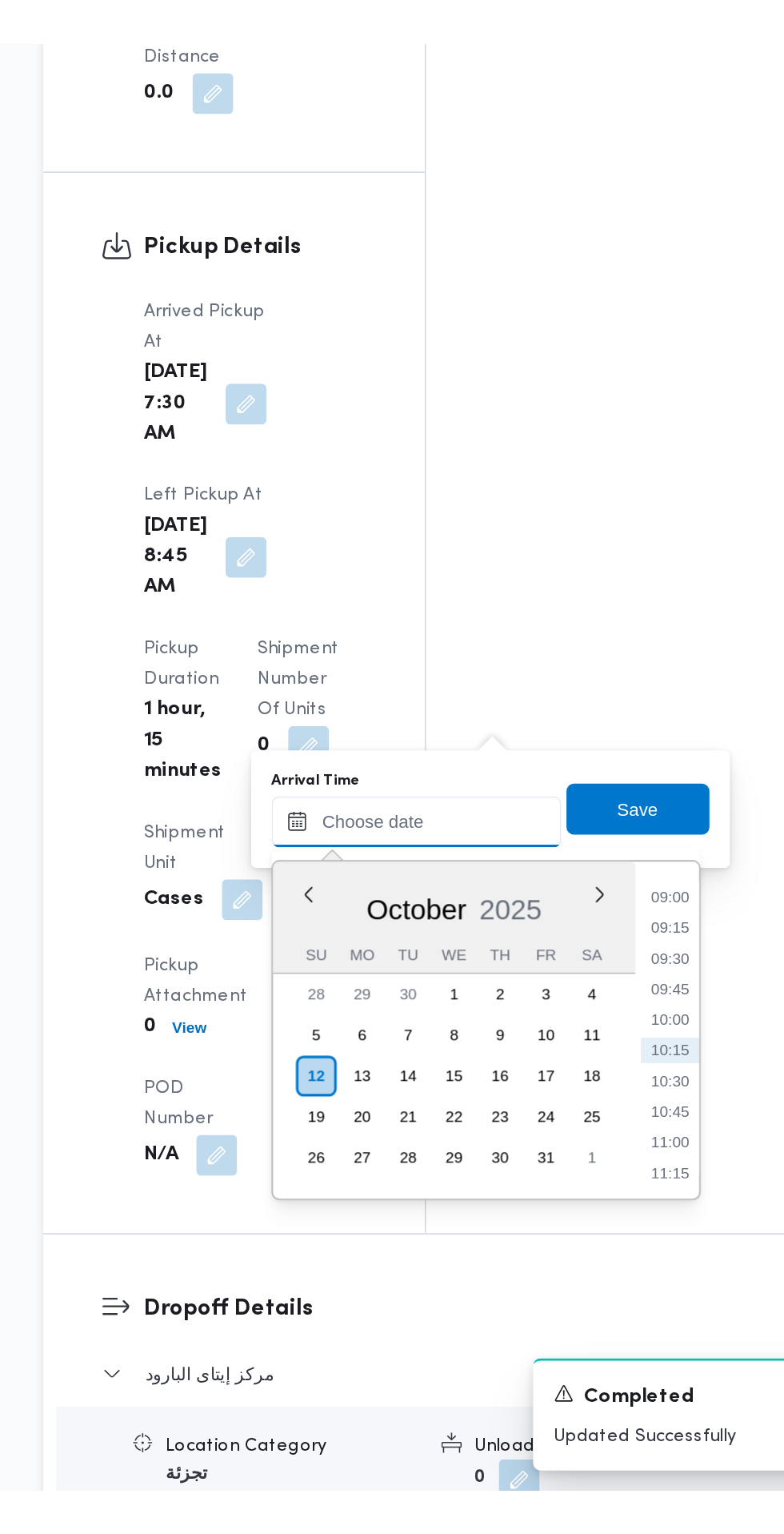
scroll to position [1555, 0]
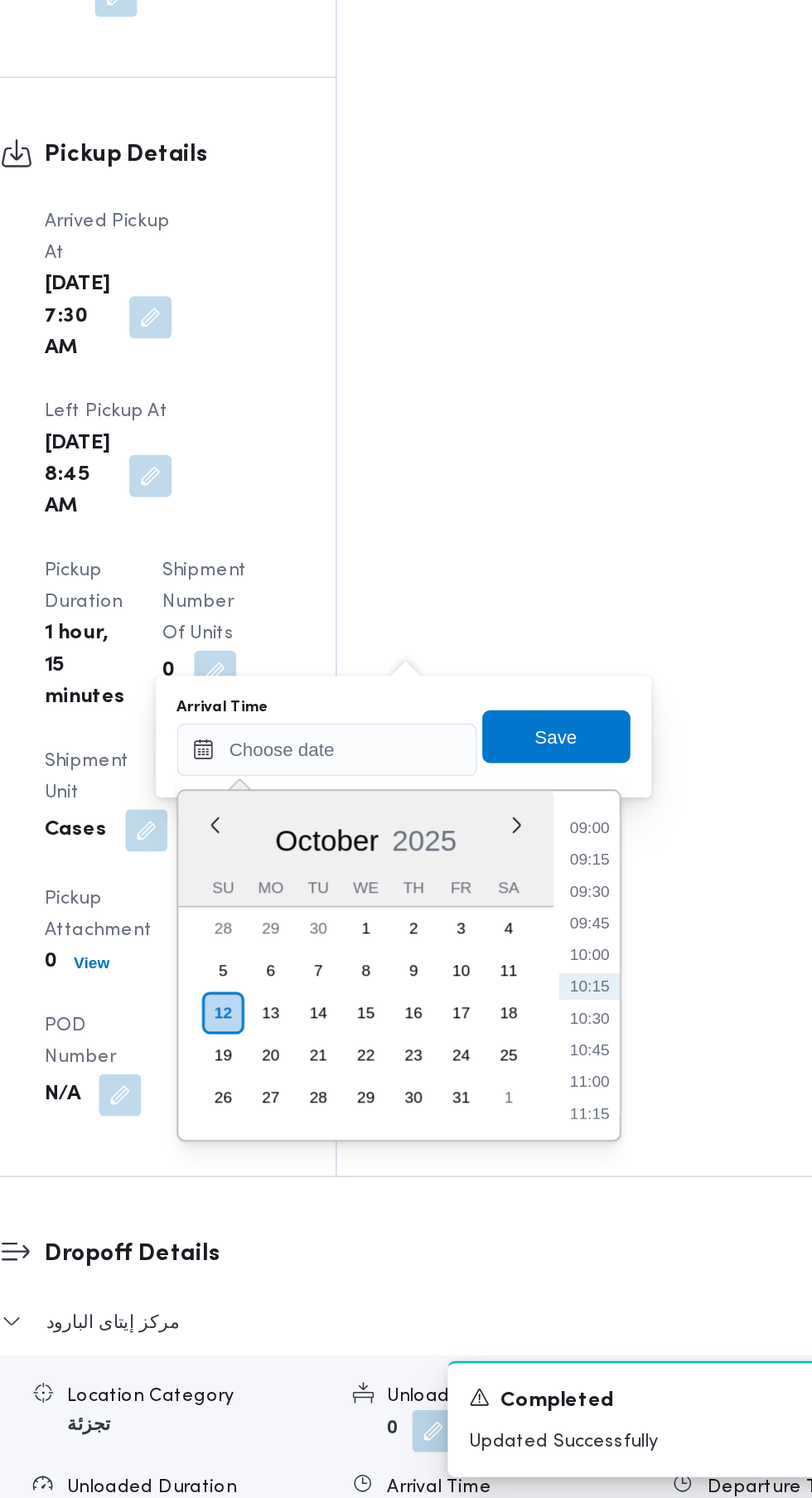
click at [623, 1097] on li "09:15" at bounding box center [622, 1097] width 38 height 16
type input "[DATE] 09:15"
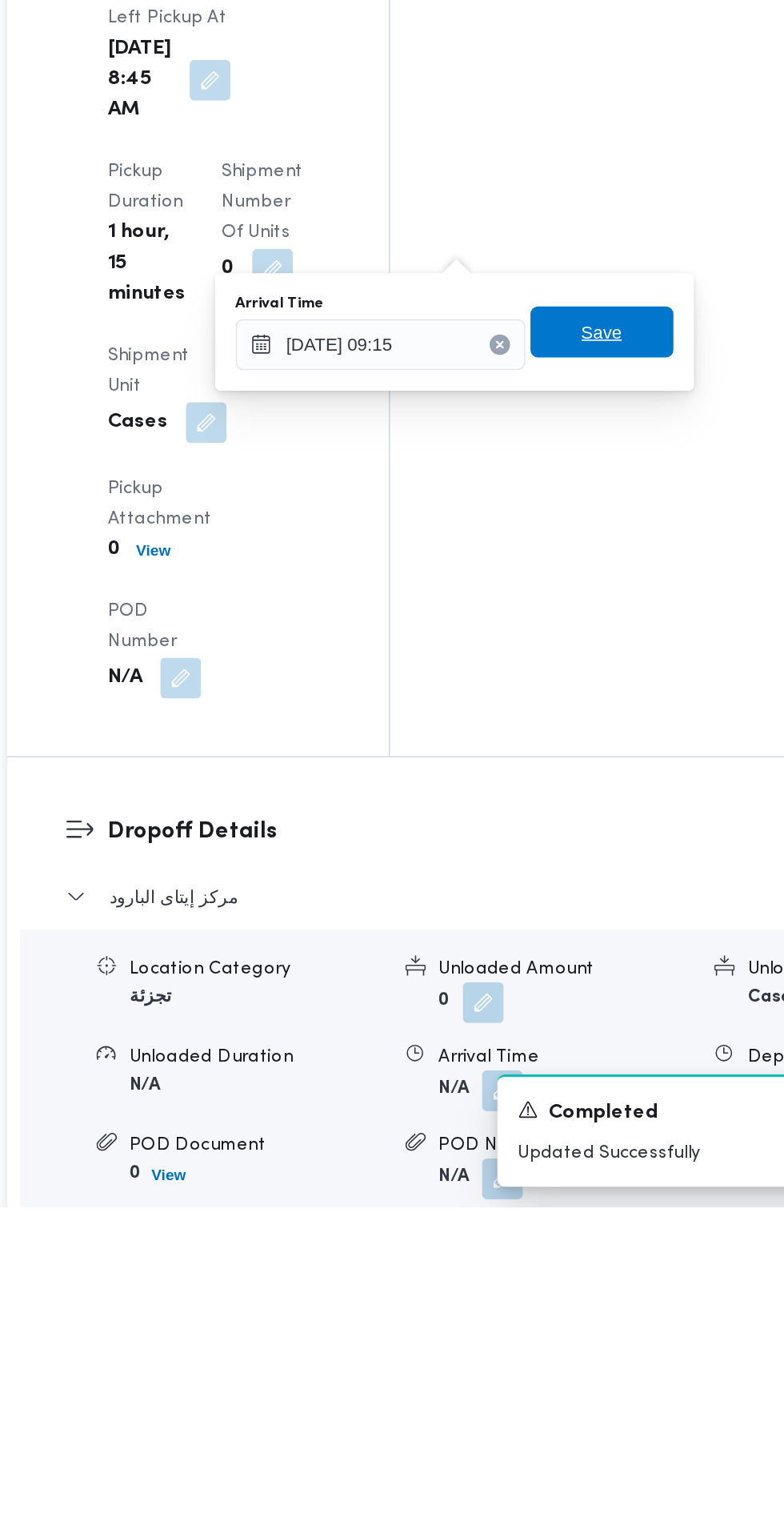
click at [580, 984] on span "Save" at bounding box center [581, 985] width 25 height 19
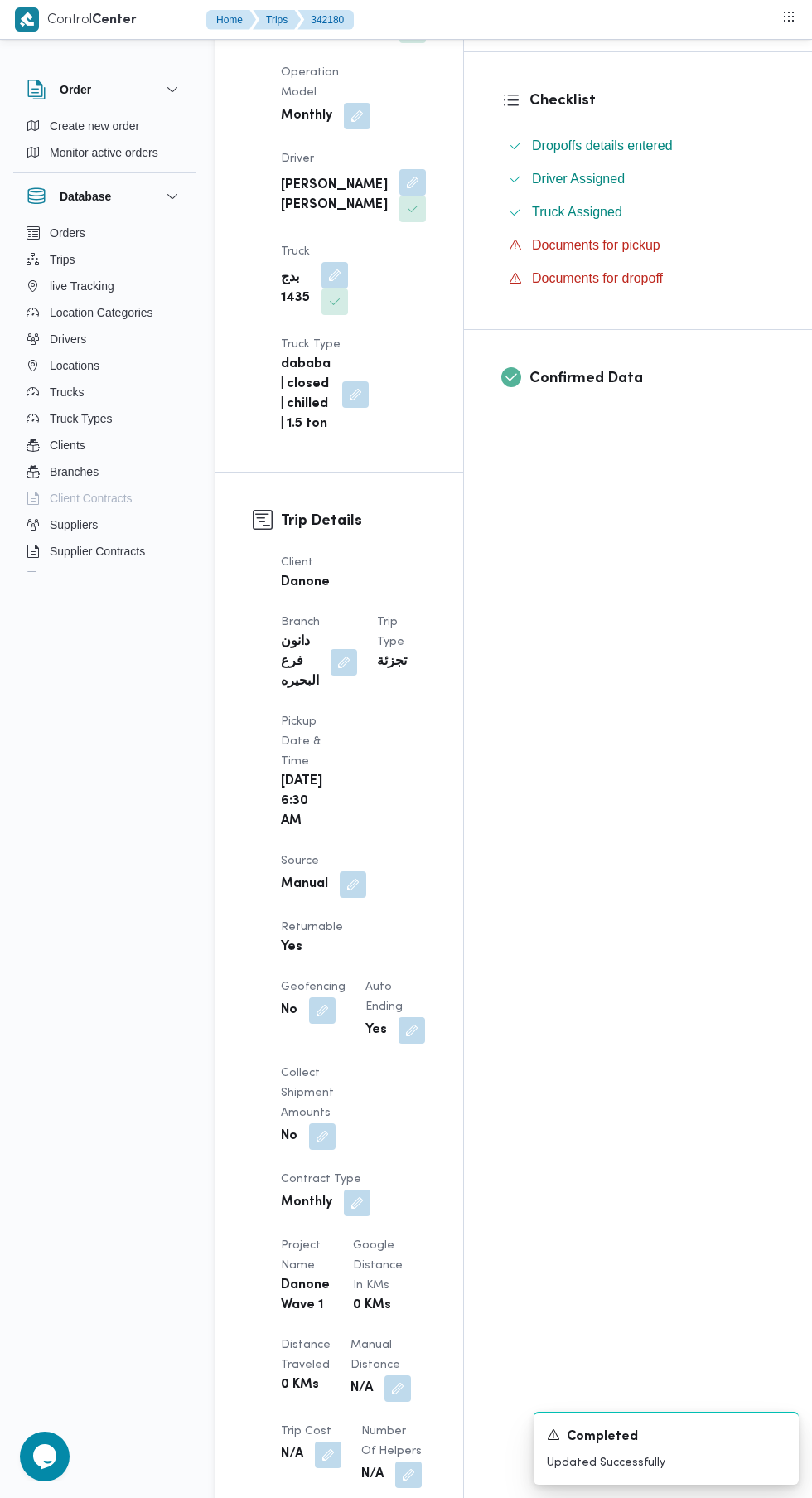
scroll to position [0, 0]
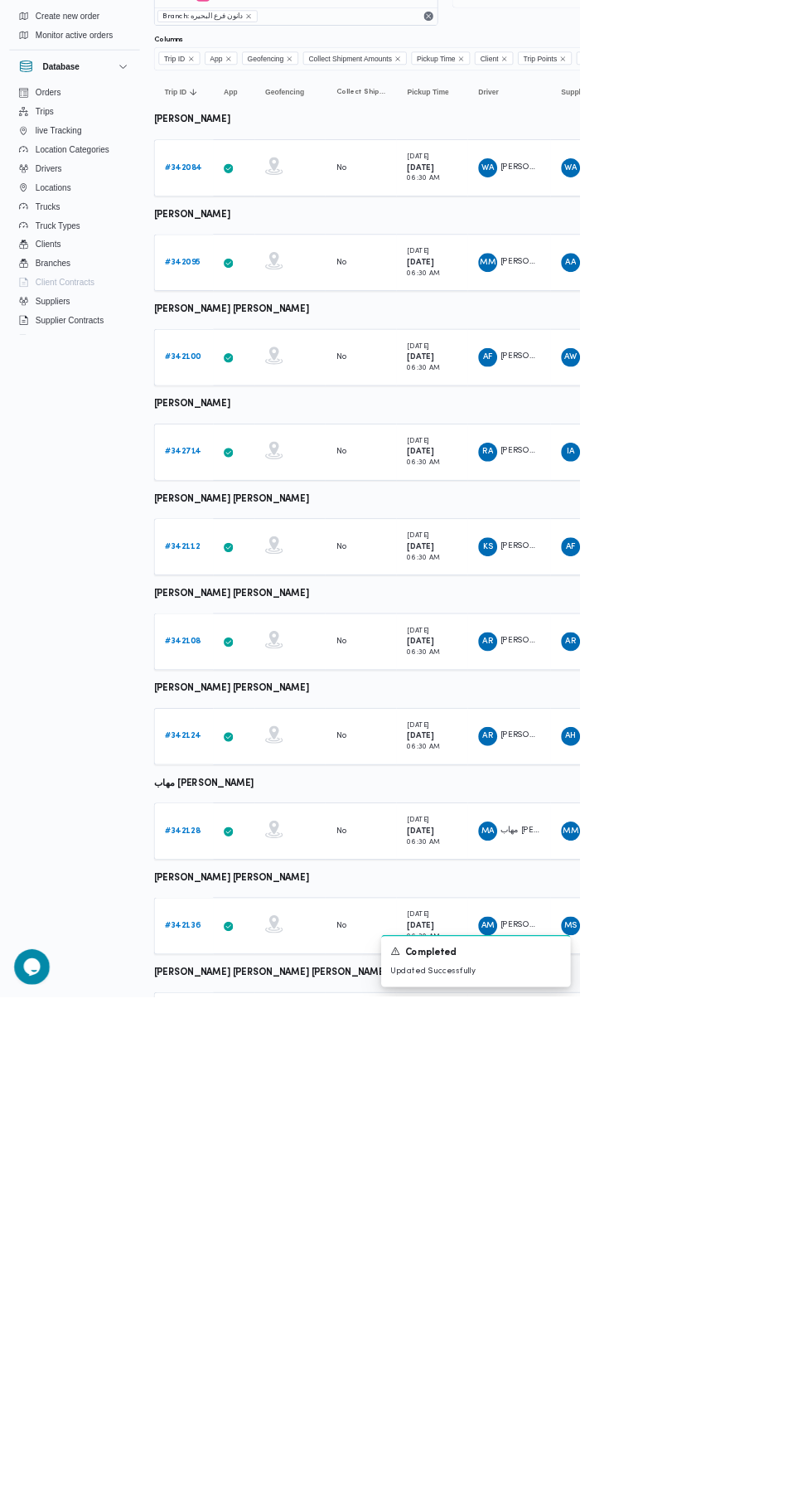
scroll to position [0, 26]
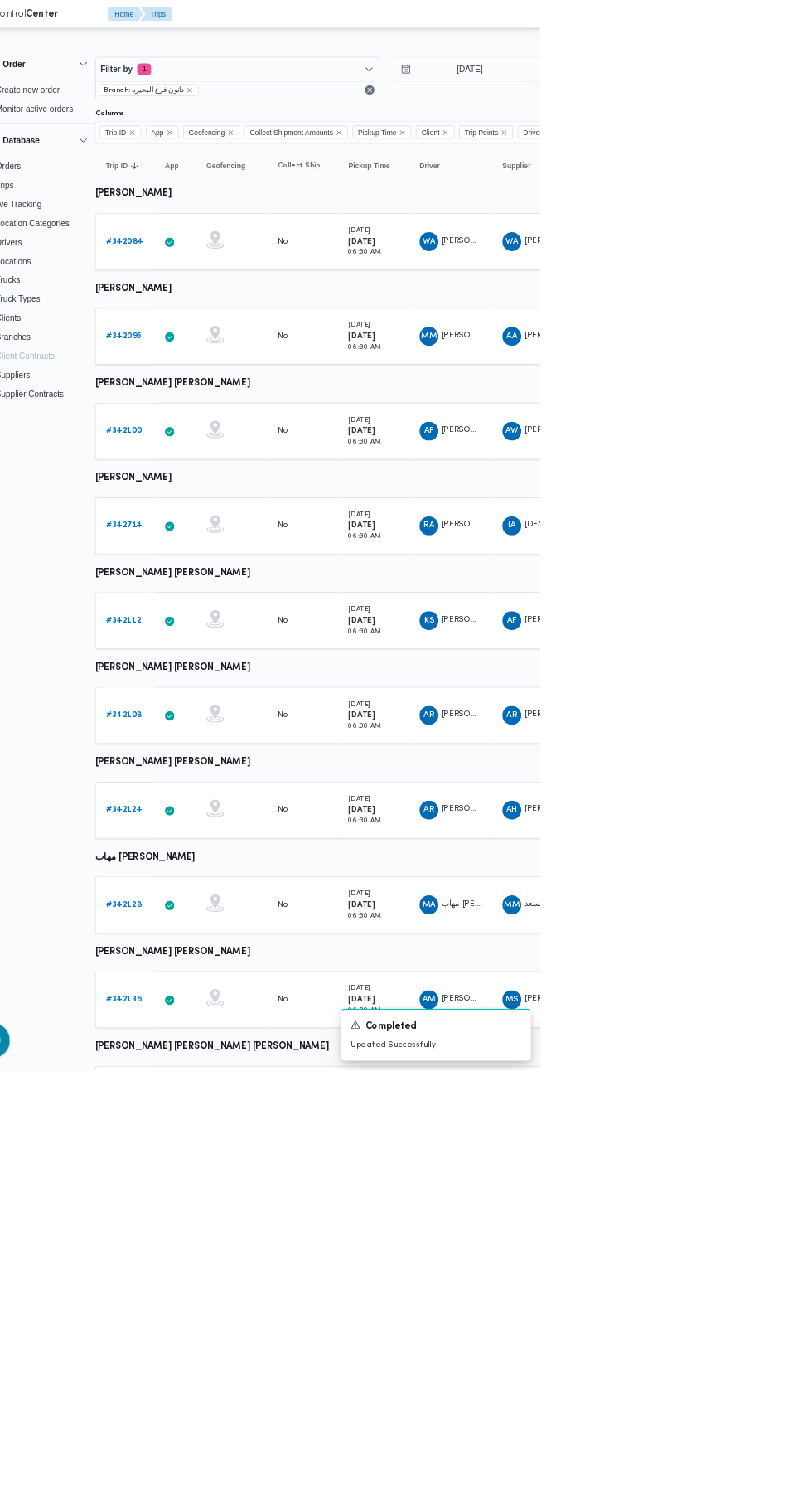
click at [250, 1125] on link "# 342124" at bounding box center [229, 1134] width 50 height 20
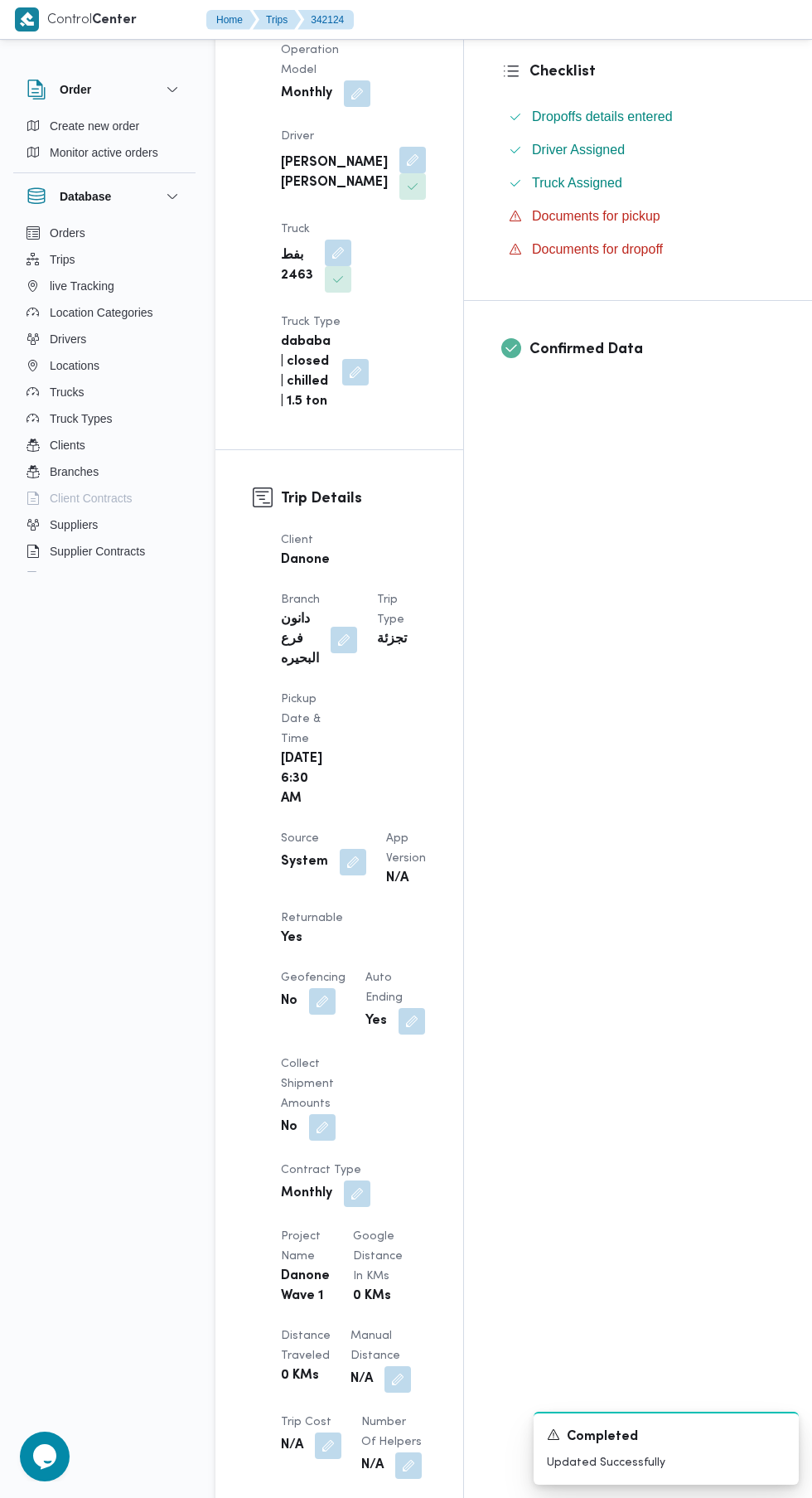
scroll to position [686, 0]
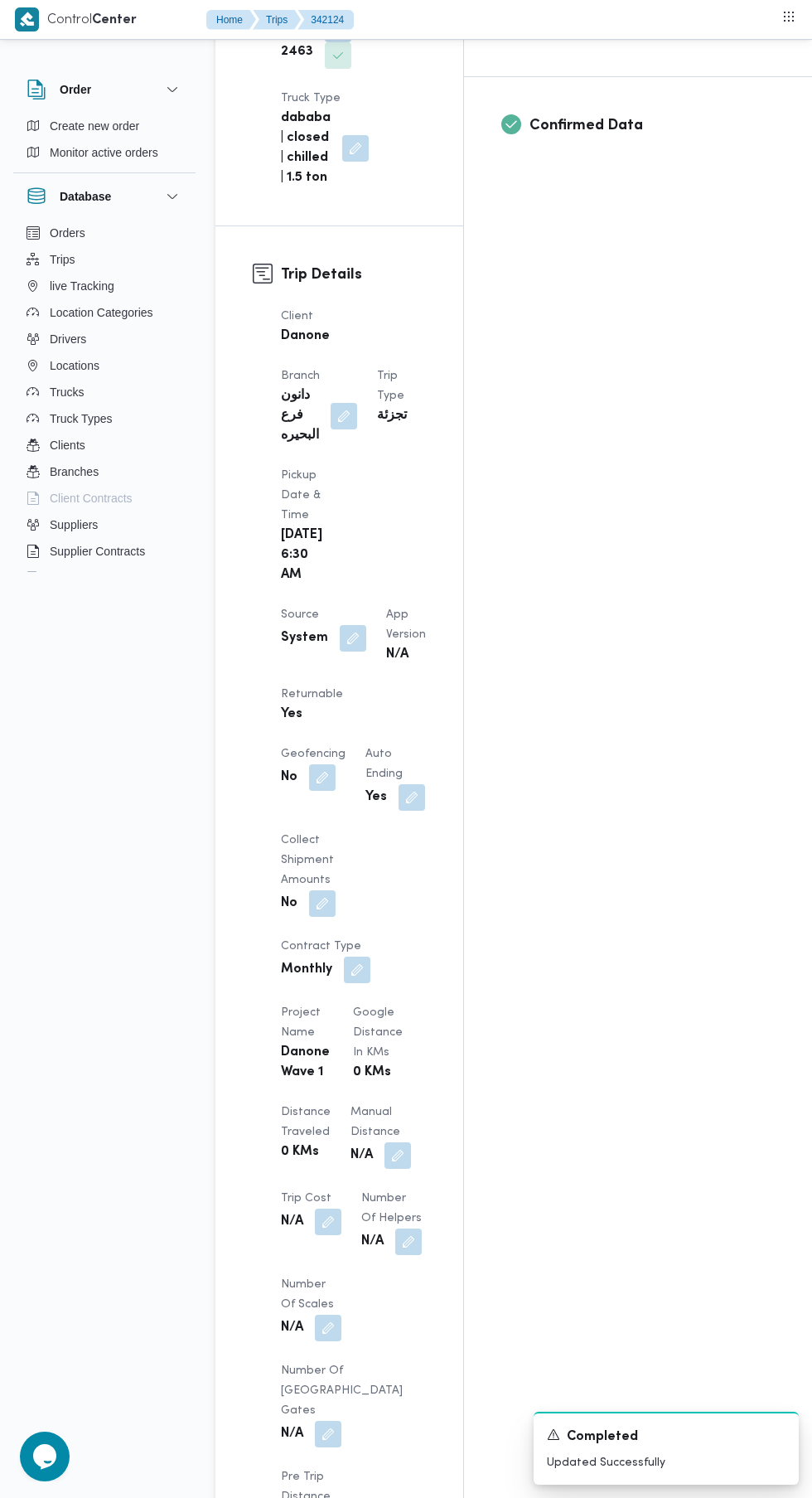
click at [350, 625] on button "button" at bounding box center [353, 637] width 26 height 26
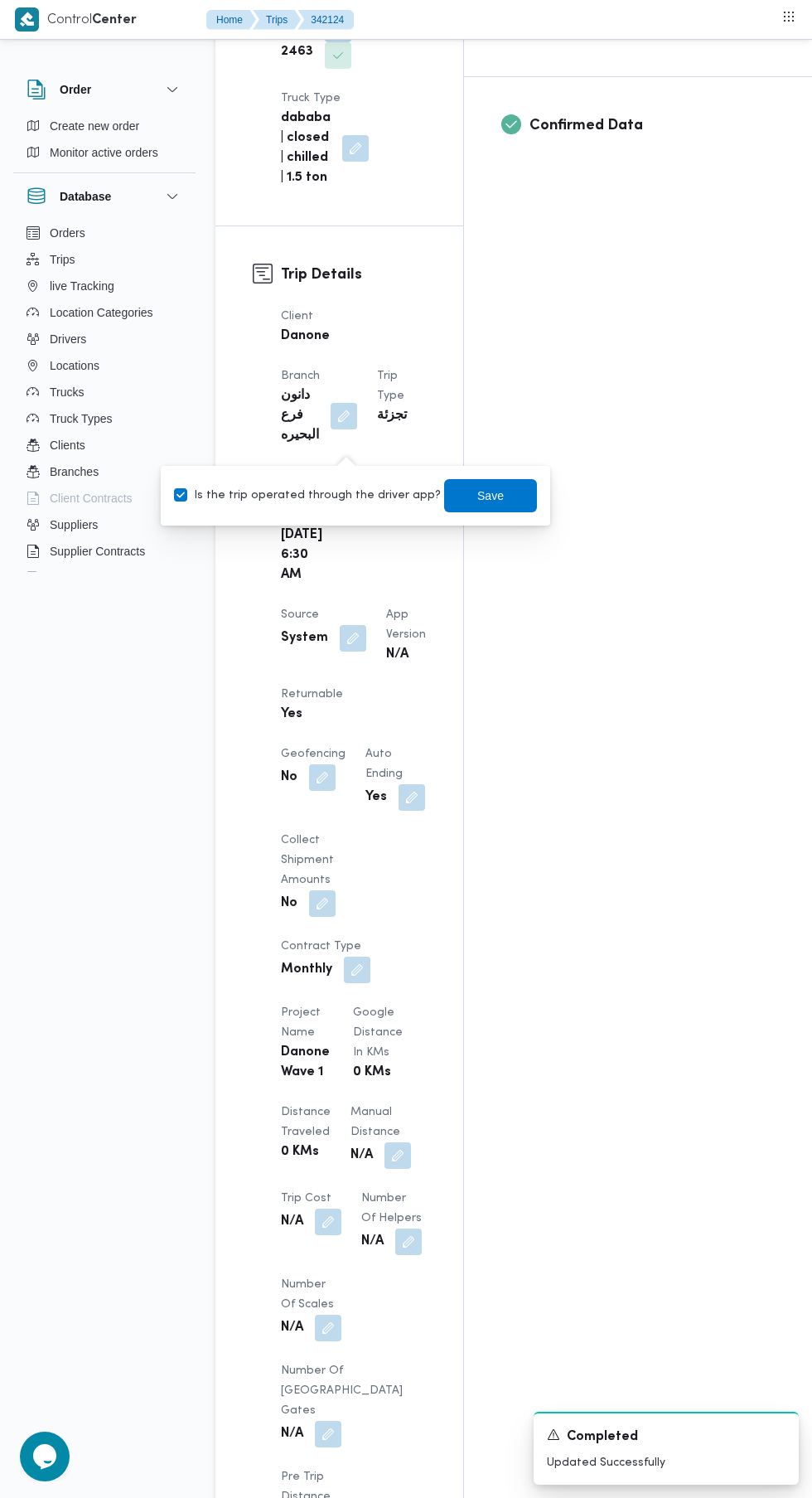
click at [311, 501] on label "Is the trip operated through the driver app?" at bounding box center [307, 496] width 267 height 20
checkbox input "false"
click at [477, 497] on span "Save" at bounding box center [490, 496] width 26 height 20
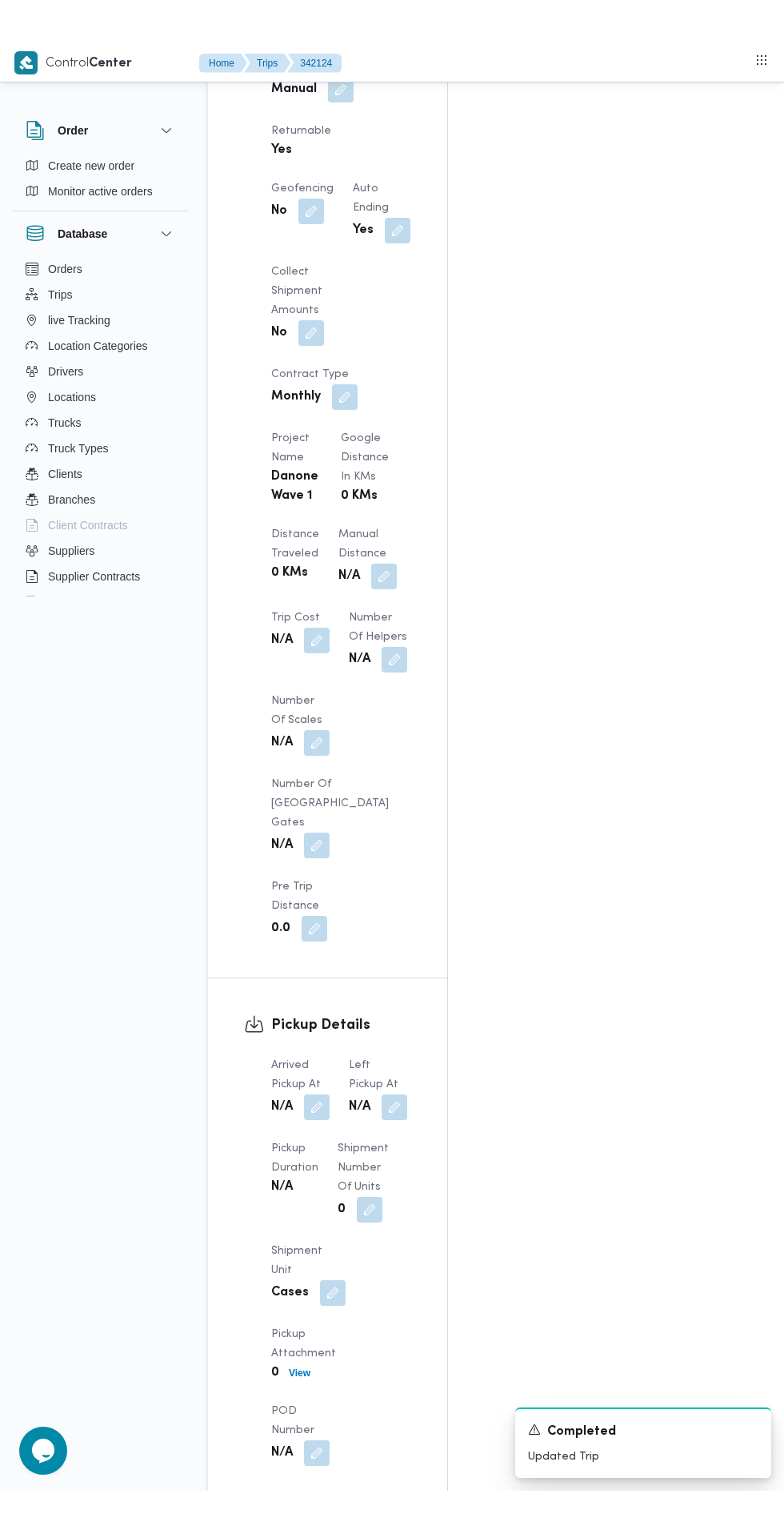
scroll to position [1188, 0]
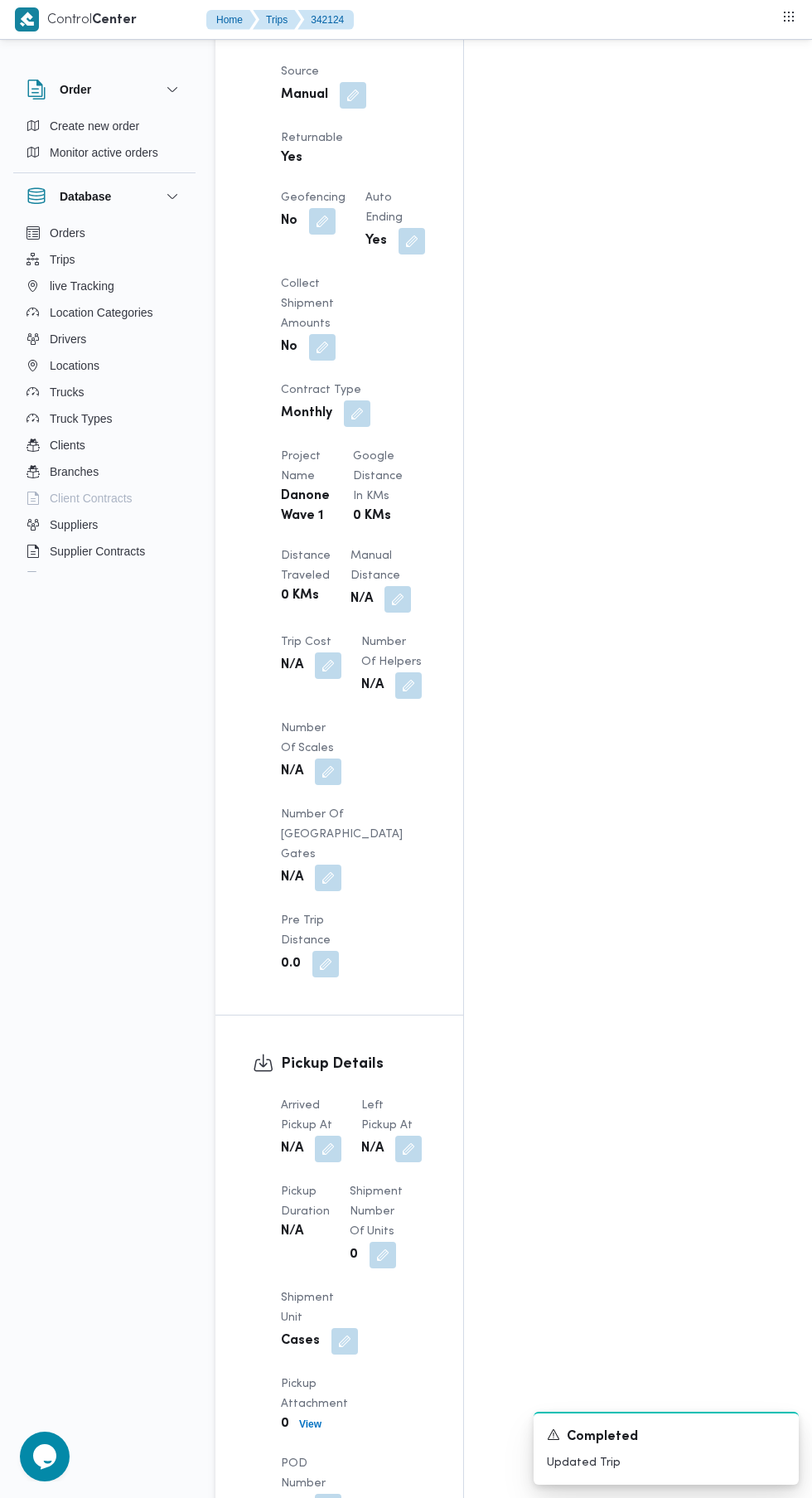
click at [621, 753] on div "Assignees • Account Manager [PERSON_NAME][EMAIL_ADDRESS][PERSON_NAME][DOMAIN_NA…" at bounding box center [668, 326] width 407 height 2464
click at [323, 1136] on button "button" at bounding box center [328, 1149] width 26 height 26
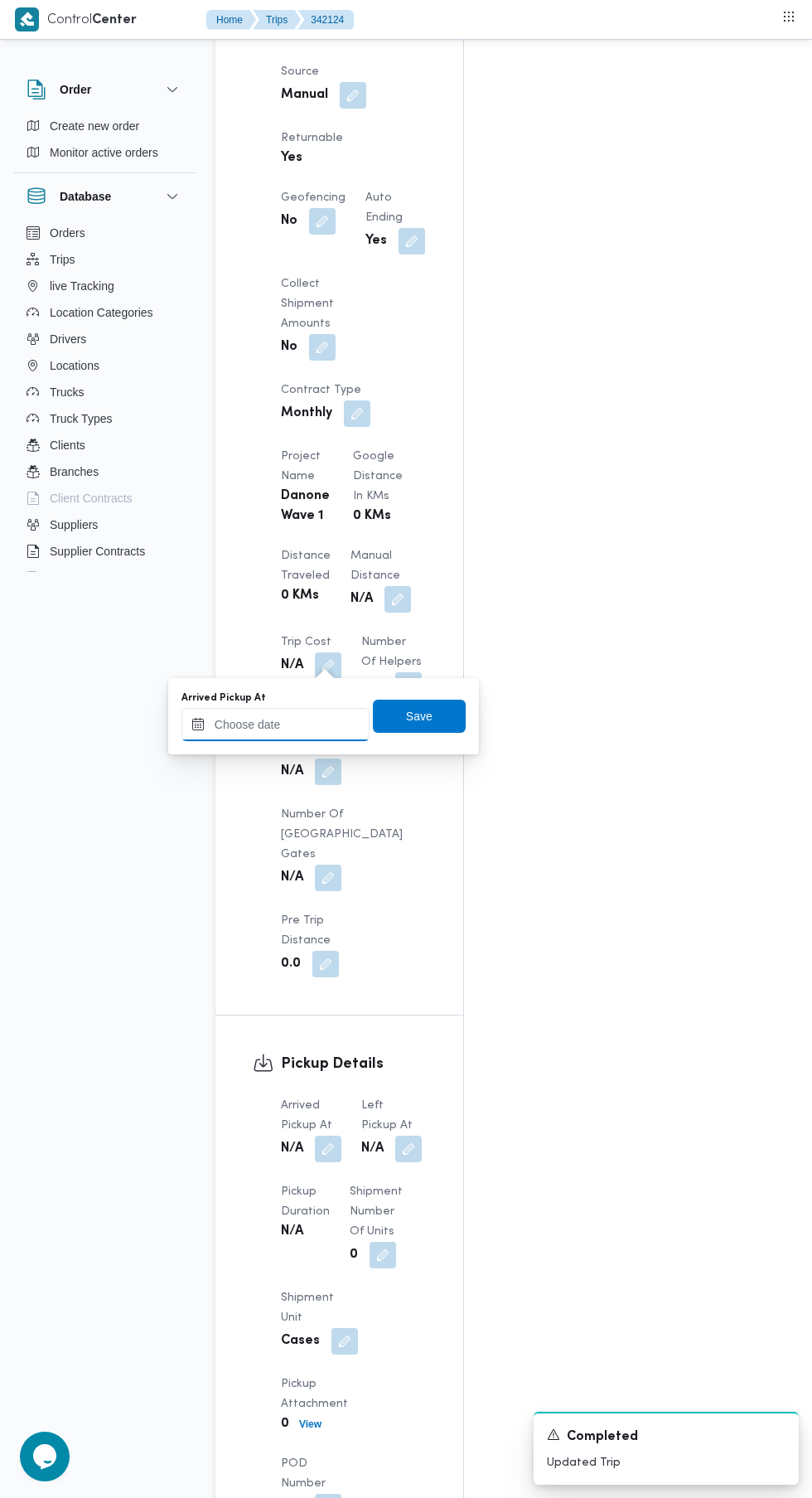
click at [266, 724] on input "Arrived Pickup At" at bounding box center [275, 724] width 188 height 33
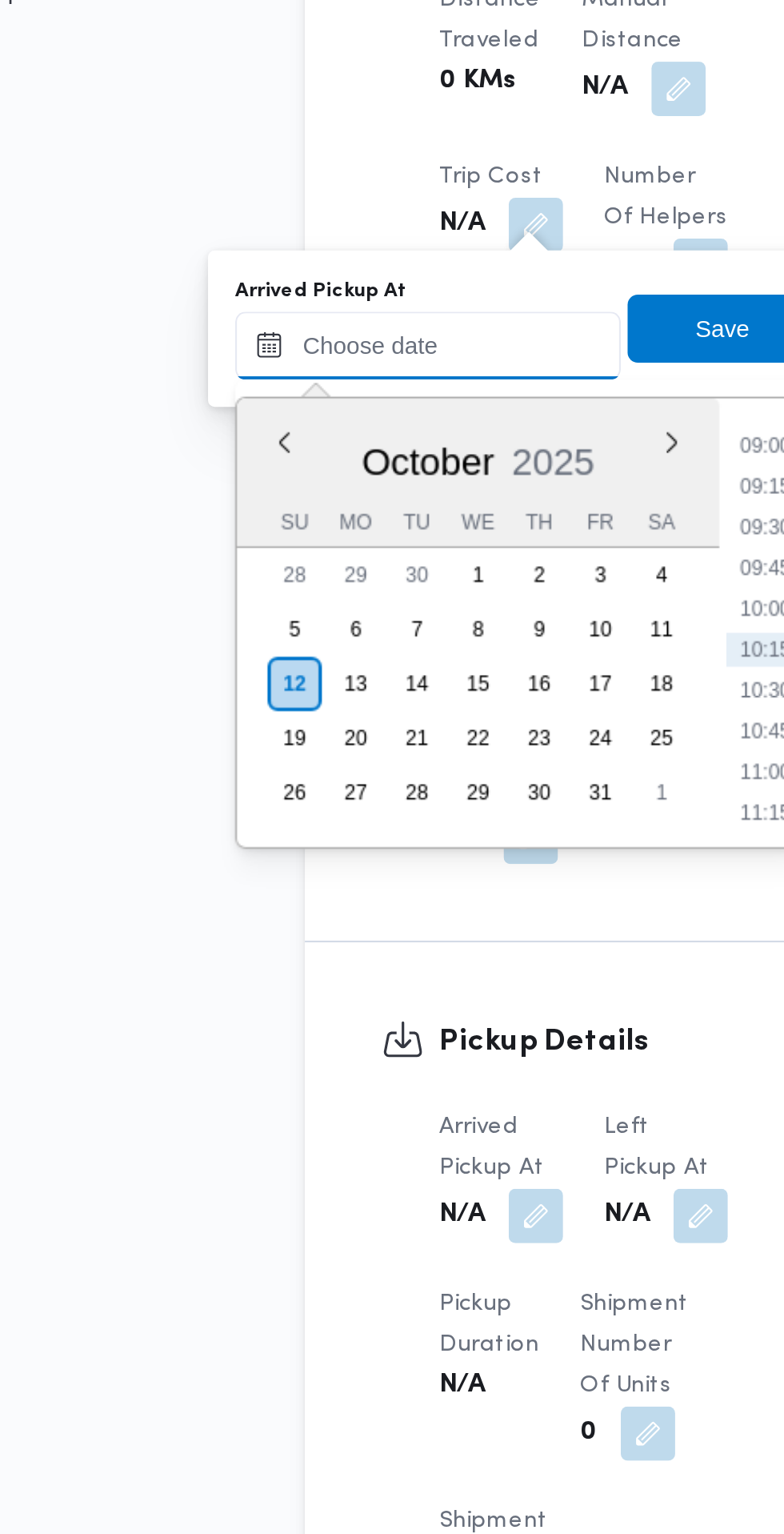
paste input "[DATE] 07:30"
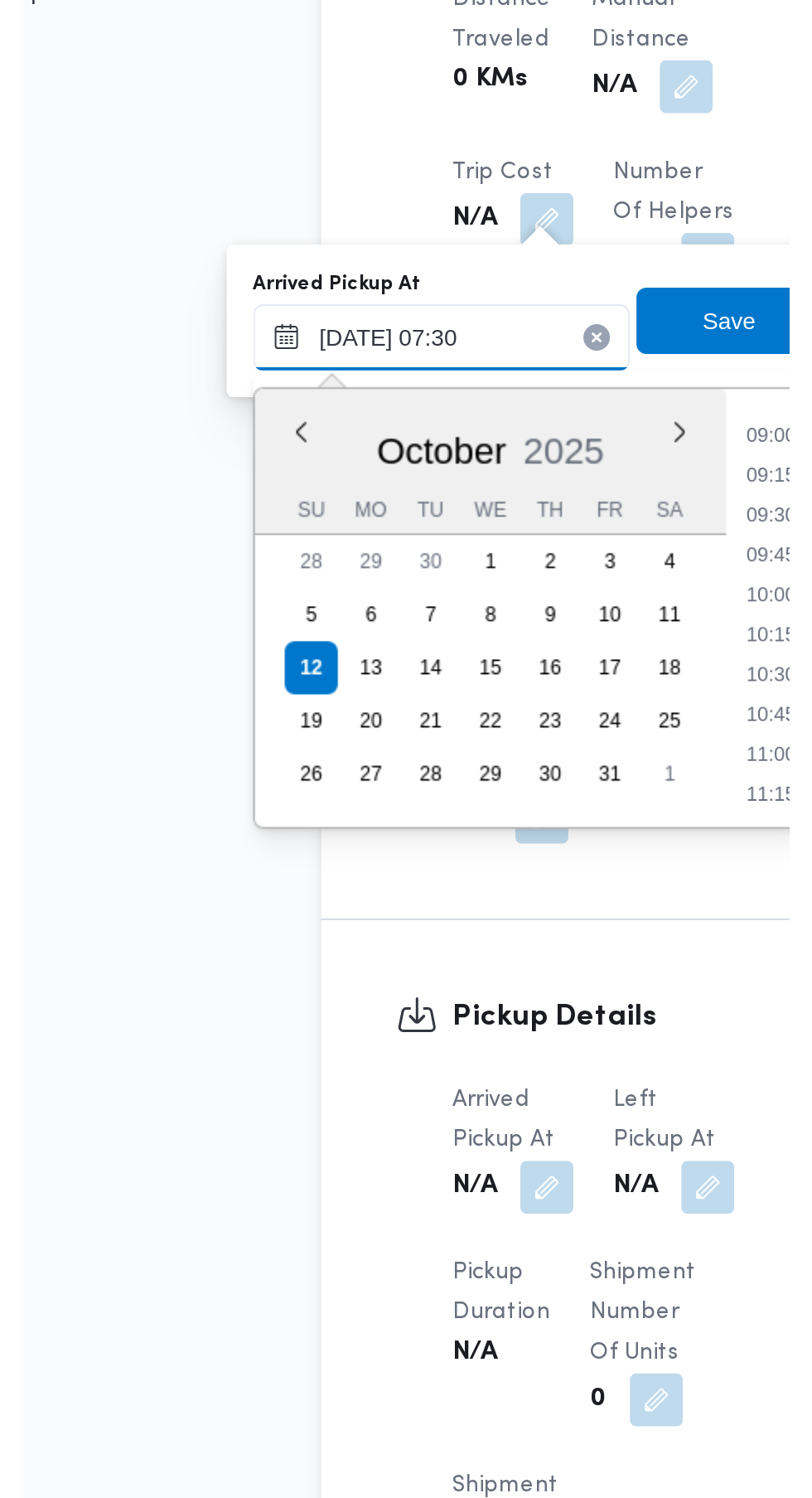
scroll to position [597, 0]
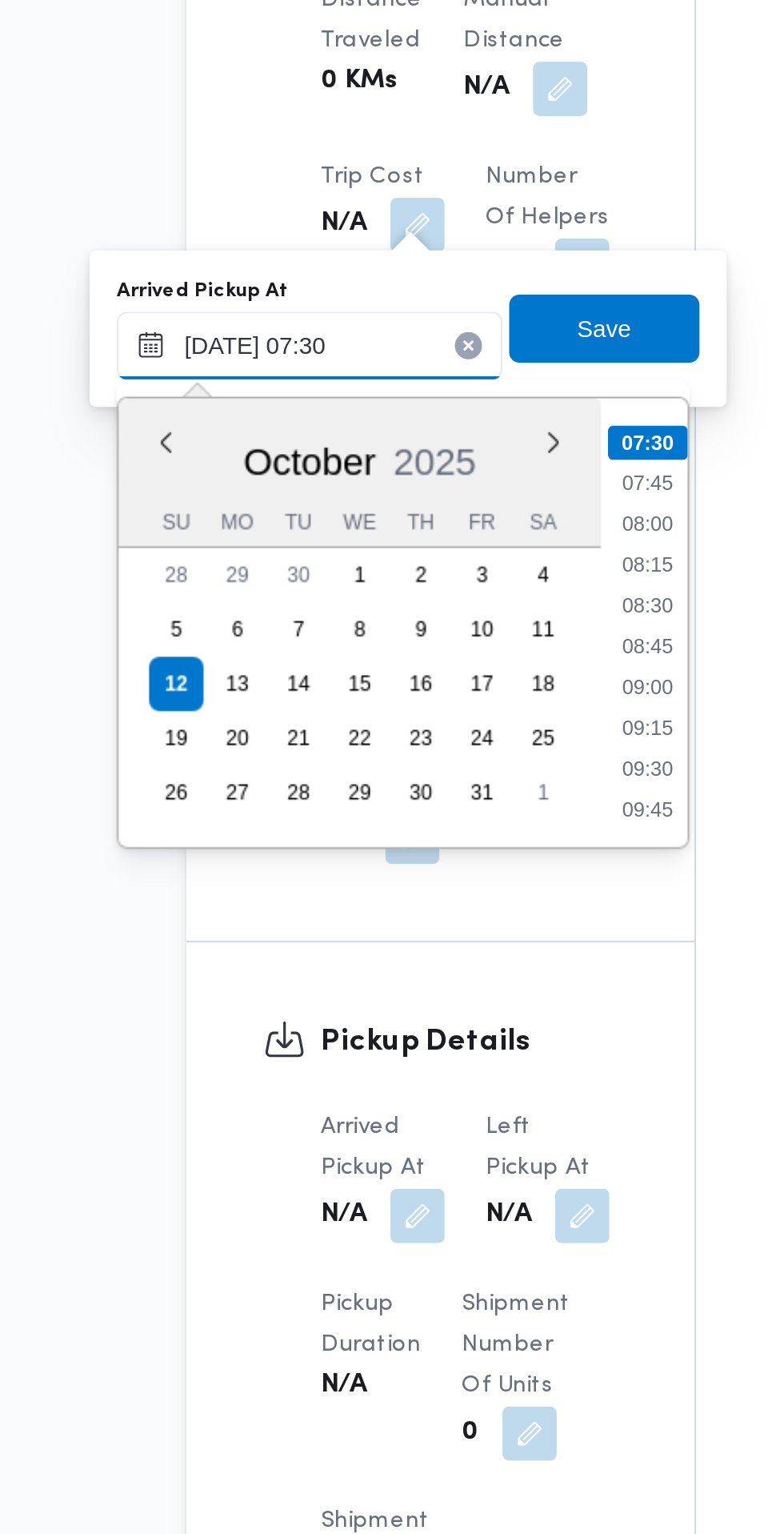
type input "[DATE] 07:30"
click at [424, 750] on li "07:30" at bounding box center [425, 745] width 37 height 16
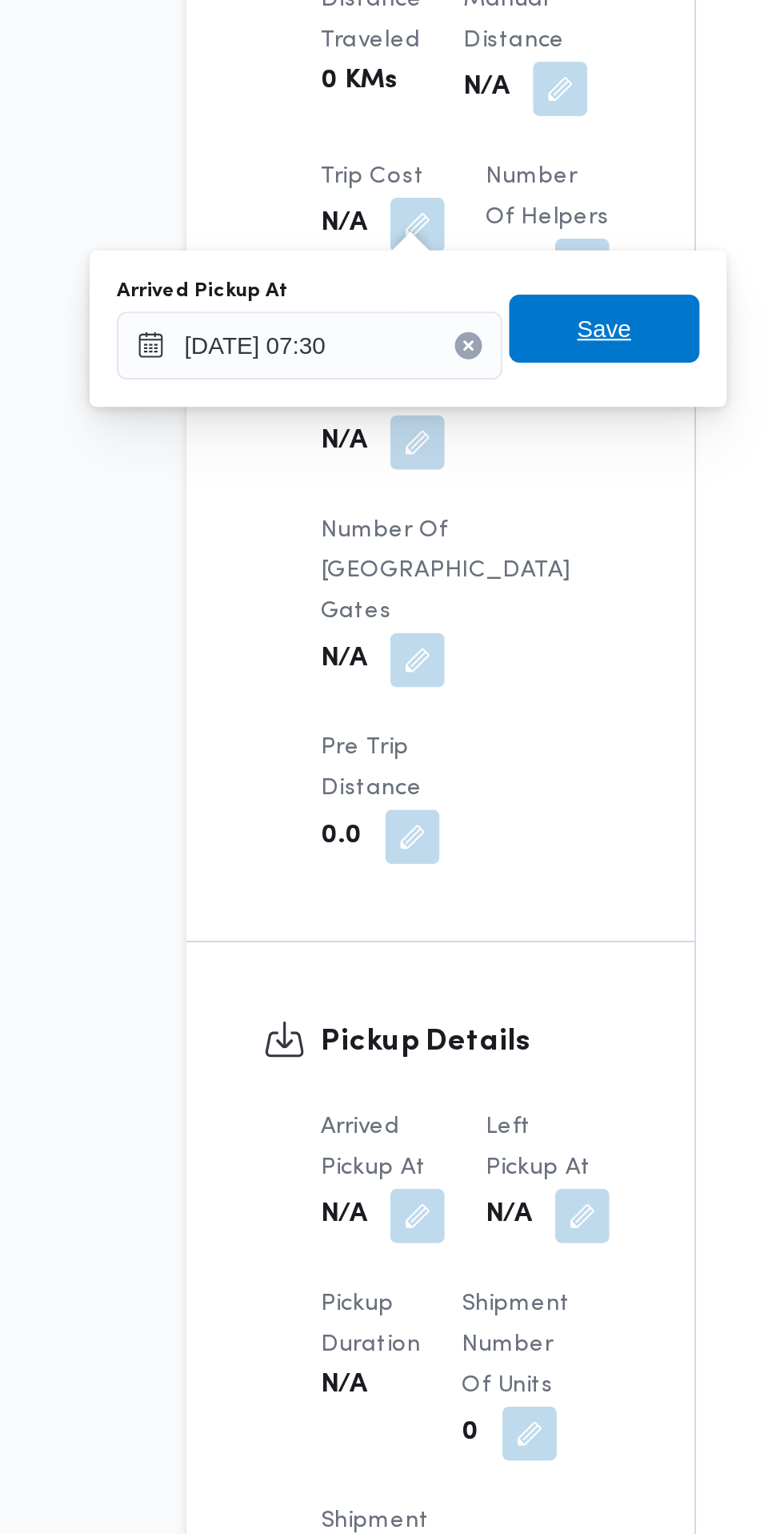
click at [418, 690] on span "Save" at bounding box center [404, 692] width 25 height 19
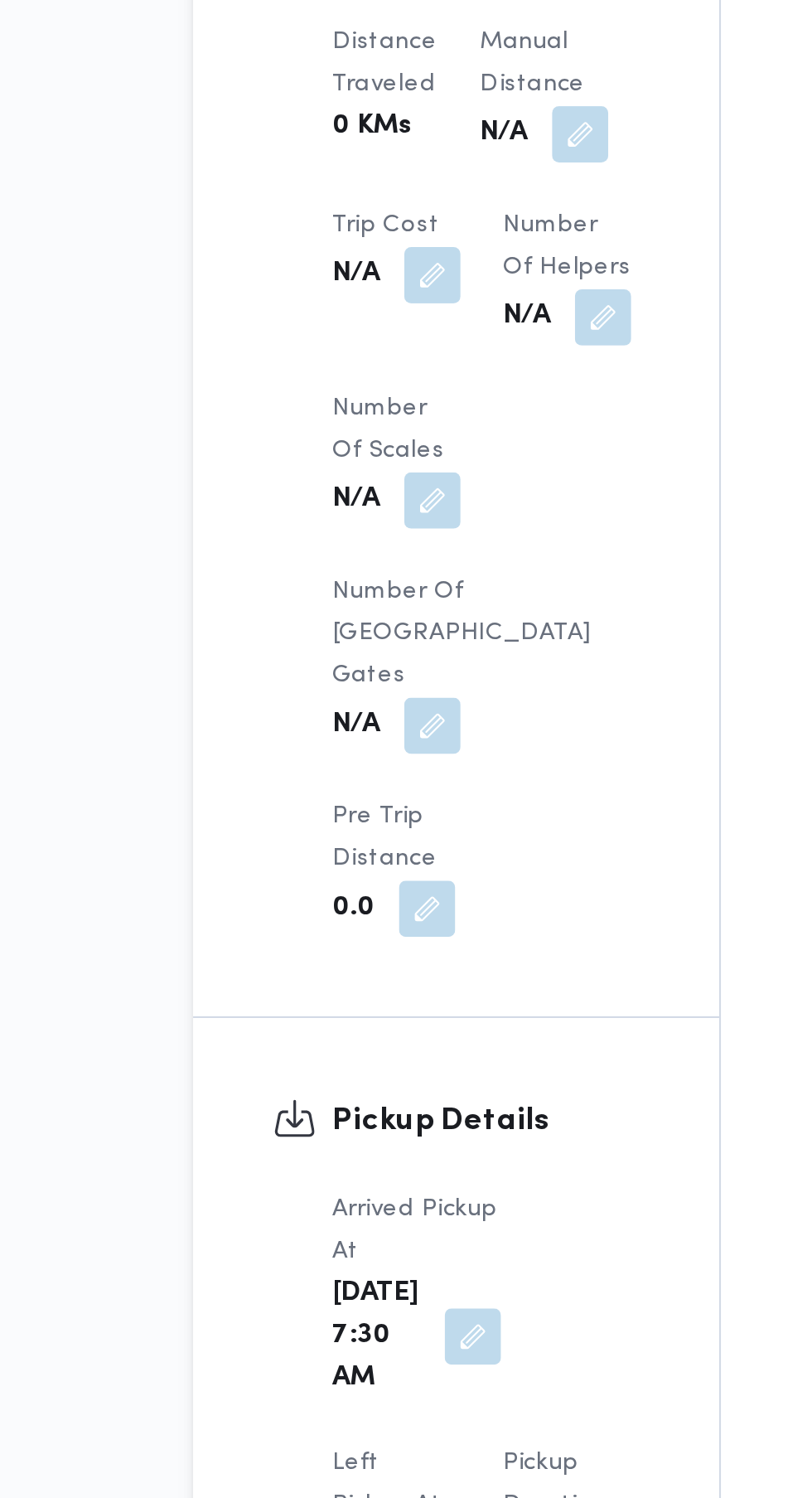
scroll to position [1230, 0]
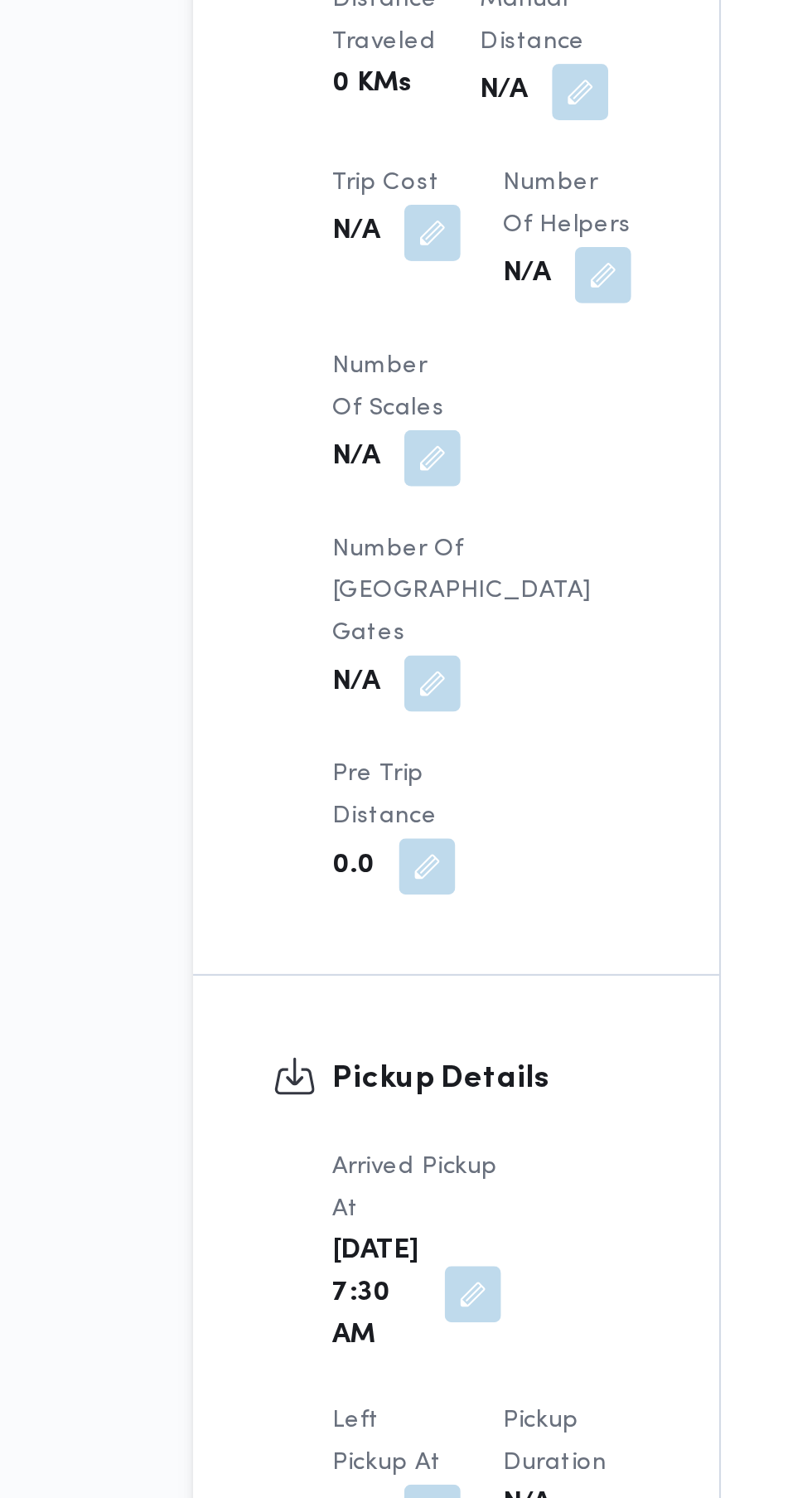
click at [341, 1255] on button "button" at bounding box center [328, 1268] width 26 height 26
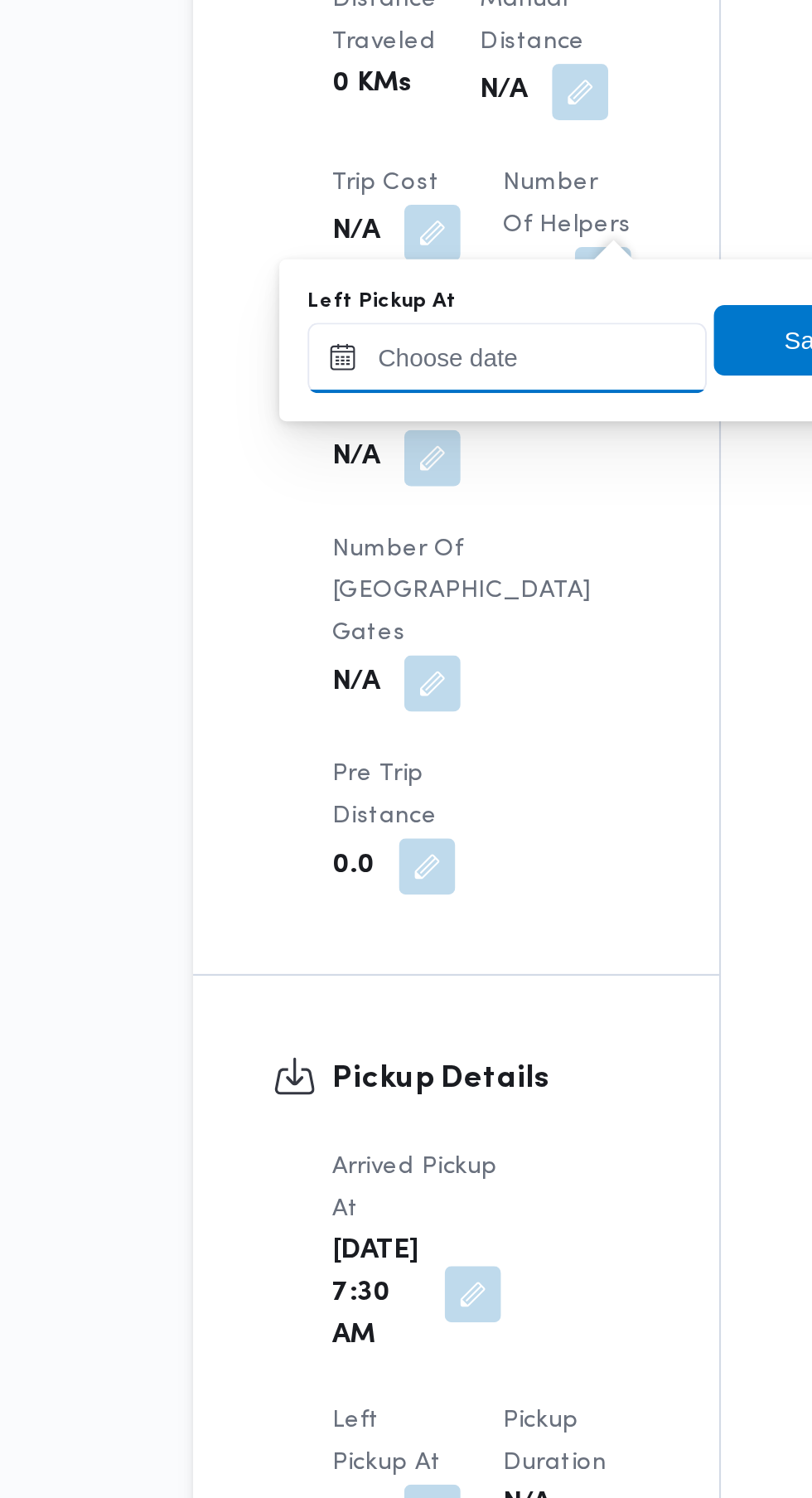
click at [382, 721] on input "Left Pickup At" at bounding box center [363, 724] width 188 height 33
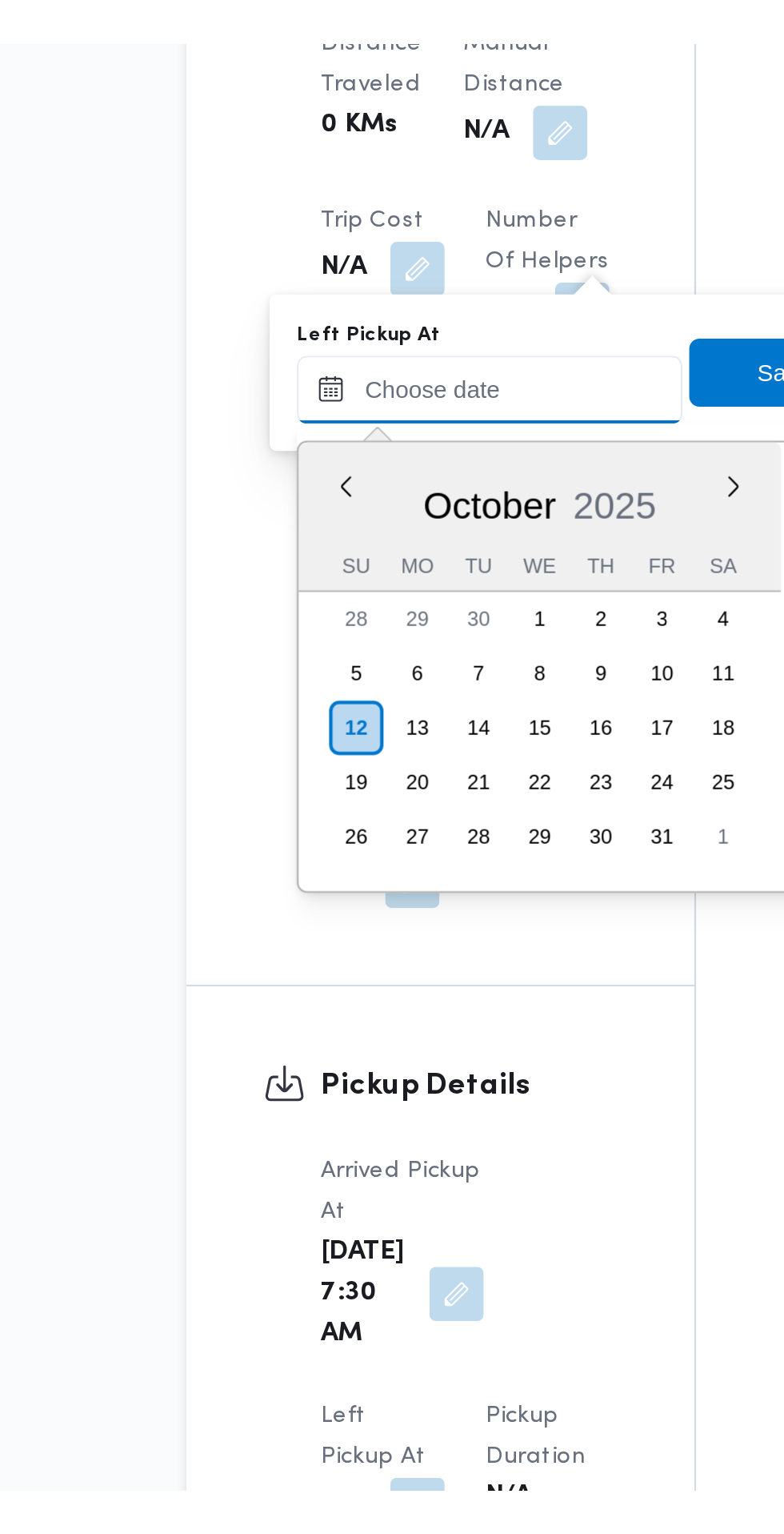
scroll to position [690, 0]
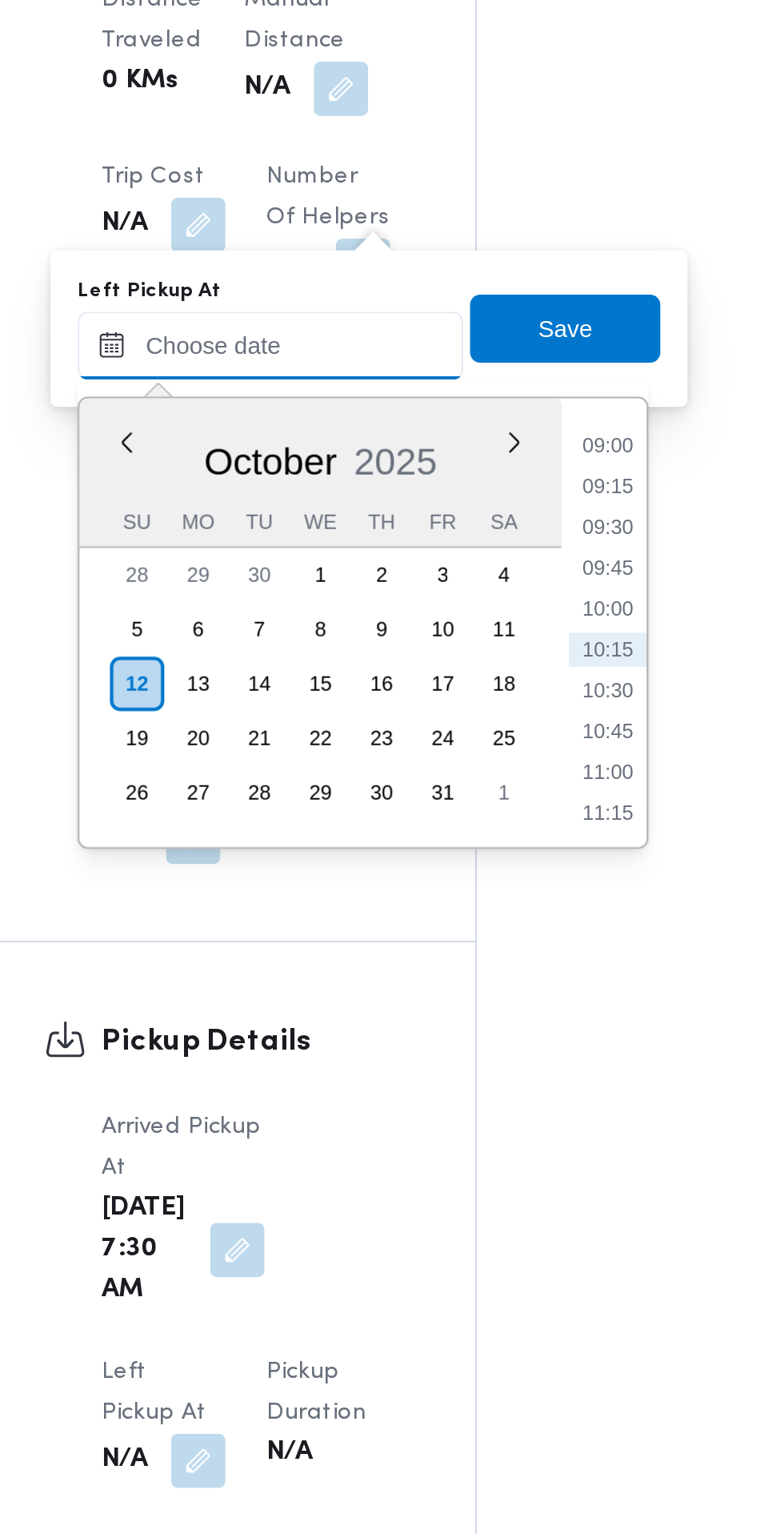
paste input "[DATE] 07:30"
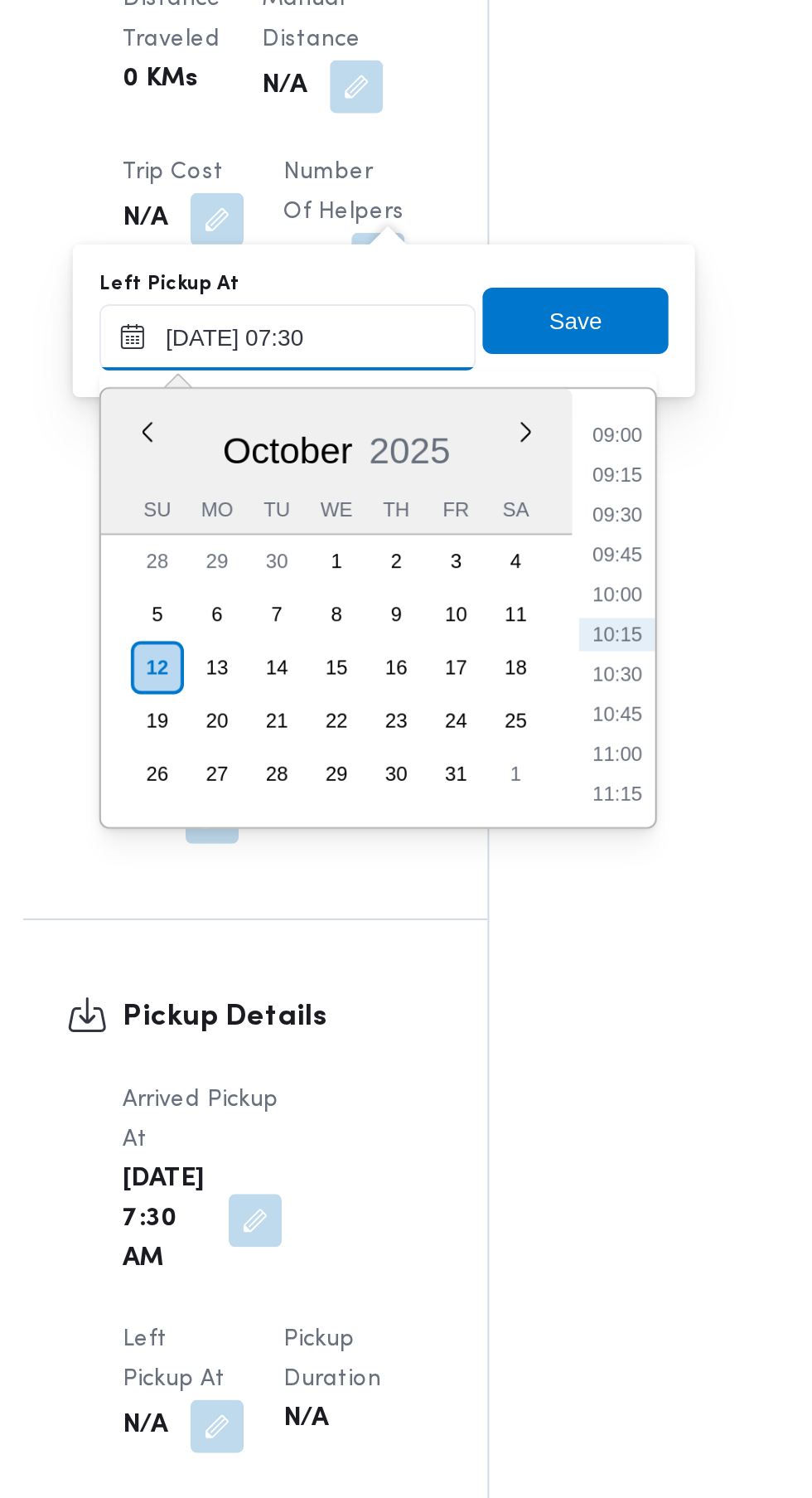
scroll to position [597, 0]
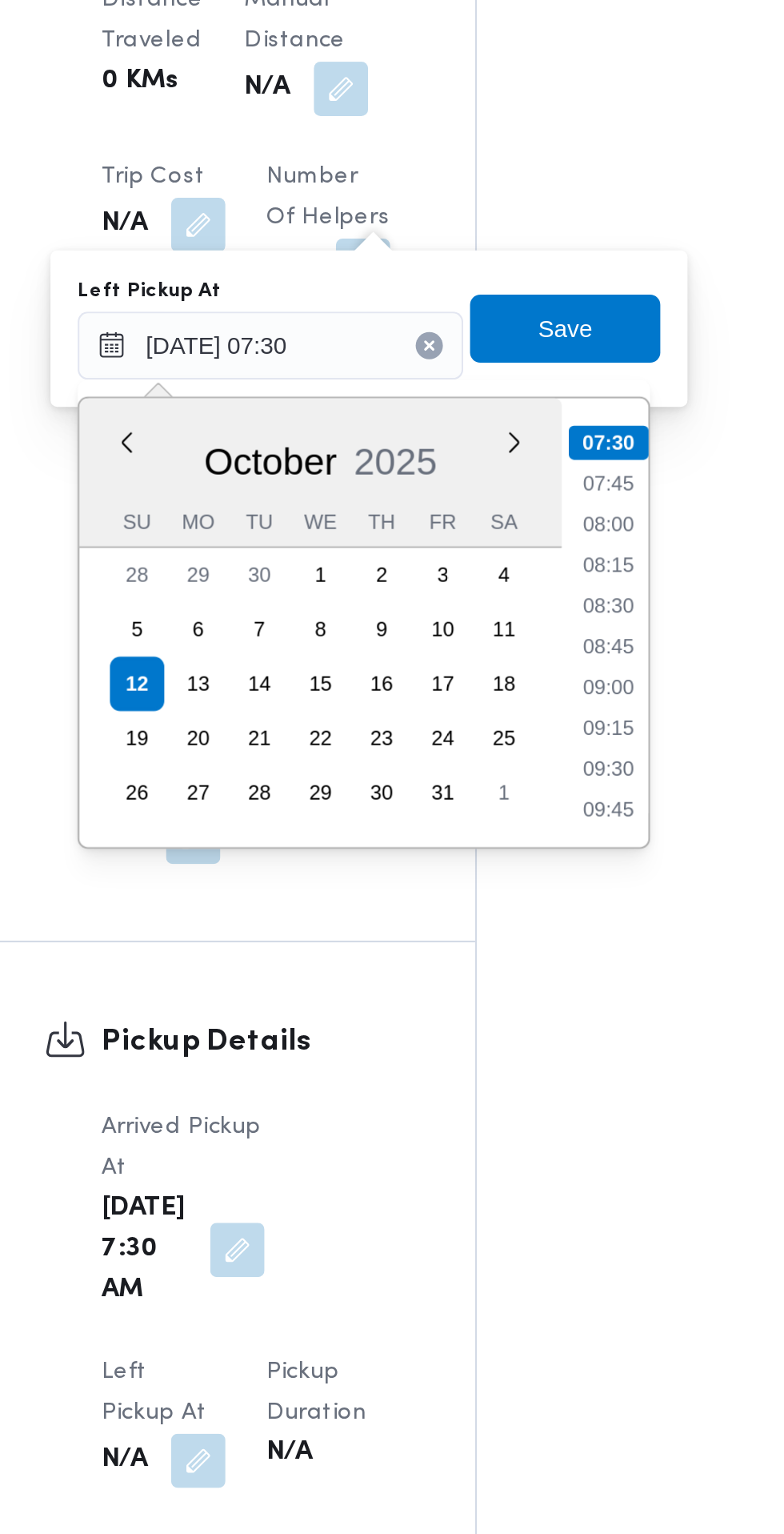
click at [517, 840] on li "08:45" at bounding box center [509, 842] width 37 height 16
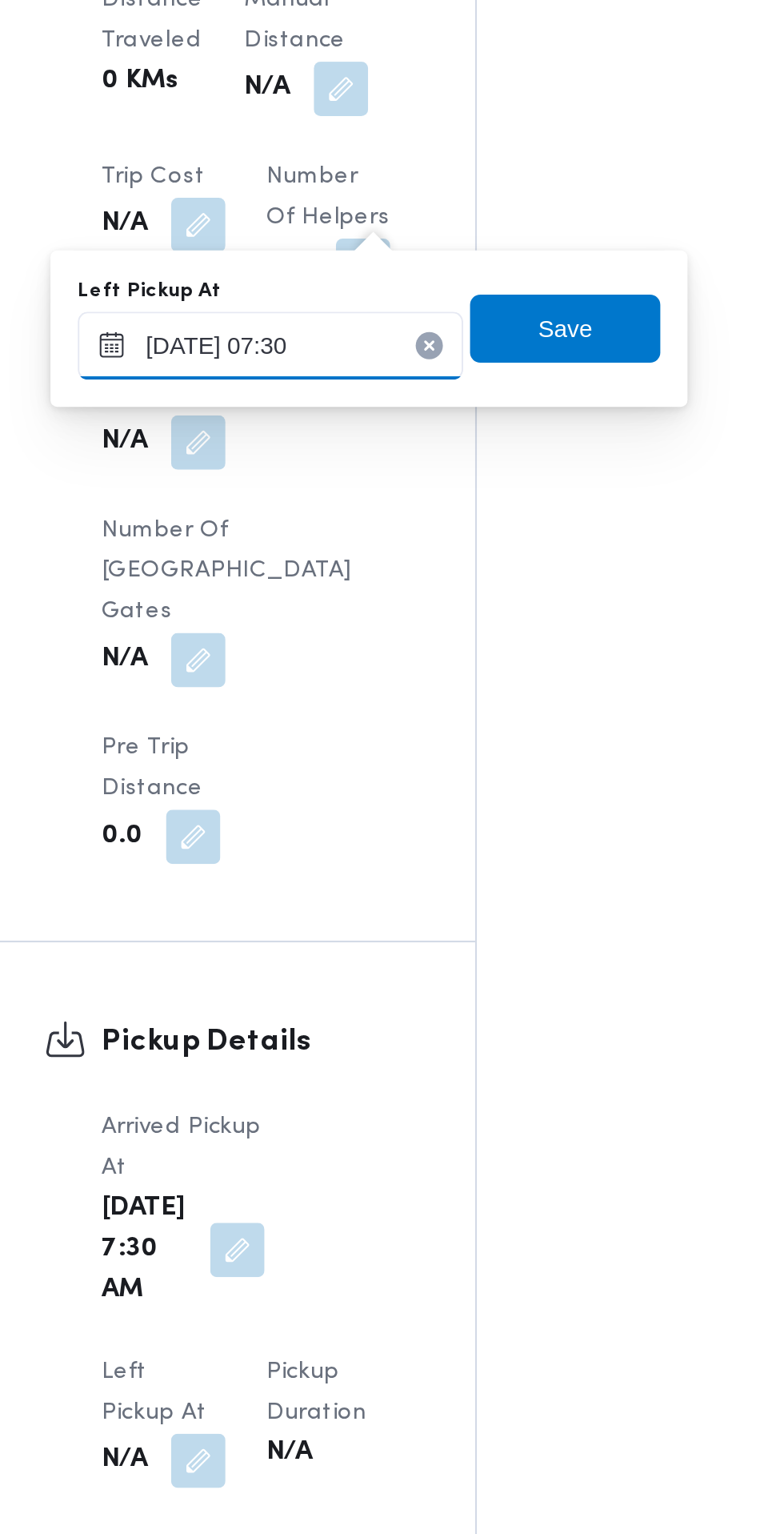
type input "[DATE] 08:45"
click at [501, 693] on span "Save" at bounding box center [489, 692] width 25 height 19
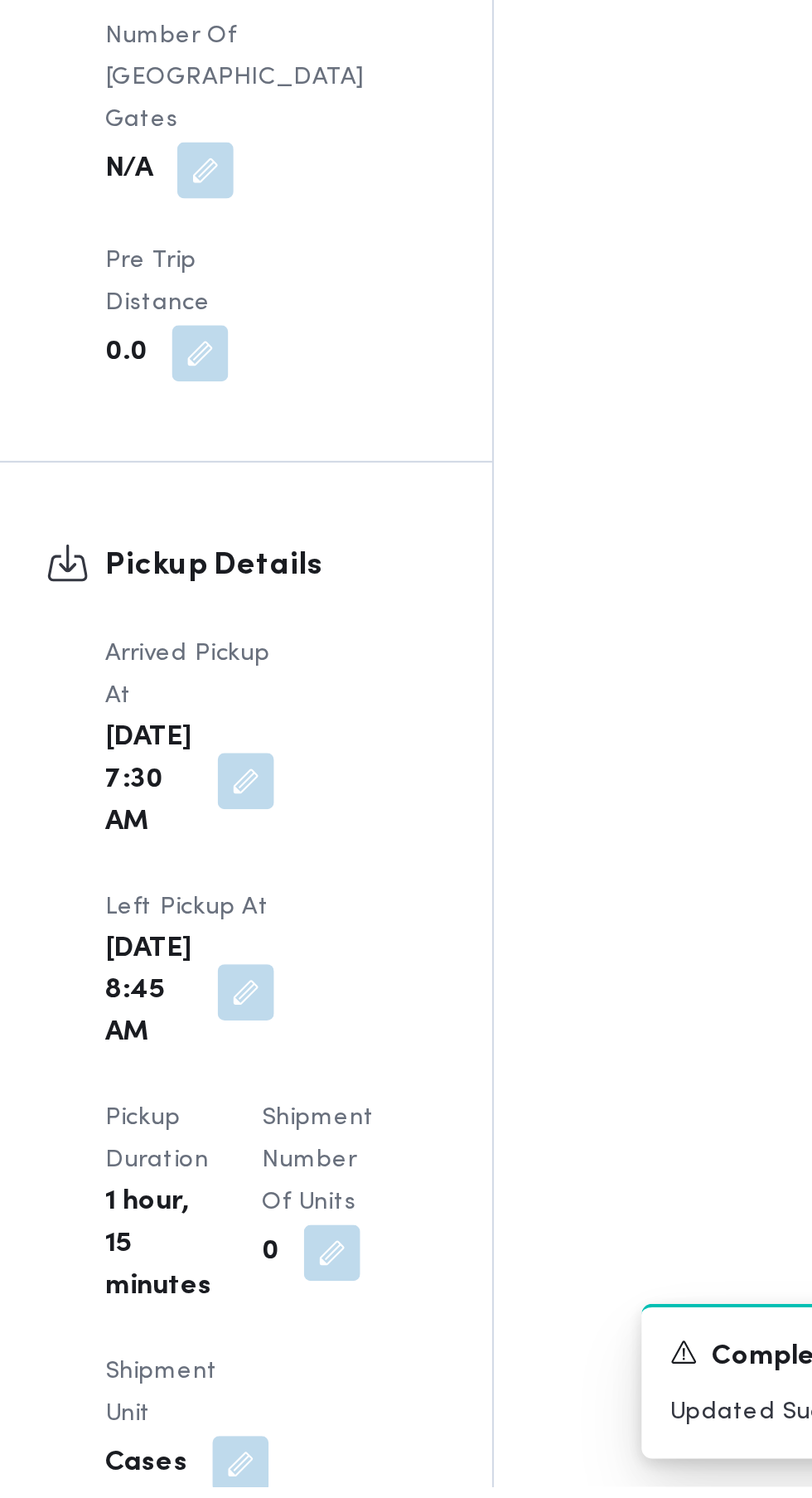
scroll to position [1279, 0]
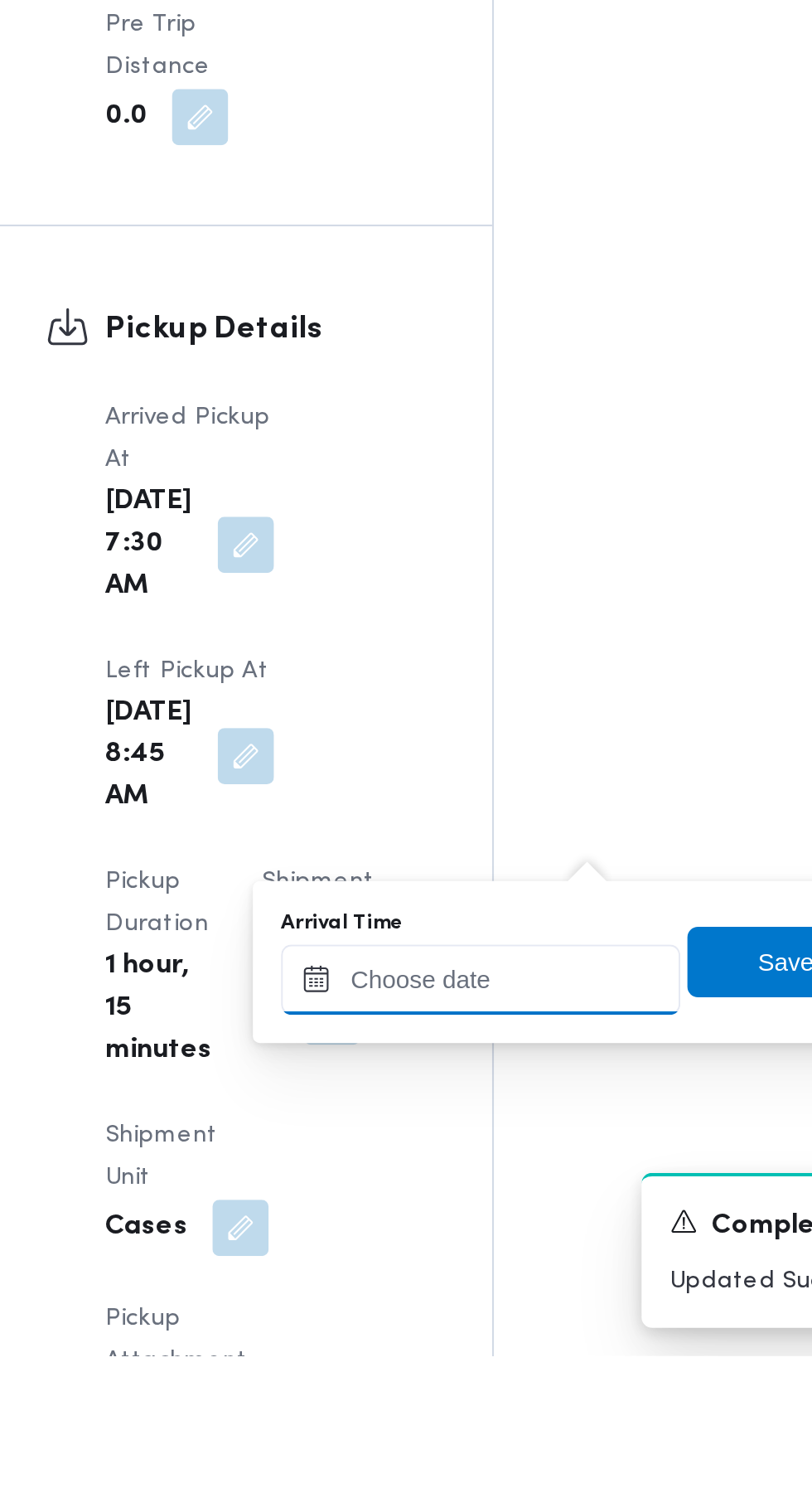
click at [456, 1318] on input "Arrival Time" at bounding box center [457, 1320] width 188 height 33
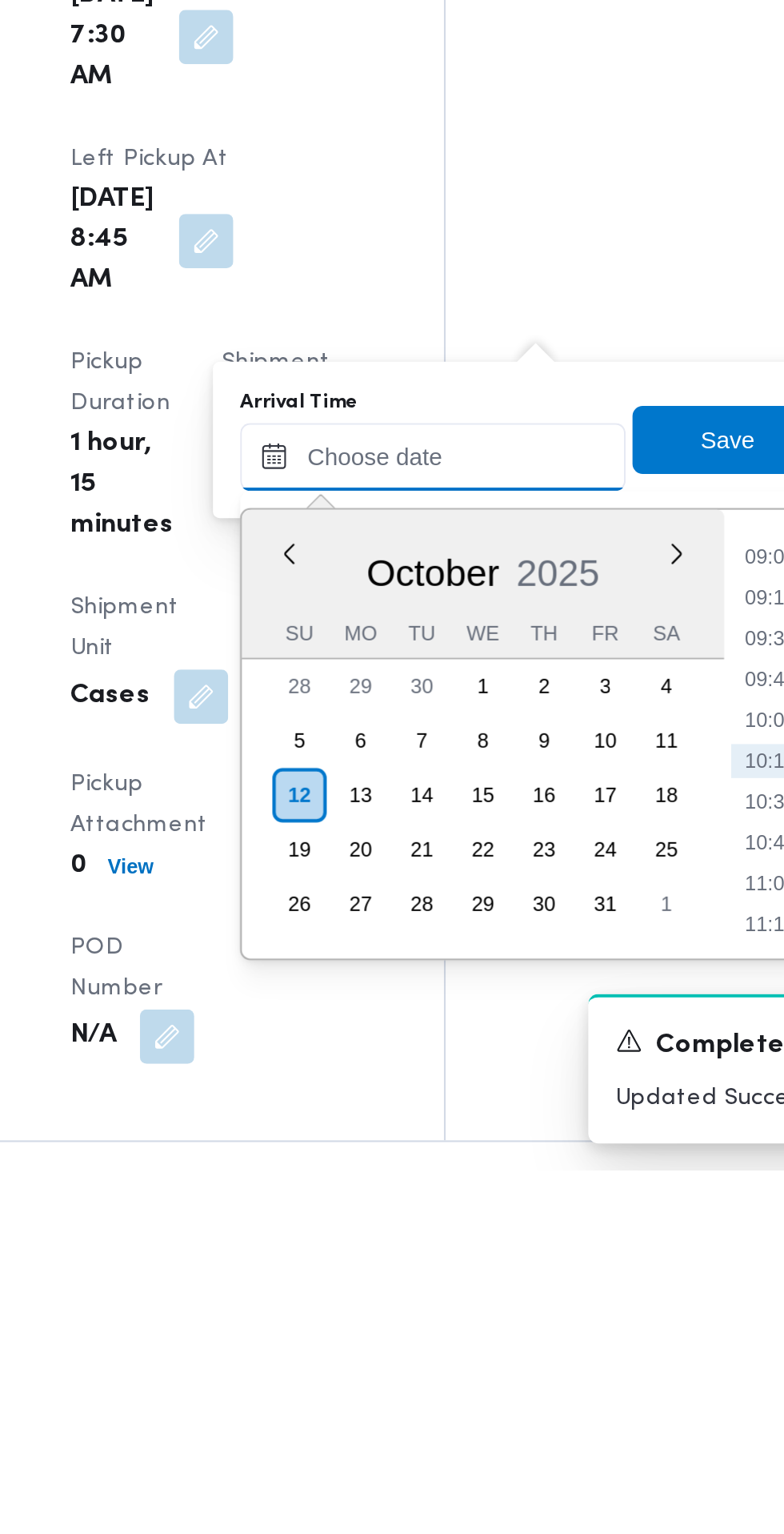
scroll to position [1314, 0]
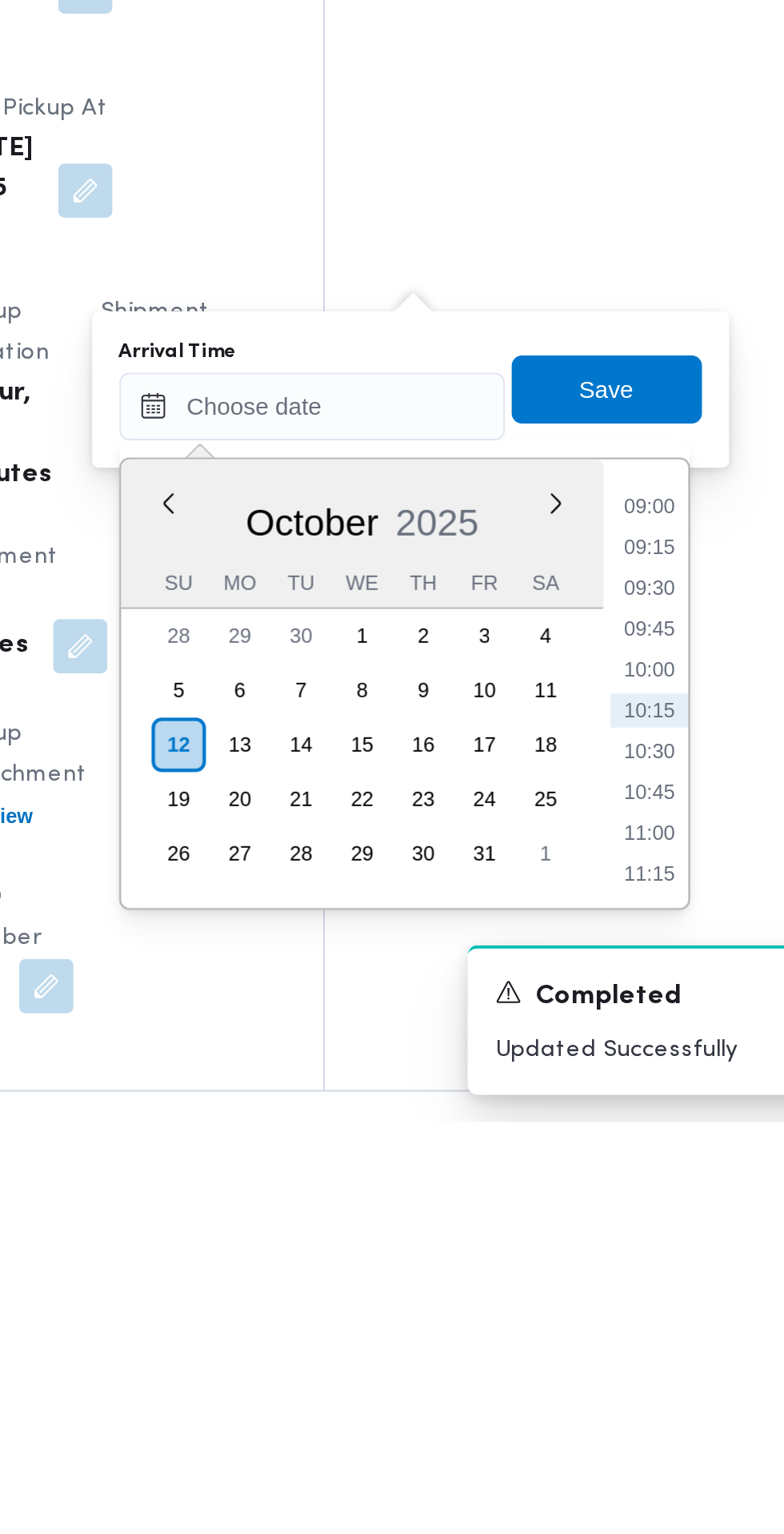
click at [606, 1242] on li "09:00" at bounding box center [601, 1244] width 37 height 16
type input "[DATE] 09:00"
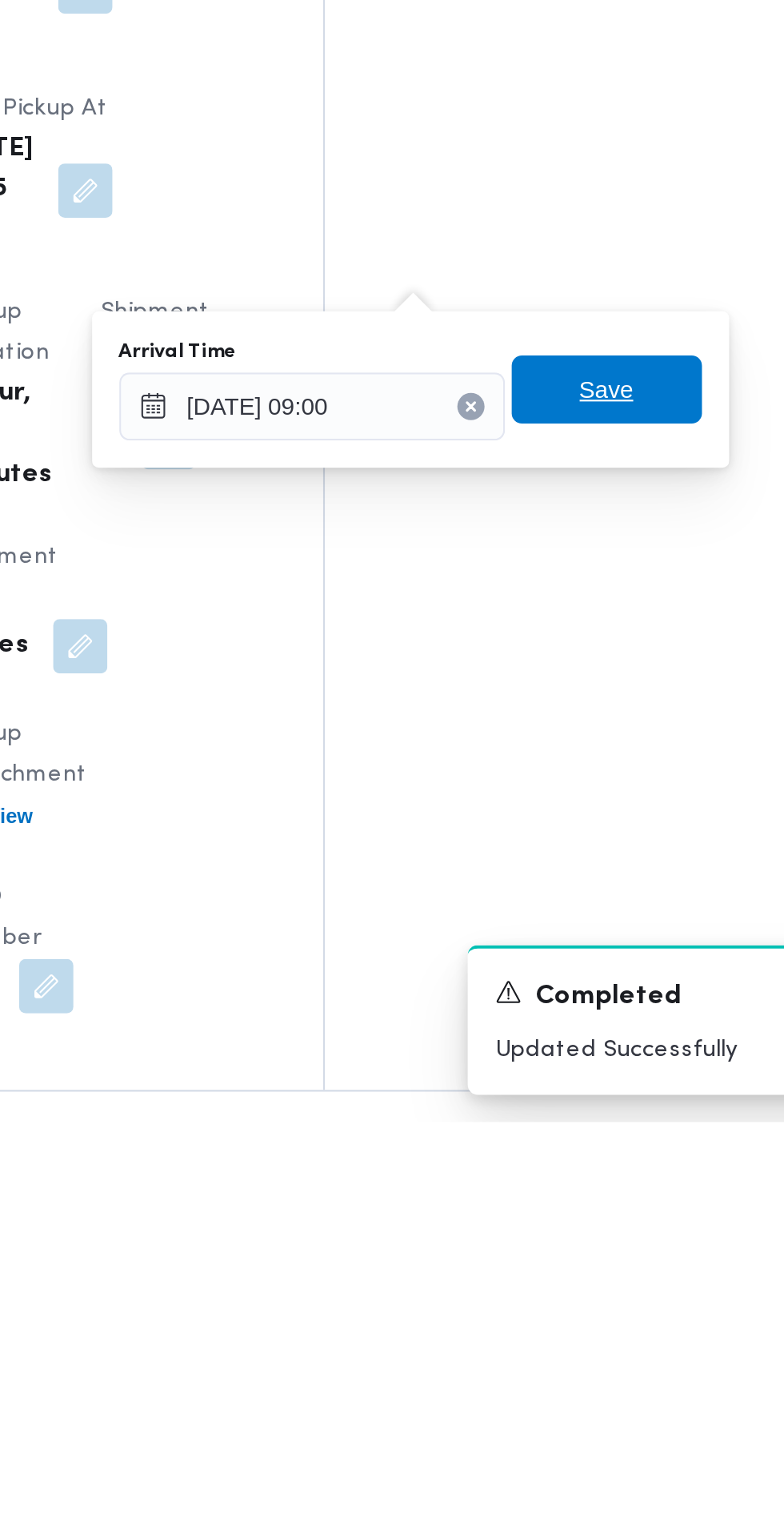
click at [594, 1188] on span "Save" at bounding box center [581, 1189] width 25 height 19
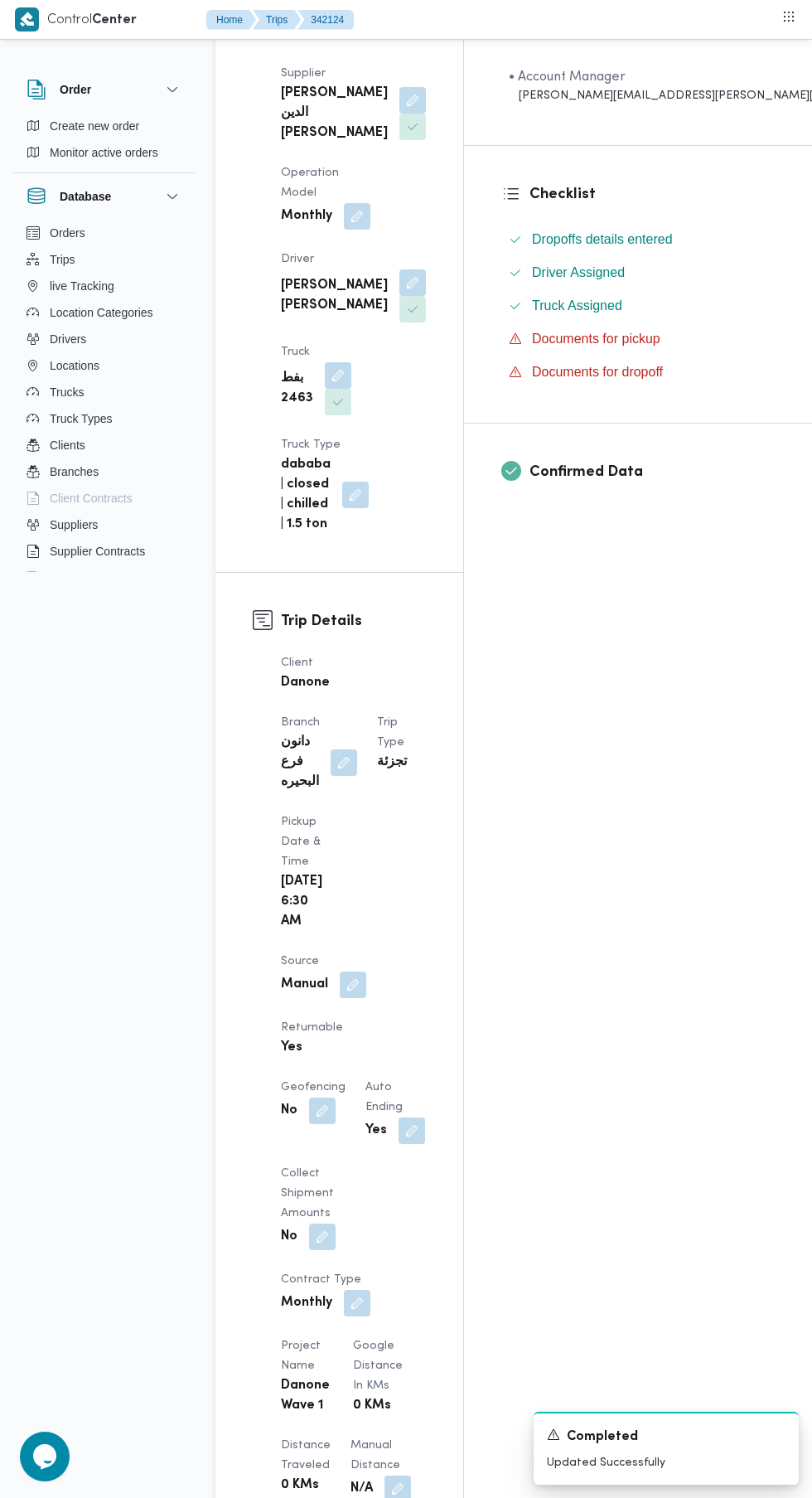
scroll to position [339, 0]
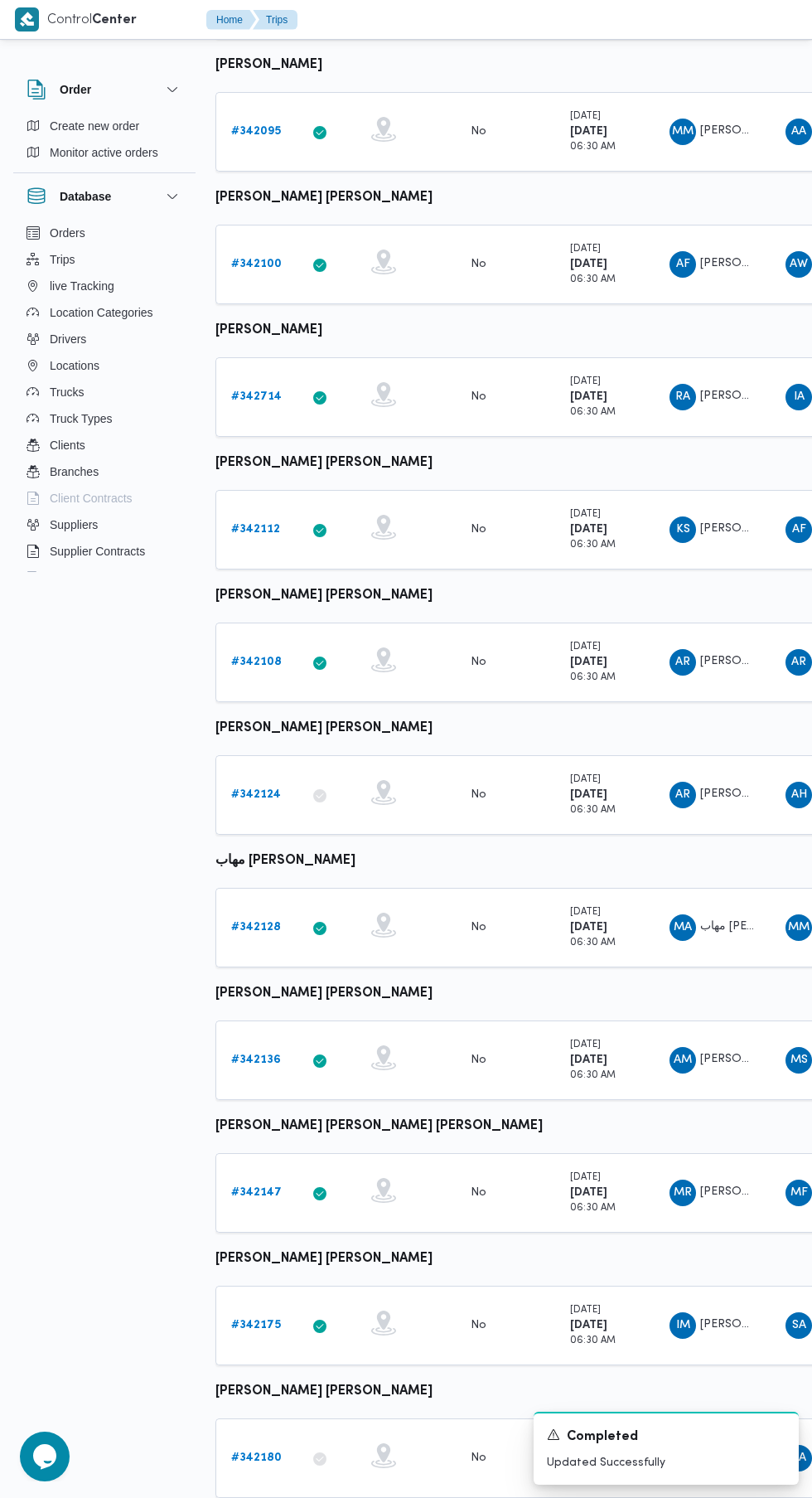
scroll to position [0, 26]
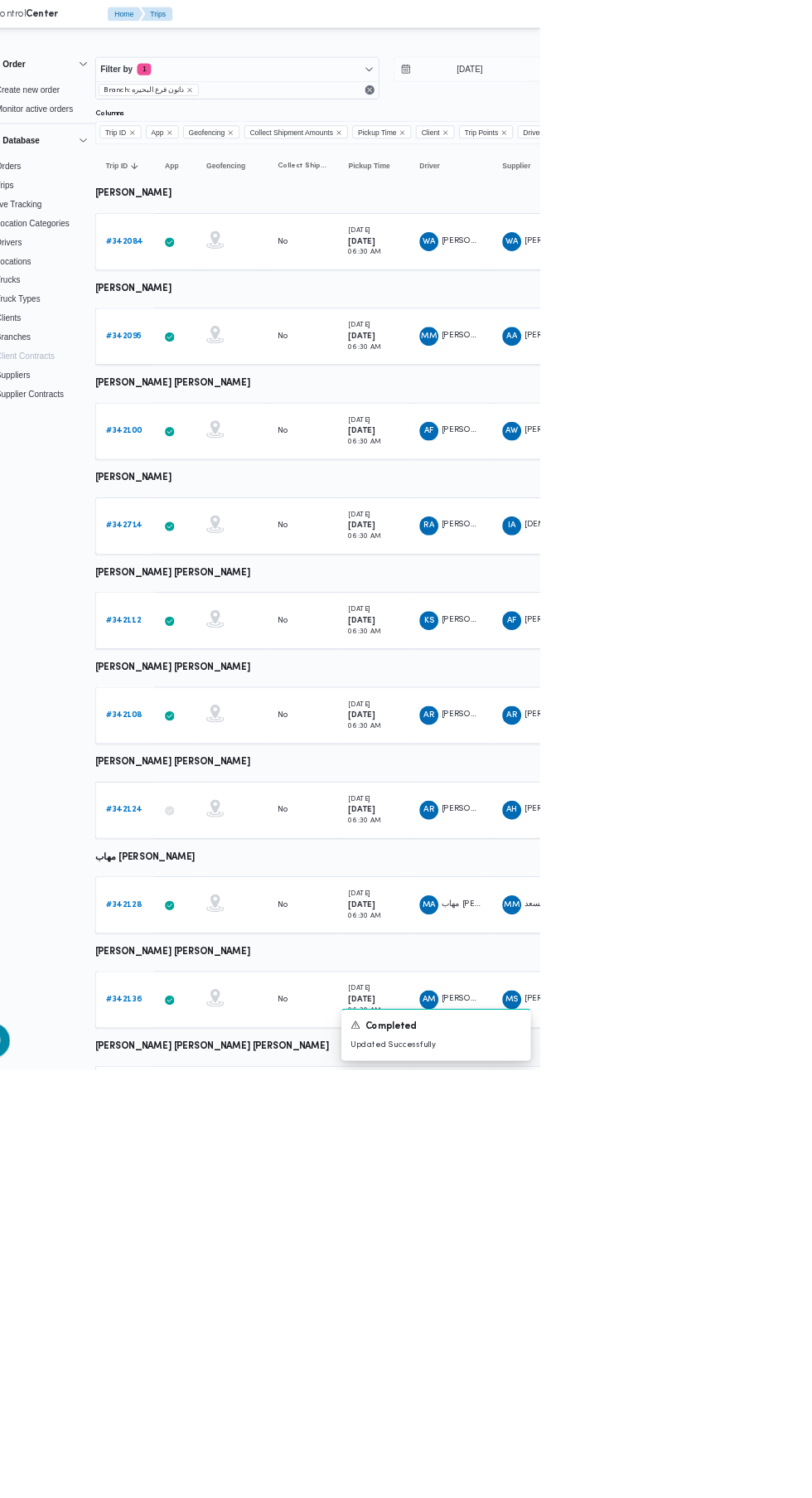
click at [235, 331] on link "# 342084" at bounding box center [230, 338] width 51 height 20
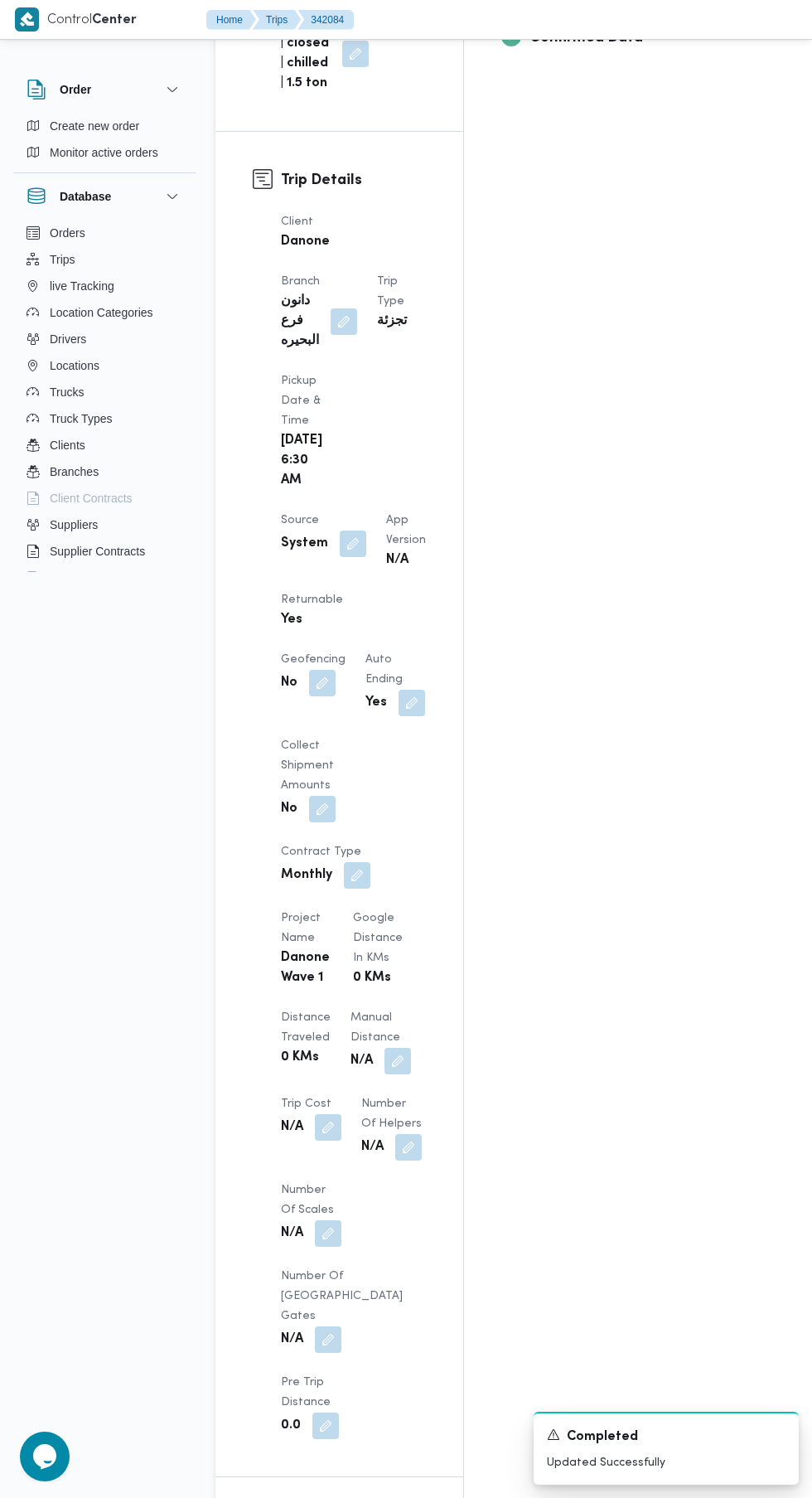
scroll to position [969, 0]
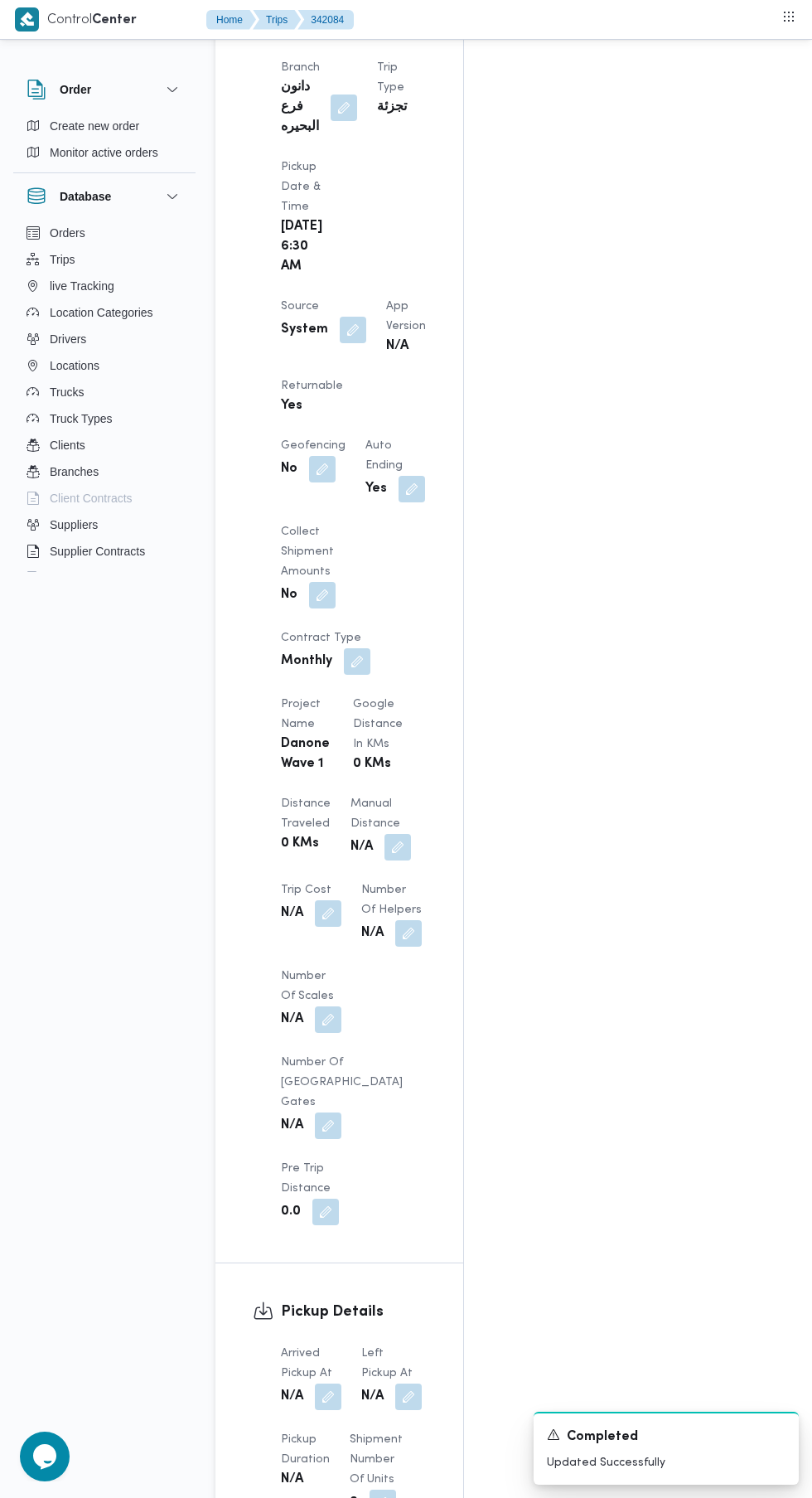
click at [319, 1384] on button "button" at bounding box center [328, 1396] width 26 height 26
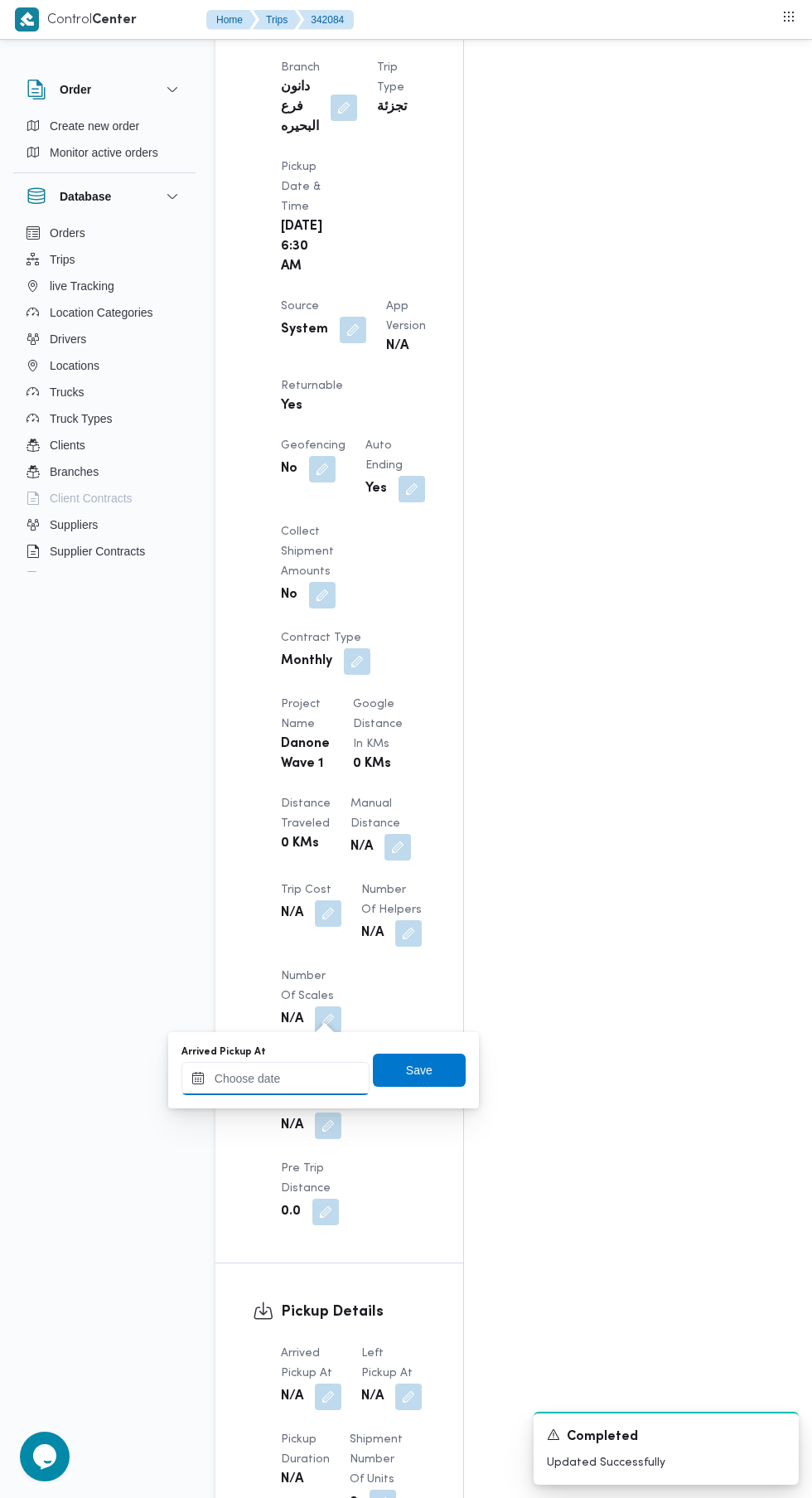
click at [268, 1078] on input "Arrived Pickup At" at bounding box center [275, 1078] width 188 height 33
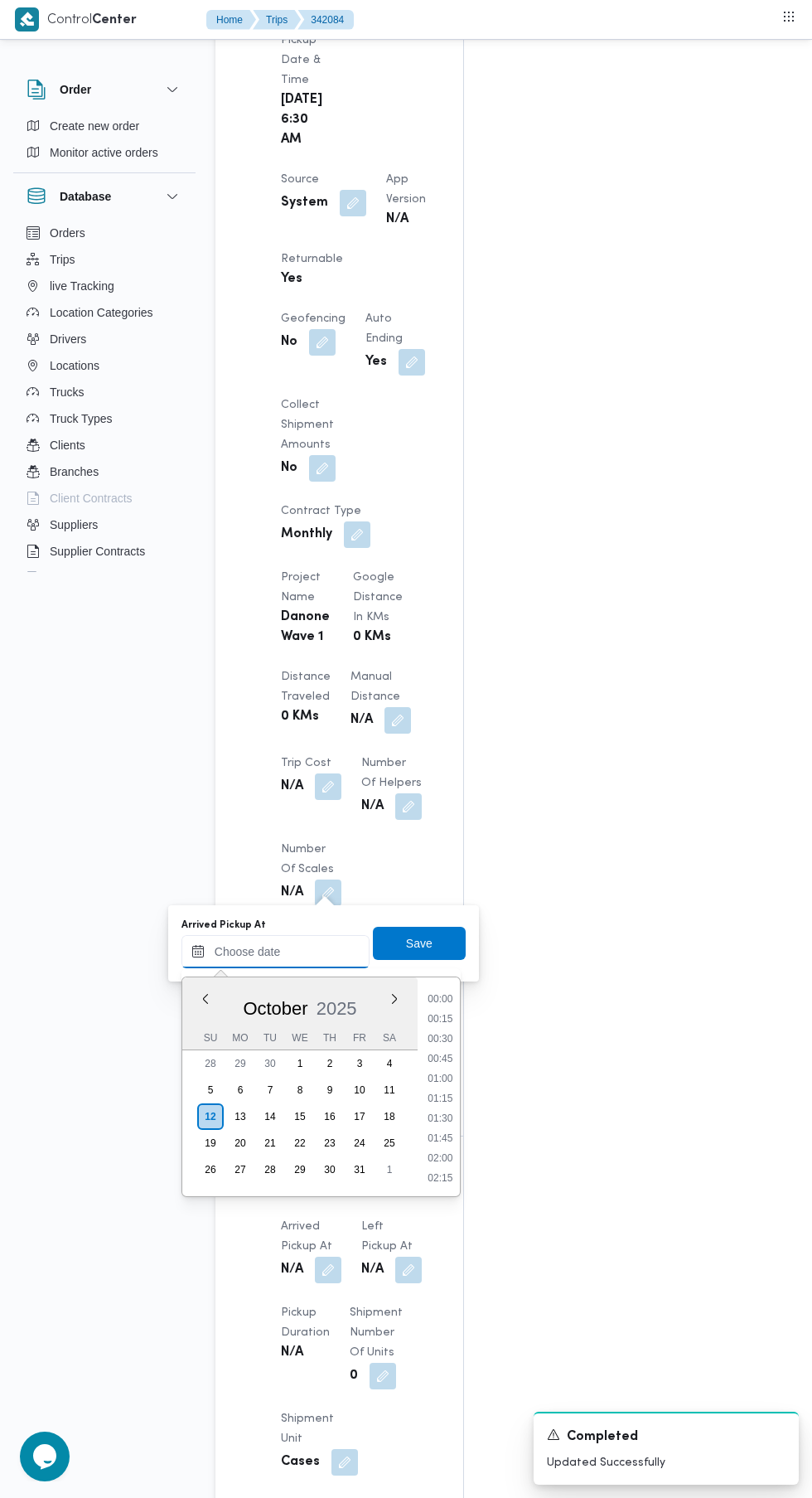
scroll to position [735, 0]
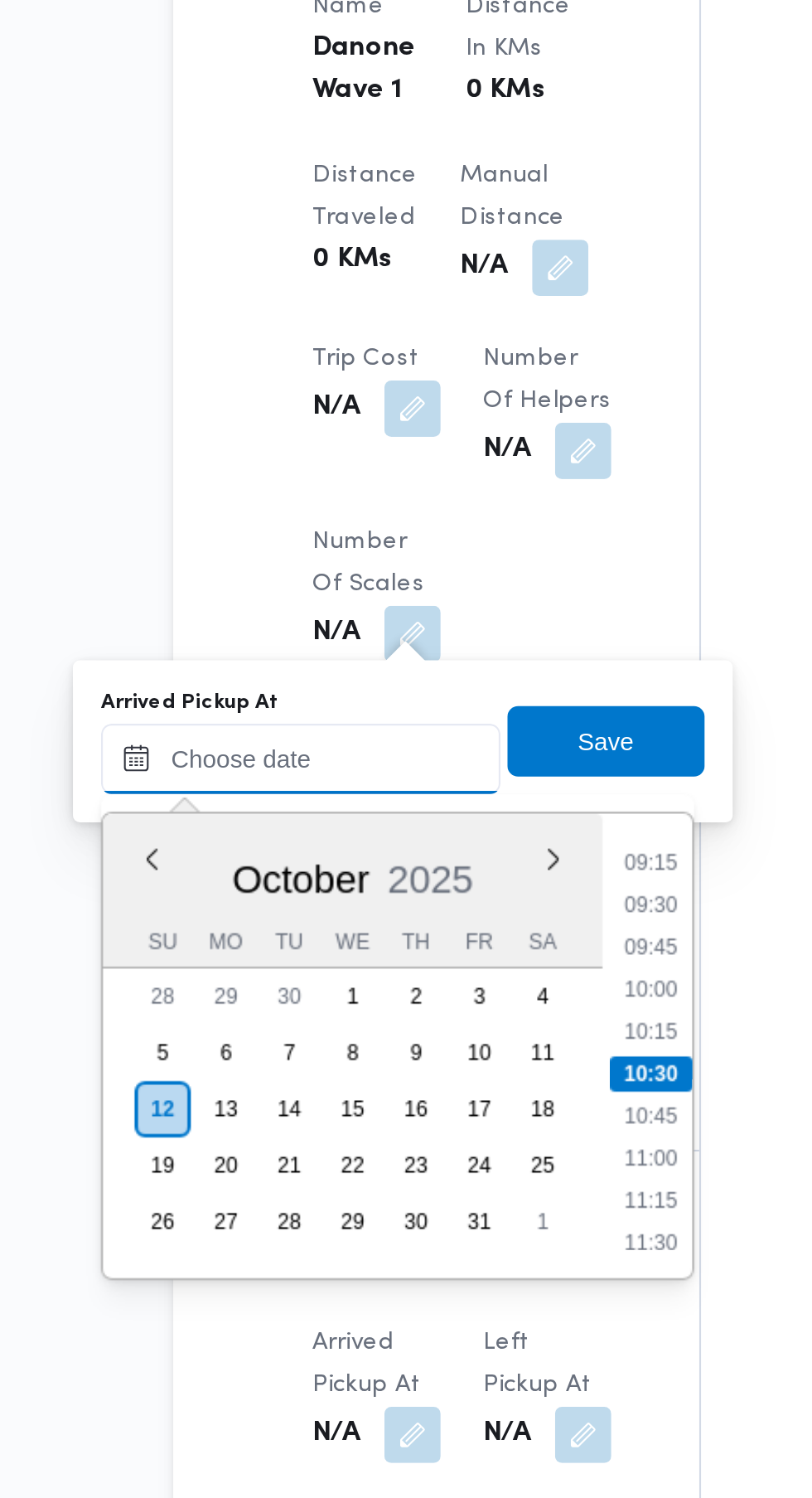
paste input "[DATE] 07:30"
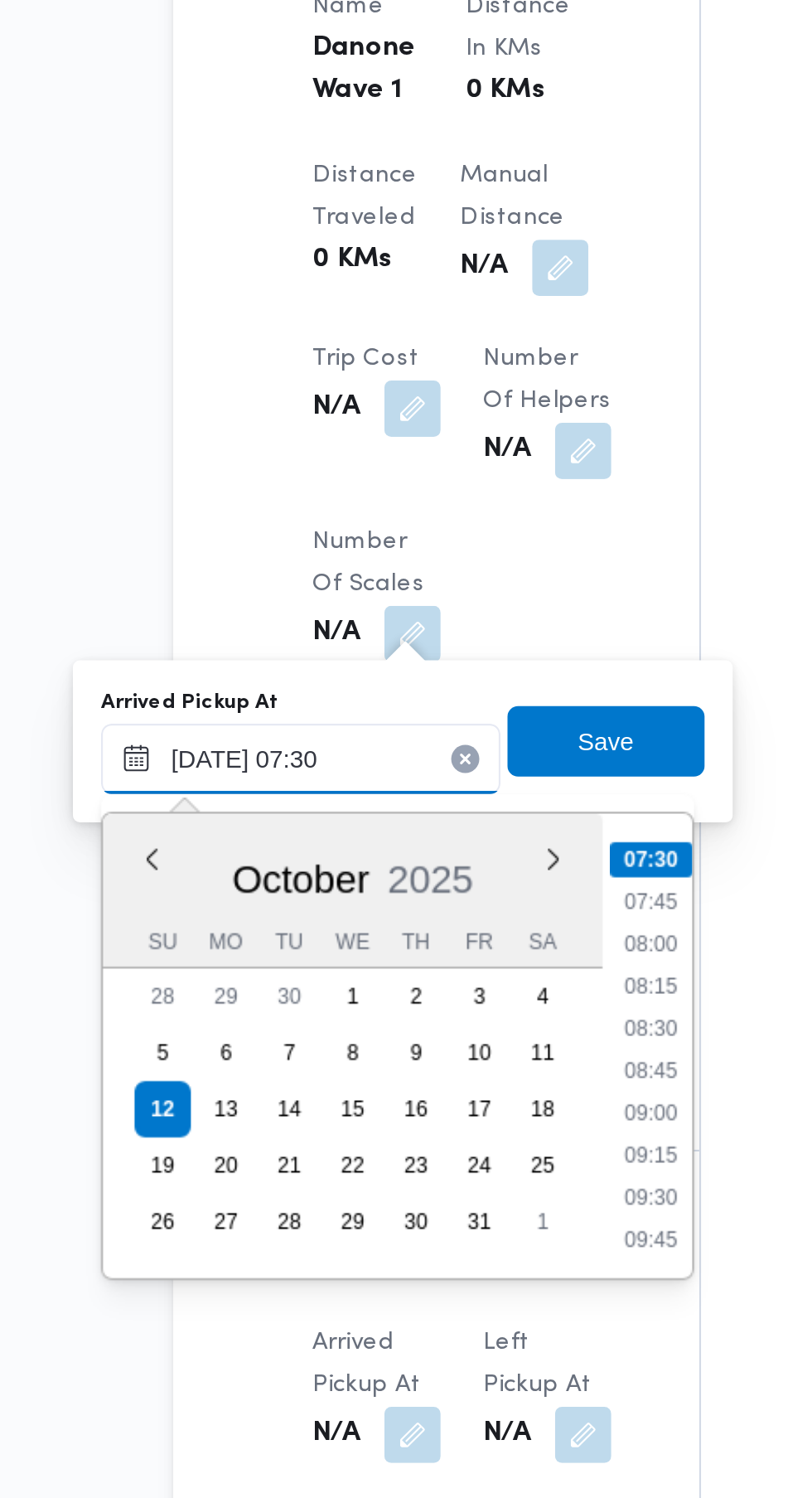
type input "[DATE] 07:30"
click at [445, 999] on li "07:30" at bounding box center [440, 998] width 39 height 16
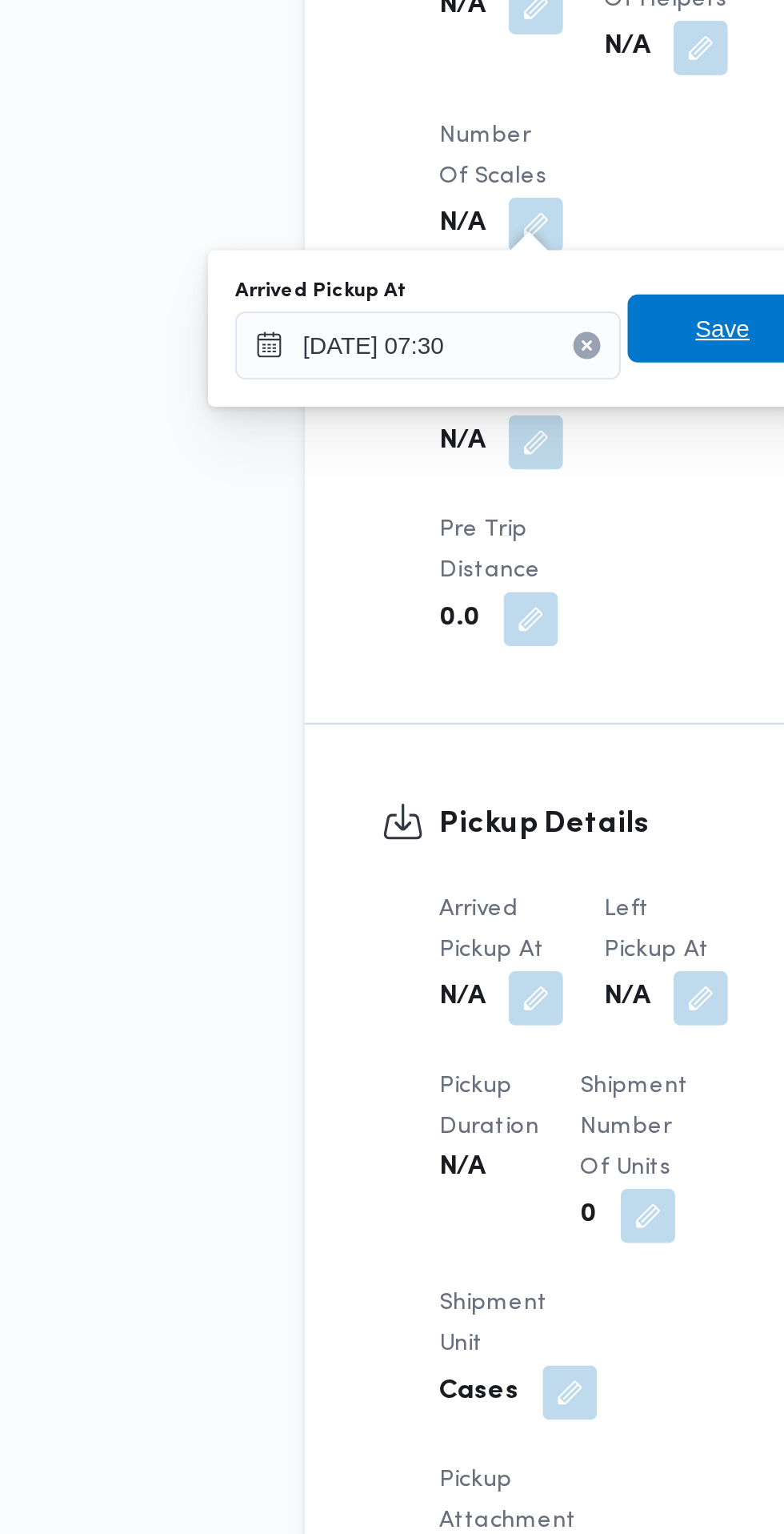
click at [396, 913] on span "Save" at bounding box center [404, 911] width 25 height 19
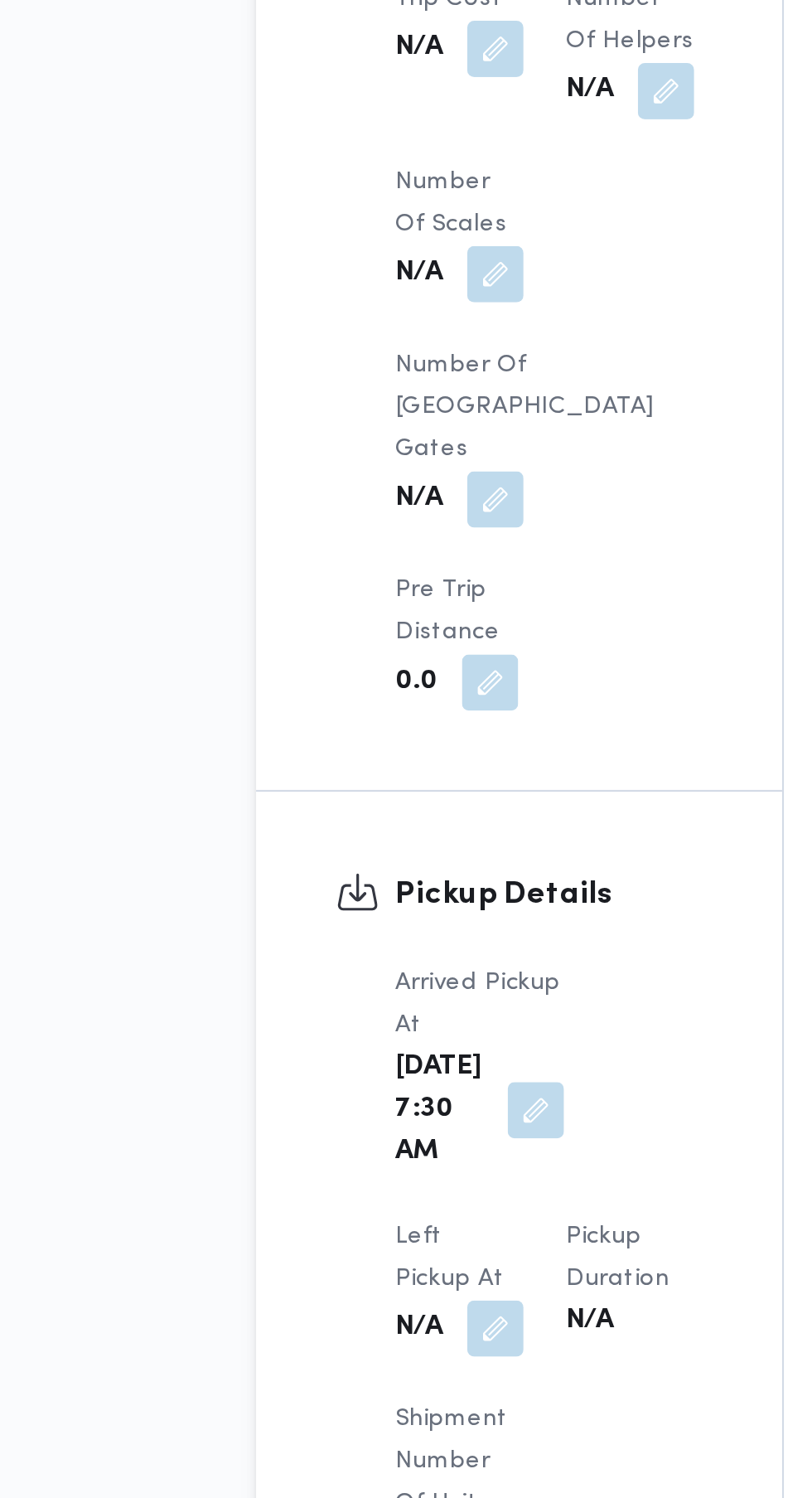
scroll to position [1095, 0]
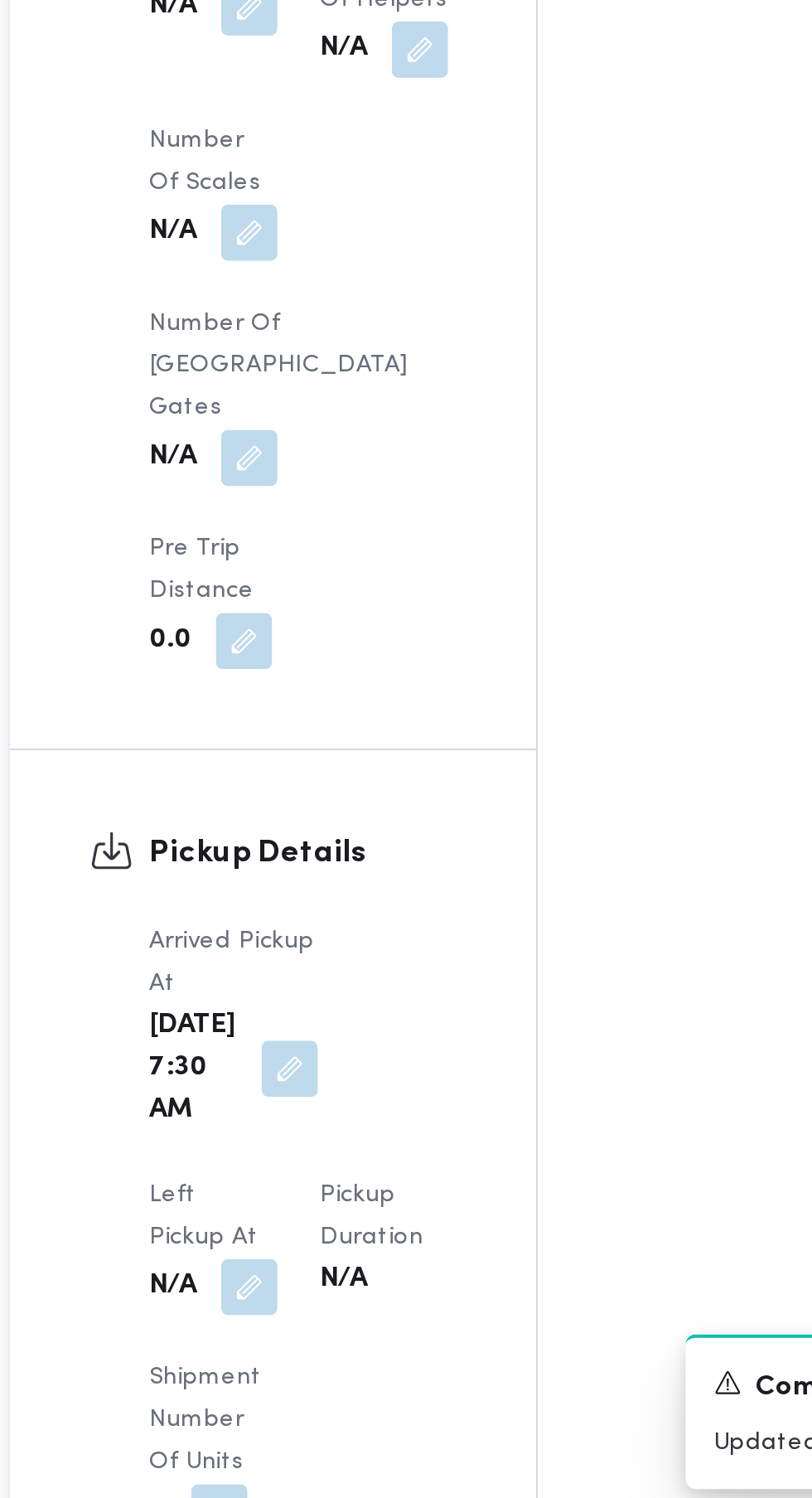
click at [341, 1376] on button "button" at bounding box center [328, 1389] width 26 height 26
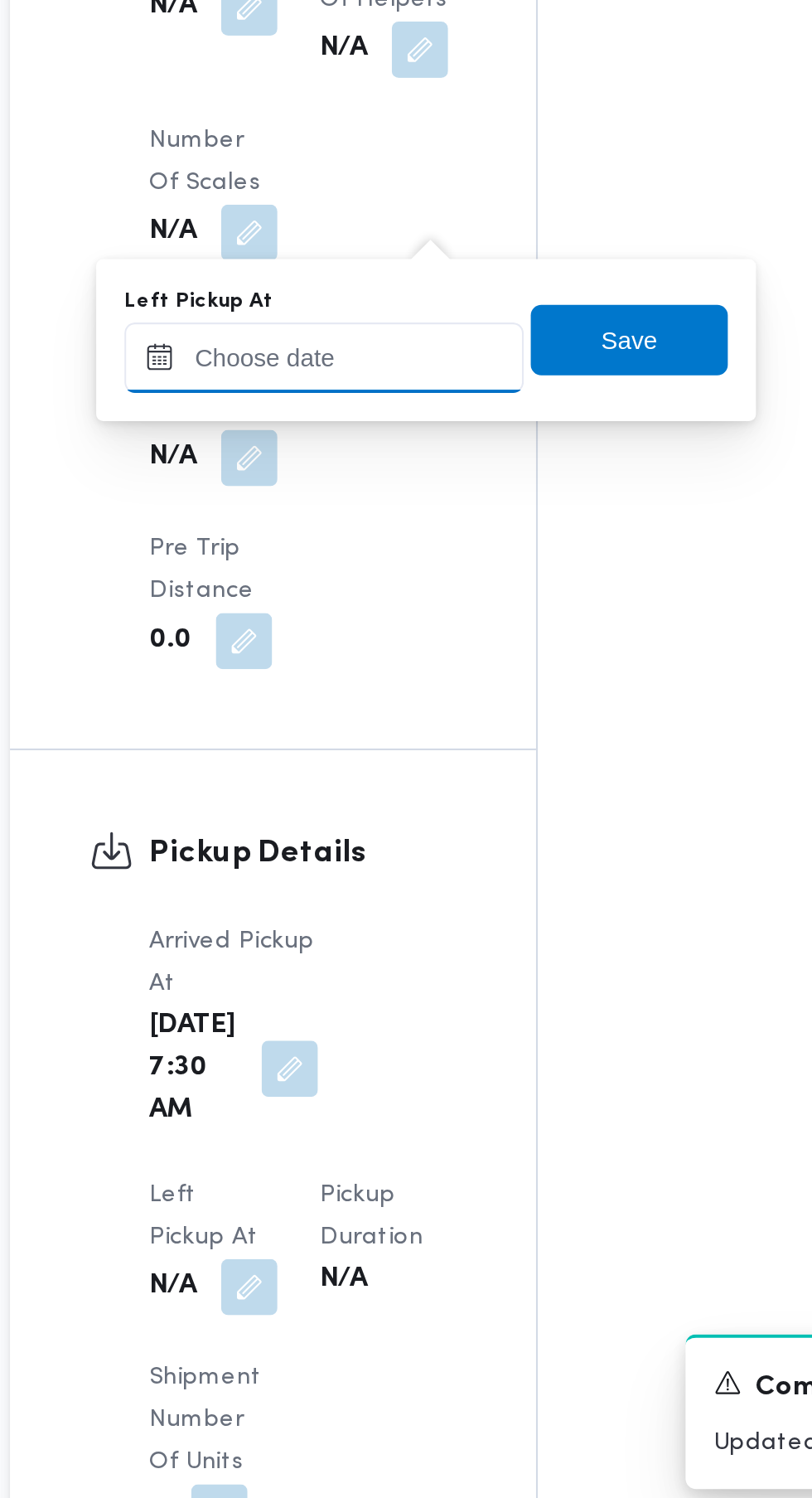
click at [379, 944] on input "Left Pickup At" at bounding box center [363, 952] width 188 height 33
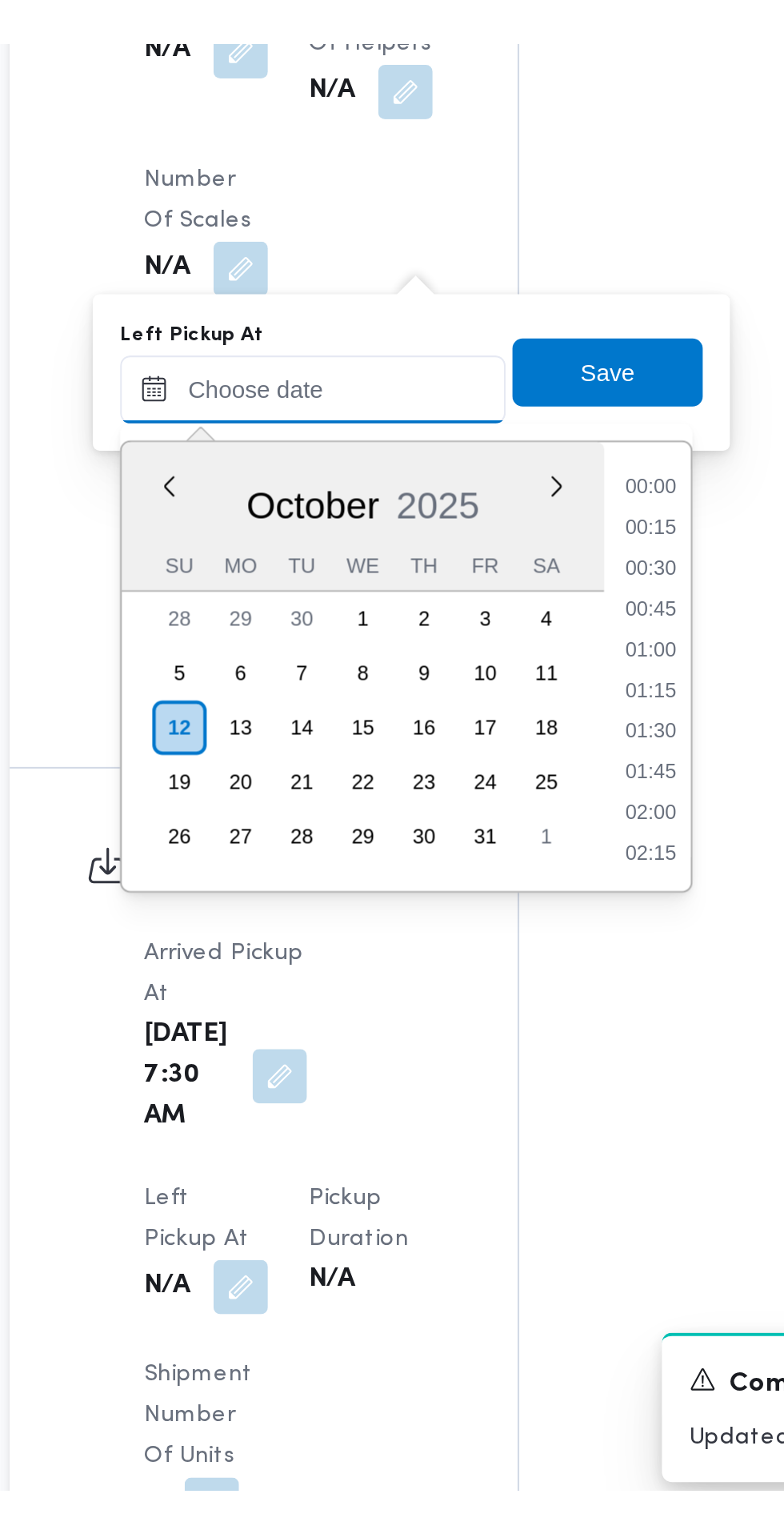
scroll to position [710, 0]
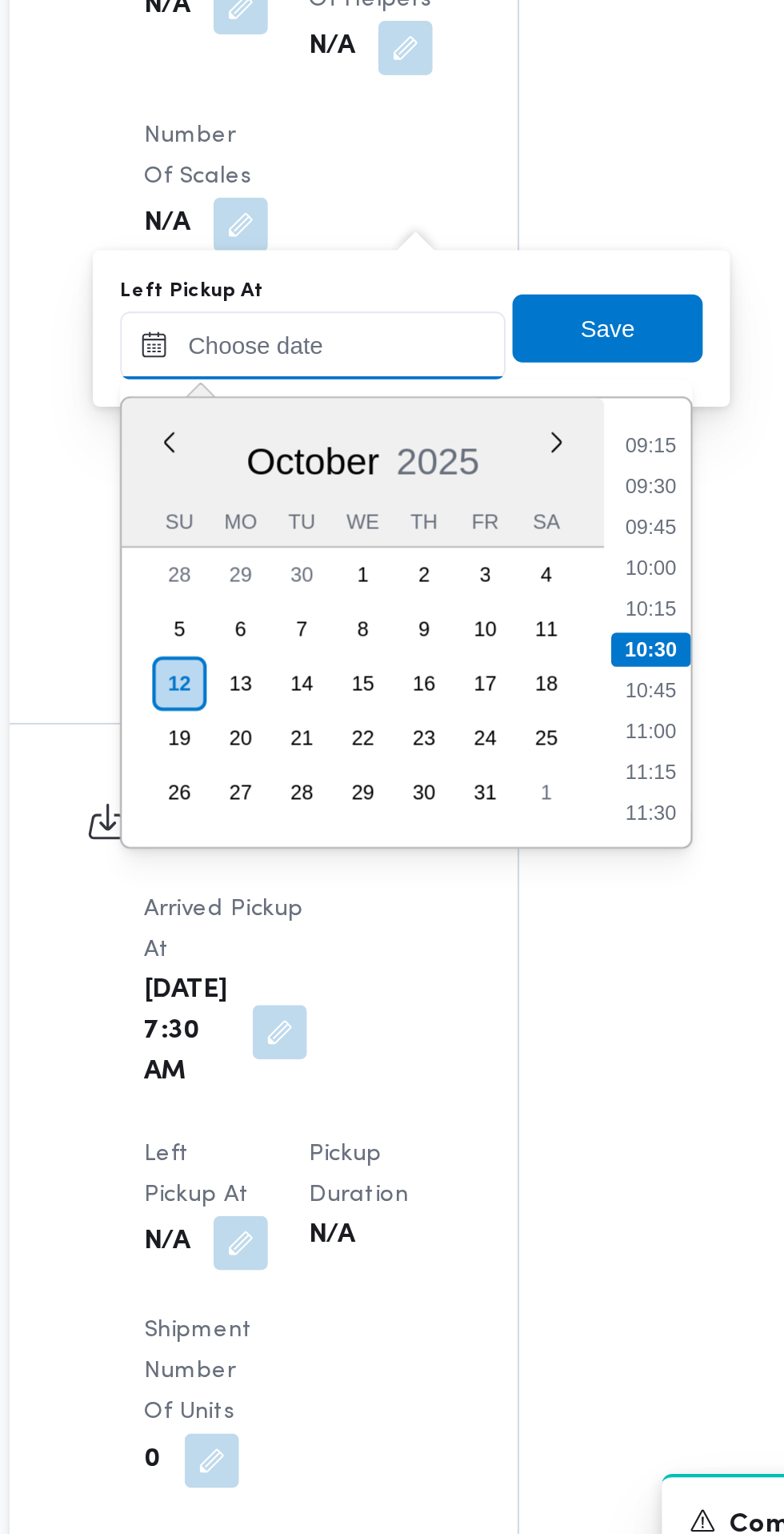
click at [389, 917] on input "Left Pickup At" at bounding box center [350, 919] width 182 height 32
click at [510, 986] on li "09:30" at bounding box center [509, 985] width 37 height 16
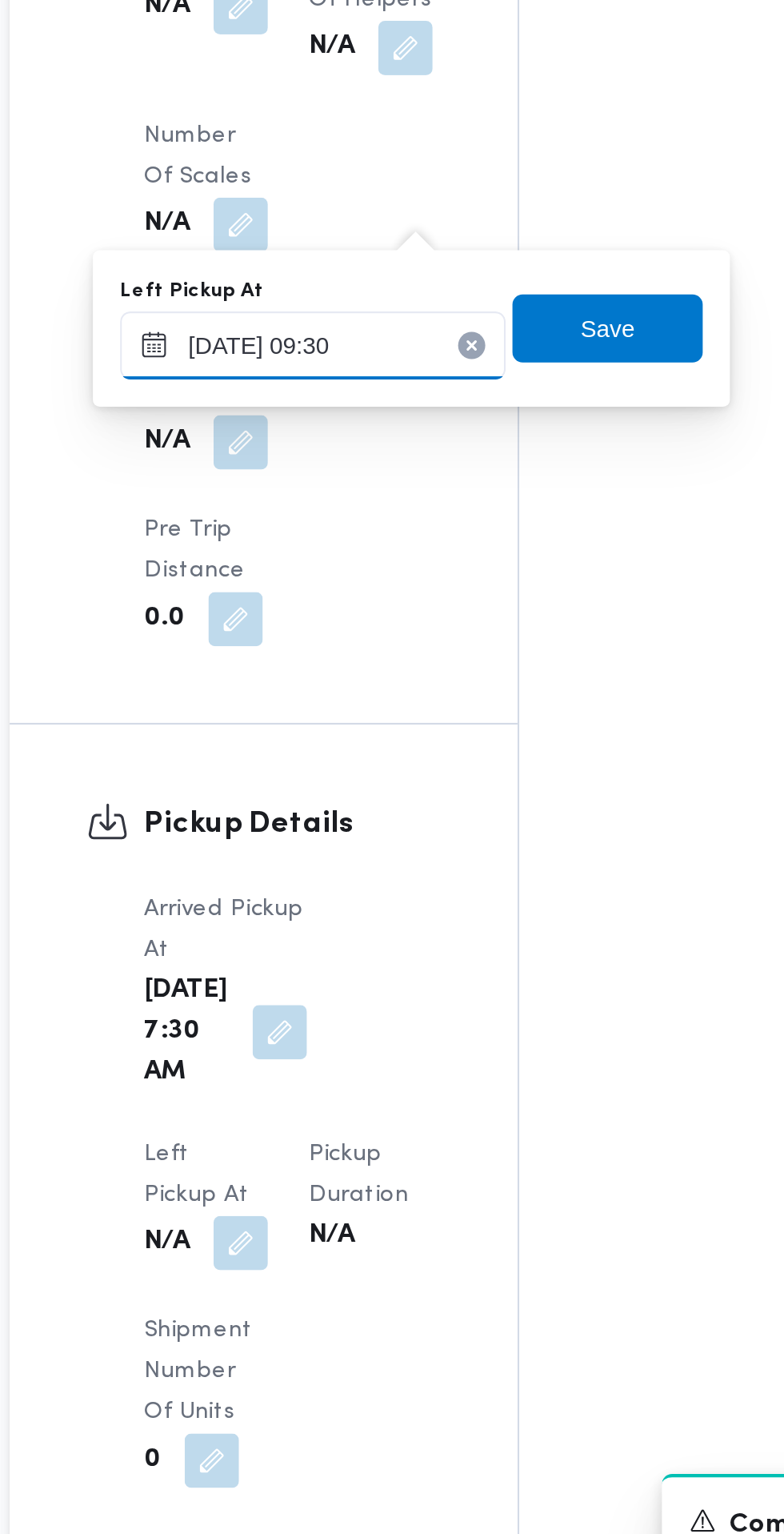
click at [386, 915] on input "[DATE] 09:30" at bounding box center [350, 919] width 182 height 32
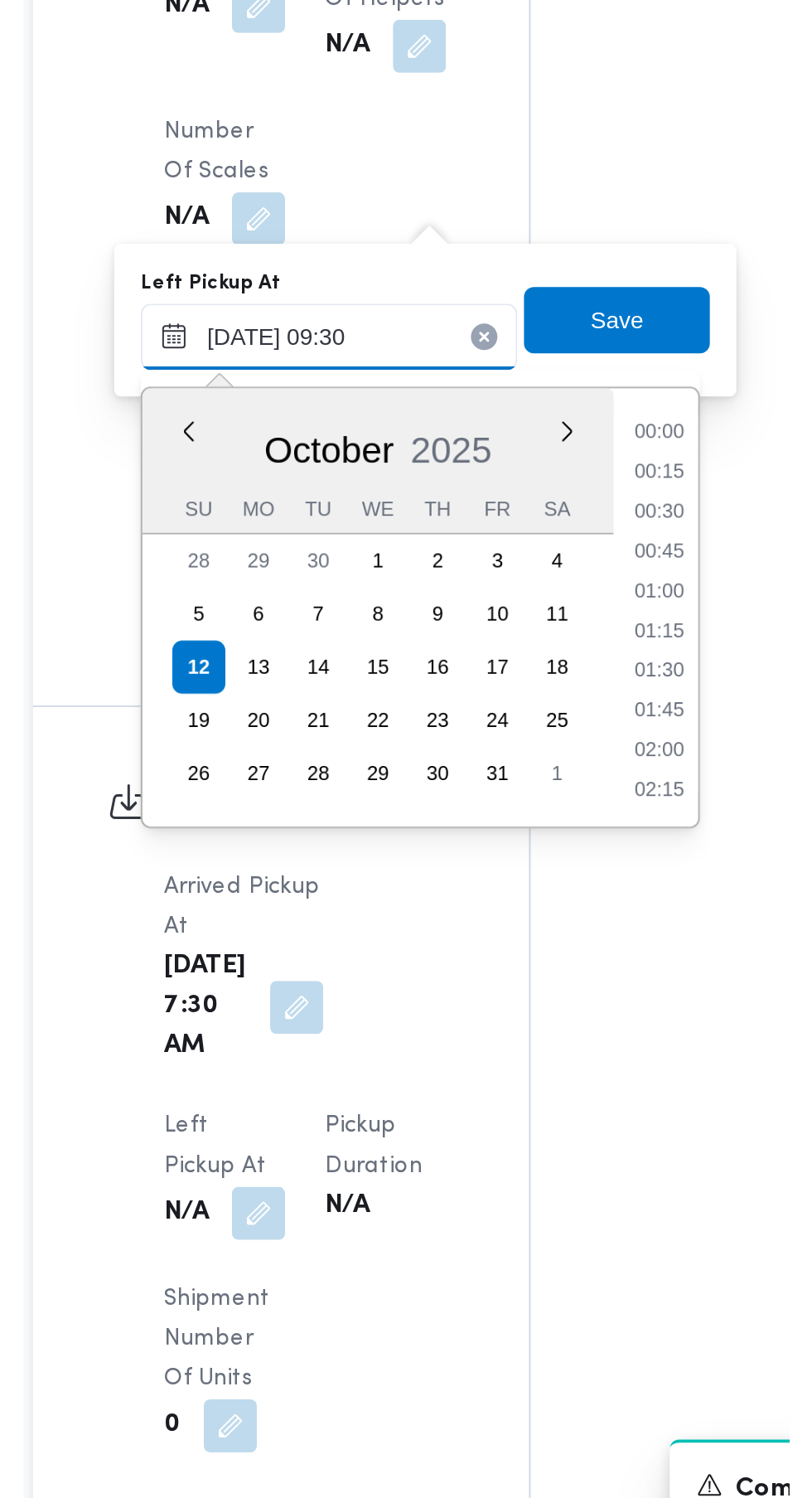
scroll to position [654, 0]
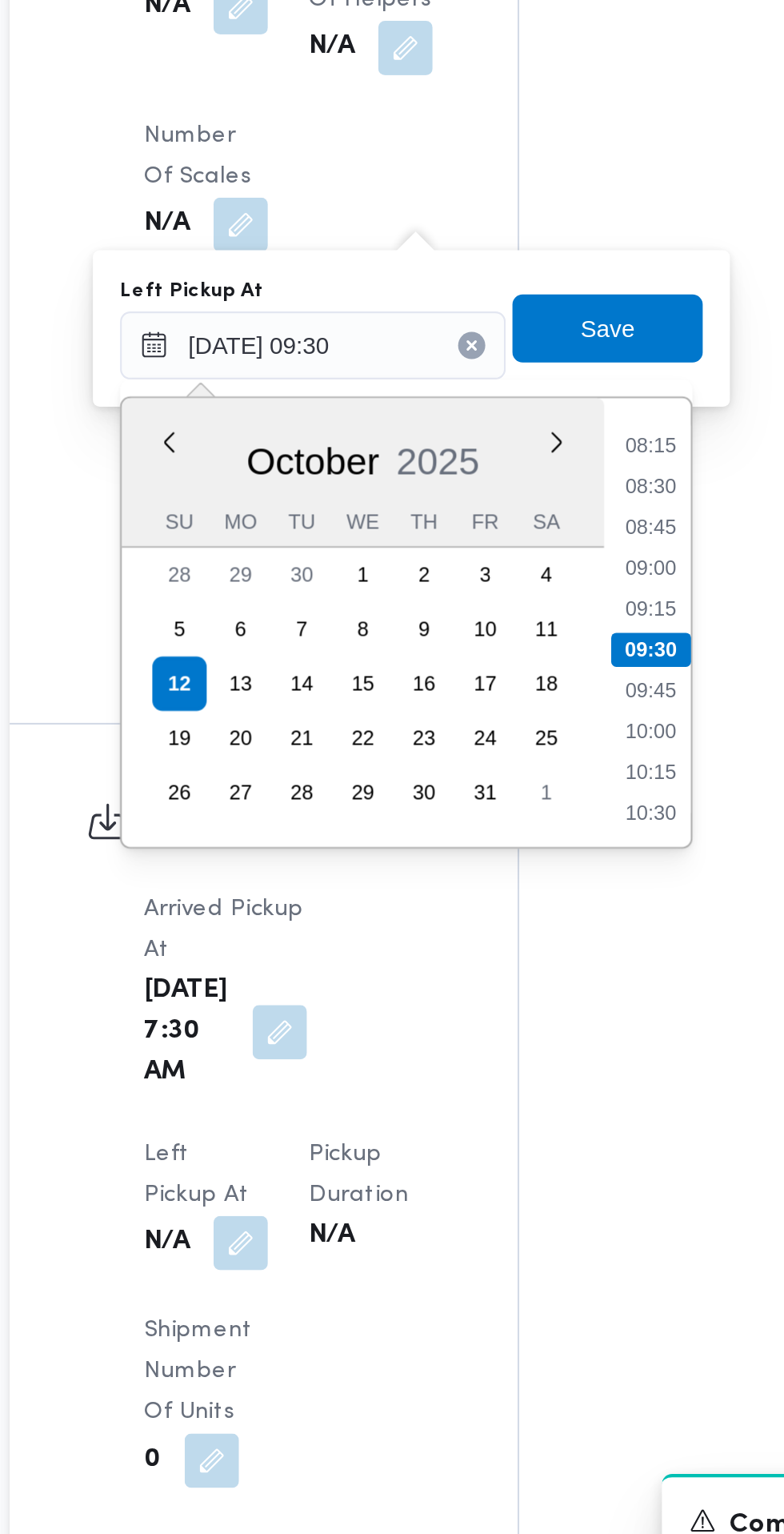
click at [508, 1009] on li "08:45" at bounding box center [509, 1004] width 37 height 16
type input "[DATE] 08:45"
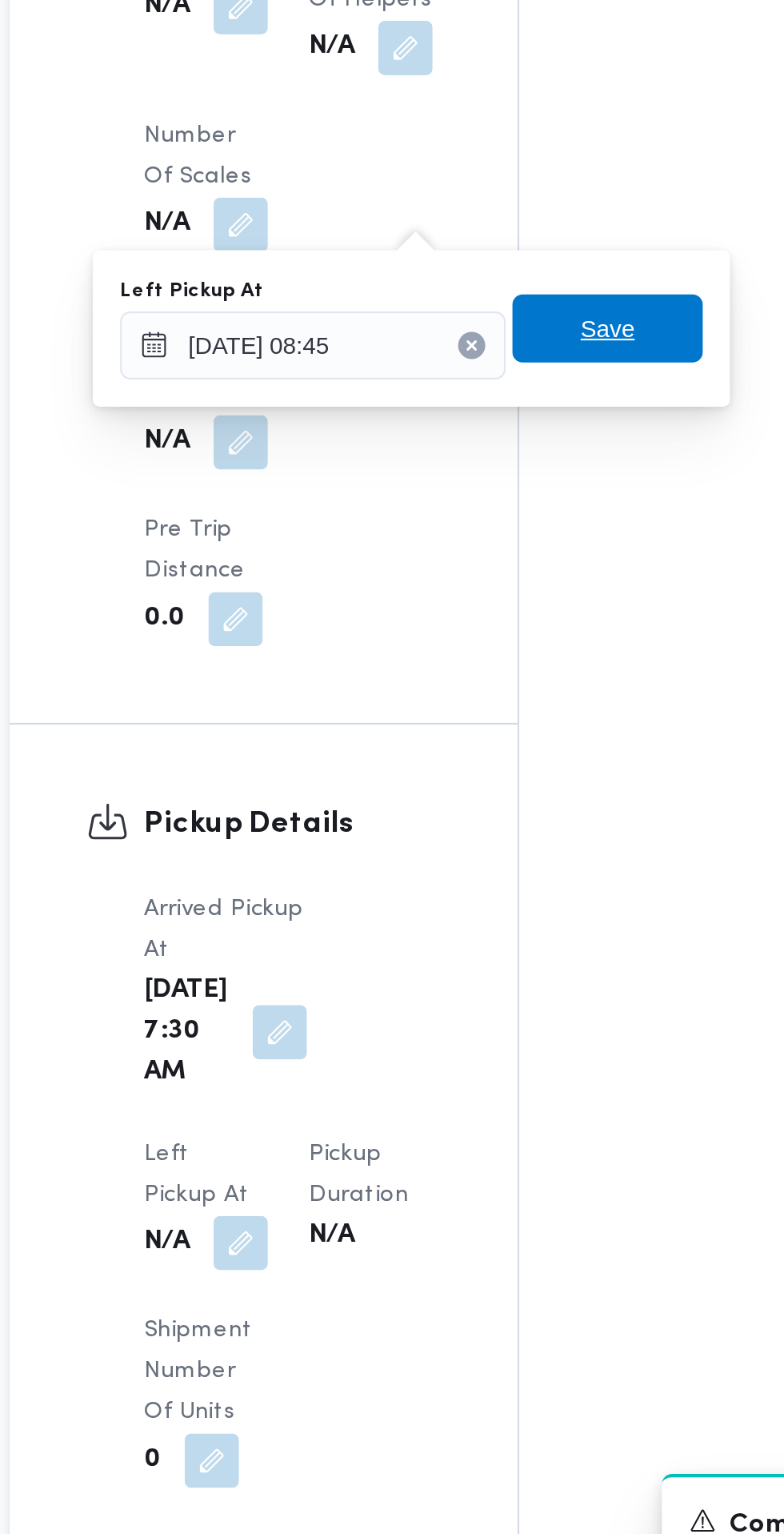
click at [501, 911] on span "Save" at bounding box center [489, 911] width 25 height 19
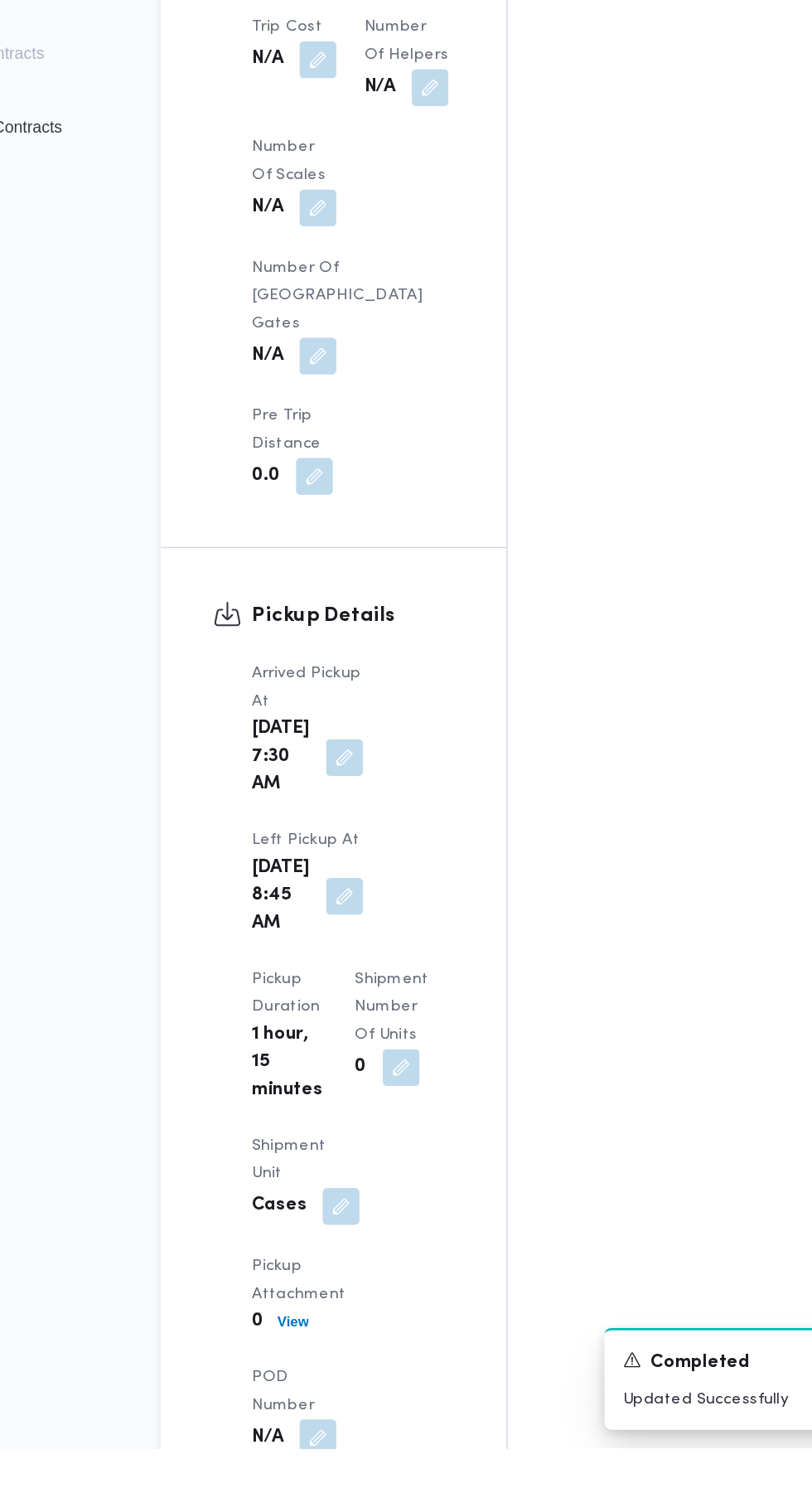
scroll to position [1446, 0]
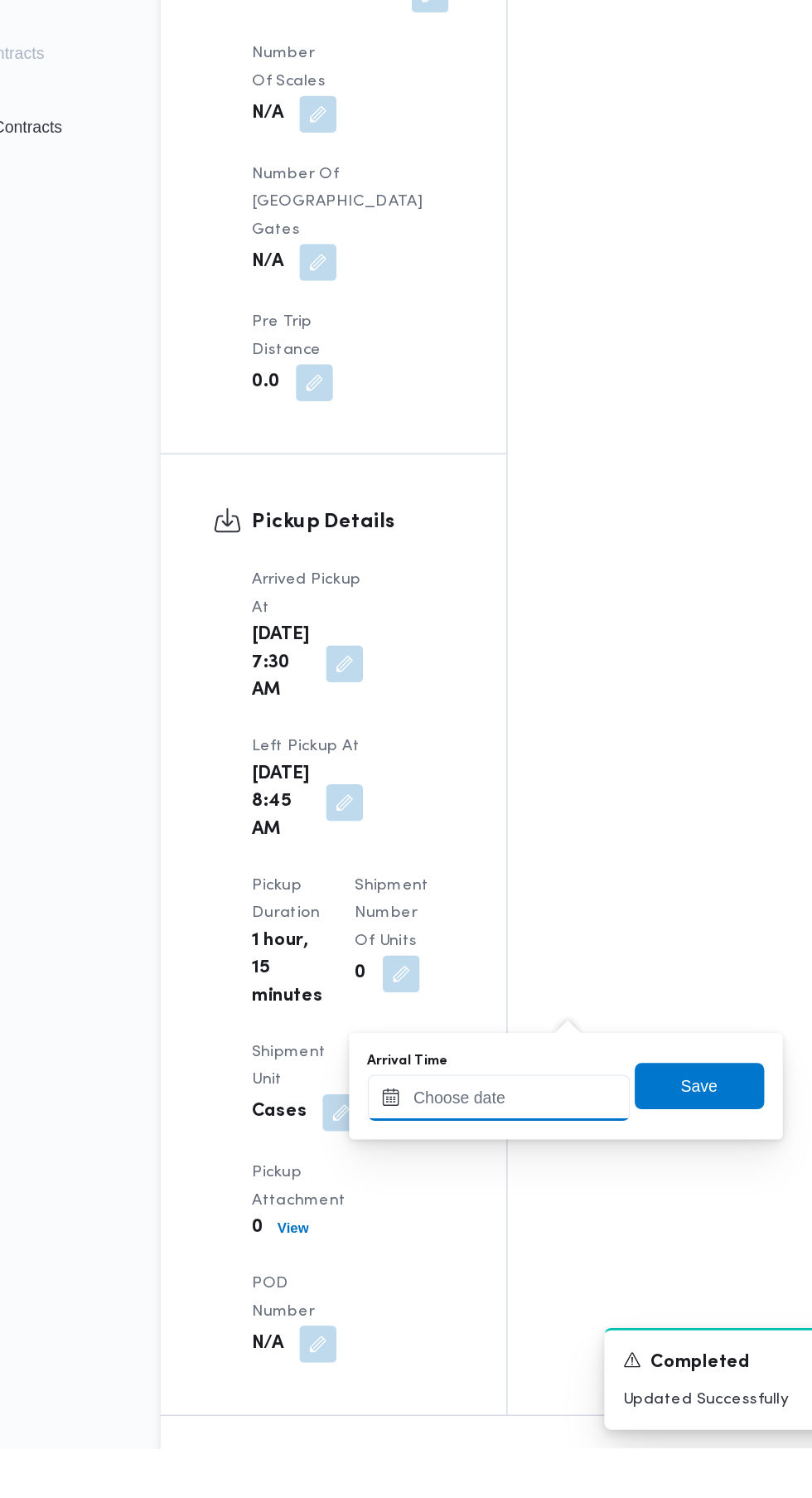
click at [456, 1250] on input "Arrival Time" at bounding box center [457, 1246] width 188 height 33
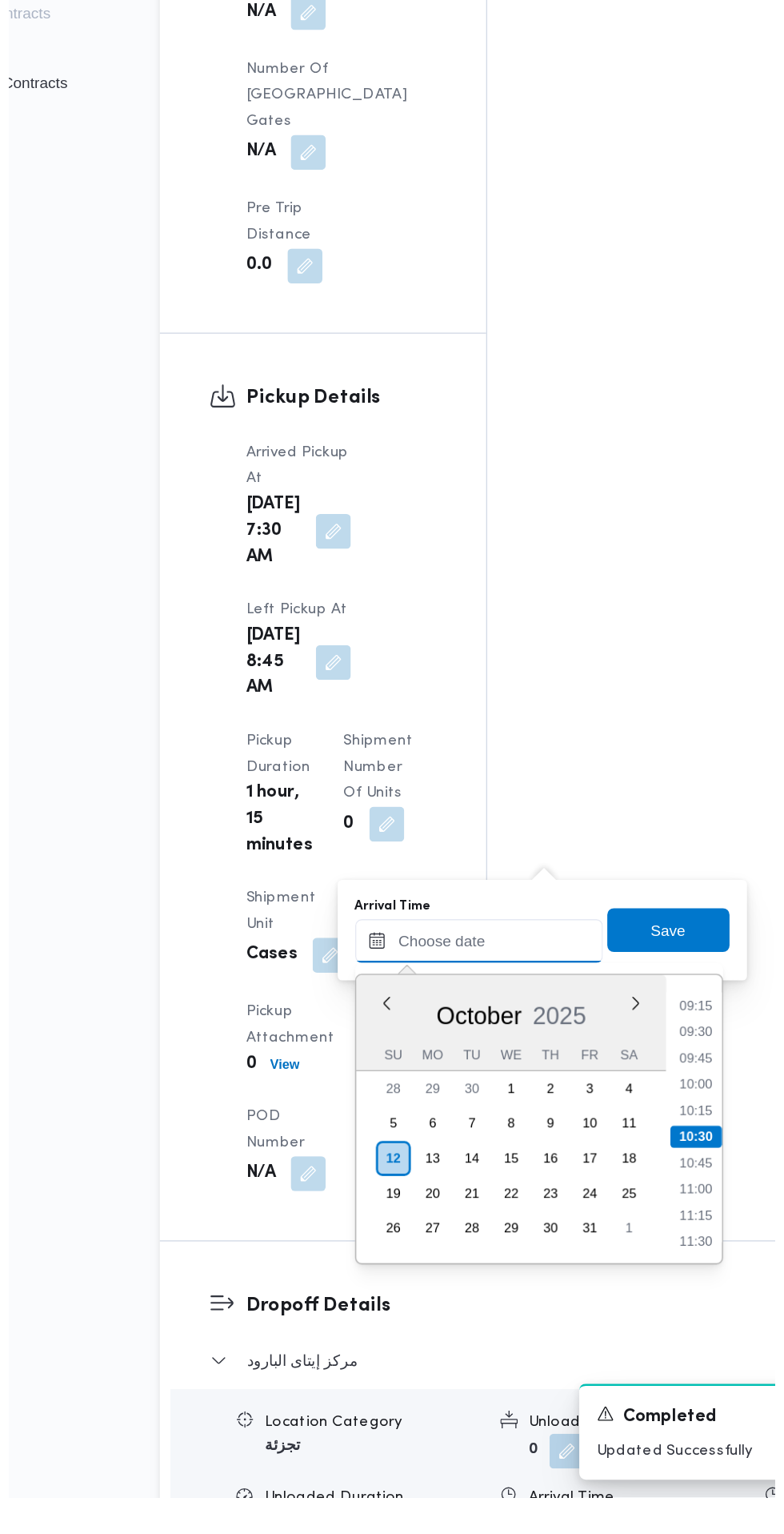
scroll to position [1440, 0]
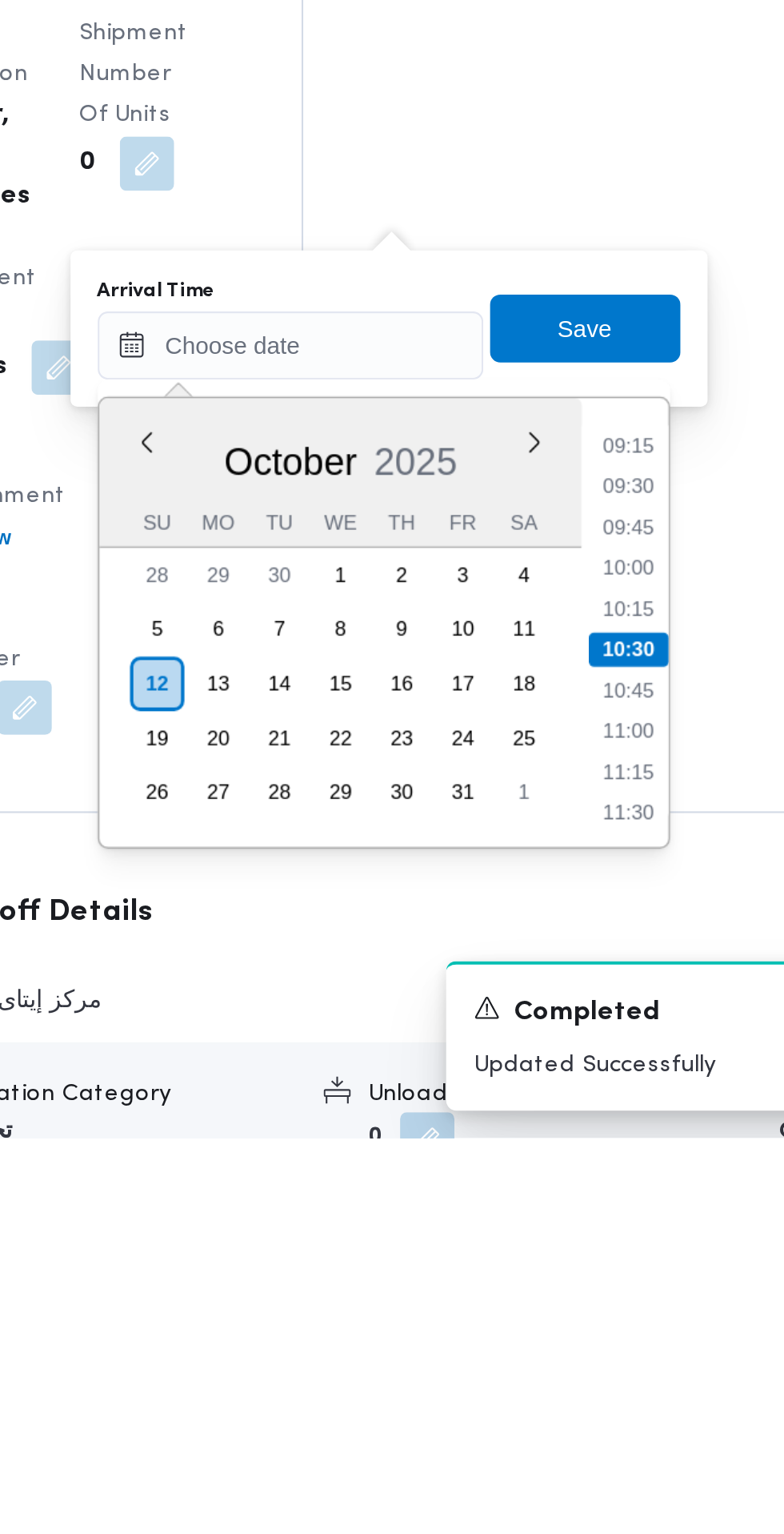
click at [601, 1251] on li "09:45" at bounding box center [601, 1247] width 37 height 16
type input "[DATE] 09:45"
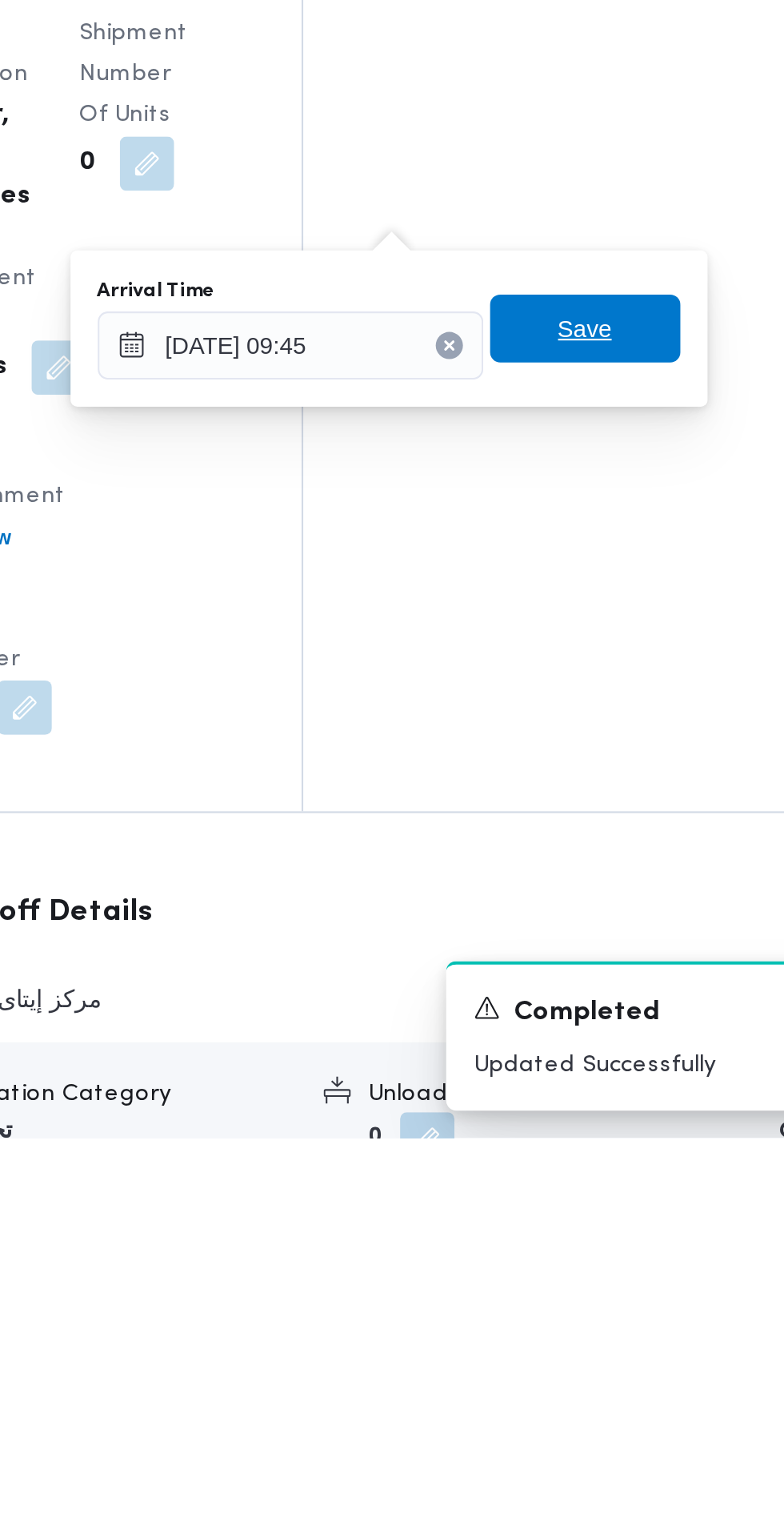
click at [585, 1159] on span "Save" at bounding box center [581, 1153] width 25 height 19
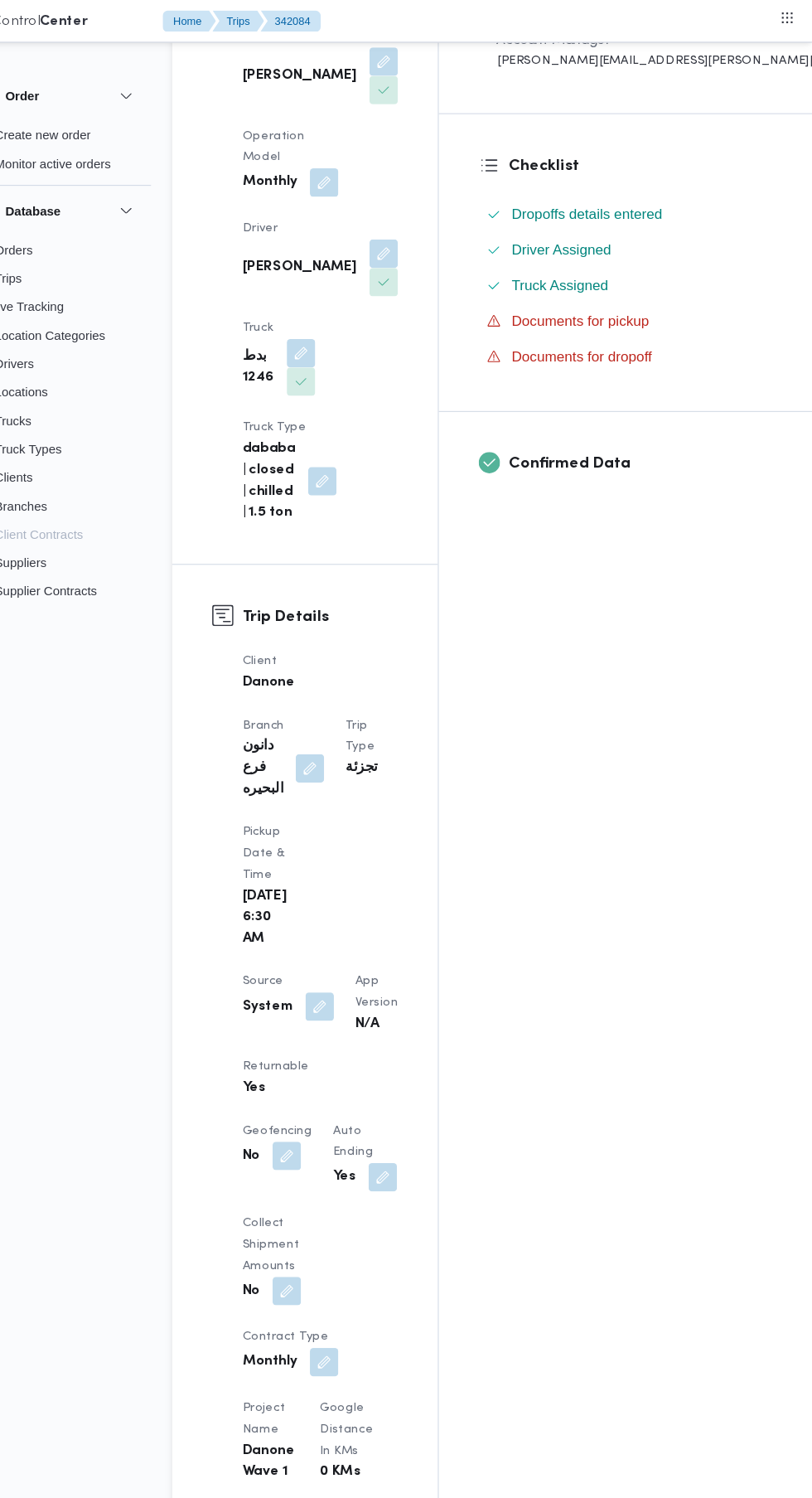
scroll to position [359, 0]
click at [350, 926] on button "button" at bounding box center [353, 939] width 26 height 26
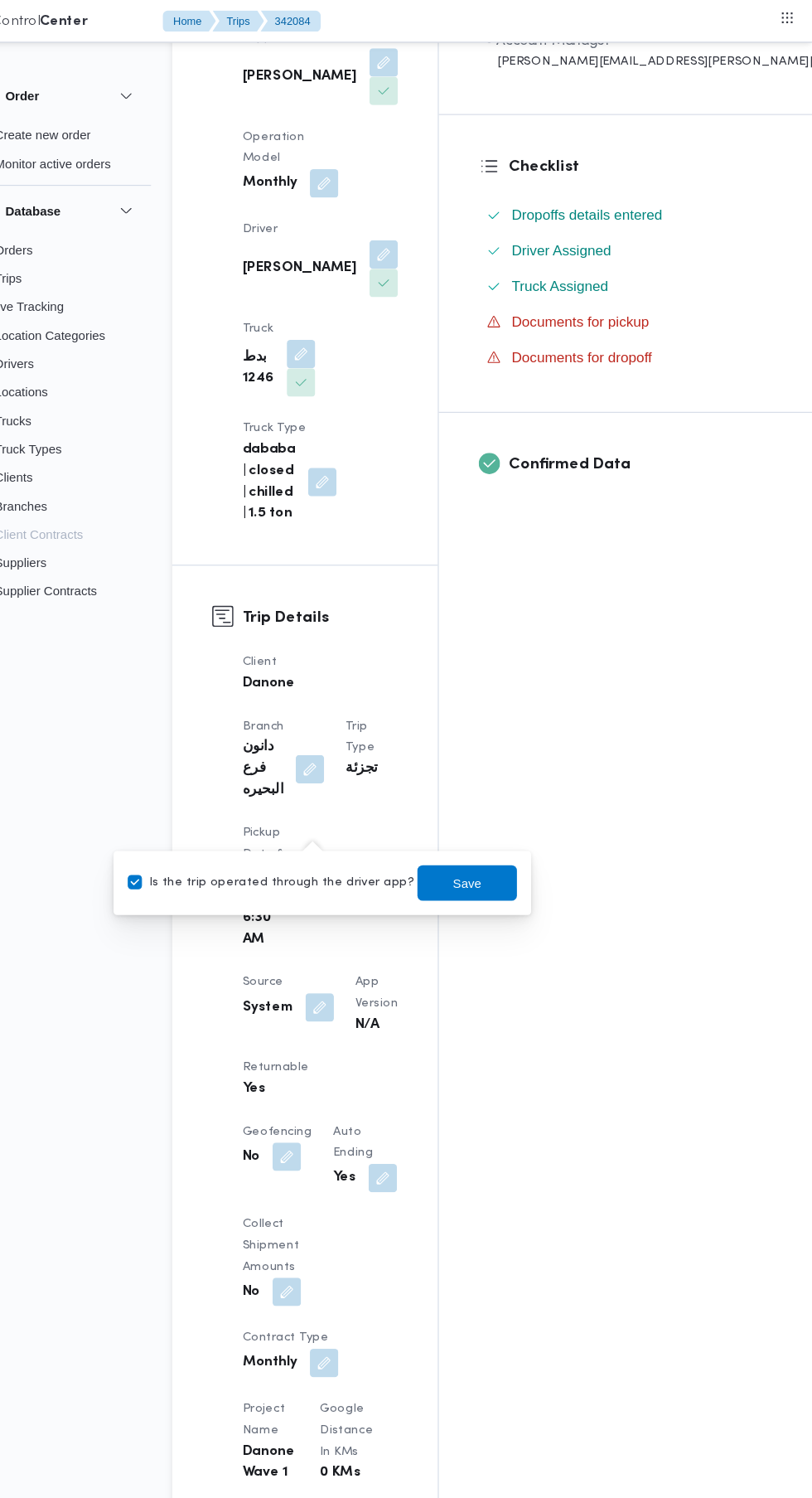
click at [328, 817] on label "Is the trip operated through the driver app?" at bounding box center [307, 823] width 267 height 20
checkbox input "false"
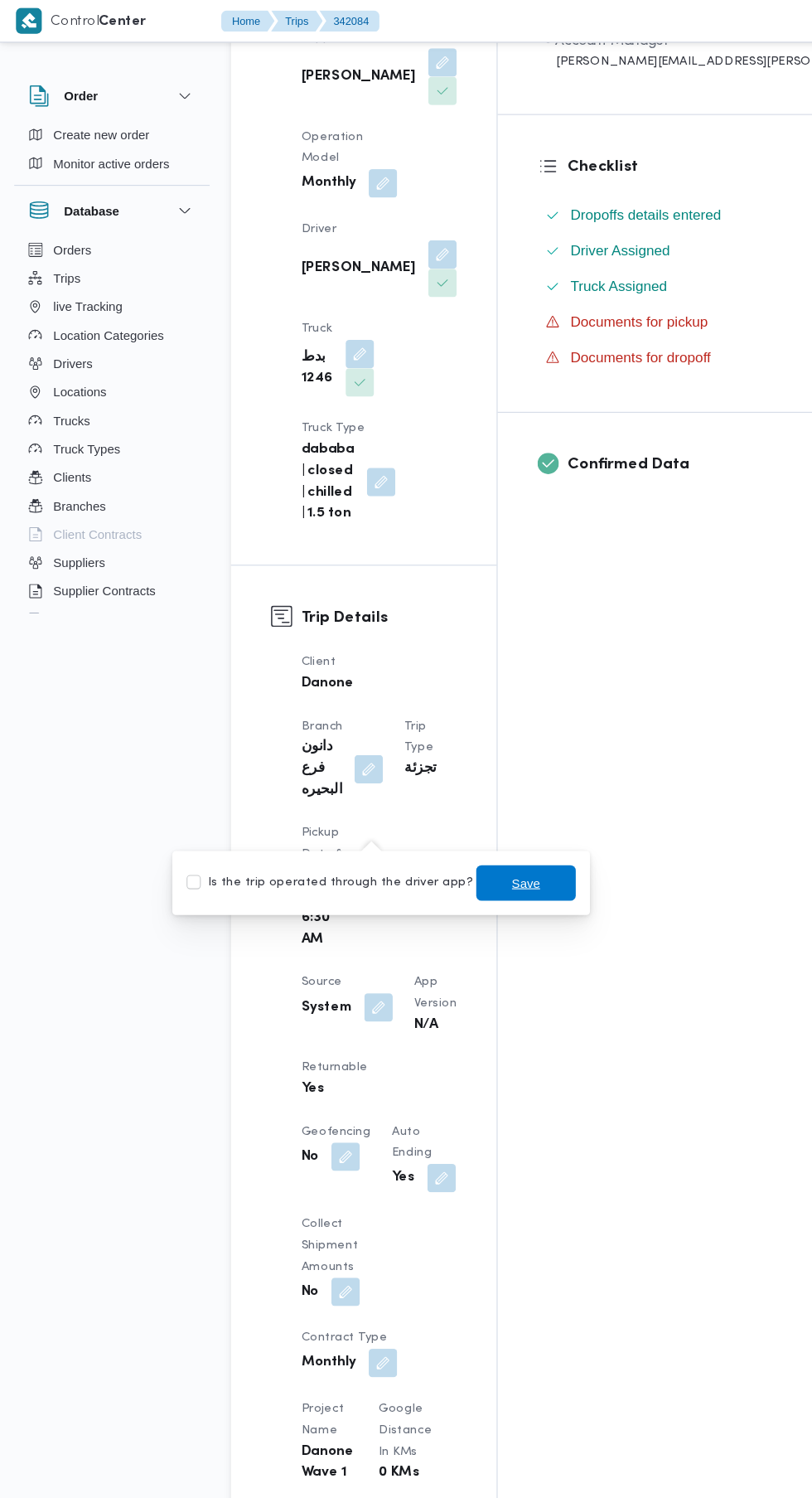
click at [477, 822] on span "Save" at bounding box center [490, 823] width 26 height 20
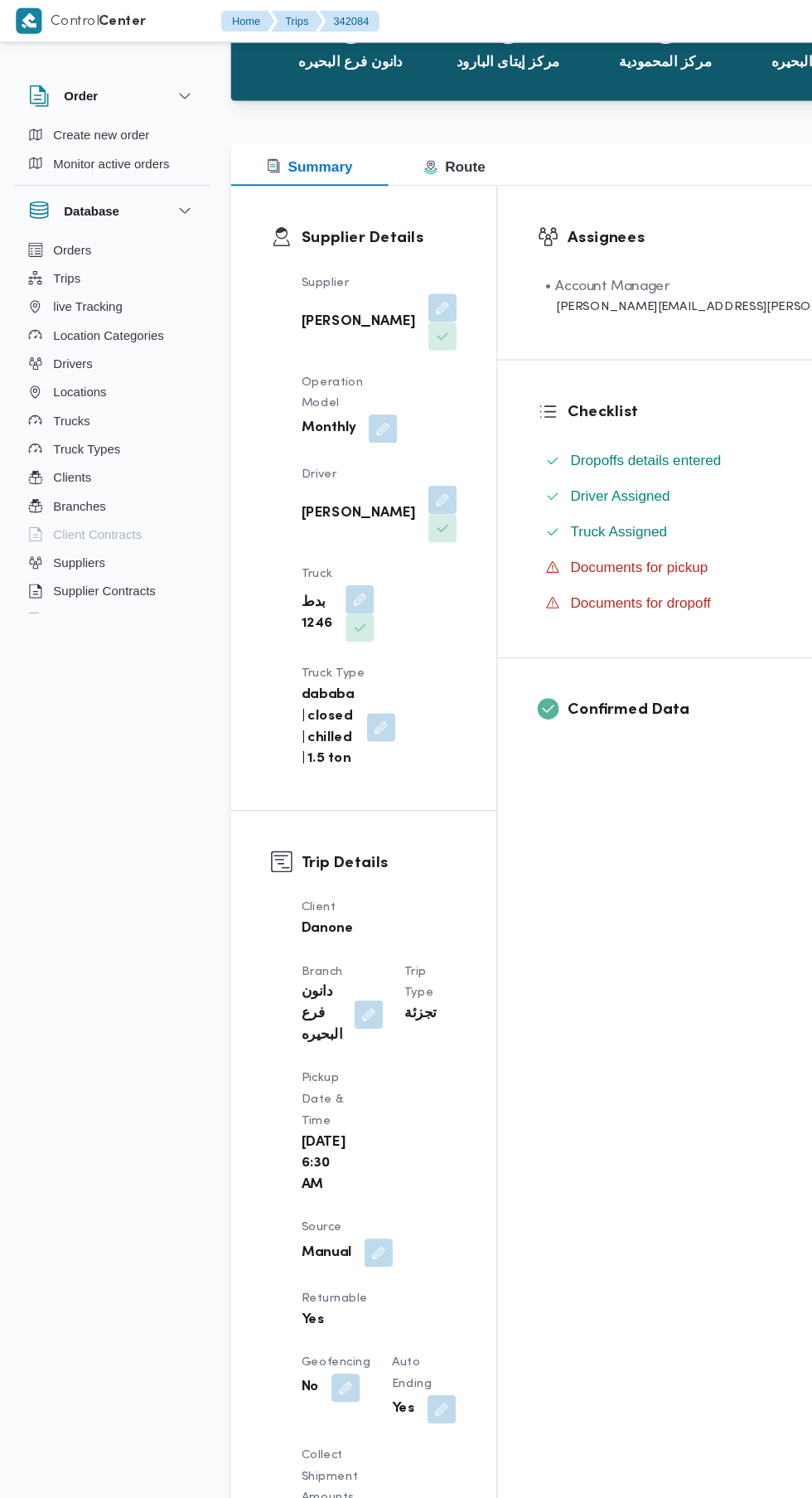
scroll to position [0, 0]
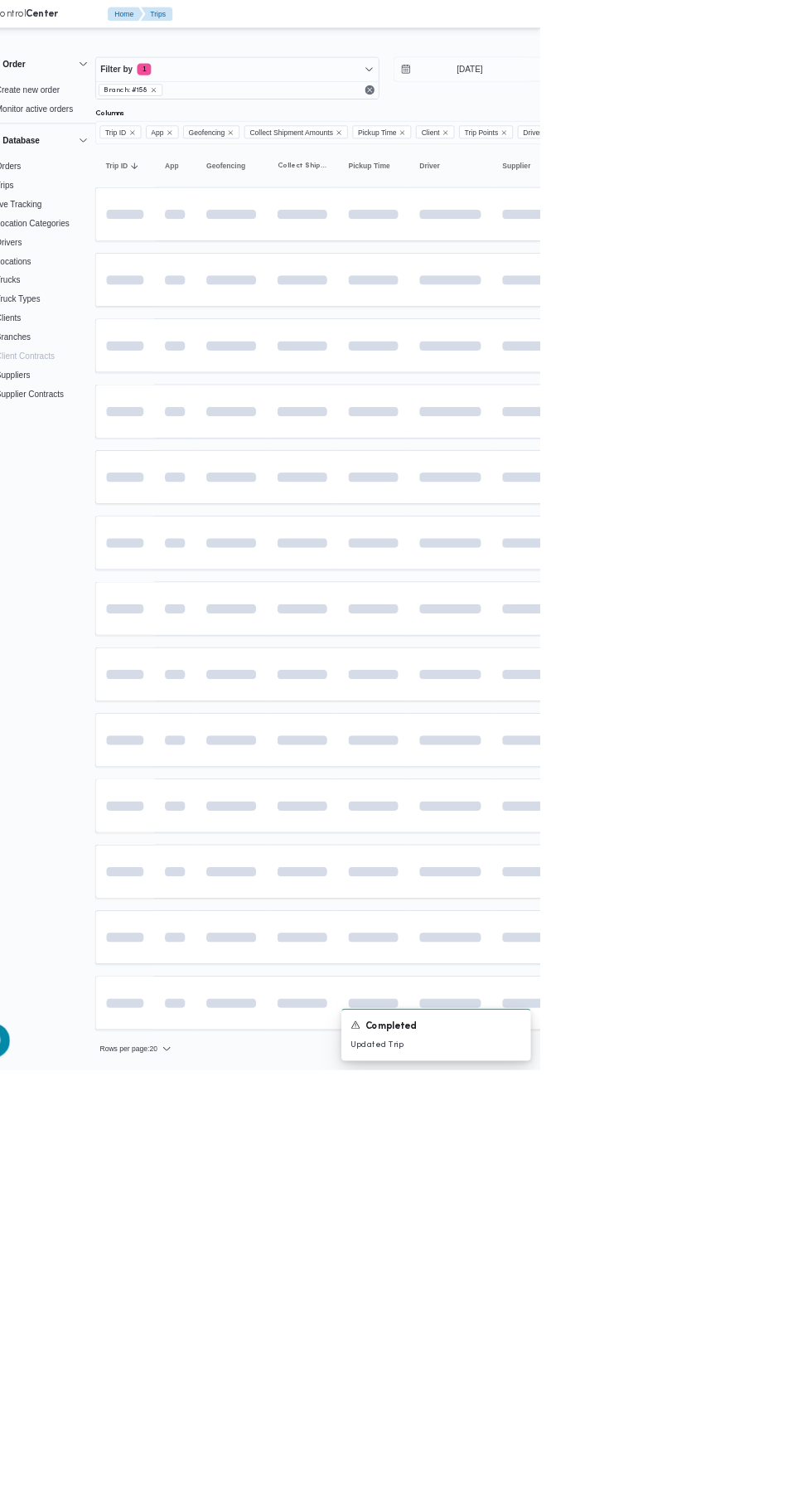
scroll to position [0, 26]
